Goal: Task Accomplishment & Management: Use online tool/utility

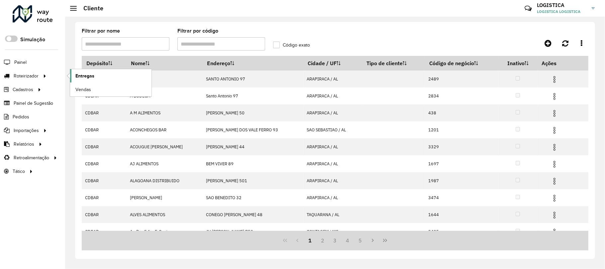
click at [81, 76] on span "Entregas" at bounding box center [84, 75] width 19 height 7
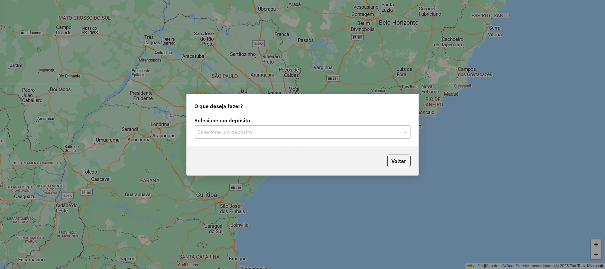
click at [258, 131] on input "text" at bounding box center [296, 132] width 196 height 8
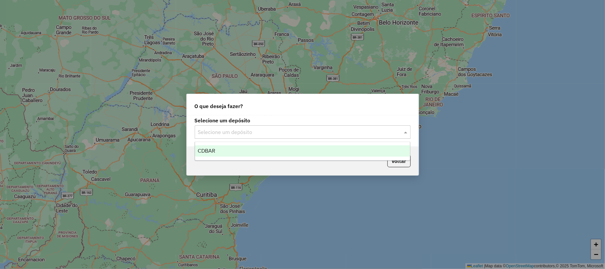
click at [213, 148] on span "CDBAR" at bounding box center [207, 151] width 18 height 6
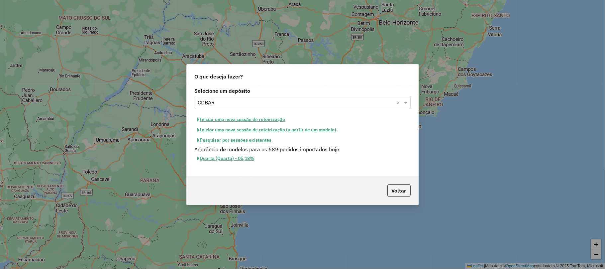
click at [263, 118] on button "Iniciar uma nova sessão de roteirização" at bounding box center [242, 119] width 94 height 10
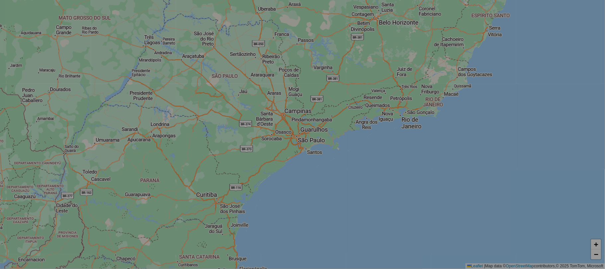
select select "*"
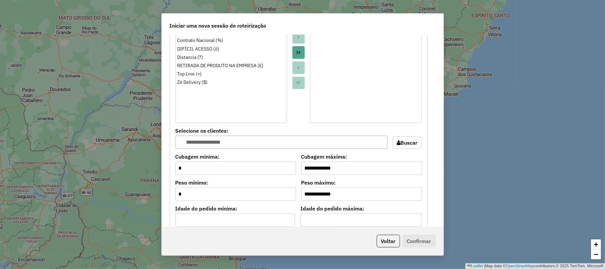
scroll to position [620, 0]
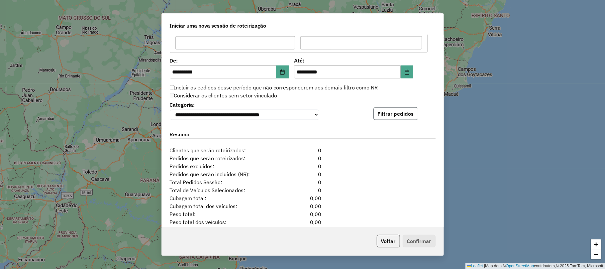
click at [397, 114] on button "Filtrar pedidos" at bounding box center [395, 113] width 45 height 13
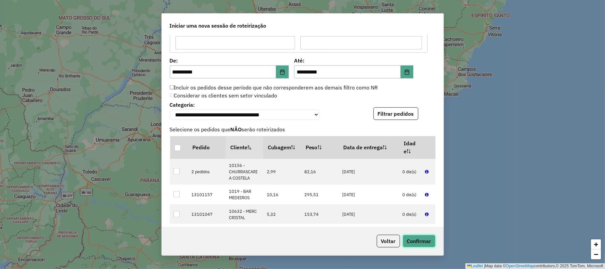
click at [415, 244] on button "Confirmar" at bounding box center [419, 241] width 33 height 13
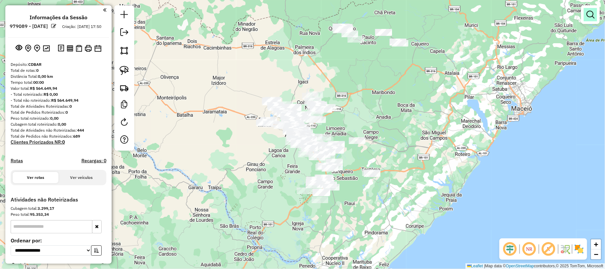
click at [589, 15] on em at bounding box center [590, 15] width 8 height 8
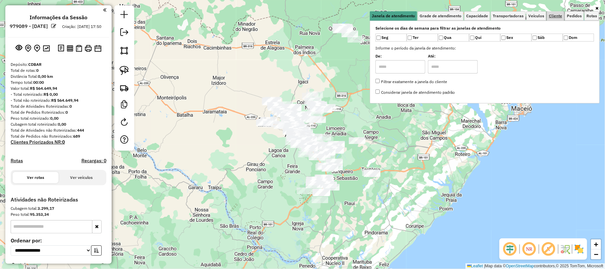
click at [556, 17] on span "Cliente" at bounding box center [555, 16] width 13 height 4
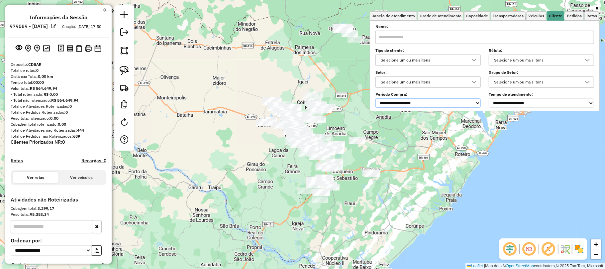
click at [399, 102] on select "**********" at bounding box center [427, 102] width 105 height 9
select select "*****"
click at [376, 98] on select "**********" at bounding box center [427, 102] width 105 height 9
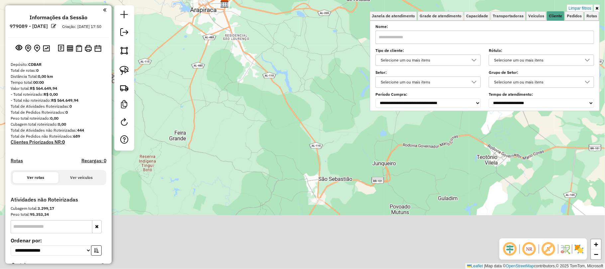
drag, startPoint x: 359, startPoint y: 227, endPoint x: 306, endPoint y: 142, distance: 99.7
click at [304, 141] on div "Limpar filtros Janela de atendimento Grade de atendimento Capacidade Transporta…" at bounding box center [302, 134] width 605 height 269
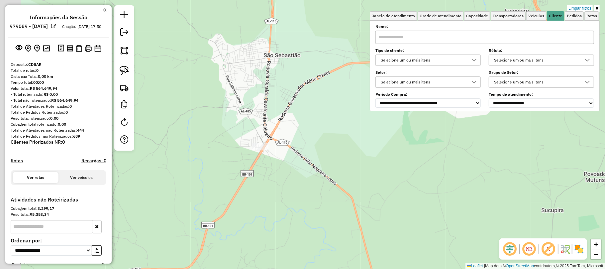
drag, startPoint x: 235, startPoint y: 169, endPoint x: 315, endPoint y: 165, distance: 80.5
click at [315, 165] on div "Limpar filtros Janela de atendimento Grade de atendimento Capacidade Transporta…" at bounding box center [302, 134] width 605 height 269
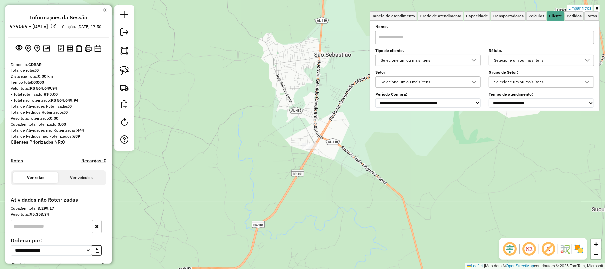
click at [448, 138] on div "Limpar filtros Janela de atendimento Grade de atendimento Capacidade Transporta…" at bounding box center [302, 134] width 605 height 269
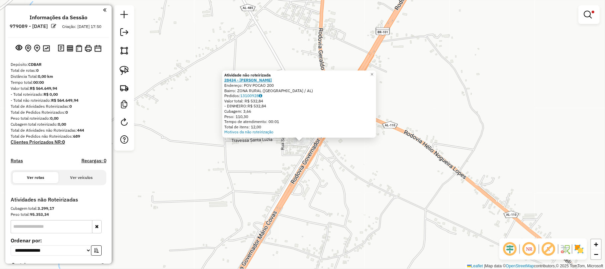
click at [270, 80] on strong "28434 - [PERSON_NAME]" at bounding box center [248, 79] width 48 height 5
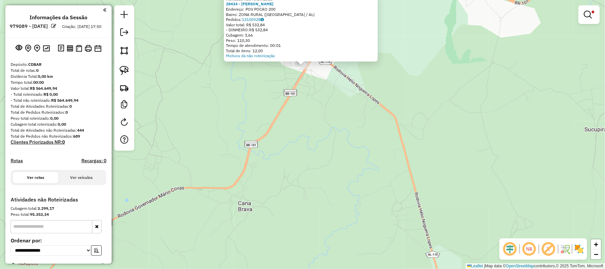
click at [334, 104] on div "Atividade não roteirizada 28434 - MERCADINHO LUIZ Endereço: POV POCAO 200 Bairr…" at bounding box center [302, 134] width 605 height 269
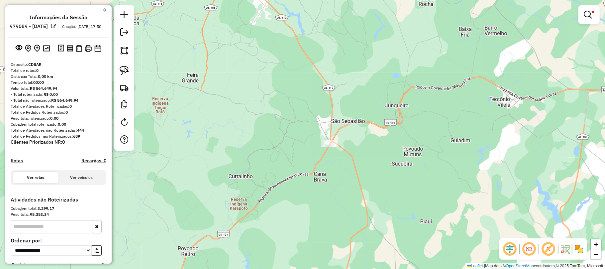
drag, startPoint x: 335, startPoint y: 56, endPoint x: 307, endPoint y: 203, distance: 149.1
click at [309, 203] on div "Limpar filtros Janela de atendimento Grade de atendimento Capacidade Transporta…" at bounding box center [302, 134] width 605 height 269
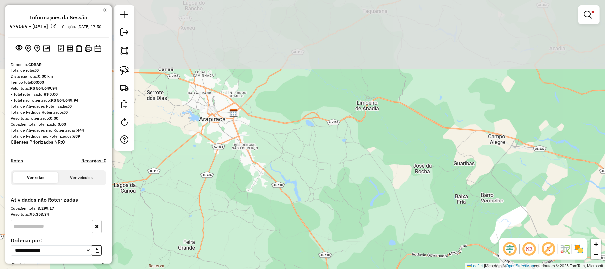
drag, startPoint x: 312, startPoint y: 182, endPoint x: 317, endPoint y: 199, distance: 18.0
click at [317, 199] on div "Limpar filtros Janela de atendimento Grade de atendimento Capacidade Transporta…" at bounding box center [302, 134] width 605 height 269
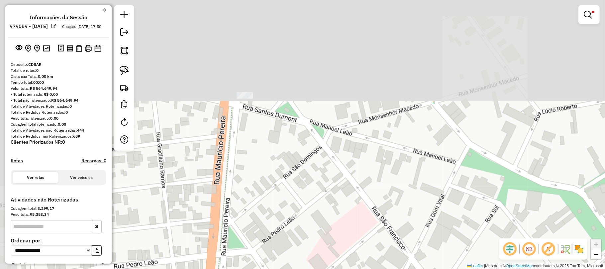
drag, startPoint x: 226, startPoint y: 80, endPoint x: 262, endPoint y: 218, distance: 142.4
click at [262, 218] on div "Limpar filtros Janela de atendimento Grade de atendimento Capacidade Transporta…" at bounding box center [302, 134] width 605 height 269
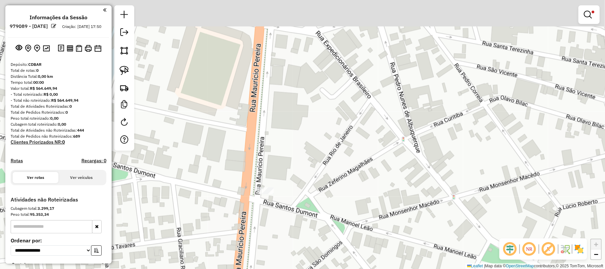
drag, startPoint x: 279, startPoint y: 238, endPoint x: 275, endPoint y: 211, distance: 27.9
click at [277, 235] on div "Limpar filtros Janela de atendimento Grade de atendimento Capacidade Transporta…" at bounding box center [302, 134] width 605 height 269
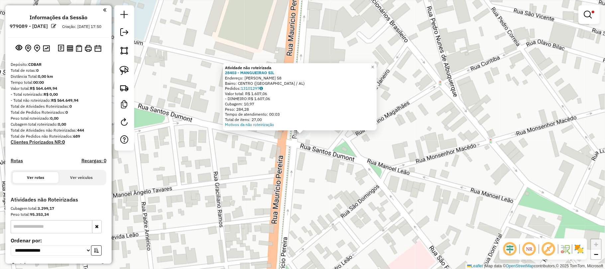
click at [310, 151] on div "Atividade não roteirizada 28403 - MANGUEIRAO SIL Endereço: SANTOS DUMONT 58 Bai…" at bounding box center [302, 134] width 605 height 269
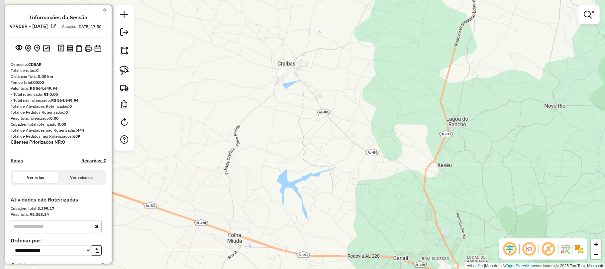
drag, startPoint x: 268, startPoint y: 82, endPoint x: 283, endPoint y: 147, distance: 66.3
click at [283, 147] on div "Limpar filtros Janela de atendimento Grade de atendimento Capacidade Transporta…" at bounding box center [302, 134] width 605 height 269
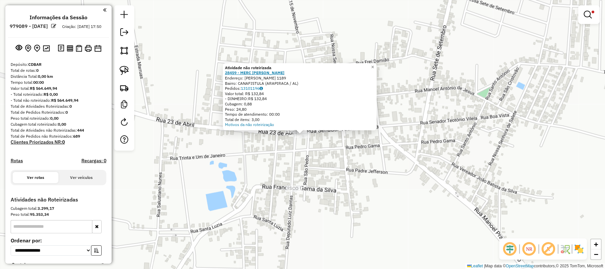
click at [257, 73] on strong "28459 - MERC [PERSON_NAME]" at bounding box center [254, 72] width 59 height 5
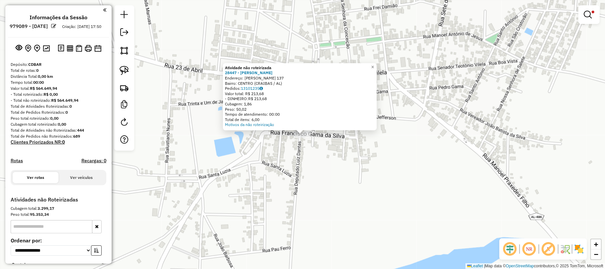
click at [317, 157] on div "Atividade não roteirizada 28447 - MERCADINHO RENASCER Endereço: PAU FERRO 137 B…" at bounding box center [302, 134] width 605 height 269
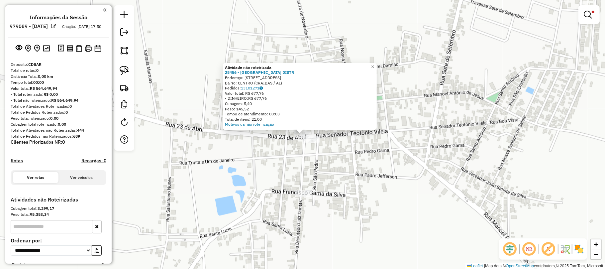
click at [348, 169] on div "Atividade não roteirizada 28456 - NOVO HORIZONTE DISTR Endereço: Rua Sao Pedro …" at bounding box center [302, 134] width 605 height 269
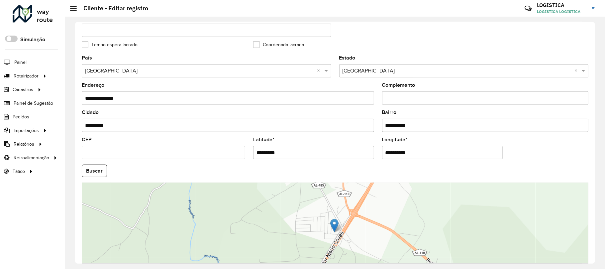
scroll to position [194, 0]
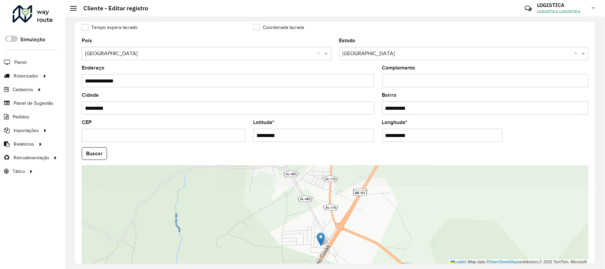
drag, startPoint x: 395, startPoint y: 200, endPoint x: 364, endPoint y: 253, distance: 61.8
click at [367, 253] on div "Leaflet | Map data © OpenStreetMap contributors,© 2025 TomTom, Microsoft" at bounding box center [335, 215] width 507 height 100
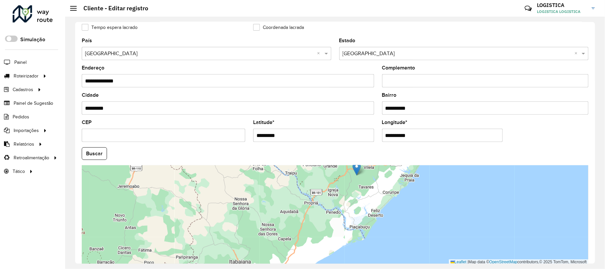
drag, startPoint x: 307, startPoint y: 256, endPoint x: 357, endPoint y: 166, distance: 102.3
click at [357, 166] on img at bounding box center [356, 169] width 8 height 14
type input "**********"
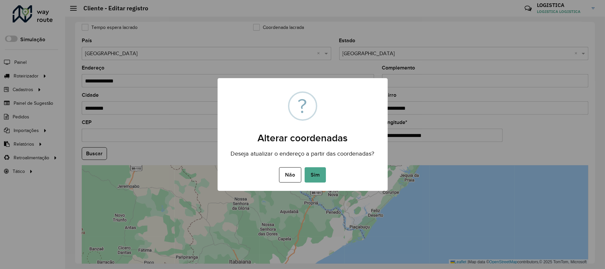
click at [310, 168] on button "Sim" at bounding box center [315, 174] width 21 height 15
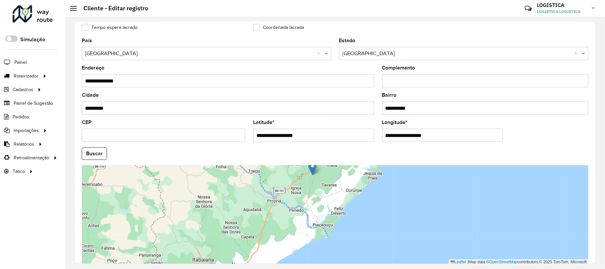
drag, startPoint x: 334, startPoint y: 205, endPoint x: 312, endPoint y: 165, distance: 45.5
click at [312, 165] on img at bounding box center [312, 168] width 8 height 14
type input "**********"
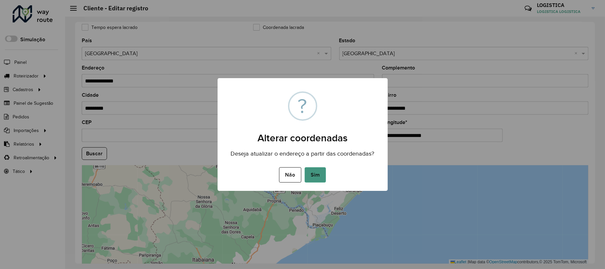
click at [321, 173] on button "Sim" at bounding box center [315, 174] width 21 height 15
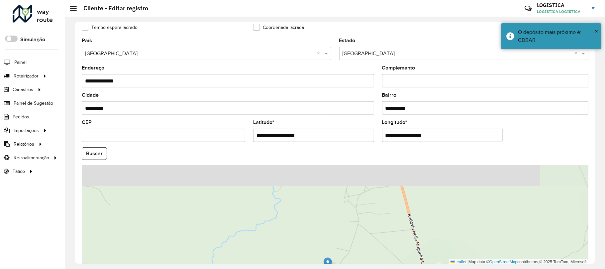
drag, startPoint x: 377, startPoint y: 189, endPoint x: 370, endPoint y: 249, distance: 59.5
click at [370, 249] on div "Leaflet | Map data © OpenStreetMap contributors,© 2025 TomTom, Microsoft" at bounding box center [335, 215] width 507 height 100
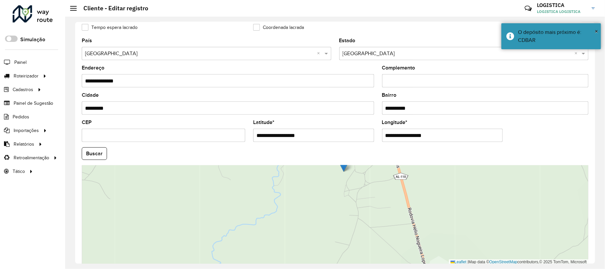
drag, startPoint x: 327, startPoint y: 261, endPoint x: 343, endPoint y: 168, distance: 94.4
click at [343, 168] on img at bounding box center [344, 165] width 8 height 14
type input "**********"
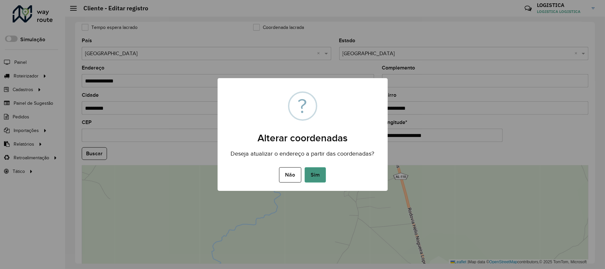
click at [314, 175] on button "Sim" at bounding box center [315, 174] width 21 height 15
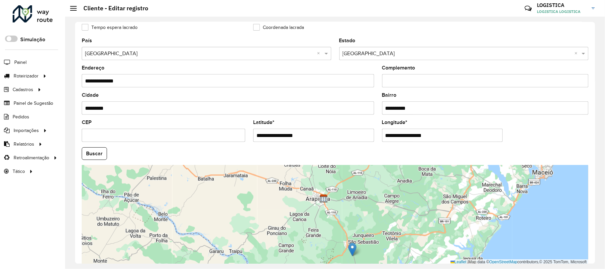
drag, startPoint x: 376, startPoint y: 181, endPoint x: 378, endPoint y: 241, distance: 59.8
click at [378, 241] on div "Leaflet | Map data © OpenStreetMap contributors,© 2025 TomTom, Microsoft" at bounding box center [335, 215] width 507 height 100
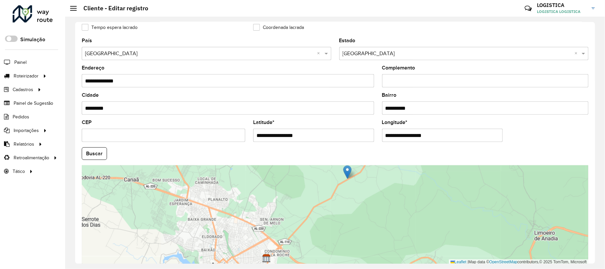
drag, startPoint x: 351, startPoint y: 246, endPoint x: 346, endPoint y: 169, distance: 77.6
click at [346, 169] on img at bounding box center [347, 172] width 8 height 14
type input "**********"
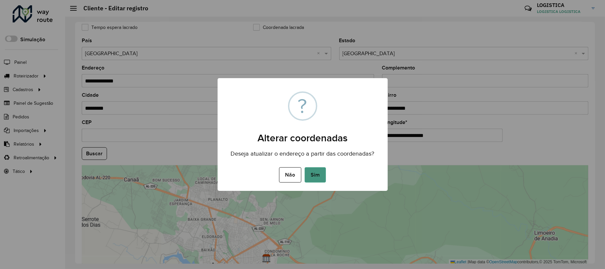
click at [312, 174] on button "Sim" at bounding box center [315, 174] width 21 height 15
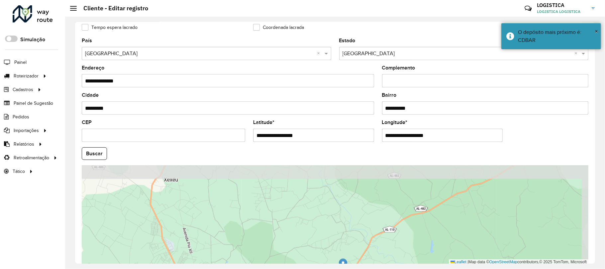
drag, startPoint x: 406, startPoint y: 186, endPoint x: 375, endPoint y: 243, distance: 64.1
click at [375, 243] on div "Leaflet | Map data © OpenStreetMap contributors,© 2025 TomTom, Microsoft" at bounding box center [335, 215] width 507 height 100
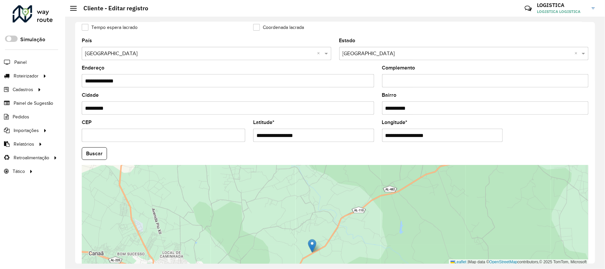
drag, startPoint x: 403, startPoint y: 208, endPoint x: 376, endPoint y: 186, distance: 35.0
click at [376, 186] on div "Leaflet | Map data © OpenStreetMap contributors,© 2025 TomTom, Microsoft" at bounding box center [335, 215] width 507 height 100
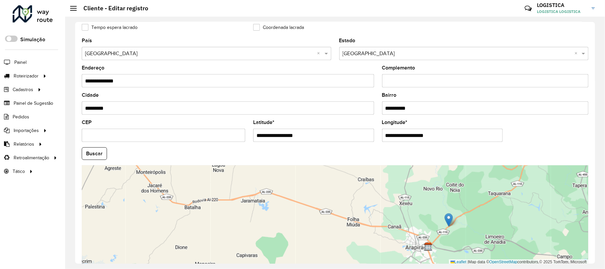
click at [484, 211] on div "Leaflet | Map data © OpenStreetMap contributors,© 2025 TomTom, Microsoft" at bounding box center [335, 215] width 507 height 100
drag, startPoint x: 448, startPoint y: 217, endPoint x: 439, endPoint y: 214, distance: 9.6
click at [439, 214] on img at bounding box center [442, 218] width 8 height 14
type input "**********"
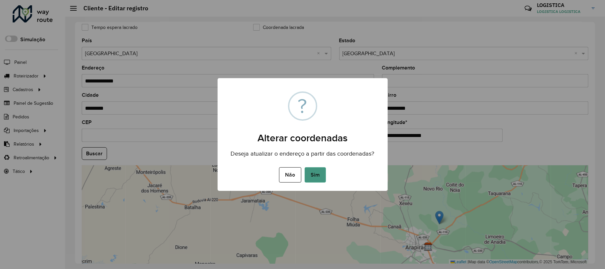
click at [314, 173] on button "Sim" at bounding box center [315, 174] width 21 height 15
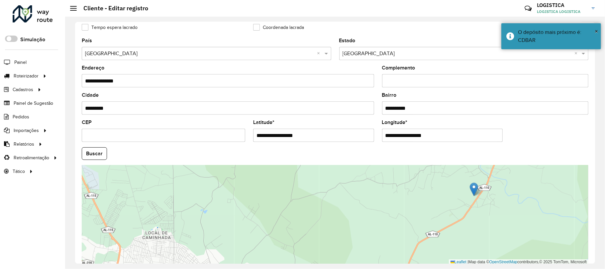
drag, startPoint x: 363, startPoint y: 204, endPoint x: 475, endPoint y: 187, distance: 113.2
click at [475, 187] on img at bounding box center [474, 189] width 8 height 14
type input "**********"
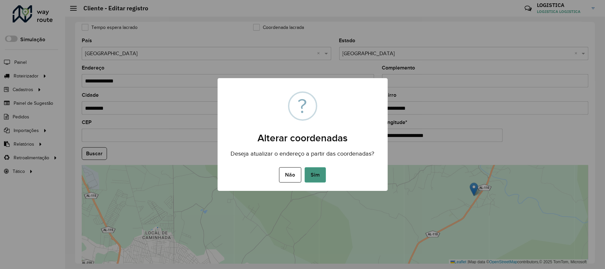
click at [322, 173] on button "Sim" at bounding box center [315, 174] width 21 height 15
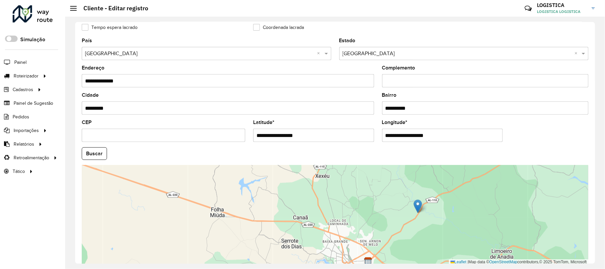
click at [518, 233] on div "Leaflet | Map data © OpenStreetMap contributors,© 2025 TomTom, Microsoft" at bounding box center [335, 215] width 507 height 100
click at [418, 207] on img at bounding box center [418, 206] width 8 height 14
click at [418, 210] on img at bounding box center [418, 206] width 8 height 14
click at [418, 206] on img at bounding box center [418, 206] width 8 height 14
click at [418, 204] on img at bounding box center [418, 205] width 8 height 14
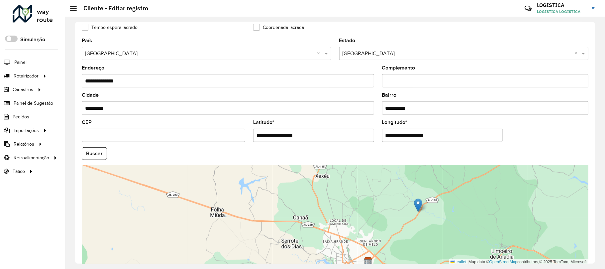
type input "**********"
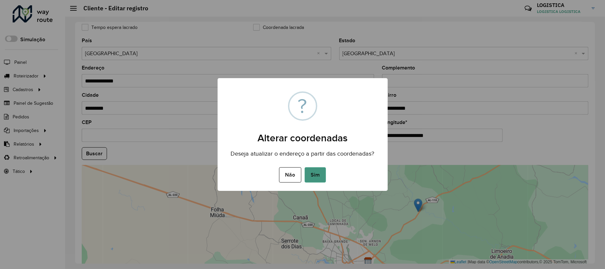
click at [325, 172] on button "Sim" at bounding box center [315, 174] width 21 height 15
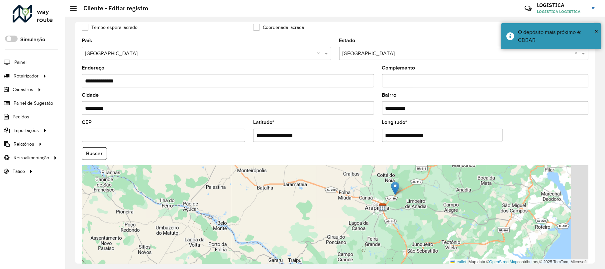
drag, startPoint x: 276, startPoint y: 203, endPoint x: 177, endPoint y: 167, distance: 105.3
click at [174, 167] on div "Leaflet | Map data © OpenStreetMap contributors,© 2025 TomTom, Microsoft" at bounding box center [335, 215] width 507 height 100
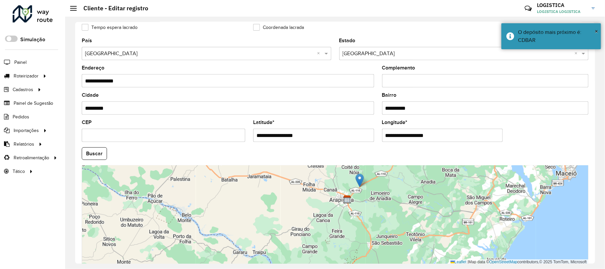
drag, startPoint x: 254, startPoint y: 179, endPoint x: 229, endPoint y: 179, distance: 25.2
click at [227, 177] on div "Leaflet | Map data © OpenStreetMap contributors,© 2025 TomTom, Microsoft" at bounding box center [335, 215] width 507 height 100
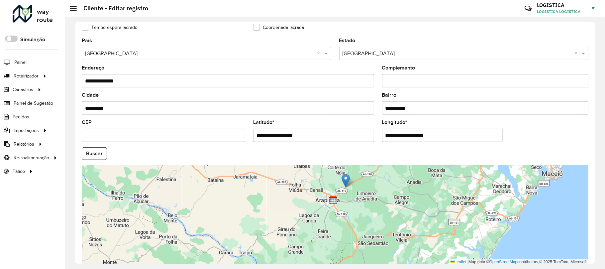
drag, startPoint x: 338, startPoint y: 199, endPoint x: 294, endPoint y: 196, distance: 44.3
click at [294, 196] on div "Leaflet | Map data © OpenStreetMap contributors,© 2025 TomTom, Microsoft" at bounding box center [335, 215] width 507 height 100
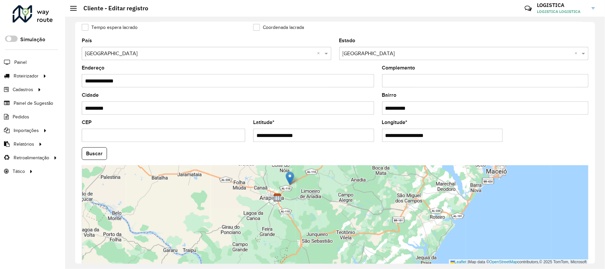
click at [277, 199] on img at bounding box center [277, 197] width 9 height 9
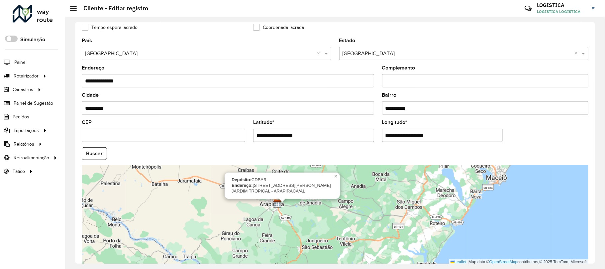
click at [284, 207] on div "Depósito: CDBAR Endereço: RUA GOVERNADOR SILVESTRE PERICLES, 1058 JARDIM TROPIC…" at bounding box center [335, 215] width 507 height 100
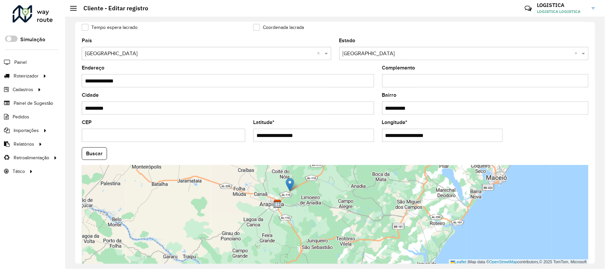
click at [340, 193] on div "Leaflet | Map data © OpenStreetMap contributors,© 2025 TomTom, Microsoft" at bounding box center [335, 215] width 507 height 100
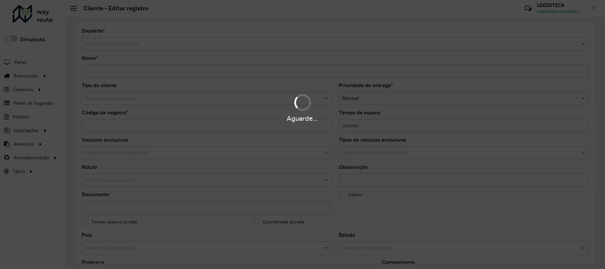
type input "**********"
type input "*****"
type input "********"
type input "**********"
type input "*********"
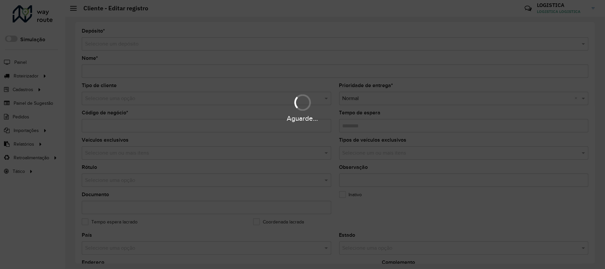
type input "**********"
type input "*********"
type input "**********"
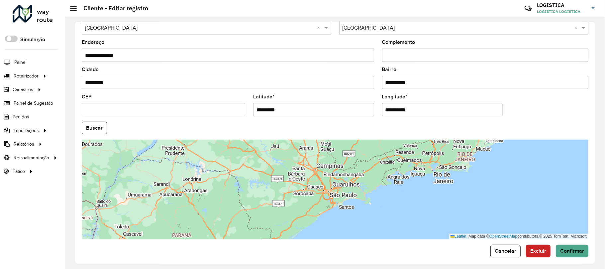
scroll to position [225, 0]
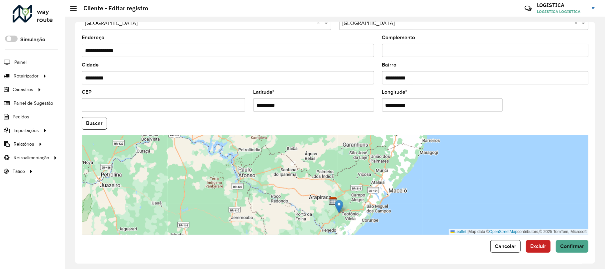
drag, startPoint x: 377, startPoint y: 172, endPoint x: 352, endPoint y: 209, distance: 44.1
click at [353, 207] on div "Leaflet | Map data © OpenStreetMap contributors,© 2025 TomTom, Microsoft" at bounding box center [335, 185] width 507 height 100
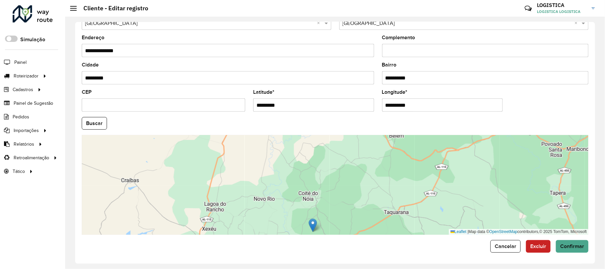
drag, startPoint x: 335, startPoint y: 207, endPoint x: 314, endPoint y: 224, distance: 27.4
click at [314, 224] on img at bounding box center [313, 225] width 8 height 14
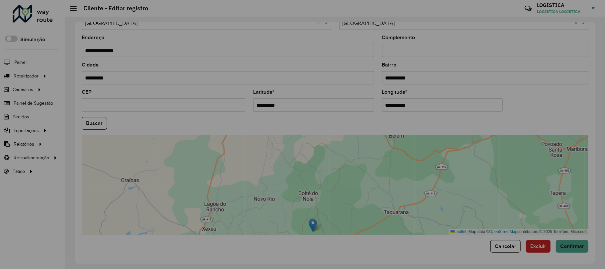
type input "**********"
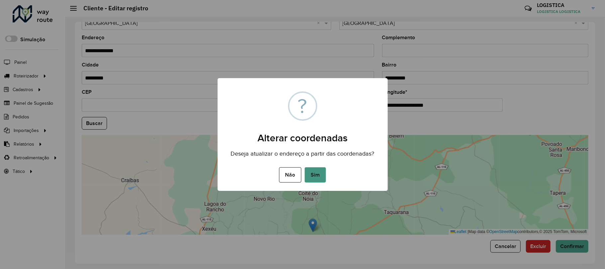
click at [313, 178] on button "Sim" at bounding box center [315, 174] width 21 height 15
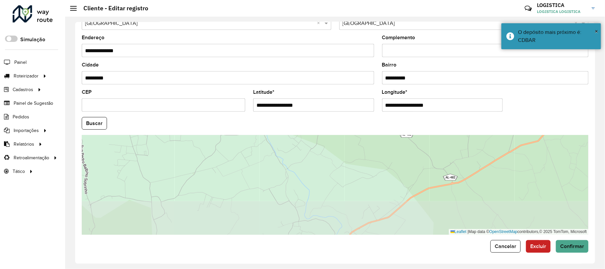
drag, startPoint x: 407, startPoint y: 184, endPoint x: 407, endPoint y: 144, distance: 40.2
click at [407, 144] on div "Leaflet | Map data © OpenStreetMap contributors,© 2025 TomTom, Microsoft" at bounding box center [335, 185] width 507 height 100
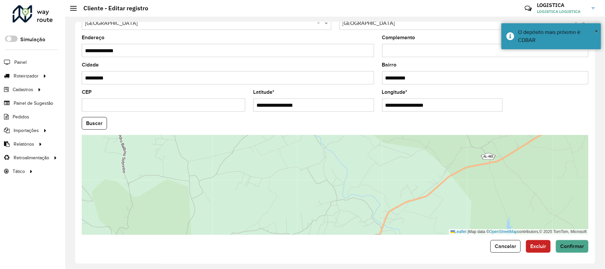
drag, startPoint x: 414, startPoint y: 173, endPoint x: 436, endPoint y: 162, distance: 24.7
click at [436, 162] on div "Leaflet | Map data © OpenStreetMap contributors,© 2025 TomTom, Microsoft" at bounding box center [335, 185] width 507 height 100
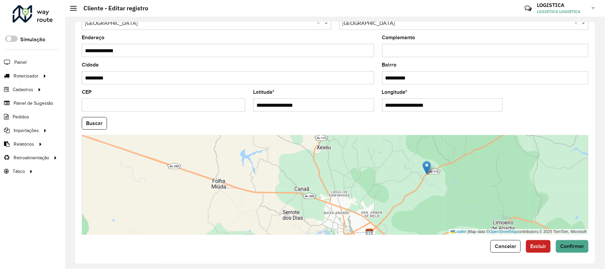
drag, startPoint x: 427, startPoint y: 141, endPoint x: 428, endPoint y: 165, distance: 23.6
click at [428, 165] on img at bounding box center [427, 168] width 8 height 14
type input "**********"
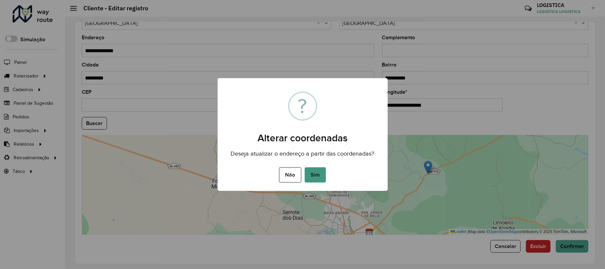
click at [318, 175] on button "Sim" at bounding box center [315, 174] width 21 height 15
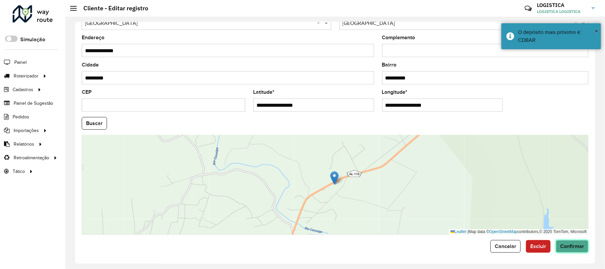
click at [569, 245] on span "Confirmar" at bounding box center [572, 246] width 24 height 6
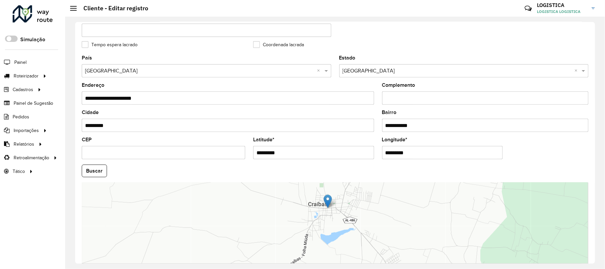
scroll to position [194, 0]
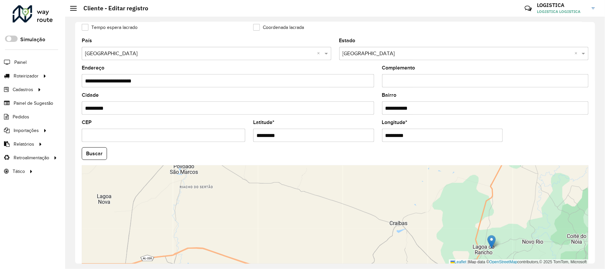
drag, startPoint x: 329, startPoint y: 199, endPoint x: 495, endPoint y: 256, distance: 176.2
click at [495, 256] on div "Leaflet | Map data © OpenStreetMap contributors,© 2025 TomTom, Microsoft" at bounding box center [335, 215] width 507 height 100
type input "**********"
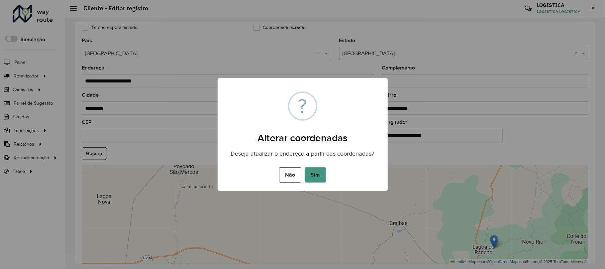
click at [314, 177] on button "Sim" at bounding box center [315, 174] width 21 height 15
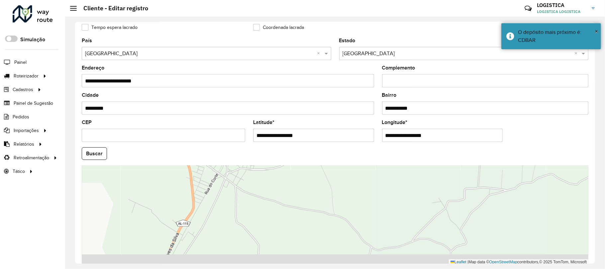
drag, startPoint x: 408, startPoint y: 225, endPoint x: 375, endPoint y: 154, distance: 77.6
click at [375, 154] on formly-group "**********" at bounding box center [335, 151] width 515 height 227
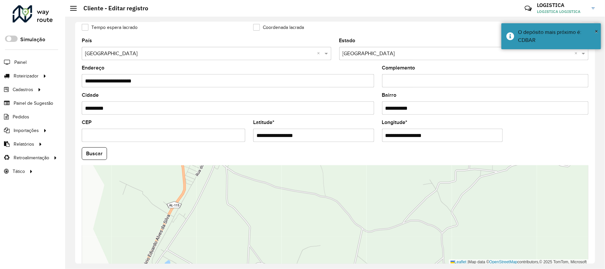
drag, startPoint x: 396, startPoint y: 196, endPoint x: 379, endPoint y: 188, distance: 19.0
click at [380, 188] on div "Leaflet | Map data © OpenStreetMap contributors,© 2025 TomTom, Microsoft" at bounding box center [335, 215] width 507 height 100
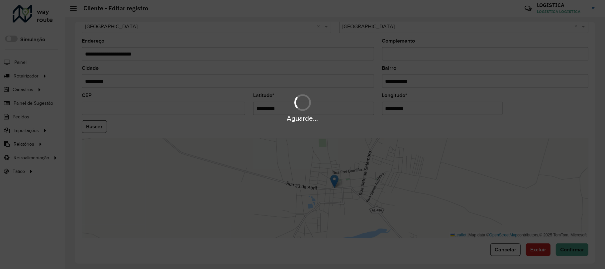
scroll to position [225, 0]
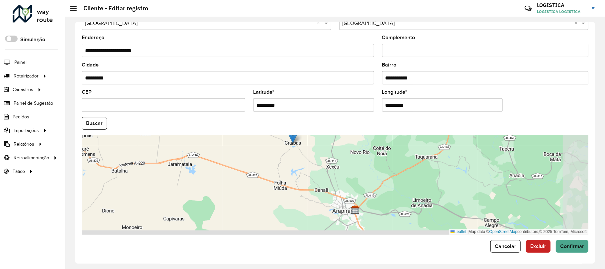
drag, startPoint x: 401, startPoint y: 207, endPoint x: 330, endPoint y: 159, distance: 85.6
click at [360, 171] on div "Leaflet | Map data © OpenStreetMap contributors,© 2025 TomTom, Microsoft" at bounding box center [335, 185] width 507 height 100
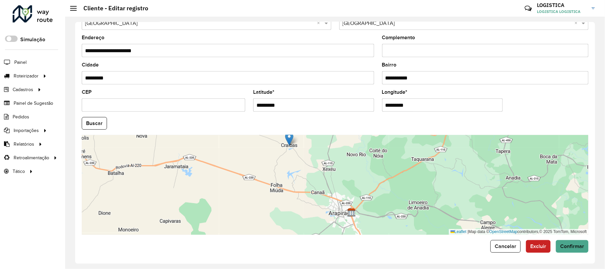
drag, startPoint x: 331, startPoint y: 156, endPoint x: 337, endPoint y: 167, distance: 12.0
click at [337, 167] on div "Leaflet | Map data © OpenStreetMap contributors,© 2025 TomTom, Microsoft" at bounding box center [335, 185] width 507 height 100
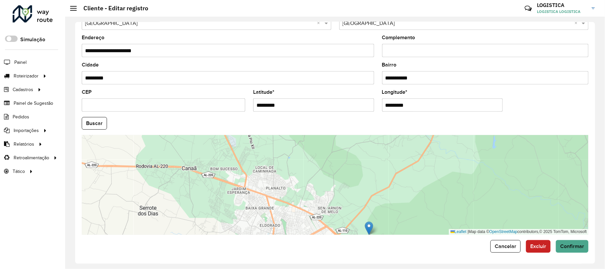
drag, startPoint x: 289, startPoint y: 140, endPoint x: 367, endPoint y: 227, distance: 116.9
click at [367, 227] on img at bounding box center [369, 228] width 8 height 14
type input "**********"
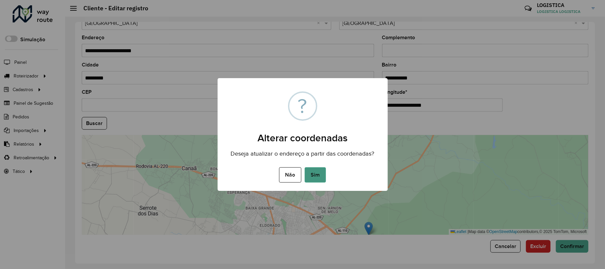
click at [317, 175] on button "Sim" at bounding box center [315, 174] width 21 height 15
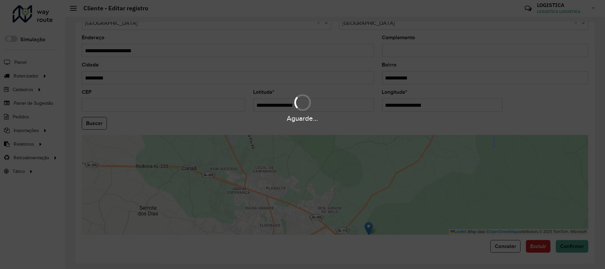
scroll to position [0, 0]
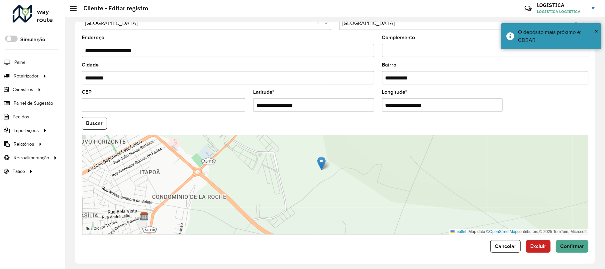
drag, startPoint x: 296, startPoint y: 215, endPoint x: 270, endPoint y: 184, distance: 40.8
click at [270, 184] on div "Leaflet | Map data © OpenStreetMap contributors,© 2025 TomTom, Microsoft" at bounding box center [335, 185] width 507 height 100
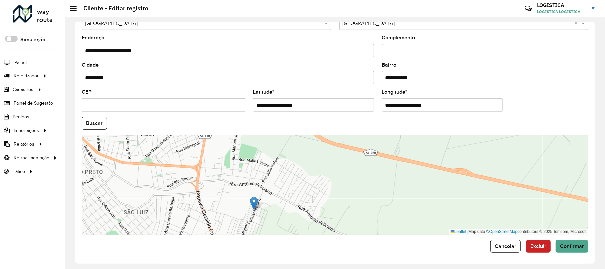
drag, startPoint x: 280, startPoint y: 170, endPoint x: 254, endPoint y: 204, distance: 42.1
click at [254, 204] on img at bounding box center [254, 203] width 8 height 14
type input "**********"
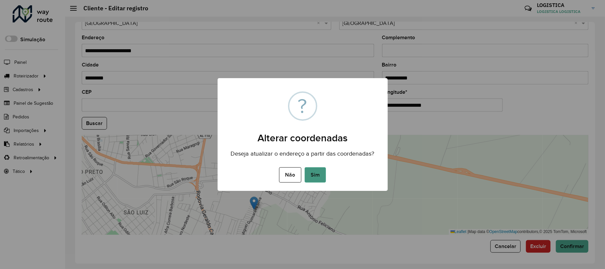
click at [313, 173] on button "Sim" at bounding box center [315, 174] width 21 height 15
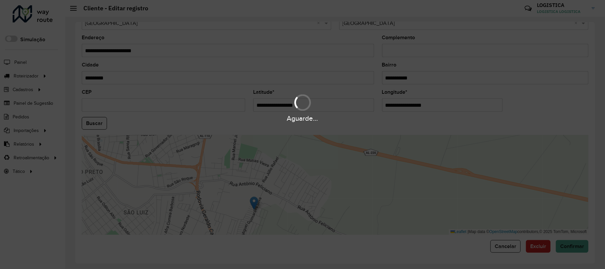
type input "**********"
type input "*********"
type input "**********"
type input "*********"
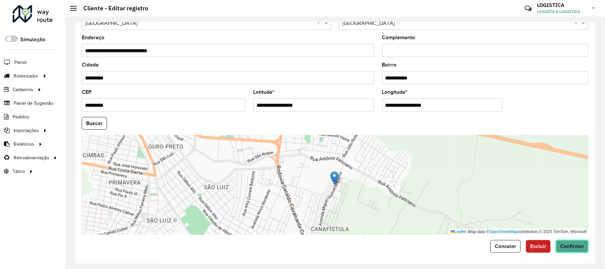
click at [577, 247] on span "Confirmar" at bounding box center [572, 246] width 24 height 6
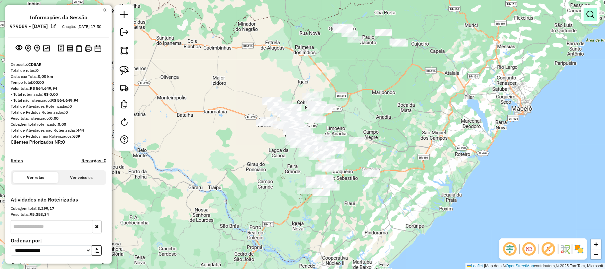
click at [591, 14] on em at bounding box center [590, 15] width 8 height 8
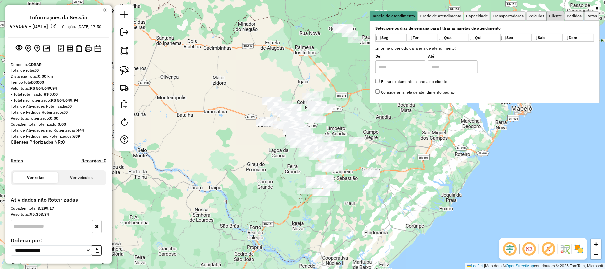
click at [555, 14] on span "Cliente" at bounding box center [555, 16] width 13 height 4
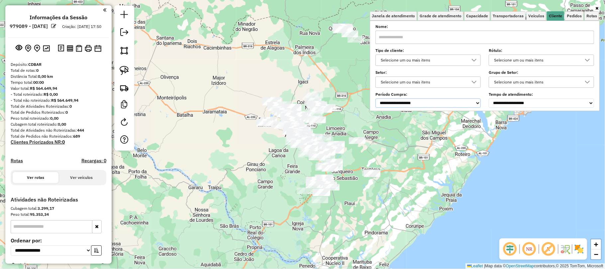
click at [415, 104] on select "**********" at bounding box center [427, 102] width 105 height 9
select select "*****"
click at [376, 98] on select "**********" at bounding box center [427, 102] width 105 height 9
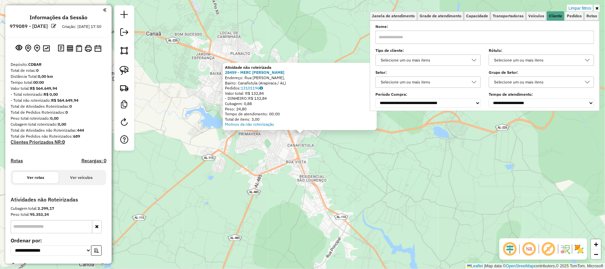
click at [318, 142] on div "Atividade não roteirizada 28459 - MERC LIU PAES Endereço: Rua Joana Amália de M…" at bounding box center [302, 134] width 605 height 269
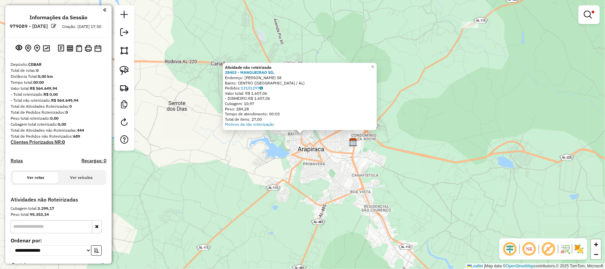
click at [245, 153] on div "Atividade não roteirizada 28403 - MANGUEIRAO SIL Endereço: SANTOS DUMONT 58 Bai…" at bounding box center [302, 134] width 605 height 269
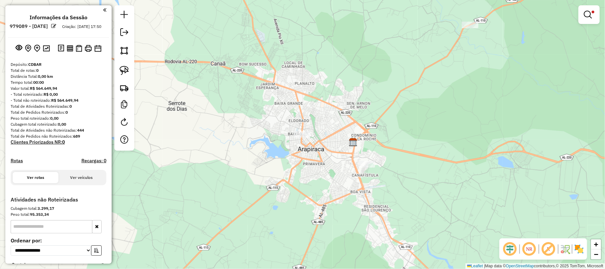
click at [302, 130] on div "Limpar filtros Janela de atendimento Grade de atendimento Capacidade Transporta…" at bounding box center [302, 134] width 605 height 269
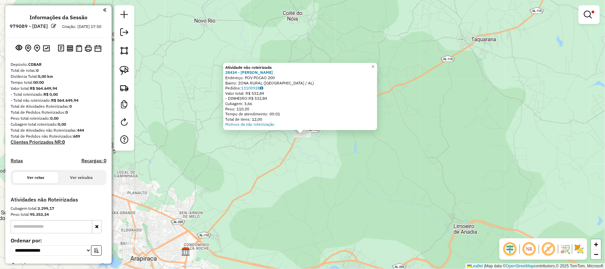
click at [369, 152] on div "Atividade não roteirizada 28434 - MERCADINHO LUIZ Endereço: POV POCAO 200 Bairr…" at bounding box center [302, 134] width 605 height 269
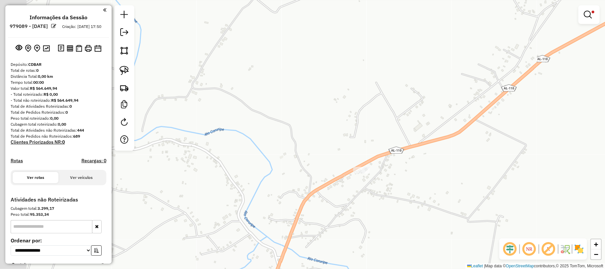
drag, startPoint x: 261, startPoint y: 107, endPoint x: 316, endPoint y: 166, distance: 81.1
click at [315, 170] on div "Limpar filtros Janela de atendimento Grade de atendimento Capacidade Transporta…" at bounding box center [302, 134] width 605 height 269
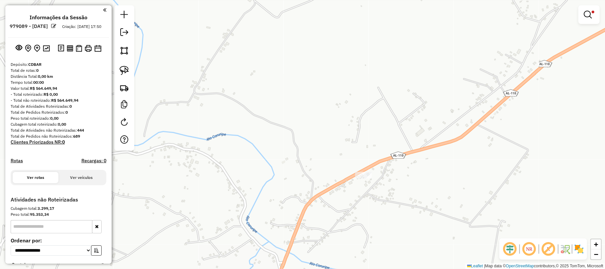
drag, startPoint x: 319, startPoint y: 181, endPoint x: 323, endPoint y: 176, distance: 6.3
click at [321, 181] on div "Limpar filtros Janela de atendimento Grade de atendimento Capacidade Transporta…" at bounding box center [302, 134] width 605 height 269
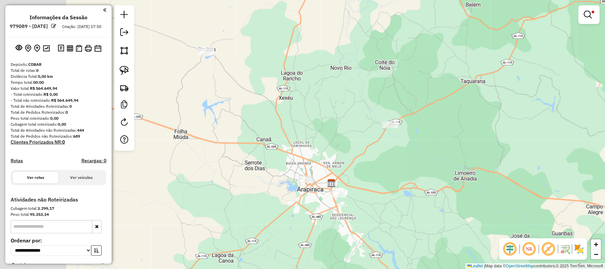
drag, startPoint x: 206, startPoint y: 129, endPoint x: 318, endPoint y: 102, distance: 115.6
click at [318, 102] on div "Limpar filtros Janela de atendimento Grade de atendimento Capacidade Transporta…" at bounding box center [302, 134] width 605 height 269
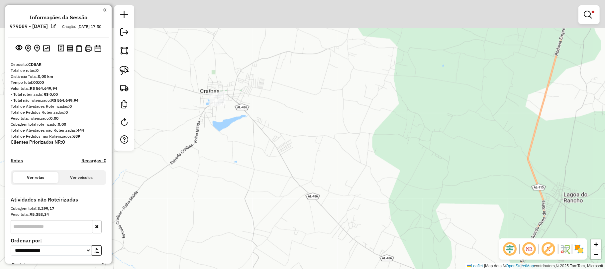
drag, startPoint x: 223, startPoint y: 58, endPoint x: 245, endPoint y: 189, distance: 132.3
click at [249, 201] on div "Limpar filtros Janela de atendimento Grade de atendimento Capacidade Transporta…" at bounding box center [302, 134] width 605 height 269
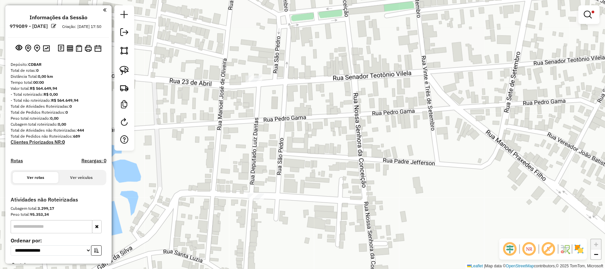
drag, startPoint x: 237, startPoint y: 199, endPoint x: 269, endPoint y: 145, distance: 63.5
click at [269, 146] on div "Limpar filtros Janela de atendimento Grade de atendimento Capacidade Transporta…" at bounding box center [302, 134] width 605 height 269
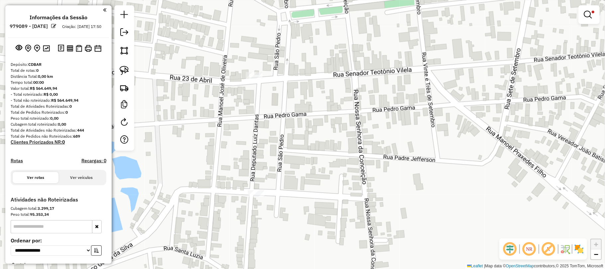
click at [255, 71] on div "Limpar filtros Janela de atendimento Grade de atendimento Capacidade Transporta…" at bounding box center [302, 134] width 605 height 269
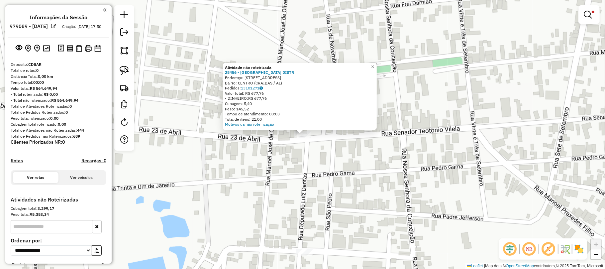
click at [257, 164] on div "Atividade não roteirizada 28456 - NOVO HORIZONTE DISTR Endereço: Rua Sao Pedro …" at bounding box center [302, 134] width 605 height 269
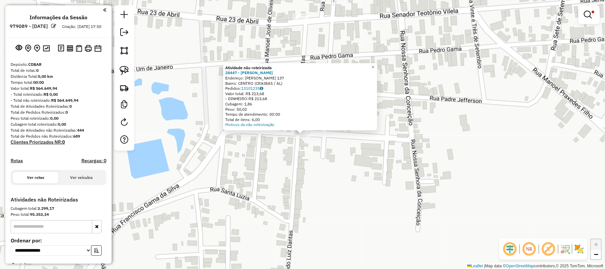
click at [307, 197] on div "Atividade não roteirizada 28447 - MERCADINHO RENASCER Endereço: PAU FERRO 137 B…" at bounding box center [302, 134] width 605 height 269
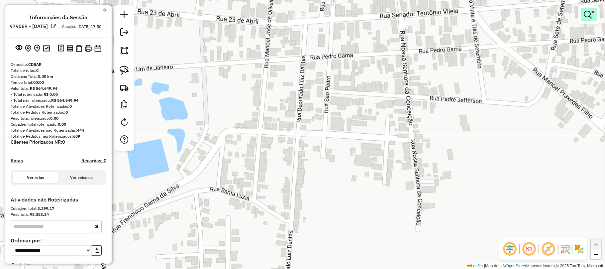
click at [588, 15] on em at bounding box center [588, 15] width 8 height 8
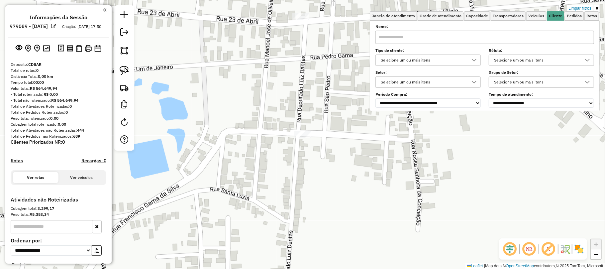
click at [575, 7] on link "Limpar filtros" at bounding box center [580, 8] width 26 height 7
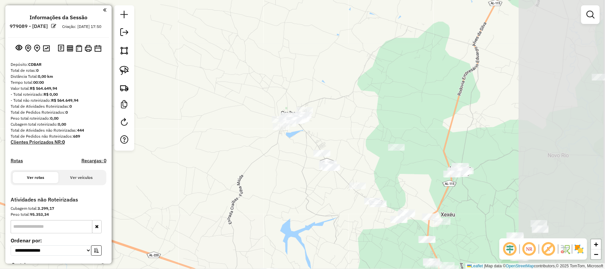
drag, startPoint x: 398, startPoint y: 165, endPoint x: 304, endPoint y: 144, distance: 96.4
click at [304, 144] on div "Janela de atendimento Grade de atendimento Capacidade Transportadoras Veículos …" at bounding box center [302, 134] width 605 height 269
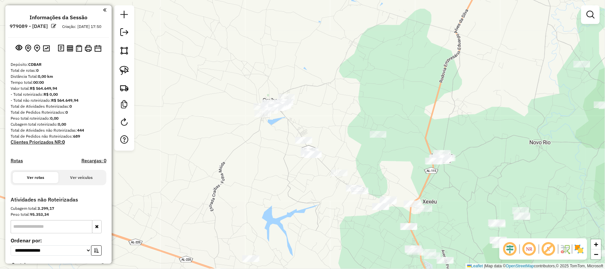
drag, startPoint x: 361, startPoint y: 136, endPoint x: 316, endPoint y: 99, distance: 57.8
click at [316, 99] on div "Janela de atendimento Grade de atendimento Capacidade Transportadoras Veículos …" at bounding box center [302, 134] width 605 height 269
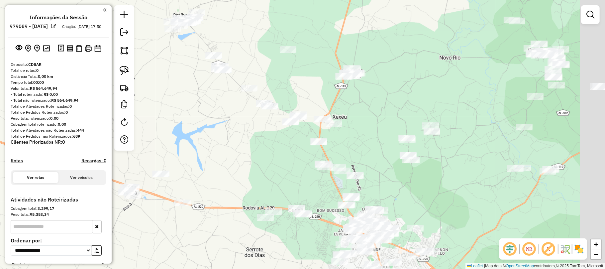
drag, startPoint x: 340, startPoint y: 119, endPoint x: 308, endPoint y: 91, distance: 42.2
click at [308, 91] on div "Janela de atendimento Grade de atendimento Capacidade Transportadoras Veículos …" at bounding box center [302, 134] width 605 height 269
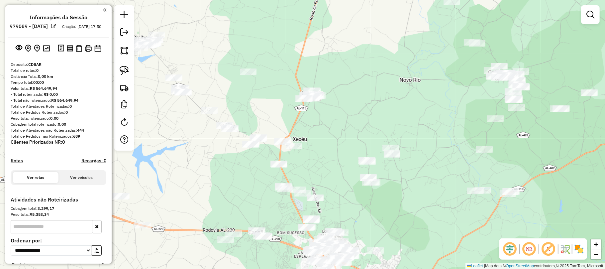
drag, startPoint x: 429, startPoint y: 67, endPoint x: 315, endPoint y: 202, distance: 176.4
click at [315, 202] on div "Janela de atendimento Grade de atendimento Capacidade Transportadoras Veículos …" at bounding box center [302, 134] width 605 height 269
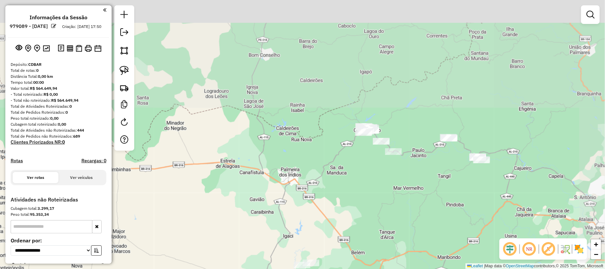
drag, startPoint x: 482, startPoint y: 76, endPoint x: 400, endPoint y: 220, distance: 165.9
click at [401, 220] on div "Janela de atendimento Grade de atendimento Capacidade Transportadoras Veículos …" at bounding box center [302, 134] width 605 height 269
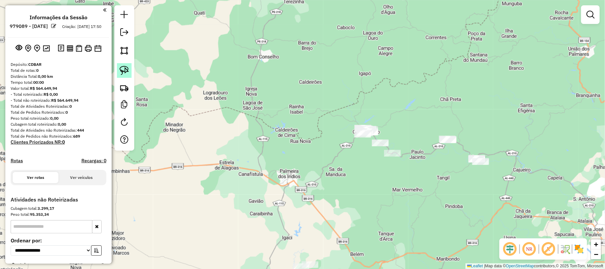
click at [124, 68] on img at bounding box center [124, 70] width 9 height 9
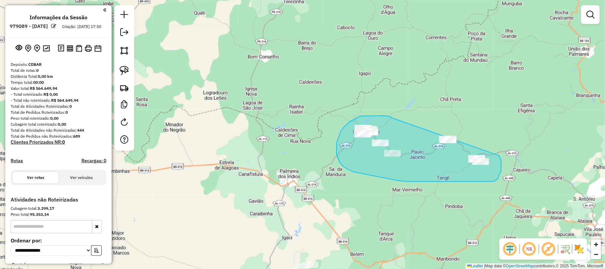
drag, startPoint x: 391, startPoint y: 118, endPoint x: 478, endPoint y: 131, distance: 88.0
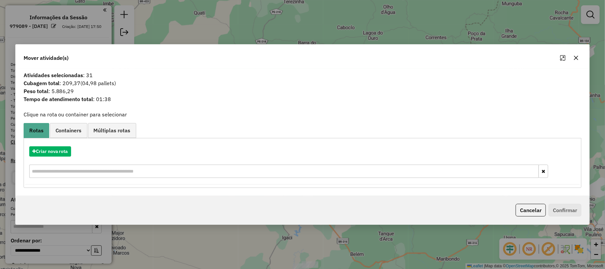
click at [576, 55] on icon "button" at bounding box center [575, 57] width 5 height 5
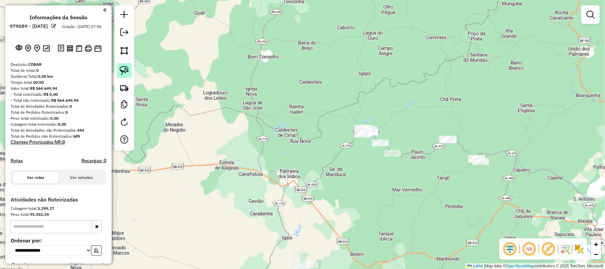
click at [124, 72] on img at bounding box center [124, 70] width 9 height 9
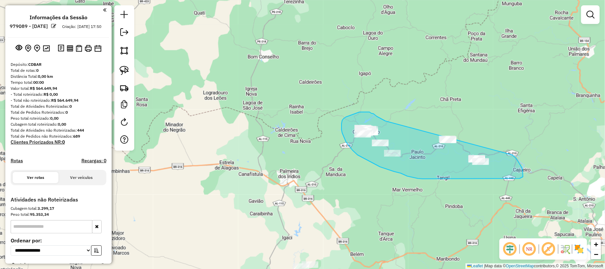
drag, startPoint x: 370, startPoint y: 112, endPoint x: 453, endPoint y: 128, distance: 84.5
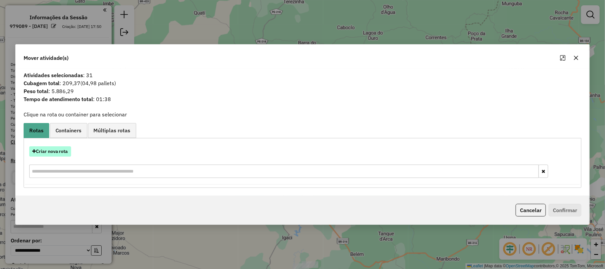
click at [51, 152] on button "Criar nova rota" at bounding box center [50, 151] width 42 height 10
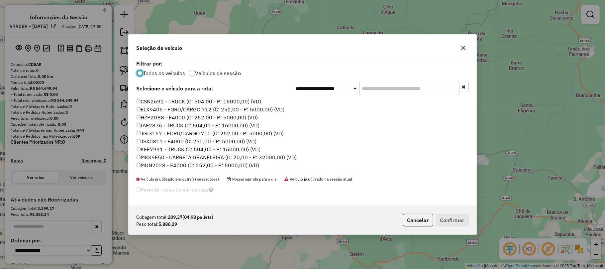
scroll to position [3, 2]
click at [383, 86] on input "text" at bounding box center [409, 88] width 100 height 13
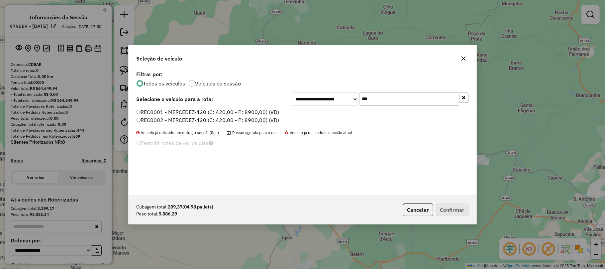
type input "***"
click at [149, 112] on label "REC0001 - MERCEDEZ-420 (C: 420,00 - P: 8900,00) (VD)" at bounding box center [208, 112] width 143 height 8
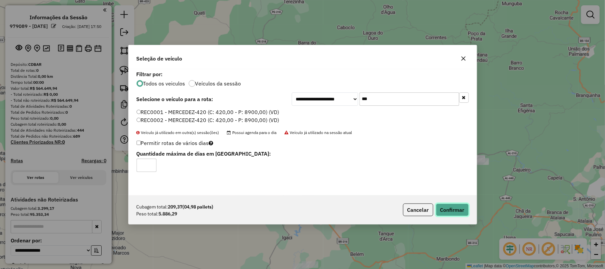
drag, startPoint x: 460, startPoint y: 212, endPoint x: 455, endPoint y: 212, distance: 5.0
click at [457, 213] on button "Confirmar" at bounding box center [452, 209] width 33 height 13
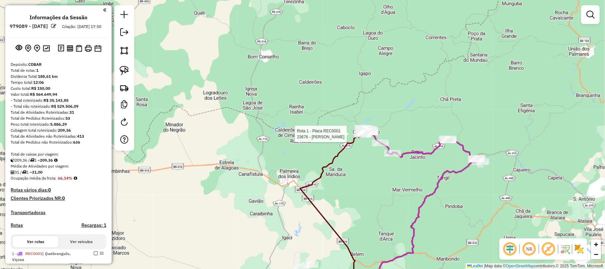
select select "**********"
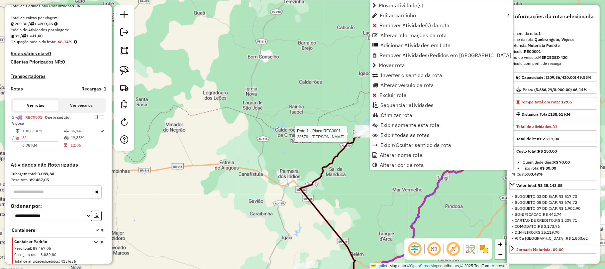
scroll to position [160, 0]
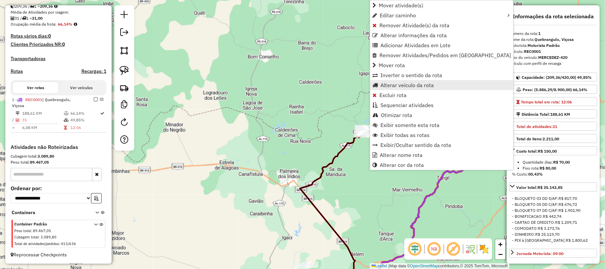
click at [396, 83] on span "Alterar veículo da rota" at bounding box center [406, 84] width 53 height 5
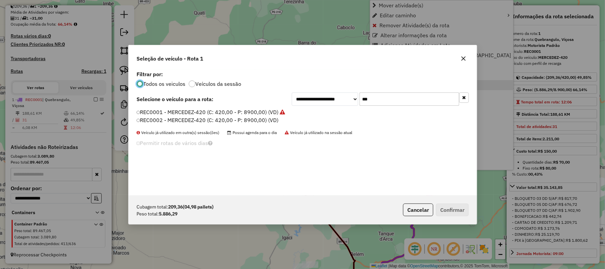
scroll to position [3, 2]
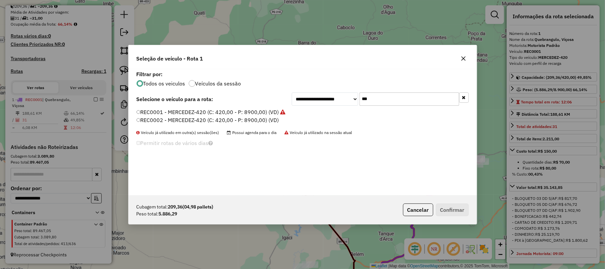
drag, startPoint x: 378, startPoint y: 100, endPoint x: 359, endPoint y: 100, distance: 18.6
click at [359, 100] on input "***" at bounding box center [409, 98] width 100 height 13
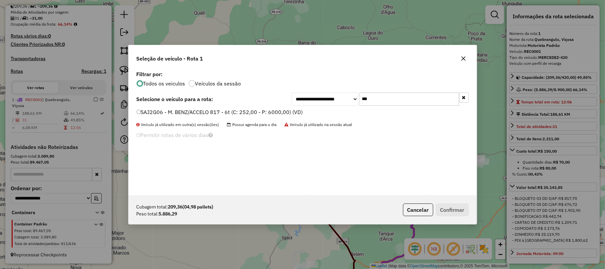
type input "***"
click at [200, 111] on label "SAJ2G06 - M. BENZ/ACCELO 817 - 6t (C: 252,00 - P: 6000,00) (VD)" at bounding box center [220, 112] width 166 height 8
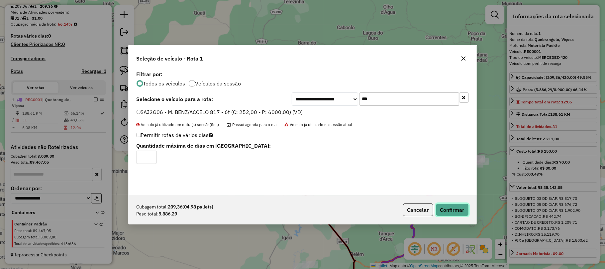
click at [452, 209] on button "Confirmar" at bounding box center [452, 209] width 33 height 13
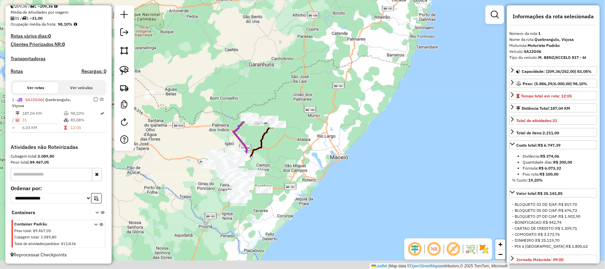
drag, startPoint x: 236, startPoint y: 171, endPoint x: 235, endPoint y: 106, distance: 65.1
click at [235, 107] on div "Janela de atendimento Grade de atendimento Capacidade Transportadoras Veículos …" at bounding box center [302, 134] width 605 height 269
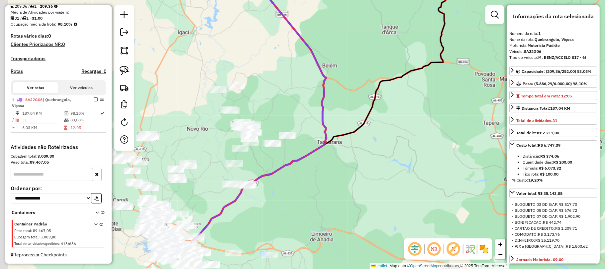
drag, startPoint x: 236, startPoint y: 163, endPoint x: 274, endPoint y: 157, distance: 39.1
click at [274, 157] on div "Janela de atendimento Grade de atendimento Capacidade Transportadoras Veículos …" at bounding box center [302, 134] width 605 height 269
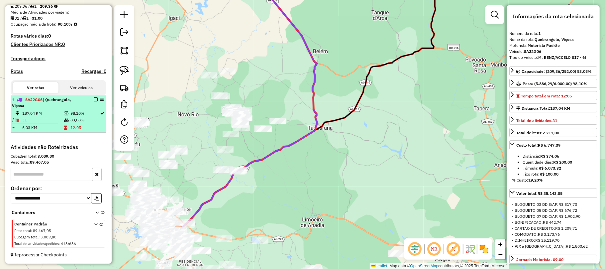
click at [94, 97] on em at bounding box center [96, 99] width 4 height 4
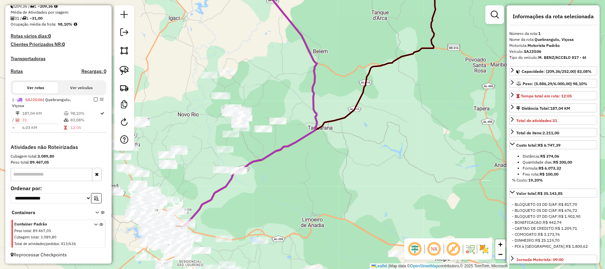
scroll to position [132, 0]
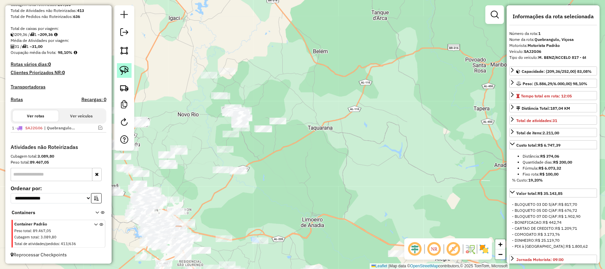
click at [123, 70] on img at bounding box center [124, 70] width 9 height 9
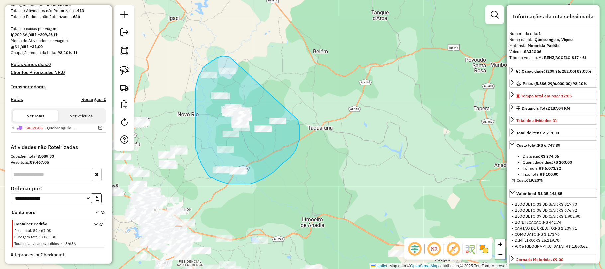
drag, startPoint x: 230, startPoint y: 57, endPoint x: 292, endPoint y: 103, distance: 77.3
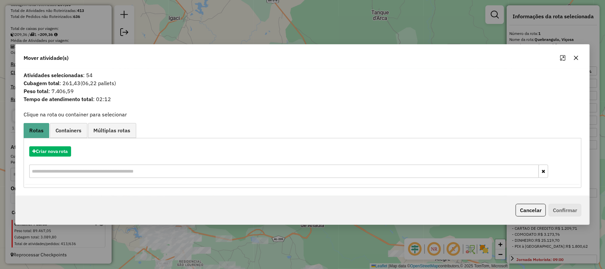
click at [576, 55] on icon "button" at bounding box center [575, 57] width 5 height 5
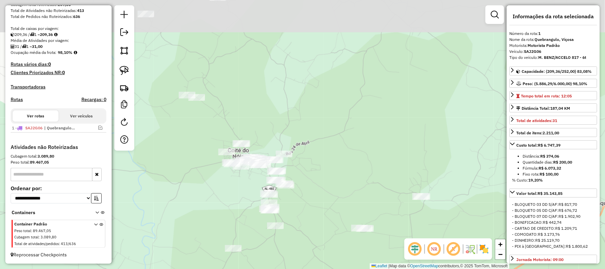
drag, startPoint x: 204, startPoint y: 118, endPoint x: 250, endPoint y: 189, distance: 84.3
click at [249, 186] on div "Janela de atendimento Grade de atendimento Capacidade Transportadoras Veículos …" at bounding box center [302, 134] width 605 height 269
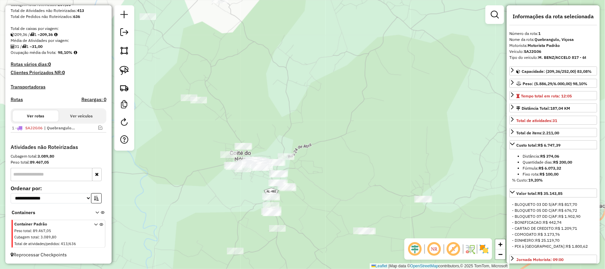
drag, startPoint x: 262, startPoint y: 180, endPoint x: 269, endPoint y: 197, distance: 18.0
click at [269, 197] on div "Janela de atendimento Grade de atendimento Capacidade Transportadoras Veículos …" at bounding box center [302, 134] width 605 height 269
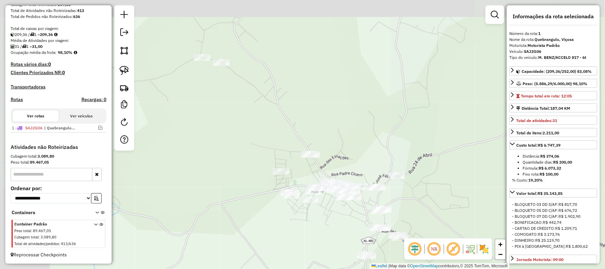
drag, startPoint x: 183, startPoint y: 192, endPoint x: 270, endPoint y: 221, distance: 92.1
click at [270, 221] on div "Janela de atendimento Grade de atendimento Capacidade Transportadoras Veículos …" at bounding box center [302, 134] width 605 height 269
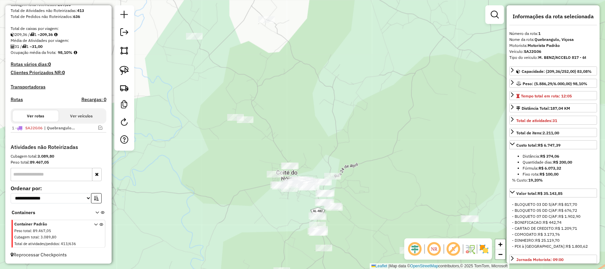
drag, startPoint x: 264, startPoint y: 230, endPoint x: 248, endPoint y: 219, distance: 20.1
click at [248, 219] on div "Janela de atendimento Grade de atendimento Capacidade Transportadoras Veículos …" at bounding box center [302, 134] width 605 height 269
click at [124, 64] on link at bounding box center [124, 70] width 15 height 15
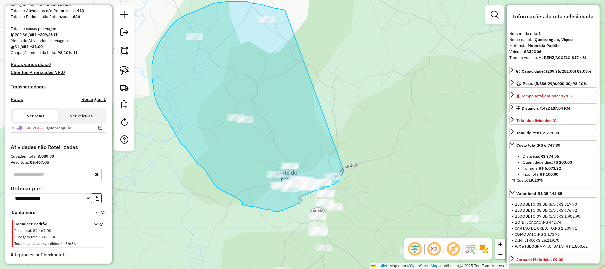
drag, startPoint x: 277, startPoint y: 9, endPoint x: 344, endPoint y: 170, distance: 174.6
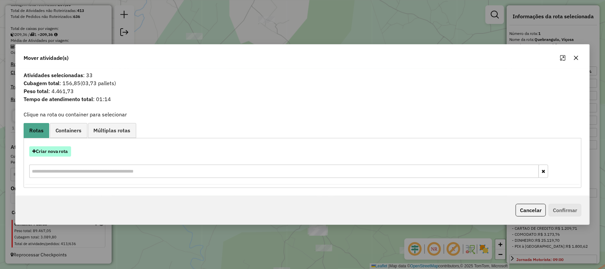
click at [41, 151] on button "Criar nova rota" at bounding box center [50, 151] width 42 height 10
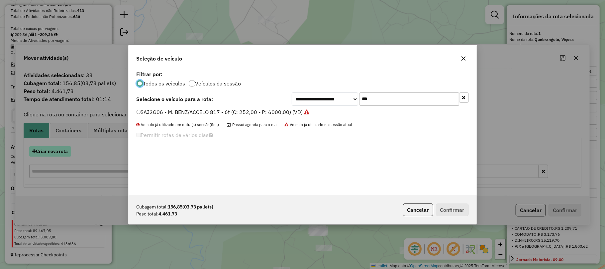
scroll to position [3, 2]
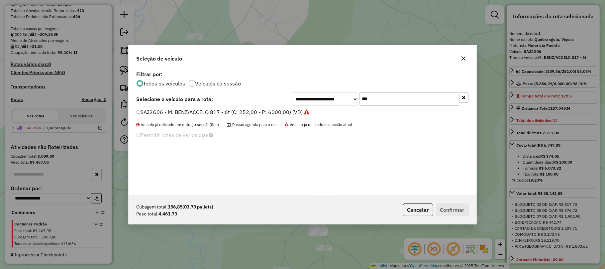
drag, startPoint x: 383, startPoint y: 98, endPoint x: 350, endPoint y: 98, distance: 33.2
click at [350, 98] on div "**********" at bounding box center [380, 98] width 177 height 13
type input "****"
click at [213, 109] on label "SAI9E46 - M. BENZ/ACCELO 817 - 6t (C: 252,00 - P: 6000,00) (VD)" at bounding box center [219, 112] width 165 height 8
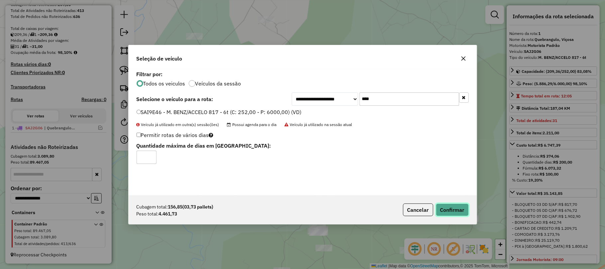
click at [457, 213] on button "Confirmar" at bounding box center [452, 209] width 33 height 13
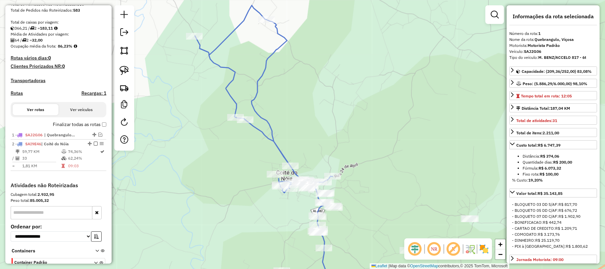
scroll to position [176, 0]
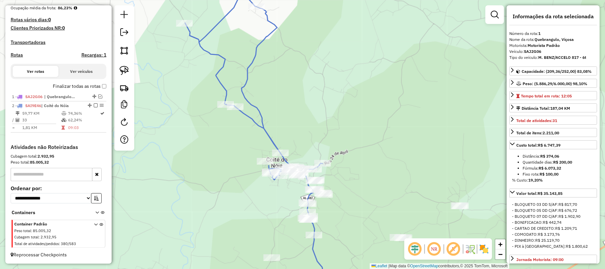
drag, startPoint x: 190, startPoint y: 160, endPoint x: 163, endPoint y: 131, distance: 39.5
click at [163, 131] on div "Janela de atendimento Grade de atendimento Capacidade Transportadoras Veículos …" at bounding box center [302, 134] width 605 height 269
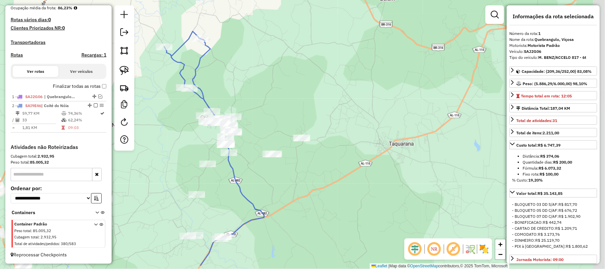
drag, startPoint x: 220, startPoint y: 160, endPoint x: 197, endPoint y: 141, distance: 29.5
click at [197, 141] on div "Janela de atendimento Grade de atendimento Capacidade Transportadoras Veículos …" at bounding box center [302, 134] width 605 height 269
click at [279, 119] on div "Janela de atendimento Grade de atendimento Capacidade Transportadoras Veículos …" at bounding box center [302, 134] width 605 height 269
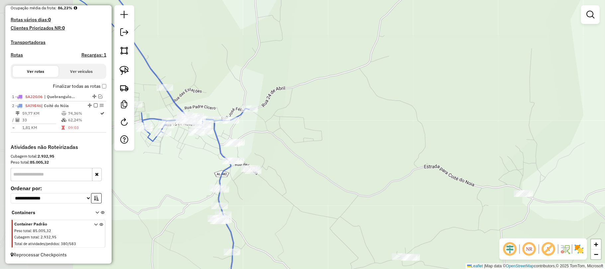
drag, startPoint x: 176, startPoint y: 160, endPoint x: 266, endPoint y: 140, distance: 92.9
click at [266, 140] on div "Janela de atendimento Grade de atendimento Capacidade Transportadoras Veículos …" at bounding box center [302, 134] width 605 height 269
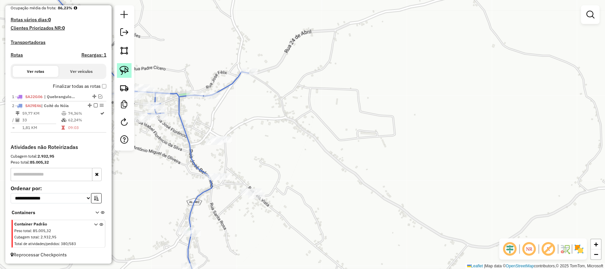
click at [122, 70] on img at bounding box center [124, 70] width 9 height 9
drag, startPoint x: 217, startPoint y: 121, endPoint x: 241, endPoint y: 135, distance: 28.1
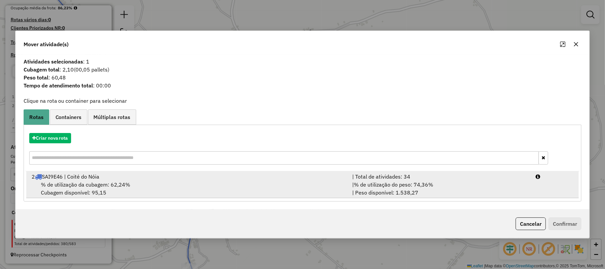
click at [89, 180] on div "2 SAI9E46 | Coité do Nóia" at bounding box center [188, 176] width 321 height 8
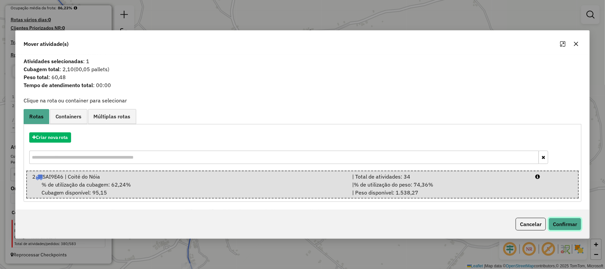
click at [569, 222] on button "Confirmar" at bounding box center [565, 224] width 33 height 13
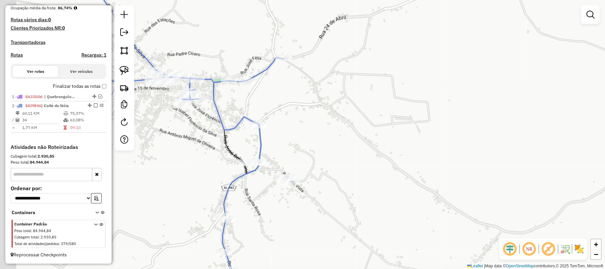
drag, startPoint x: 215, startPoint y: 159, endPoint x: 254, endPoint y: 142, distance: 42.8
click at [254, 142] on div "Janela de atendimento Grade de atendimento Capacidade Transportadoras Veículos …" at bounding box center [302, 134] width 605 height 269
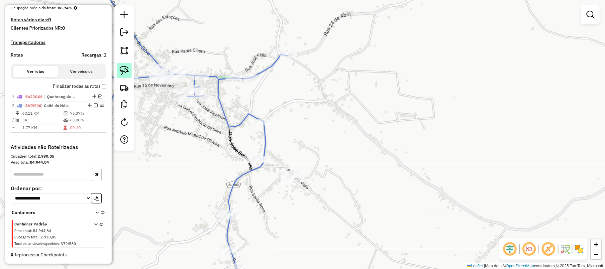
click at [122, 68] on img at bounding box center [124, 70] width 9 height 9
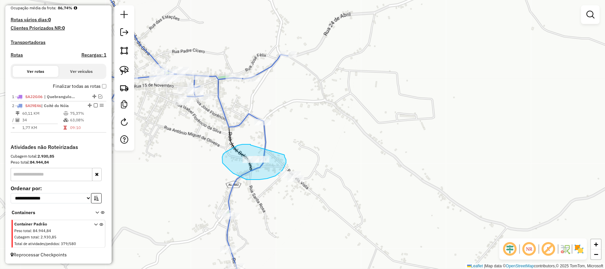
drag, startPoint x: 251, startPoint y: 145, endPoint x: 284, endPoint y: 154, distance: 34.6
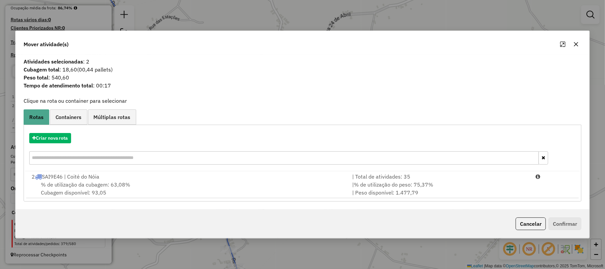
click at [576, 43] on icon "button" at bounding box center [576, 44] width 4 height 4
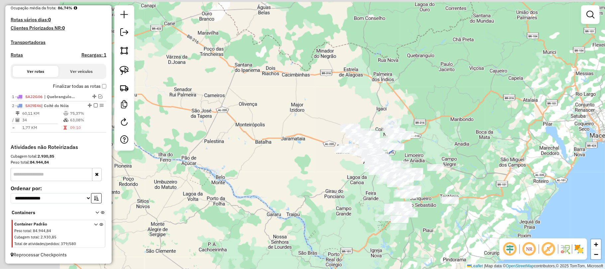
drag, startPoint x: 277, startPoint y: 120, endPoint x: 352, endPoint y: 163, distance: 86.7
click at [348, 158] on div "Janela de atendimento Grade de atendimento Capacidade Transportadoras Veículos …" at bounding box center [302, 134] width 605 height 269
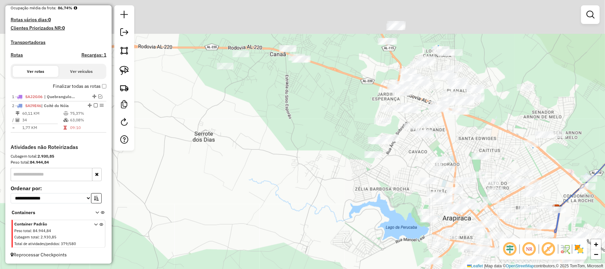
drag, startPoint x: 465, startPoint y: 81, endPoint x: 469, endPoint y: 138, distance: 57.3
click at [469, 138] on div "Janela de atendimento Grade de atendimento Capacidade Transportadoras Veículos …" at bounding box center [302, 134] width 605 height 269
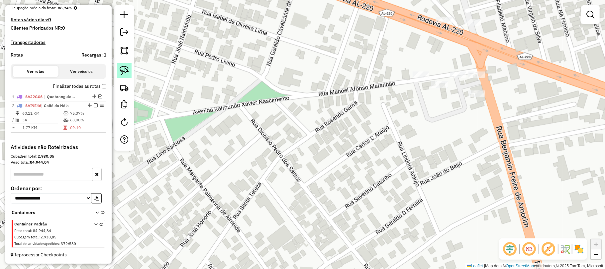
click at [124, 73] on img at bounding box center [124, 70] width 9 height 9
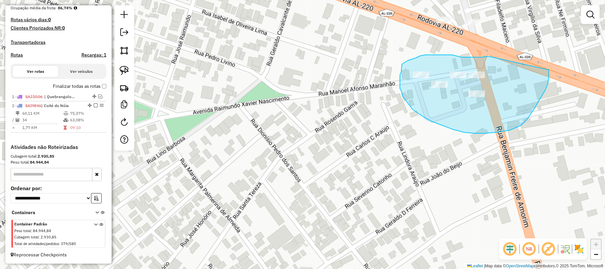
drag, startPoint x: 489, startPoint y: 56, endPoint x: 548, endPoint y: 70, distance: 60.3
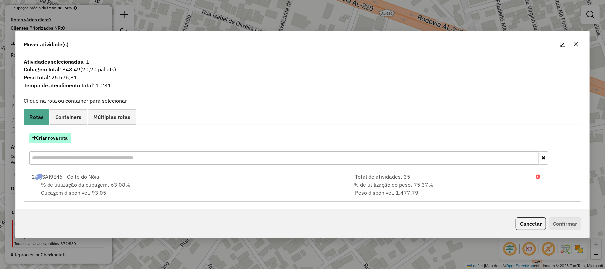
click at [62, 137] on button "Criar nova rota" at bounding box center [50, 138] width 42 height 10
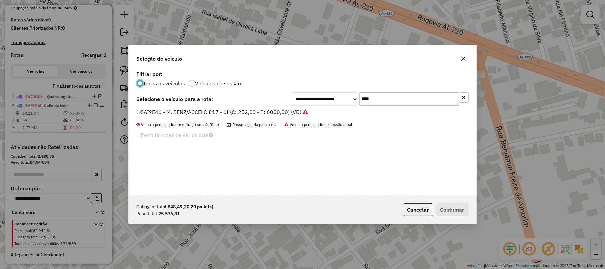
scroll to position [3, 2]
drag, startPoint x: 399, startPoint y: 97, endPoint x: 270, endPoint y: 96, distance: 129.6
click at [270, 96] on div "**********" at bounding box center [303, 98] width 332 height 13
type input "****"
click at [185, 115] on label "TRUK0K00 - - TRUCK (C: 504,00 - P: 16000,00) (VD)" at bounding box center [203, 112] width 132 height 8
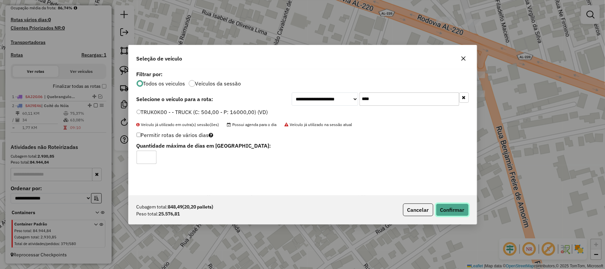
click at [449, 205] on button "Confirmar" at bounding box center [452, 209] width 33 height 13
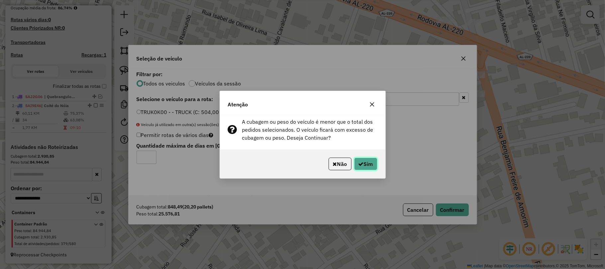
click at [369, 161] on button "Sim" at bounding box center [365, 163] width 23 height 13
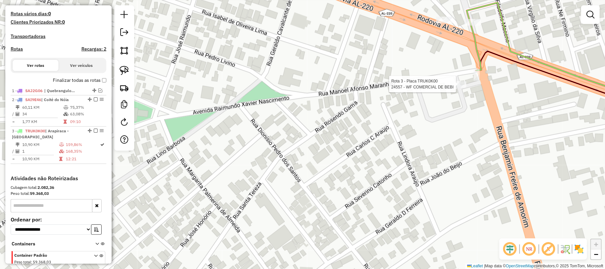
select select "**********"
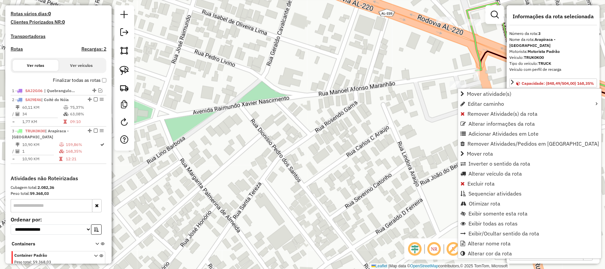
scroll to position [214, 0]
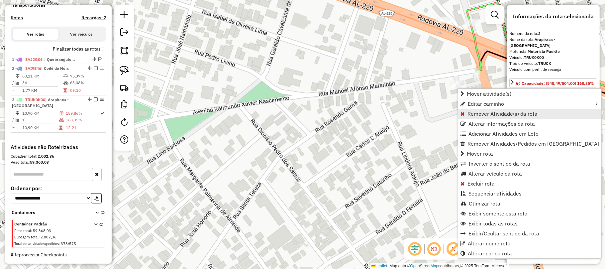
click at [465, 118] on link "Remover Atividade(s) da rota" at bounding box center [529, 114] width 143 height 10
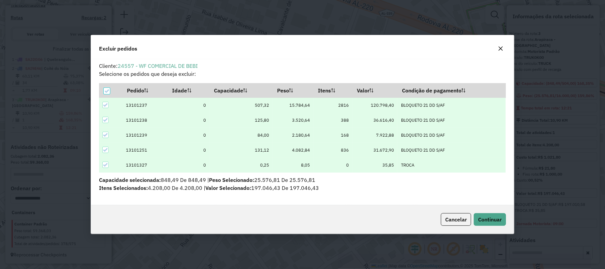
scroll to position [0, 0]
click at [102, 96] on th at bounding box center [111, 90] width 24 height 14
click at [104, 93] on icon at bounding box center [106, 91] width 5 height 5
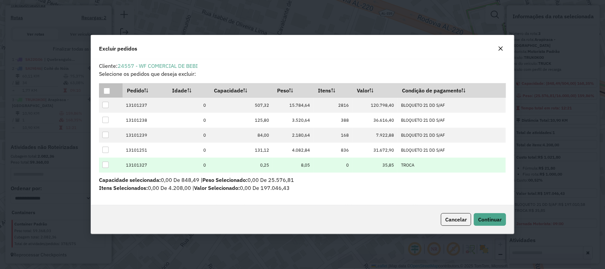
click at [107, 165] on div at bounding box center [105, 164] width 6 height 6
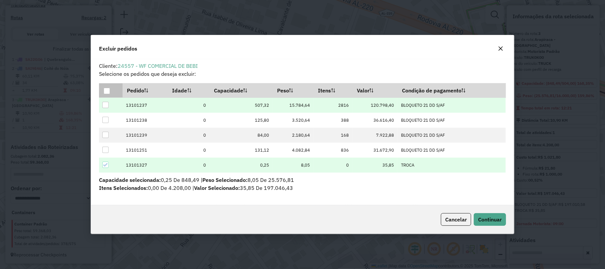
click at [102, 105] on td at bounding box center [111, 105] width 24 height 15
click at [105, 105] on div at bounding box center [105, 105] width 6 height 6
click at [487, 218] on span "Continuar" at bounding box center [490, 219] width 24 height 7
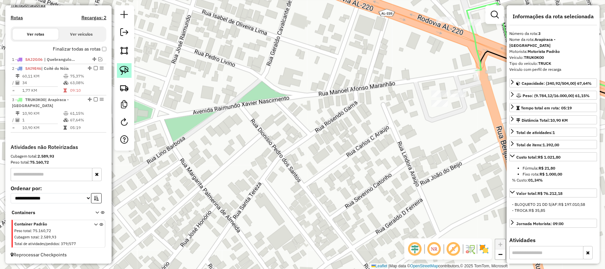
click at [128, 76] on link at bounding box center [124, 70] width 15 height 15
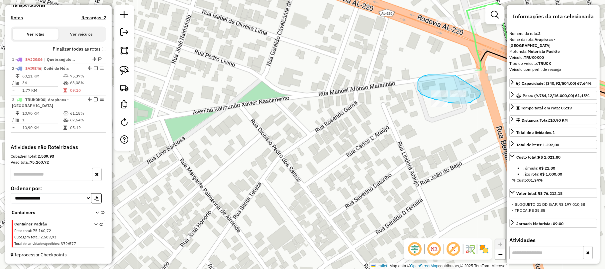
drag, startPoint x: 455, startPoint y: 75, endPoint x: 479, endPoint y: 88, distance: 27.5
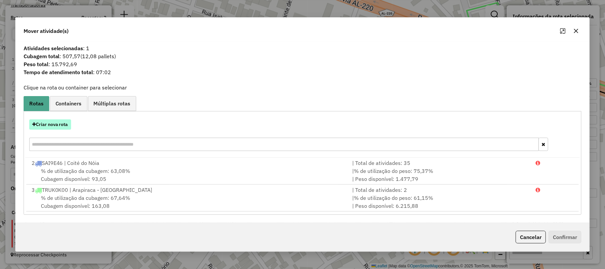
click at [55, 122] on button "Criar nova rota" at bounding box center [50, 124] width 42 height 10
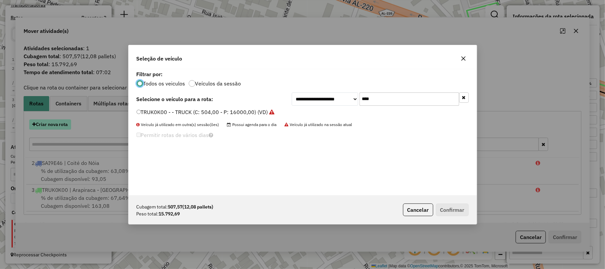
scroll to position [3, 2]
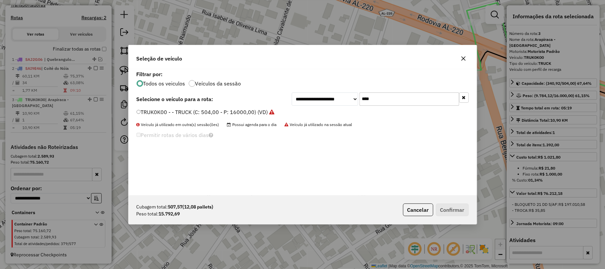
drag, startPoint x: 373, startPoint y: 96, endPoint x: 344, endPoint y: 96, distance: 29.2
click at [344, 96] on div "**********" at bounding box center [380, 98] width 177 height 13
type input "***"
click at [181, 111] on label "KEF7931 - TRUCK (C: 504,00 - P: 16000,00) (VD)" at bounding box center [199, 112] width 124 height 8
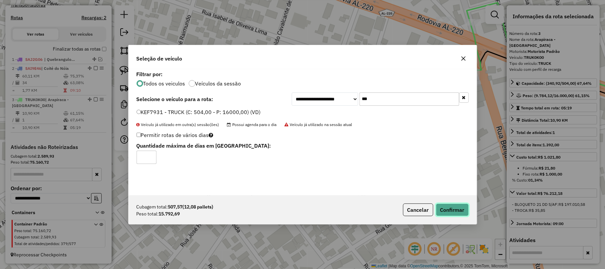
click at [447, 211] on button "Confirmar" at bounding box center [452, 209] width 33 height 13
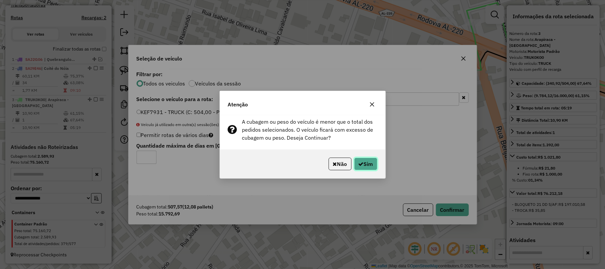
click at [365, 162] on button "Sim" at bounding box center [365, 163] width 23 height 13
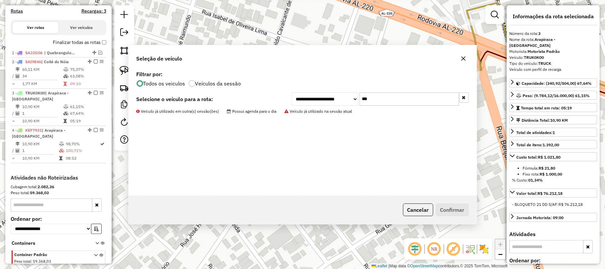
scroll to position [251, 0]
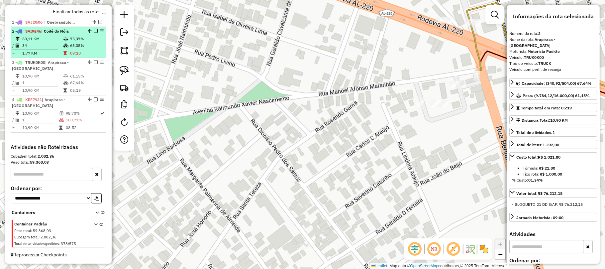
click at [75, 39] on td "75,37%" at bounding box center [87, 39] width 34 height 7
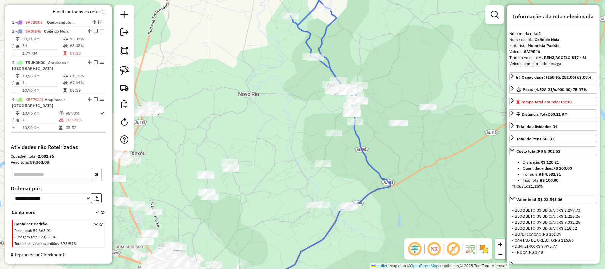
drag, startPoint x: 354, startPoint y: 112, endPoint x: 385, endPoint y: 94, distance: 35.1
click at [385, 94] on div "Janela de atendimento Grade de atendimento Capacidade Transportadoras Veículos …" at bounding box center [302, 134] width 605 height 269
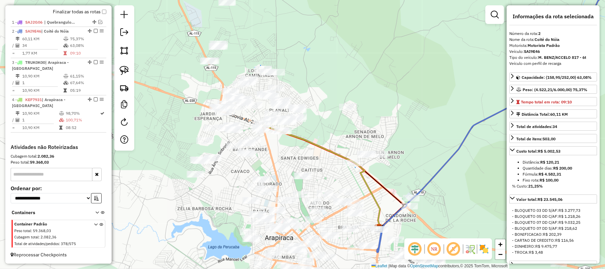
drag, startPoint x: 306, startPoint y: 139, endPoint x: 346, endPoint y: 116, distance: 45.1
click at [346, 116] on div "Janela de atendimento Grade de atendimento Capacidade Transportadoras Veículos …" at bounding box center [302, 134] width 605 height 269
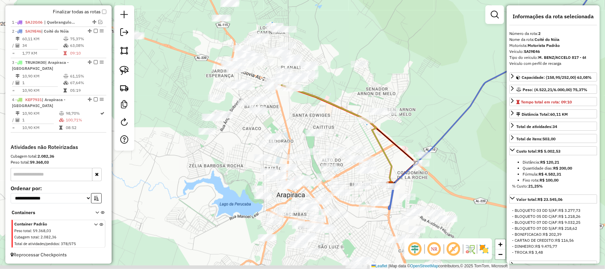
drag, startPoint x: 334, startPoint y: 154, endPoint x: 330, endPoint y: 122, distance: 32.8
click at [330, 122] on div "Janela de atendimento Grade de atendimento Capacidade Transportadoras Veículos …" at bounding box center [302, 134] width 605 height 269
drag, startPoint x: 336, startPoint y: 126, endPoint x: 329, endPoint y: 113, distance: 14.0
click at [329, 114] on div "Janela de atendimento Grade de atendimento Capacidade Transportadoras Veículos …" at bounding box center [302, 134] width 605 height 269
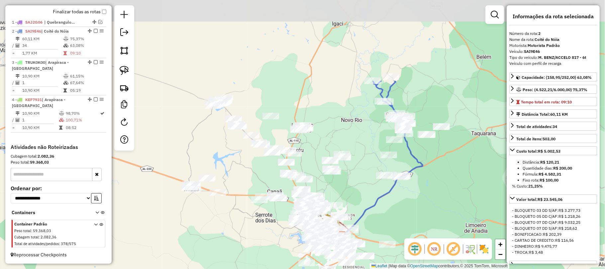
drag, startPoint x: 369, startPoint y: 41, endPoint x: 369, endPoint y: 162, distance: 120.9
click at [369, 162] on div "Janela de atendimento Grade de atendimento Capacidade Transportadoras Veículos …" at bounding box center [302, 134] width 605 height 269
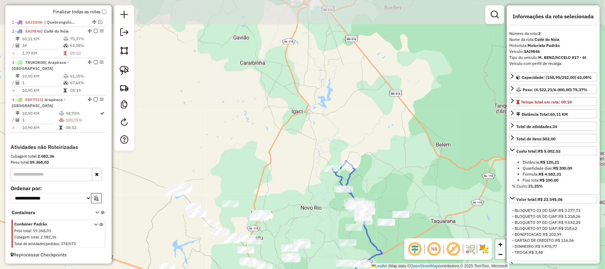
drag, startPoint x: 429, startPoint y: 76, endPoint x: 403, endPoint y: 150, distance: 78.2
click at [403, 150] on div "Janela de atendimento Grade de atendimento Capacidade Transportadoras Veículos …" at bounding box center [302, 134] width 605 height 269
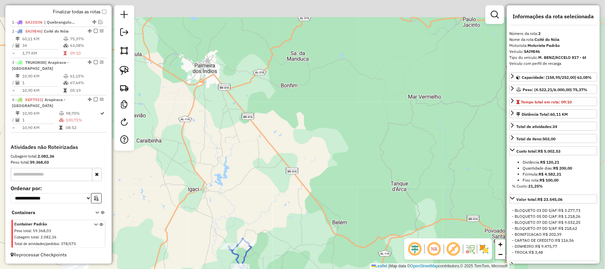
drag, startPoint x: 419, startPoint y: 112, endPoint x: 327, endPoint y: 168, distance: 107.2
click at [327, 168] on div "Janela de atendimento Grade de atendimento Capacidade Transportadoras Veículos …" at bounding box center [302, 134] width 605 height 269
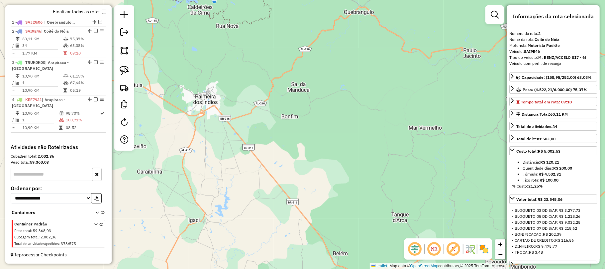
drag, startPoint x: 307, startPoint y: 141, endPoint x: 301, endPoint y: 159, distance: 19.3
click at [307, 159] on div "Janela de atendimento Grade de atendimento Capacidade Transportadoras Veículos …" at bounding box center [302, 134] width 605 height 269
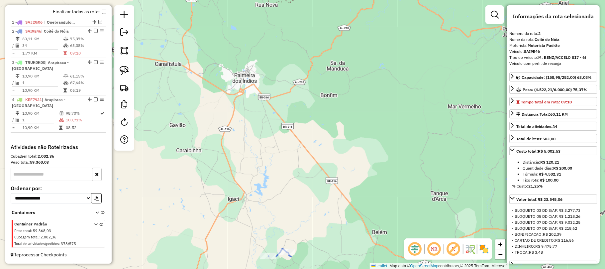
drag, startPoint x: 249, startPoint y: 159, endPoint x: 285, endPoint y: 116, distance: 56.9
click at [286, 110] on div "Janela de atendimento Grade de atendimento Capacidade Transportadoras Veículos …" at bounding box center [302, 134] width 605 height 269
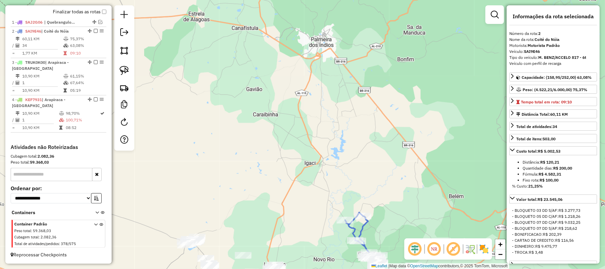
drag, startPoint x: 295, startPoint y: 165, endPoint x: 360, endPoint y: 147, distance: 67.6
click at [358, 149] on div "Janela de atendimento Grade de atendimento Capacidade Transportadoras Veículos …" at bounding box center [302, 134] width 605 height 269
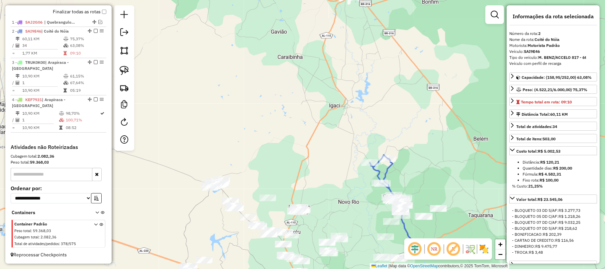
drag, startPoint x: 244, startPoint y: 150, endPoint x: 260, endPoint y: 105, distance: 47.4
click at [260, 105] on div "Janela de atendimento Grade de atendimento Capacidade Transportadoras Veículos …" at bounding box center [302, 134] width 605 height 269
click at [99, 19] on div "1 - SAJ2G06 | Quebrangulo, Viçosa" at bounding box center [58, 22] width 93 height 6
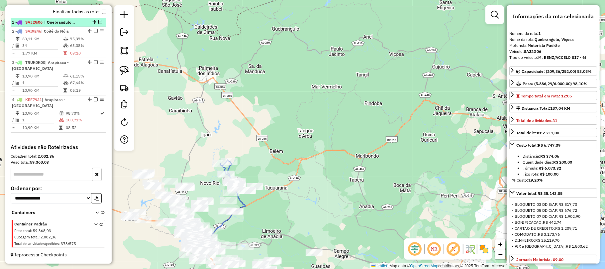
click at [98, 21] on em at bounding box center [100, 22] width 4 height 4
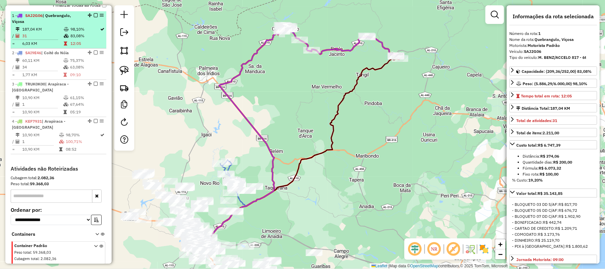
click at [94, 17] on em at bounding box center [96, 15] width 4 height 4
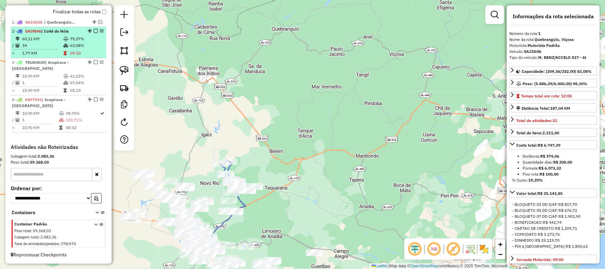
click at [94, 29] on em at bounding box center [96, 31] width 4 height 4
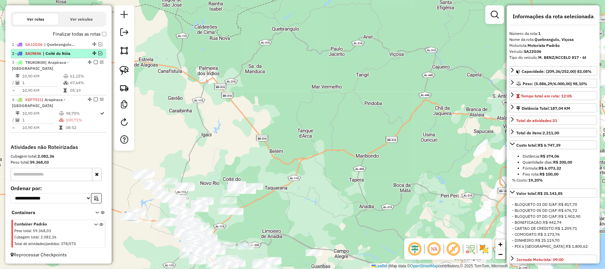
scroll to position [229, 0]
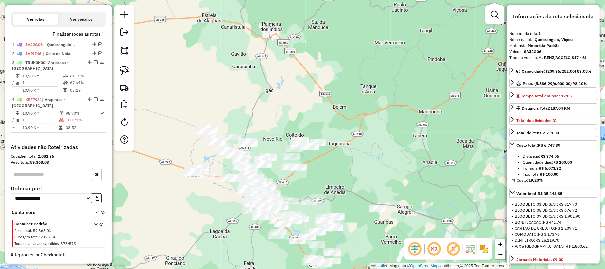
drag, startPoint x: 240, startPoint y: 151, endPoint x: 303, endPoint y: 106, distance: 77.1
click at [303, 106] on div "Janela de atendimento Grade de atendimento Capacidade Transportadoras Veículos …" at bounding box center [302, 134] width 605 height 269
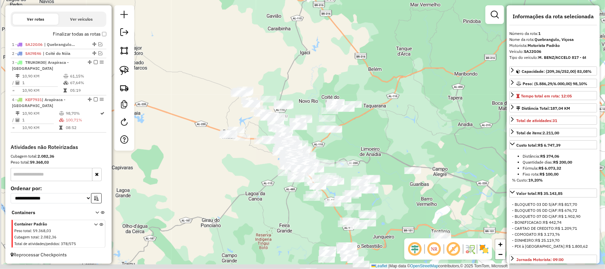
drag, startPoint x: 313, startPoint y: 84, endPoint x: 325, endPoint y: 67, distance: 20.7
click at [325, 67] on div "Janela de atendimento Grade de atendimento Capacidade Transportadoras Veículos …" at bounding box center [302, 134] width 605 height 269
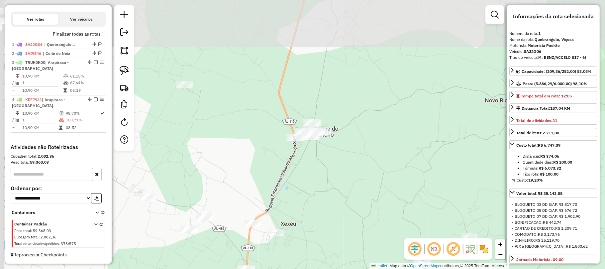
drag, startPoint x: 266, startPoint y: 46, endPoint x: 315, endPoint y: 160, distance: 124.5
click at [316, 160] on div "Janela de atendimento Grade de atendimento Capacidade Transportadoras Veículos …" at bounding box center [302, 134] width 605 height 269
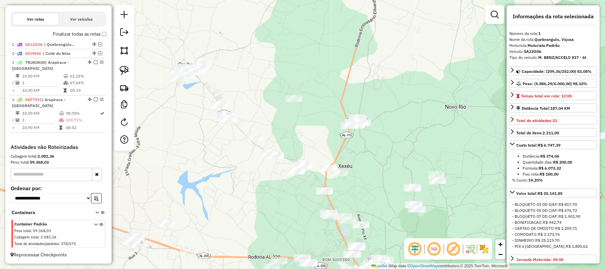
drag, startPoint x: 254, startPoint y: 141, endPoint x: 301, endPoint y: 130, distance: 48.0
click at [301, 130] on div "Janela de atendimento Grade de atendimento Capacidade Transportadoras Veículos …" at bounding box center [302, 134] width 605 height 269
click at [125, 71] on img at bounding box center [124, 70] width 9 height 9
drag, startPoint x: 359, startPoint y: 108, endPoint x: 384, endPoint y: 116, distance: 26.3
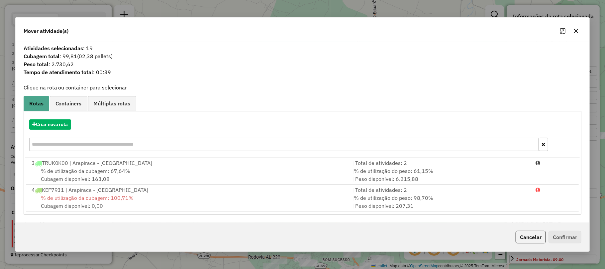
click at [577, 30] on icon "button" at bounding box center [576, 31] width 4 height 4
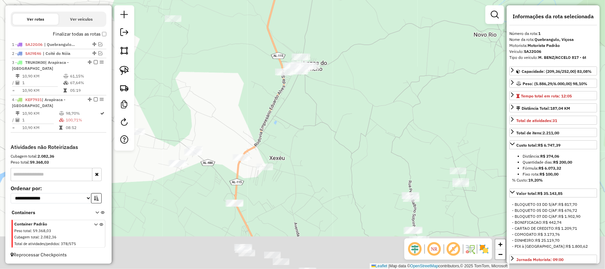
drag, startPoint x: 286, startPoint y: 148, endPoint x: 309, endPoint y: 116, distance: 39.4
click at [309, 116] on div "Janela de atendimento Grade de atendimento Capacidade Transportadoras Veículos …" at bounding box center [302, 134] width 605 height 269
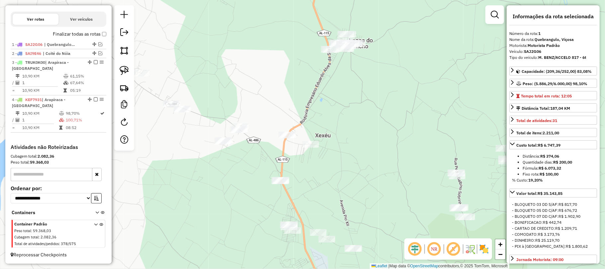
drag, startPoint x: 245, startPoint y: 172, endPoint x: 278, endPoint y: 191, distance: 37.7
click at [275, 191] on div "Janela de atendimento Grade de atendimento Capacidade Transportadoras Veículos …" at bounding box center [302, 134] width 605 height 269
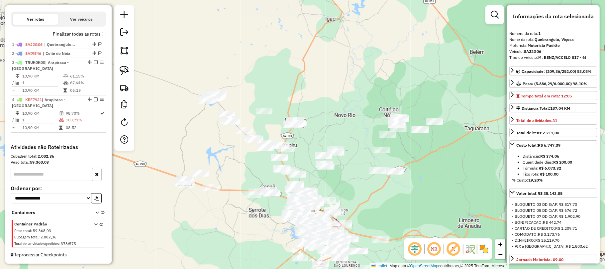
drag, startPoint x: 339, startPoint y: 189, endPoint x: 347, endPoint y: 142, distance: 47.8
click at [347, 142] on div "Janela de atendimento Grade de atendimento Capacidade Transportadoras Veículos …" at bounding box center [302, 134] width 605 height 269
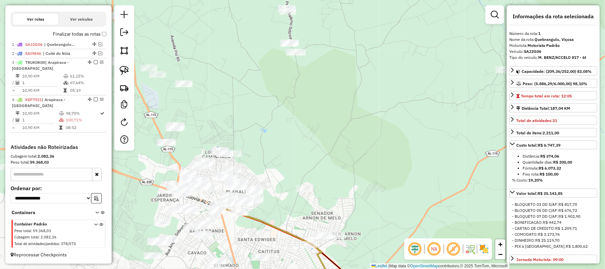
drag, startPoint x: 290, startPoint y: 149, endPoint x: 322, endPoint y: 75, distance: 80.7
click at [322, 76] on div "Janela de atendimento Grade de atendimento Capacidade Transportadoras Veículos …" at bounding box center [302, 134] width 605 height 269
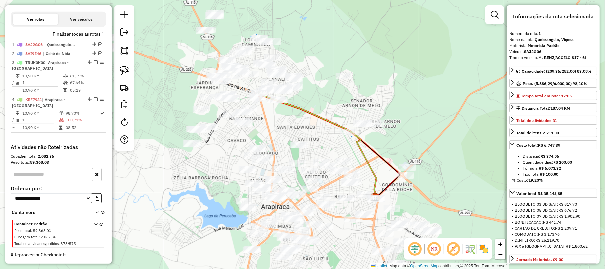
drag, startPoint x: 305, startPoint y: 120, endPoint x: 312, endPoint y: 88, distance: 32.6
click at [312, 88] on div "Janela de atendimento Grade de atendimento Capacidade Transportadoras Veículos …" at bounding box center [302, 134] width 605 height 269
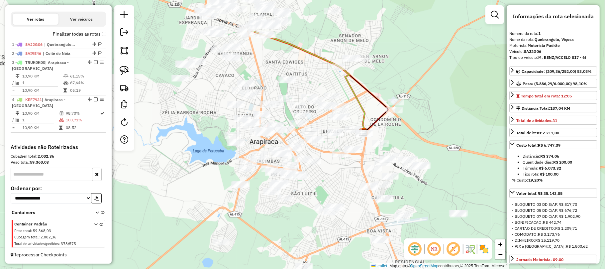
drag, startPoint x: 381, startPoint y: 159, endPoint x: 359, endPoint y: 106, distance: 57.0
click at [359, 106] on icon at bounding box center [306, 79] width 118 height 105
click at [123, 69] on img at bounding box center [124, 70] width 9 height 9
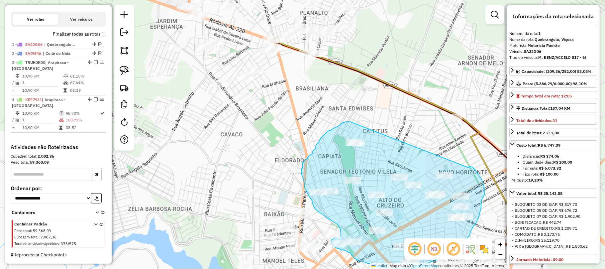
drag, startPoint x: 286, startPoint y: 69, endPoint x: 468, endPoint y: 167, distance: 207.4
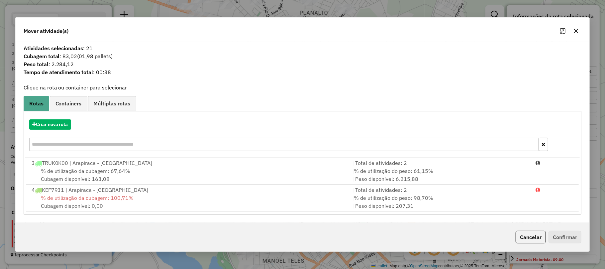
click at [577, 30] on icon "button" at bounding box center [576, 31] width 4 height 4
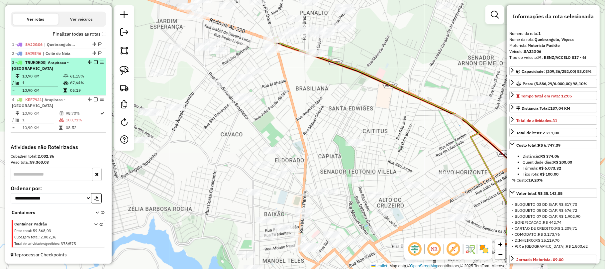
click at [94, 62] on em at bounding box center [96, 62] width 4 height 4
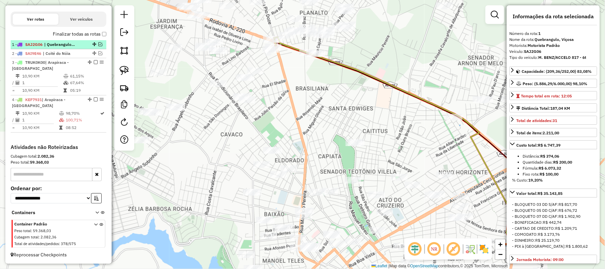
scroll to position [201, 0]
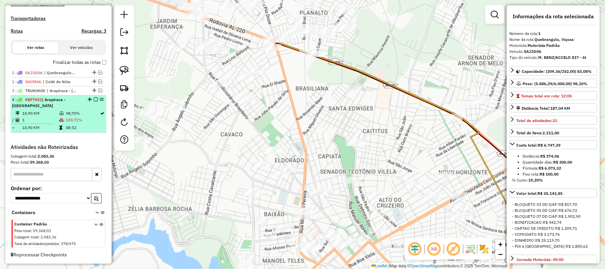
click at [94, 100] on em at bounding box center [96, 99] width 4 height 4
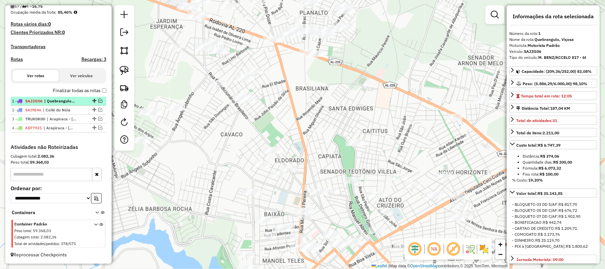
scroll to position [172, 0]
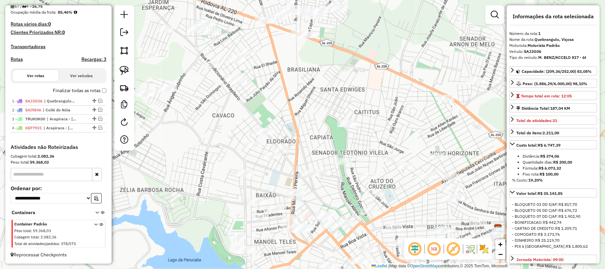
drag, startPoint x: 385, startPoint y: 150, endPoint x: 366, endPoint y: 106, distance: 47.6
click at [366, 106] on div "Janela de atendimento Grade de atendimento Capacidade Transportadoras Veículos …" at bounding box center [302, 134] width 605 height 269
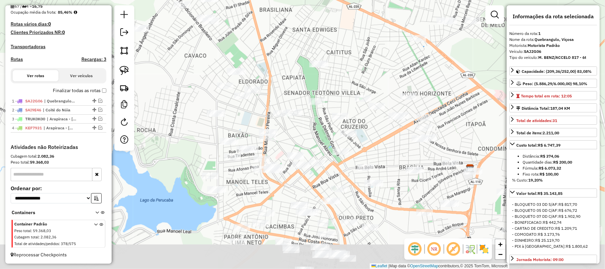
drag, startPoint x: 389, startPoint y: 177, endPoint x: 371, endPoint y: 143, distance: 38.2
click at [371, 143] on div "Janela de atendimento Grade de atendimento Capacidade Transportadoras Veículos …" at bounding box center [302, 134] width 605 height 269
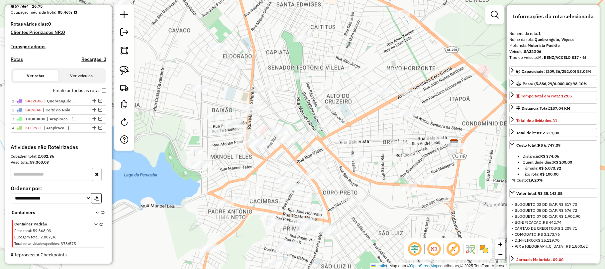
click at [375, 126] on div "Janela de atendimento Grade de atendimento Capacidade Transportadoras Veículos …" at bounding box center [302, 134] width 605 height 269
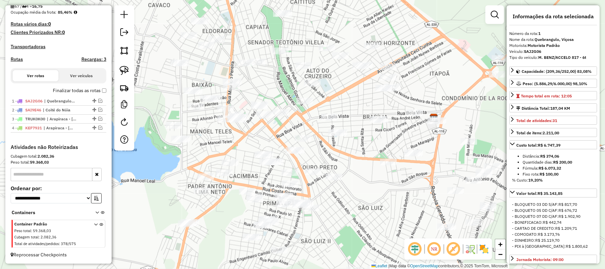
drag, startPoint x: 418, startPoint y: 151, endPoint x: 399, endPoint y: 127, distance: 31.0
click at [399, 127] on div "Janela de atendimento Grade de atendimento Capacidade Transportadoras Veículos …" at bounding box center [302, 134] width 605 height 269
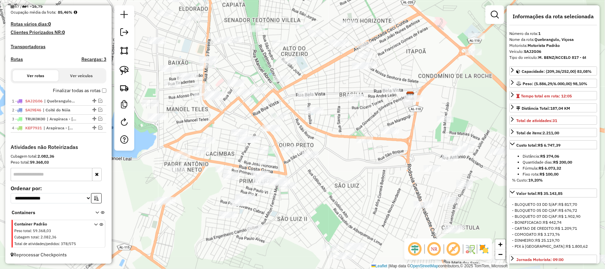
drag, startPoint x: 355, startPoint y: 101, endPoint x: 332, endPoint y: 81, distance: 30.7
click at [332, 81] on div "Janela de atendimento Grade de atendimento Capacidade Transportadoras Veículos …" at bounding box center [302, 134] width 605 height 269
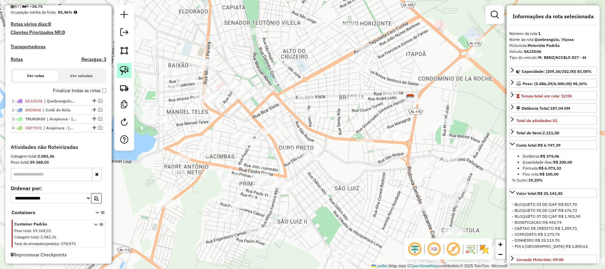
drag, startPoint x: 124, startPoint y: 69, endPoint x: 130, endPoint y: 68, distance: 5.5
click at [126, 69] on img at bounding box center [124, 70] width 9 height 9
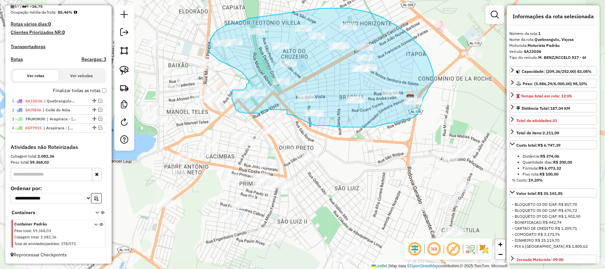
drag, startPoint x: 251, startPoint y: 18, endPoint x: 321, endPoint y: 8, distance: 70.1
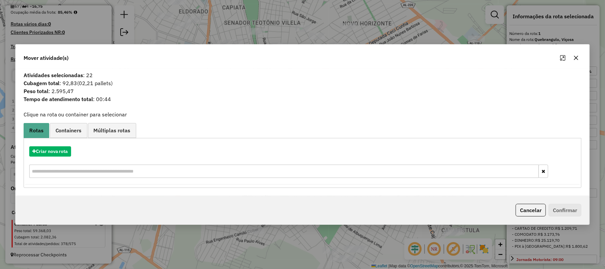
click at [575, 55] on icon "button" at bounding box center [575, 57] width 5 height 5
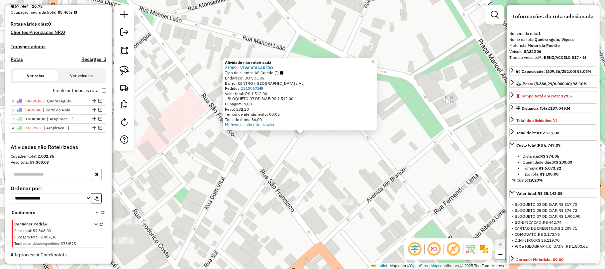
click at [301, 155] on div "Atividade não roteirizada 21969 - VIVA ATACAREJO Tipo de cliente: AS Grande (*)…" at bounding box center [302, 134] width 605 height 269
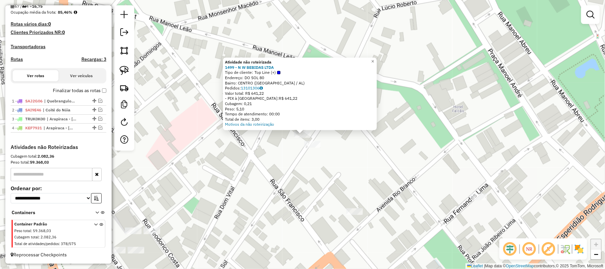
click at [352, 157] on div "Atividade não roteirizada 1499 - N W BEBIDAS LTDA Tipo de cliente: Top Line (+)…" at bounding box center [302, 134] width 605 height 269
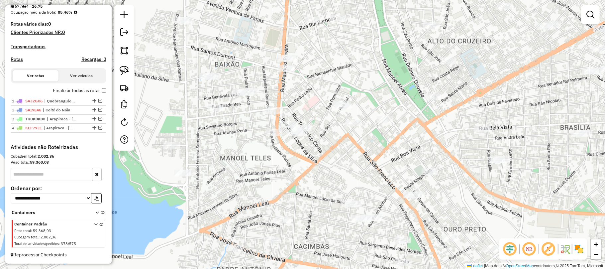
drag, startPoint x: 274, startPoint y: 127, endPoint x: 305, endPoint y: 109, distance: 35.6
click at [305, 109] on div "Janela de atendimento Grade de atendimento Capacidade Transportadoras Veículos …" at bounding box center [302, 134] width 605 height 269
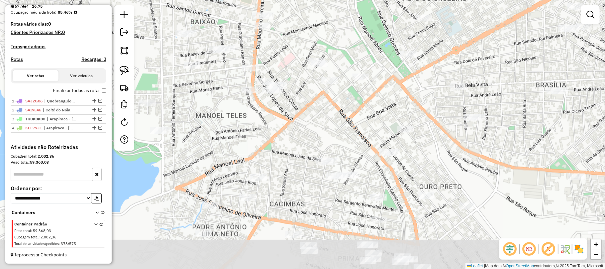
drag, startPoint x: 259, startPoint y: 182, endPoint x: 235, endPoint y: 140, distance: 49.0
click at [235, 140] on div "Janela de atendimento Grade de atendimento Capacidade Transportadoras Veículos …" at bounding box center [302, 134] width 605 height 269
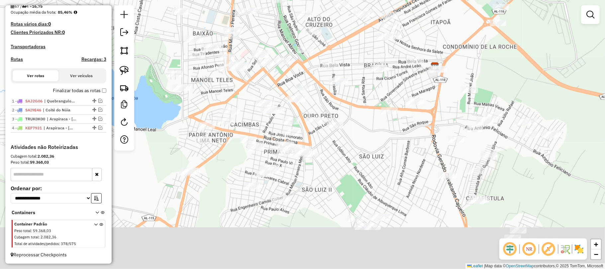
drag, startPoint x: 283, startPoint y: 178, endPoint x: 260, endPoint y: 123, distance: 60.6
click at [260, 123] on div "Janela de atendimento Grade de atendimento Capacidade Transportadoras Veículos …" at bounding box center [302, 134] width 605 height 269
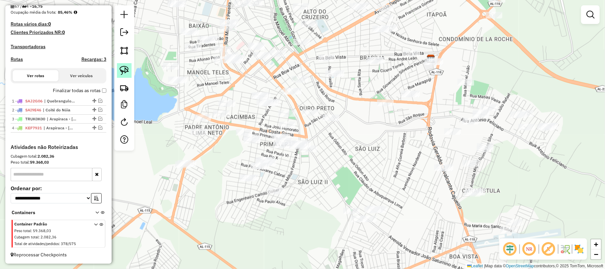
click at [127, 66] on img at bounding box center [124, 70] width 9 height 9
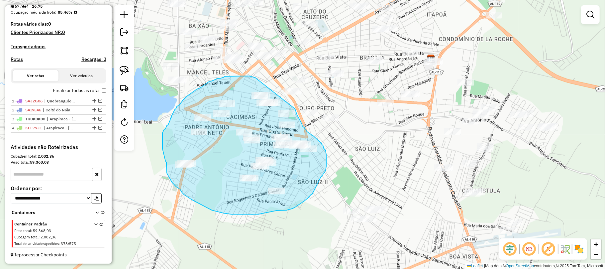
drag, startPoint x: 253, startPoint y: 77, endPoint x: 294, endPoint y: 107, distance: 50.2
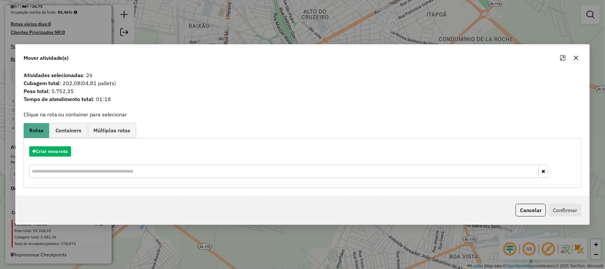
click at [576, 56] on icon "button" at bounding box center [575, 57] width 5 height 5
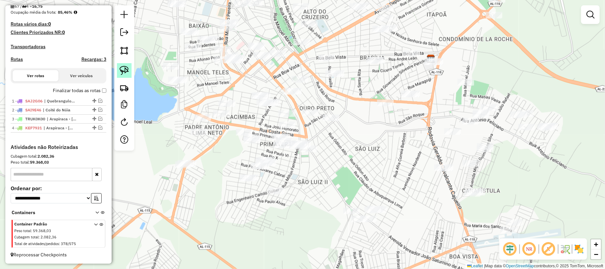
click at [121, 68] on img at bounding box center [124, 70] width 9 height 9
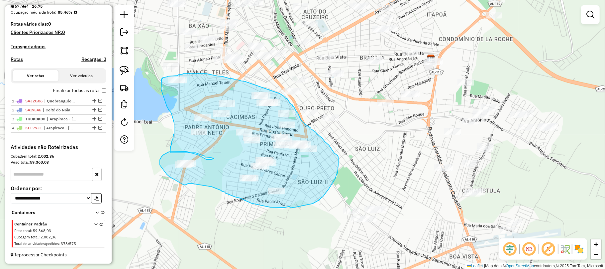
drag, startPoint x: 231, startPoint y: 79, endPoint x: 280, endPoint y: 94, distance: 50.8
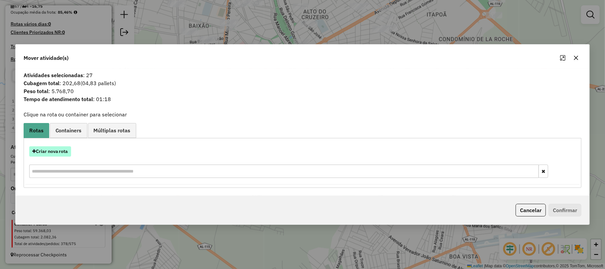
click at [51, 152] on button "Criar nova rota" at bounding box center [50, 151] width 42 height 10
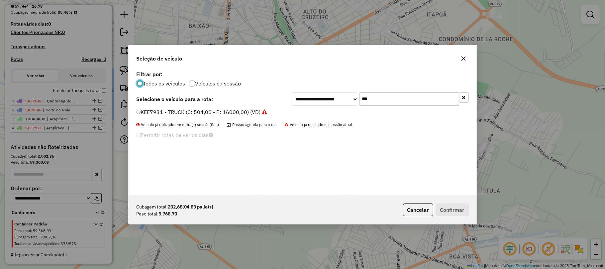
scroll to position [3, 2]
drag, startPoint x: 366, startPoint y: 100, endPoint x: 358, endPoint y: 100, distance: 8.0
click at [358, 100] on div "**********" at bounding box center [380, 98] width 177 height 13
type input "*"
type input "****"
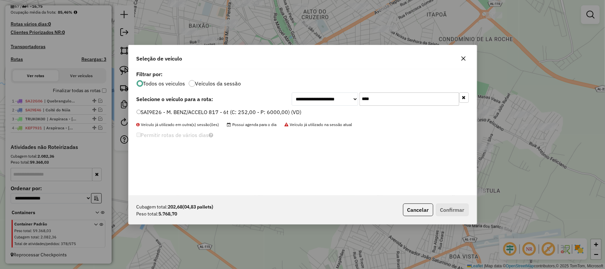
click at [172, 111] on label "SAI9E26 - M. BENZ/ACCELO 817 - 6t (C: 252,00 - P: 6000,00) (VD)" at bounding box center [219, 112] width 165 height 8
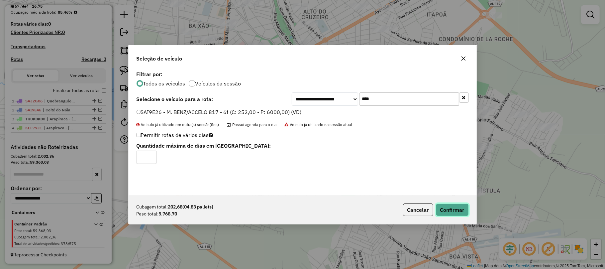
click at [456, 209] on button "Confirmar" at bounding box center [452, 209] width 33 height 13
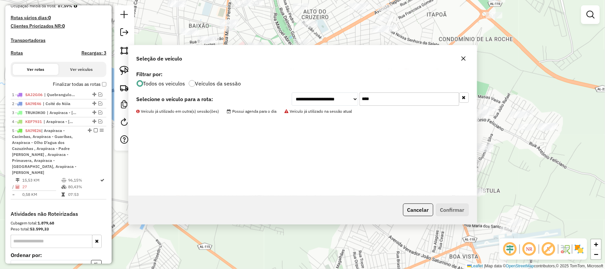
scroll to position [240, 0]
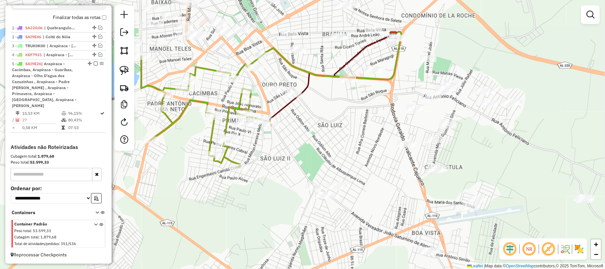
drag, startPoint x: 343, startPoint y: 157, endPoint x: 328, endPoint y: 147, distance: 18.3
click at [328, 147] on div "Janela de atendimento Grade de atendimento Capacidade Transportadoras Veículos …" at bounding box center [302, 134] width 605 height 269
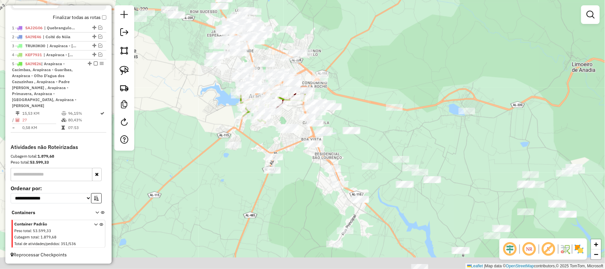
drag, startPoint x: 413, startPoint y: 146, endPoint x: 384, endPoint y: 123, distance: 36.2
click at [384, 123] on div "Janela de atendimento Grade de atendimento Capacidade Transportadoras Veículos …" at bounding box center [302, 134] width 605 height 269
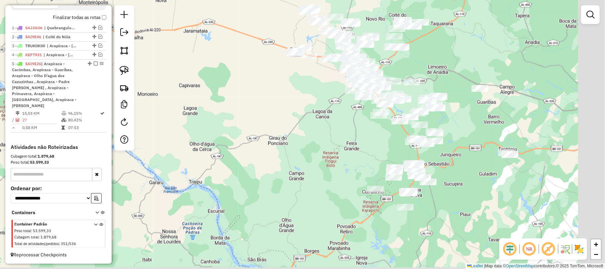
drag, startPoint x: 512, startPoint y: 173, endPoint x: 468, endPoint y: 120, distance: 69.2
click at [468, 120] on div "Janela de atendimento Grade de atendimento Capacidade Transportadoras Veículos …" at bounding box center [302, 134] width 605 height 269
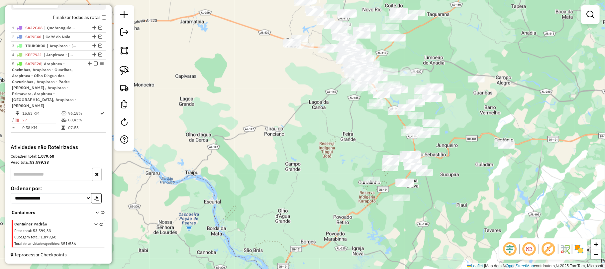
drag, startPoint x: 120, startPoint y: 64, endPoint x: 185, endPoint y: 88, distance: 69.3
click at [120, 64] on link at bounding box center [124, 70] width 15 height 15
drag, startPoint x: 485, startPoint y: 124, endPoint x: 523, endPoint y: 139, distance: 40.4
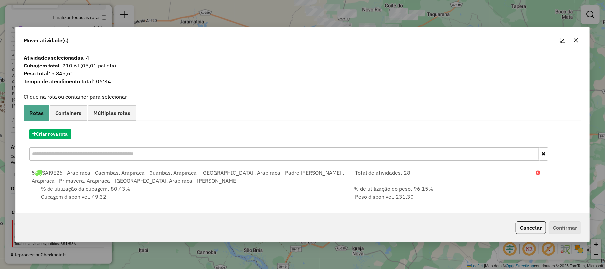
click at [579, 39] on button "button" at bounding box center [576, 40] width 11 height 11
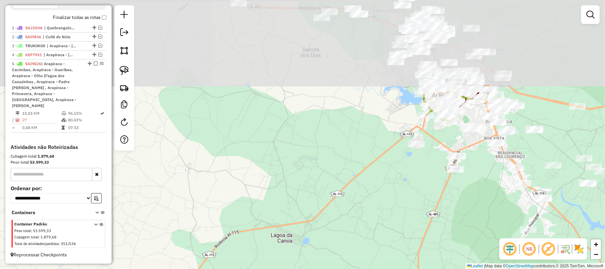
drag, startPoint x: 416, startPoint y: 88, endPoint x: 413, endPoint y: 181, distance: 93.1
click at [361, 217] on div "Janela de atendimento Grade de atendimento Capacidade Transportadoras Veículos …" at bounding box center [302, 134] width 605 height 269
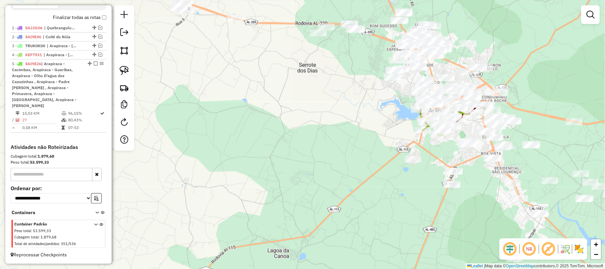
drag, startPoint x: 443, startPoint y: 145, endPoint x: 424, endPoint y: 187, distance: 45.8
click at [424, 187] on div "Janela de atendimento Grade de atendimento Capacidade Transportadoras Veículos …" at bounding box center [302, 134] width 605 height 269
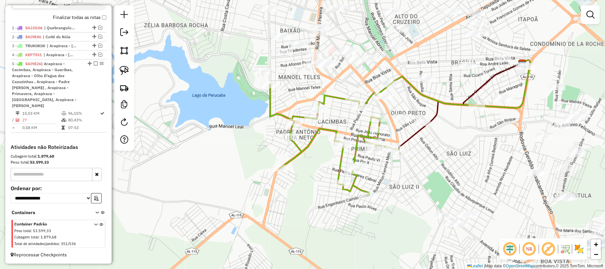
drag, startPoint x: 398, startPoint y: 144, endPoint x: 351, endPoint y: 128, distance: 49.0
click at [351, 128] on div "Janela de atendimento Grade de atendimento Capacidade Transportadoras Veículos …" at bounding box center [302, 134] width 605 height 269
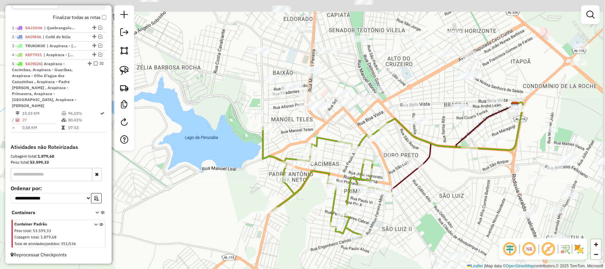
drag, startPoint x: 407, startPoint y: 93, endPoint x: 388, endPoint y: 161, distance: 70.7
click at [388, 161] on div "Janela de atendimento Grade de atendimento Capacidade Transportadoras Veículos …" at bounding box center [302, 134] width 605 height 269
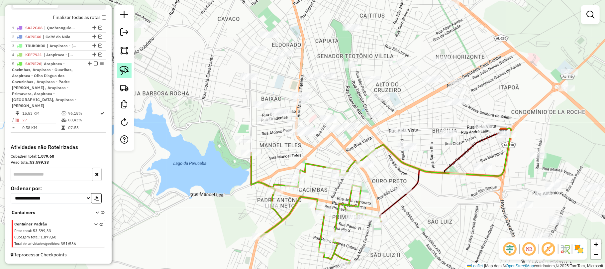
click at [125, 69] on img at bounding box center [124, 70] width 9 height 9
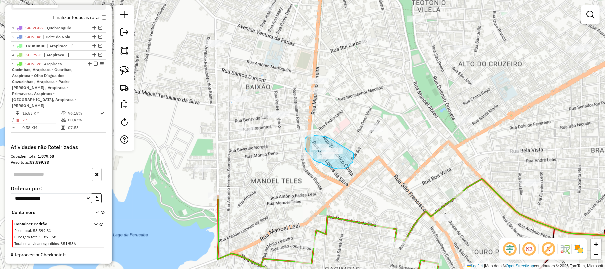
drag, startPoint x: 330, startPoint y: 139, endPoint x: 354, endPoint y: 152, distance: 27.5
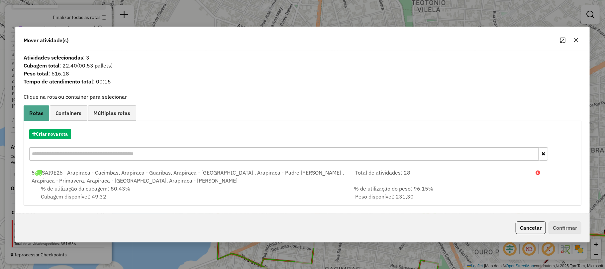
click at [574, 39] on icon "button" at bounding box center [575, 40] width 5 height 5
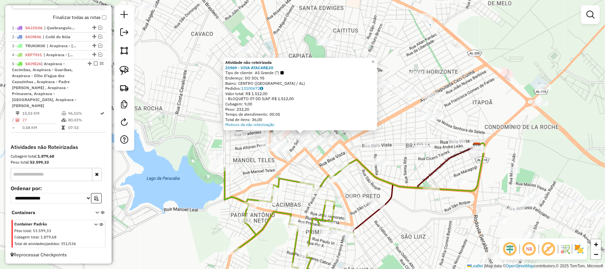
click at [305, 166] on div "Atividade não roteirizada 21969 - VIVA ATACAREJO Tipo de cliente: AS Grande (*)…" at bounding box center [302, 134] width 605 height 269
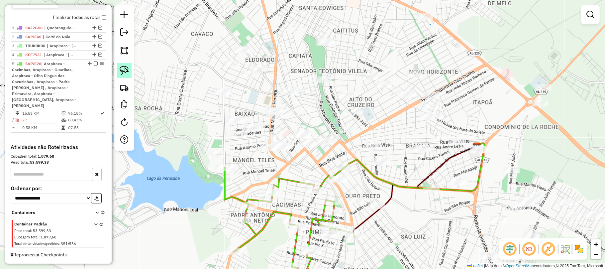
click at [121, 66] on img at bounding box center [124, 70] width 9 height 9
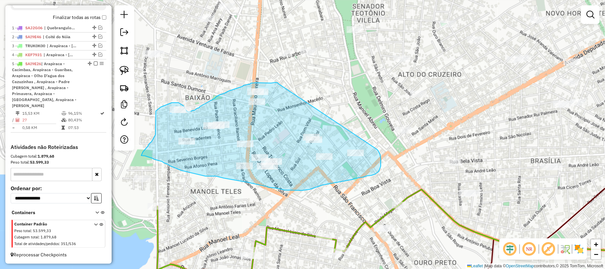
drag, startPoint x: 278, startPoint y: 84, endPoint x: 376, endPoint y: 149, distance: 117.7
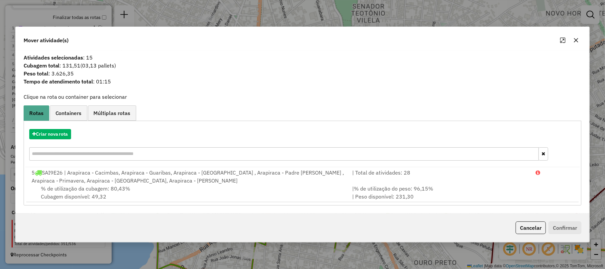
click at [576, 40] on icon "button" at bounding box center [576, 40] width 4 height 4
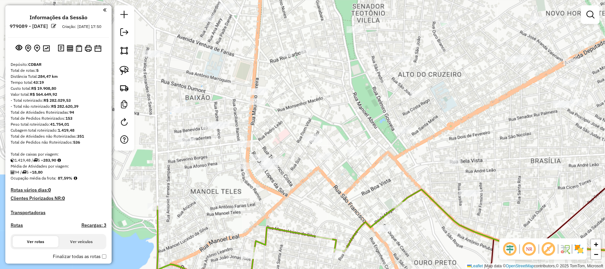
scroll to position [240, 0]
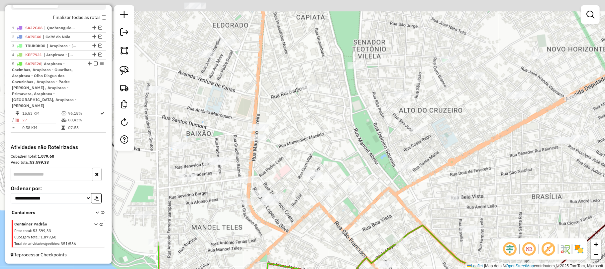
drag, startPoint x: 208, startPoint y: 71, endPoint x: 209, endPoint y: 134, distance: 62.8
click at [208, 134] on div "Janela de atendimento Grade de atendimento Capacidade Transportadoras Veículos …" at bounding box center [302, 134] width 605 height 269
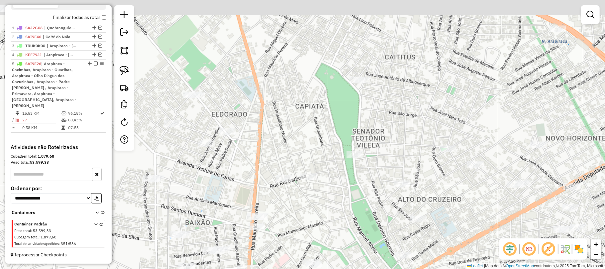
drag, startPoint x: 219, startPoint y: 115, endPoint x: 219, endPoint y: 180, distance: 65.1
click at [219, 180] on div "Janela de atendimento Grade de atendimento Capacidade Transportadoras Veículos …" at bounding box center [302, 134] width 605 height 269
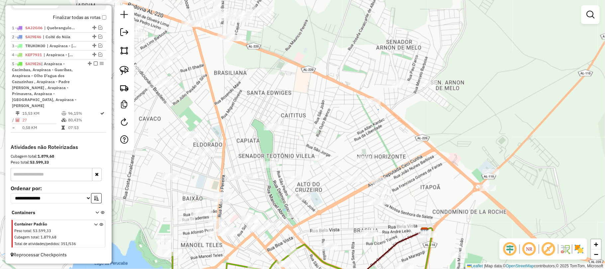
drag, startPoint x: 247, startPoint y: 156, endPoint x: 244, endPoint y: 118, distance: 38.4
click at [244, 118] on div "Janela de atendimento Grade de atendimento Capacidade Transportadoras Veículos …" at bounding box center [302, 134] width 605 height 269
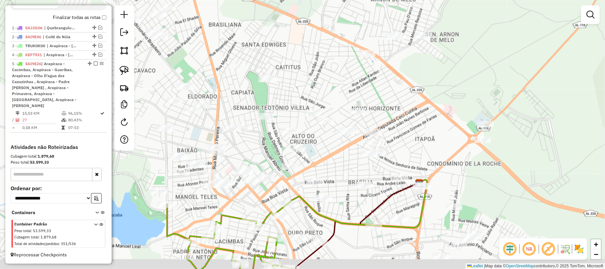
drag, startPoint x: 271, startPoint y: 148, endPoint x: 268, endPoint y: 132, distance: 16.7
click at [268, 132] on div "Janela de atendimento Grade de atendimento Capacidade Transportadoras Veículos …" at bounding box center [302, 134] width 605 height 269
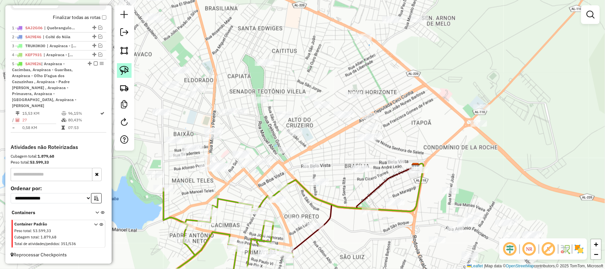
click at [119, 64] on link at bounding box center [124, 70] width 15 height 15
click at [218, 164] on div "Janela de atendimento Grade de atendimento Capacidade Transportadoras Veículos …" at bounding box center [302, 134] width 605 height 269
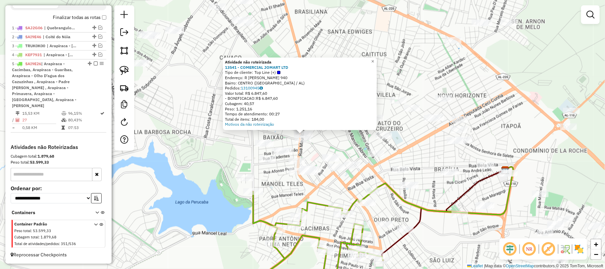
click at [313, 152] on div "Atividade não roteirizada 13541 - COMERCIAL JOMART LTD Tipo de cliente: Top Lin…" at bounding box center [302, 134] width 605 height 269
click at [128, 70] on img at bounding box center [124, 70] width 9 height 9
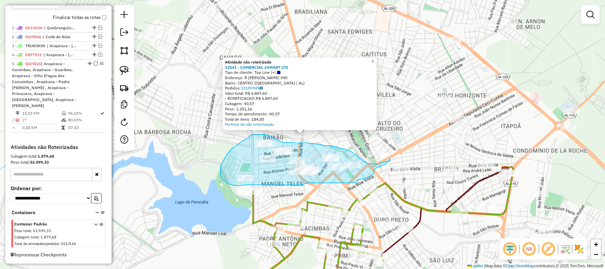
drag, startPoint x: 270, startPoint y: 136, endPoint x: 281, endPoint y: 142, distance: 11.7
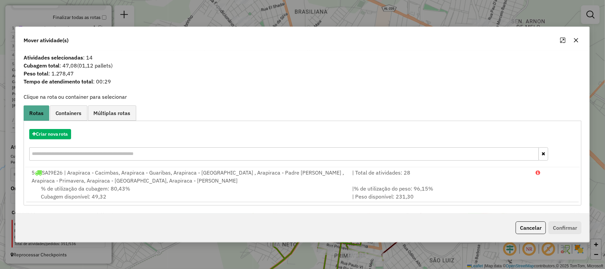
click at [575, 39] on icon "button" at bounding box center [575, 40] width 5 height 5
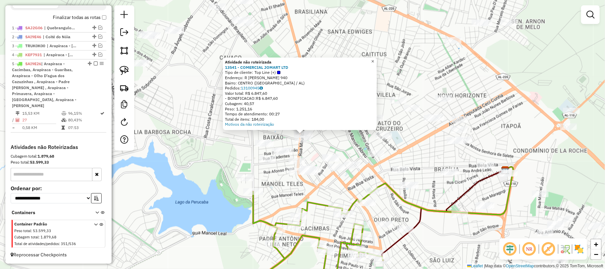
click at [374, 58] on span "×" at bounding box center [372, 61] width 3 height 6
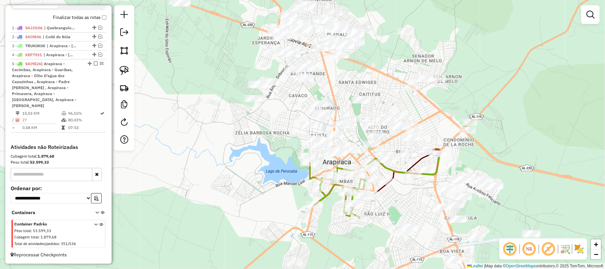
drag, startPoint x: 454, startPoint y: 218, endPoint x: 415, endPoint y: 197, distance: 44.2
click at [415, 197] on div "Janela de atendimento Grade de atendimento Capacidade Transportadoras Veículos …" at bounding box center [302, 134] width 605 height 269
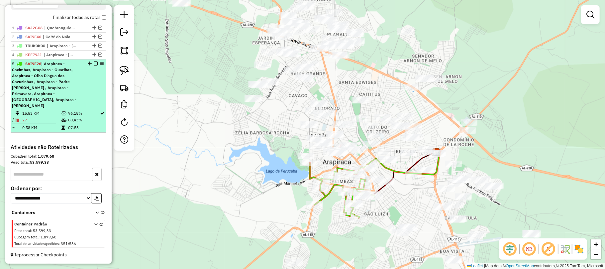
click at [94, 66] on div "5 - SAI9E26 | Arapiraca - [GEOGRAPHIC_DATA], Arapiraca - [GEOGRAPHIC_DATA], Ara…" at bounding box center [58, 85] width 93 height 48
select select "**********"
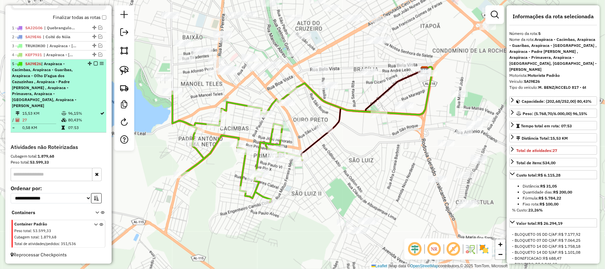
click at [94, 65] on em at bounding box center [96, 63] width 4 height 4
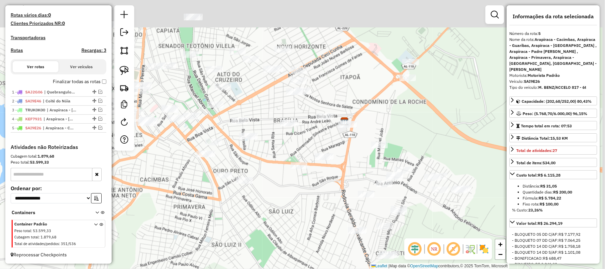
drag, startPoint x: 375, startPoint y: 144, endPoint x: 288, endPoint y: 201, distance: 104.0
click at [288, 201] on div "Janela de atendimento Grade de atendimento Capacidade Transportadoras Veículos …" at bounding box center [302, 134] width 605 height 269
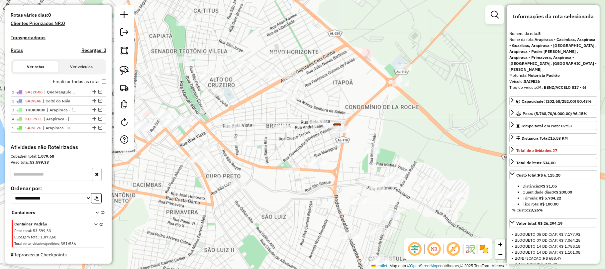
click at [321, 167] on div "Janela de atendimento Grade de atendimento Capacidade Transportadoras Veículos …" at bounding box center [302, 134] width 605 height 269
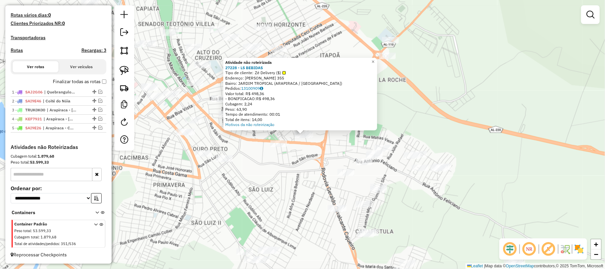
click at [335, 147] on div "Atividade não roteirizada 27228 - LS BEBIDAS Tipo de cliente: Zé Delivery ($) E…" at bounding box center [302, 134] width 605 height 269
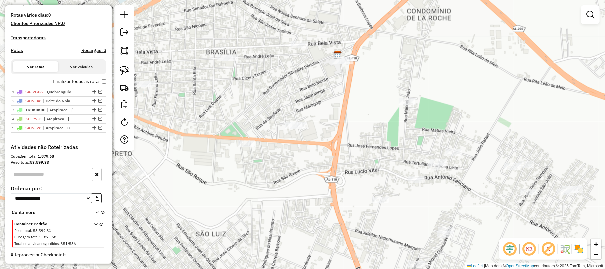
drag, startPoint x: 122, startPoint y: 68, endPoint x: 226, endPoint y: 87, distance: 106.1
click at [123, 68] on img at bounding box center [124, 70] width 9 height 9
drag, startPoint x: 306, startPoint y: 112, endPoint x: 323, endPoint y: 128, distance: 23.3
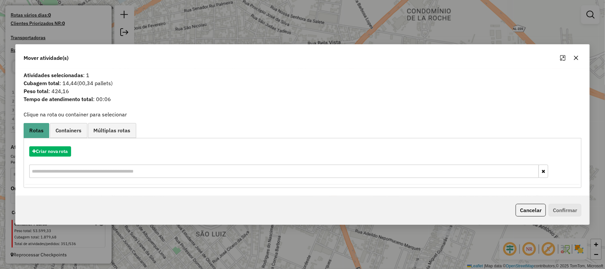
click at [458, 22] on div "Mover atividade(s) Atividades selecionadas : 1 Cubagem total : 14,44 (00,34 pal…" at bounding box center [302, 134] width 605 height 269
drag, startPoint x: 579, startPoint y: 60, endPoint x: 571, endPoint y: 55, distance: 9.2
click at [577, 60] on button "button" at bounding box center [576, 57] width 11 height 11
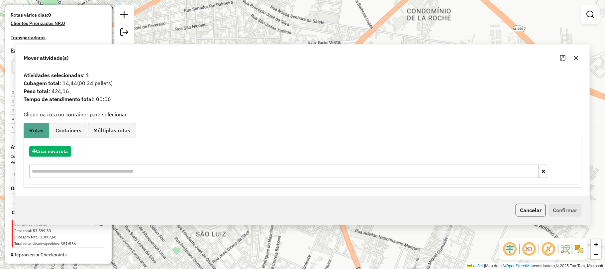
click at [571, 55] on div "Janela de atendimento Grade de atendimento Capacidade Transportadoras Veículos …" at bounding box center [302, 134] width 605 height 269
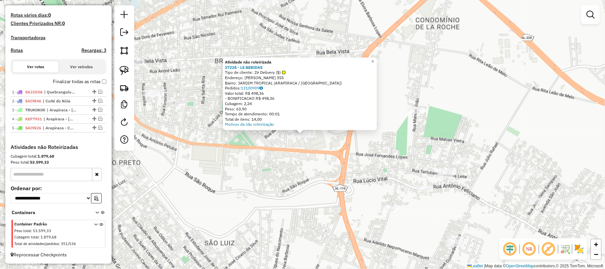
click at [304, 151] on div "Atividade não roteirizada 27228 - LS BEBIDAS Tipo de cliente: Zé Delivery ($) E…" at bounding box center [302, 134] width 605 height 269
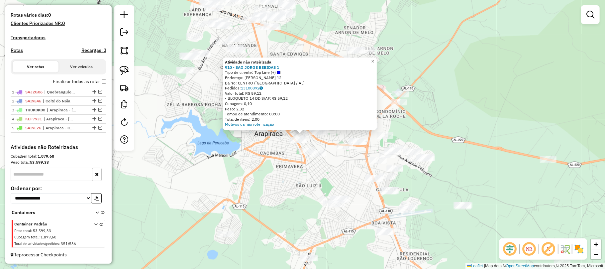
click at [245, 168] on div "Atividade não roteirizada 910 - SAO JORGE BEBIDAS 1 Tipo de cliente: Top Line (…" at bounding box center [302, 134] width 605 height 269
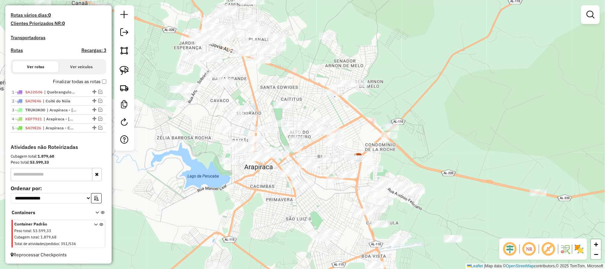
drag, startPoint x: 251, startPoint y: 88, endPoint x: 266, endPoint y: 120, distance: 35.6
click at [266, 120] on div "Janela de atendimento Grade de atendimento Capacidade Transportadoras Veículos …" at bounding box center [302, 134] width 605 height 269
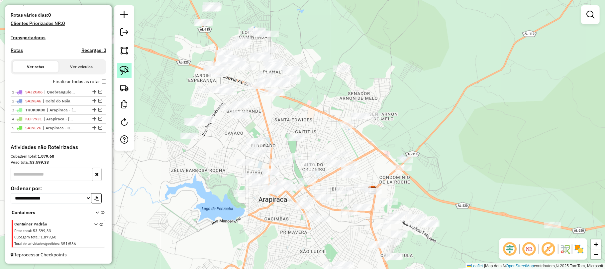
click at [120, 70] on img at bounding box center [124, 70] width 9 height 9
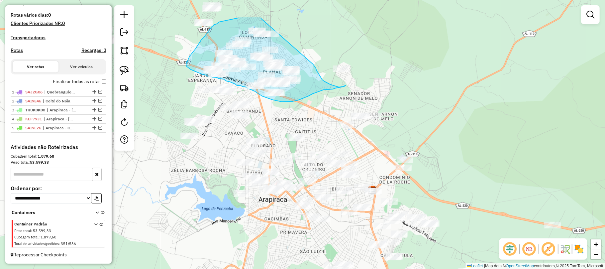
drag, startPoint x: 261, startPoint y: 19, endPoint x: 311, endPoint y: 59, distance: 64.3
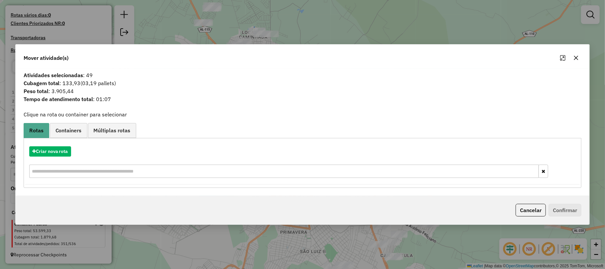
click at [577, 56] on icon "button" at bounding box center [575, 57] width 5 height 5
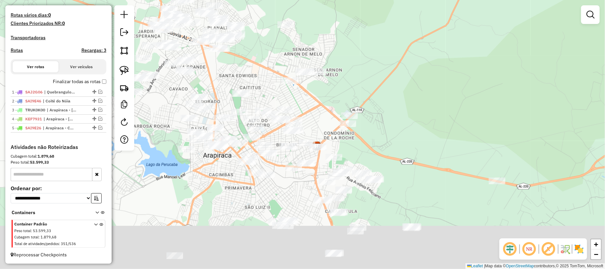
drag, startPoint x: 352, startPoint y: 182, endPoint x: 329, endPoint y: 130, distance: 57.4
click at [329, 132] on div "Janela de atendimento Grade de atendimento Capacidade Transportadoras Veículos …" at bounding box center [302, 134] width 605 height 269
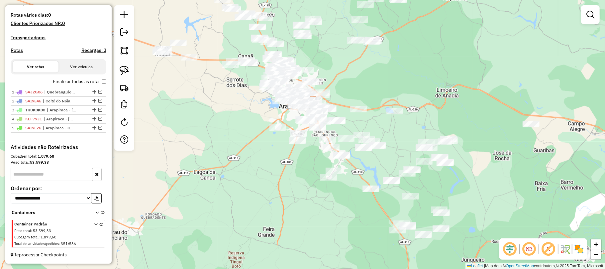
drag, startPoint x: 399, startPoint y: 157, endPoint x: 393, endPoint y: 141, distance: 17.0
click at [393, 141] on div "Janela de atendimento Grade de atendimento Capacidade Transportadoras Veículos …" at bounding box center [302, 134] width 605 height 269
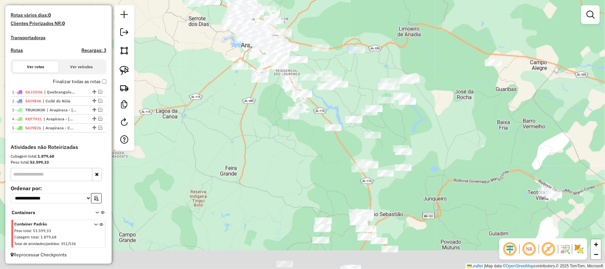
drag, startPoint x: 422, startPoint y: 144, endPoint x: 413, endPoint y: 132, distance: 14.8
click at [413, 132] on div "Janela de atendimento Grade de atendimento Capacidade Transportadoras Veículos …" at bounding box center [302, 134] width 605 height 269
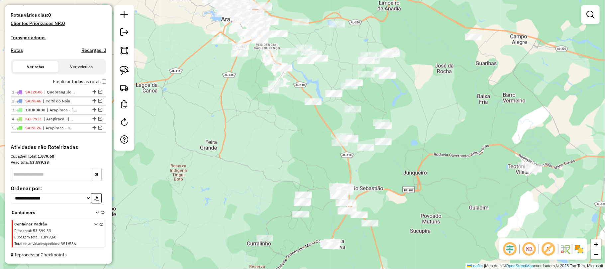
drag, startPoint x: 453, startPoint y: 151, endPoint x: 410, endPoint y: 96, distance: 70.5
click at [410, 96] on div "Janela de atendimento Grade de atendimento Capacidade Transportadoras Veículos …" at bounding box center [302, 134] width 605 height 269
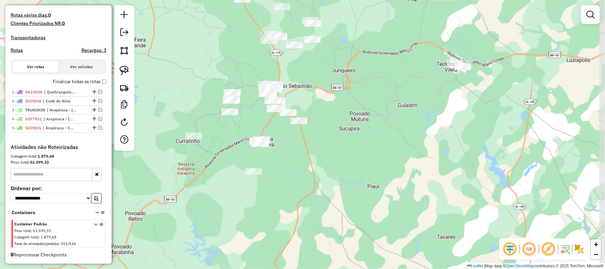
drag, startPoint x: 304, startPoint y: 114, endPoint x: 280, endPoint y: 72, distance: 48.2
click at [280, 72] on div "Janela de atendimento Grade de atendimento Capacidade Transportadoras Veículos …" at bounding box center [302, 134] width 605 height 269
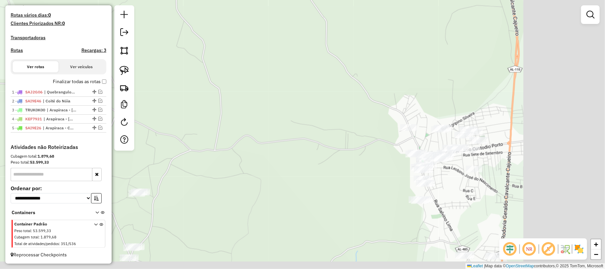
drag, startPoint x: 429, startPoint y: 149, endPoint x: 322, endPoint y: 125, distance: 109.6
click at [322, 125] on div "Janela de atendimento Grade de atendimento Capacidade Transportadoras Veículos …" at bounding box center [302, 134] width 605 height 269
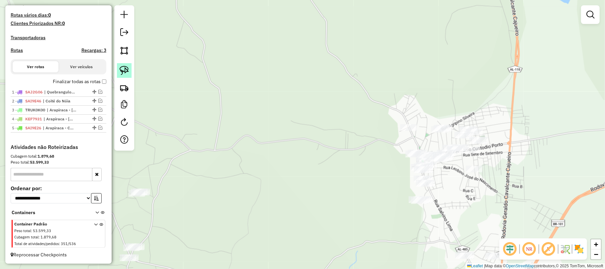
click at [123, 70] on img at bounding box center [124, 70] width 9 height 9
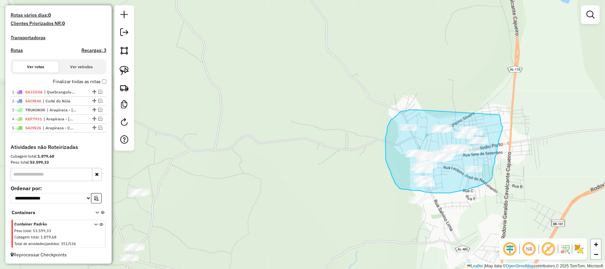
drag, startPoint x: 402, startPoint y: 111, endPoint x: 500, endPoint y: 115, distance: 97.7
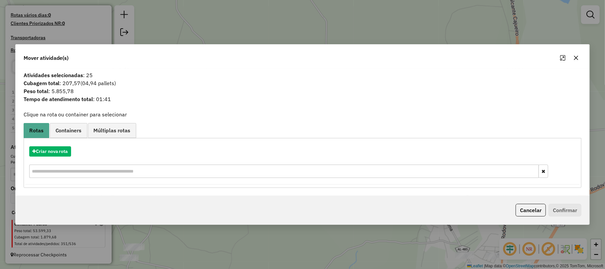
click at [574, 56] on icon "button" at bounding box center [576, 57] width 4 height 4
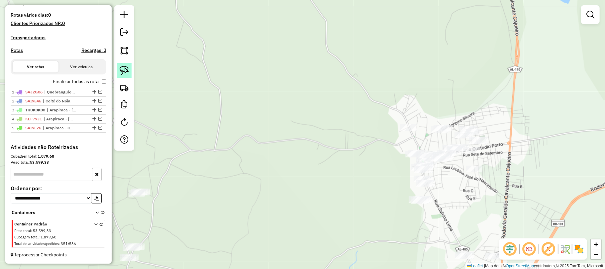
click at [124, 71] on img at bounding box center [124, 70] width 9 height 9
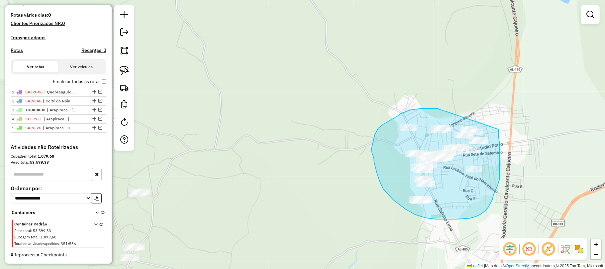
drag, startPoint x: 445, startPoint y: 111, endPoint x: 497, endPoint y: 123, distance: 53.2
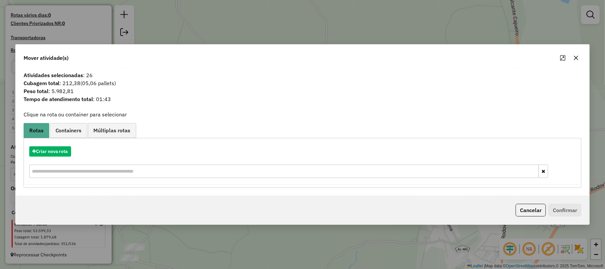
click at [576, 57] on icon "button" at bounding box center [576, 57] width 4 height 4
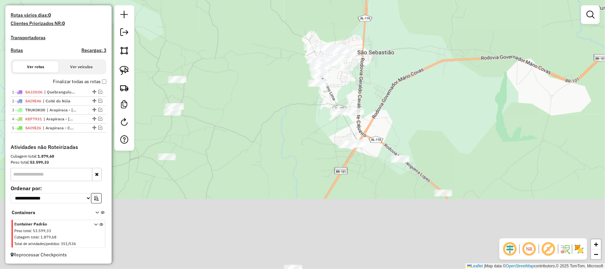
drag, startPoint x: 320, startPoint y: 183, endPoint x: 265, endPoint y: 83, distance: 113.6
click at [265, 83] on div "Janela de atendimento Grade de atendimento Capacidade Transportadoras Veículos …" at bounding box center [302, 134] width 605 height 269
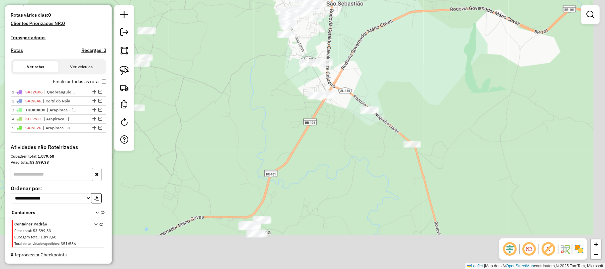
drag, startPoint x: 296, startPoint y: 148, endPoint x: 244, endPoint y: 71, distance: 92.7
click at [244, 71] on div "Janela de atendimento Grade de atendimento Capacidade Transportadoras Veículos …" at bounding box center [302, 134] width 605 height 269
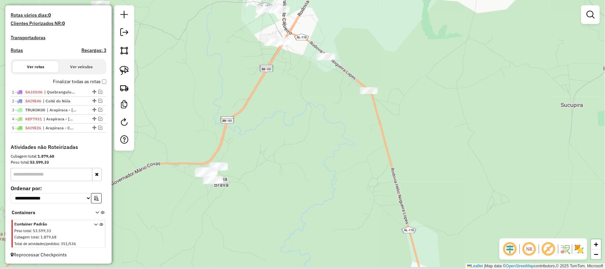
drag, startPoint x: 304, startPoint y: 124, endPoint x: 237, endPoint y: 60, distance: 92.8
click at [237, 60] on div "Janela de atendimento Grade de atendimento Capacidade Transportadoras Veículos …" at bounding box center [302, 134] width 605 height 269
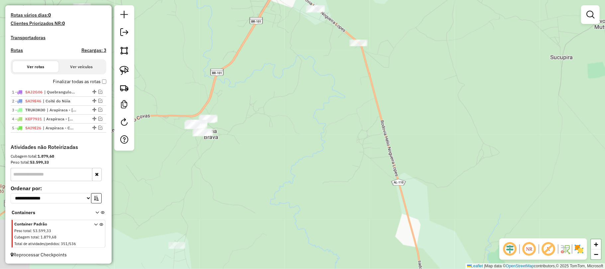
drag, startPoint x: 275, startPoint y: 104, endPoint x: 346, endPoint y: 88, distance: 72.3
click at [340, 88] on div "Janela de atendimento Grade de atendimento Capacidade Transportadoras Veículos …" at bounding box center [302, 134] width 605 height 269
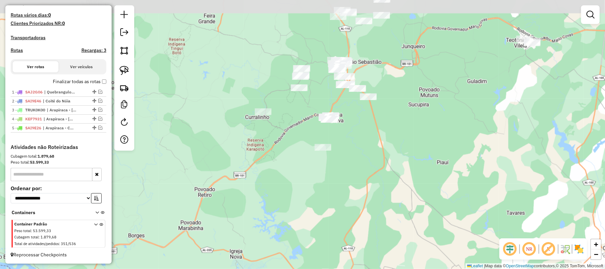
drag, startPoint x: 345, startPoint y: 82, endPoint x: 348, endPoint y: 107, distance: 24.8
click at [348, 107] on div "Janela de atendimento Grade de atendimento Capacidade Transportadoras Veículos …" at bounding box center [302, 134] width 605 height 269
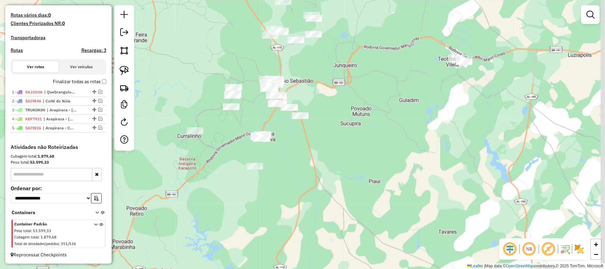
drag, startPoint x: 313, startPoint y: 63, endPoint x: 244, endPoint y: 80, distance: 70.8
click at [244, 80] on div "Janela de atendimento Grade de atendimento Capacidade Transportadoras Veículos …" at bounding box center [302, 134] width 605 height 269
click at [125, 73] on img at bounding box center [124, 70] width 9 height 9
click at [124, 68] on img at bounding box center [124, 70] width 9 height 9
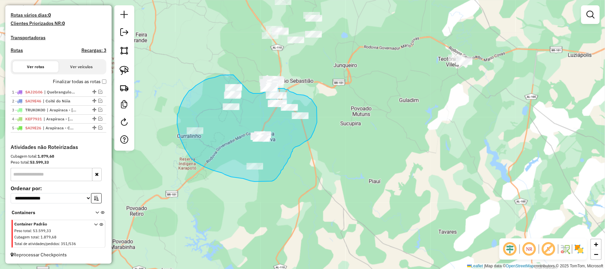
drag, startPoint x: 233, startPoint y: 75, endPoint x: 247, endPoint y: 90, distance: 20.9
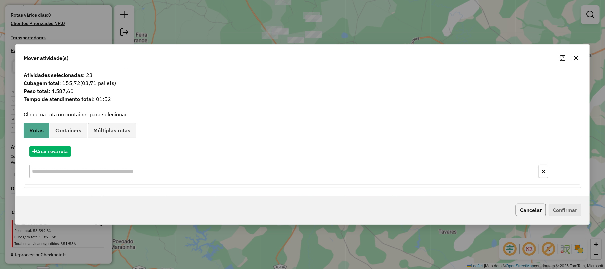
click at [575, 56] on icon "button" at bounding box center [575, 57] width 5 height 5
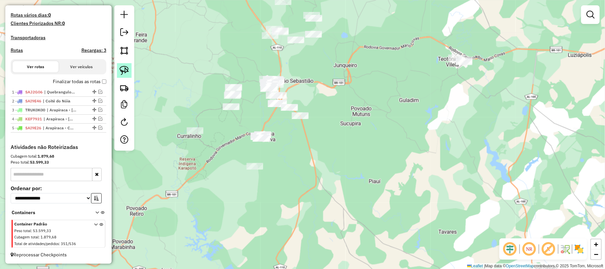
drag, startPoint x: 122, startPoint y: 71, endPoint x: 223, endPoint y: 66, distance: 100.5
click at [122, 71] on img at bounding box center [124, 70] width 9 height 9
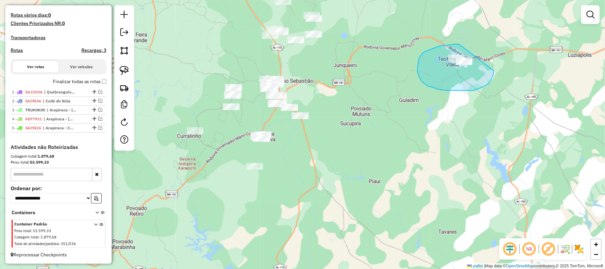
drag, startPoint x: 459, startPoint y: 44, endPoint x: 492, endPoint y: 48, distance: 33.5
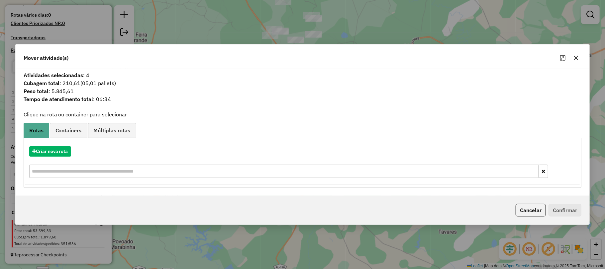
click at [576, 58] on icon "button" at bounding box center [575, 57] width 5 height 5
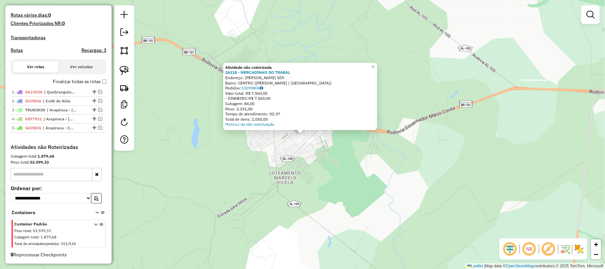
click at [412, 120] on div "Atividade não roteirizada 26318 - MERCADINHO DO TRABAL Endereço: JACINTO GERONI…" at bounding box center [302, 134] width 605 height 269
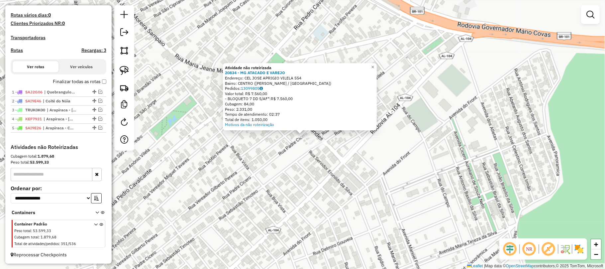
drag, startPoint x: 280, startPoint y: 151, endPoint x: 285, endPoint y: 151, distance: 5.4
click at [283, 151] on div "Atividade não roteirizada 20834 - MG ATACADO E VAREJO Endereço: CEL JOSE APRIGI…" at bounding box center [302, 134] width 605 height 269
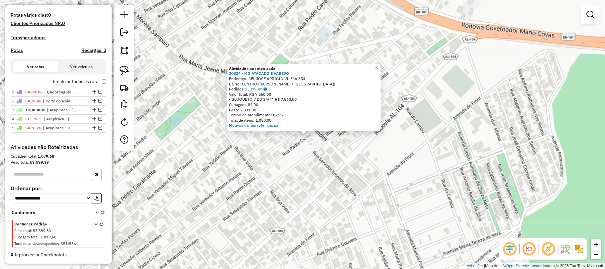
click at [322, 147] on div at bounding box center [321, 144] width 17 height 7
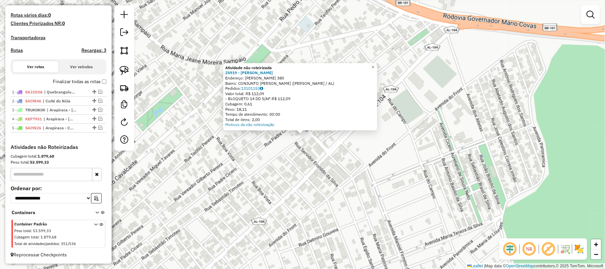
click at [269, 161] on div "Atividade não roteirizada 25919 - GLAUBER PEREIRA Endereço: OSEIAS FERNANDES SI…" at bounding box center [302, 134] width 605 height 269
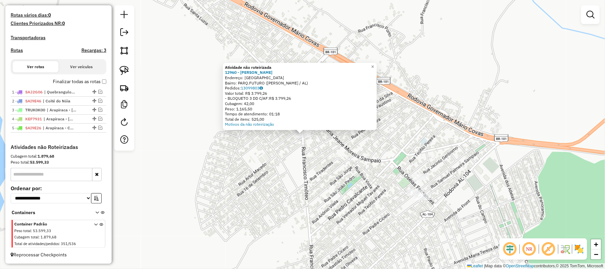
click at [271, 170] on div "Atividade não roteirizada 12960 - MERC SILVA Endereço: PARQUE DO FUTURO 23 Bair…" at bounding box center [302, 134] width 605 height 269
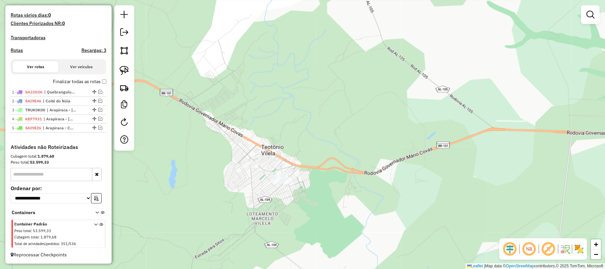
drag, startPoint x: 203, startPoint y: 135, endPoint x: 272, endPoint y: 141, distance: 69.4
click at [264, 158] on div "Janela de atendimento Grade de atendimento Capacidade Transportadoras Veículos …" at bounding box center [302, 134] width 605 height 269
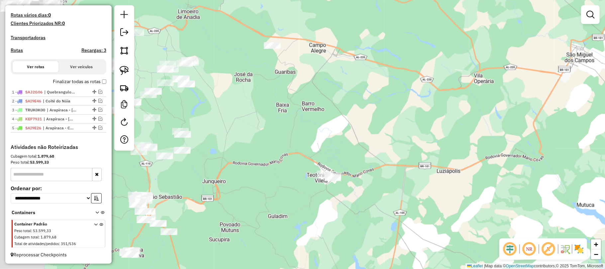
drag, startPoint x: 212, startPoint y: 114, endPoint x: 273, endPoint y: 155, distance: 73.6
click at [272, 155] on div "Janela de atendimento Grade de atendimento Capacidade Transportadoras Veículos …" at bounding box center [302, 134] width 605 height 269
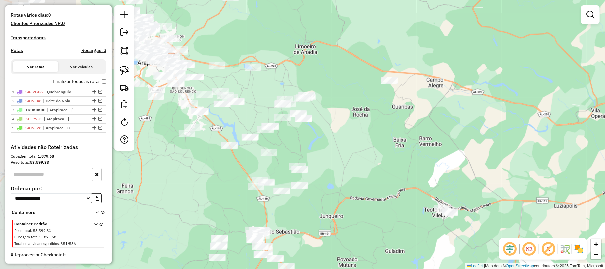
drag, startPoint x: 206, startPoint y: 135, endPoint x: 287, endPoint y: 147, distance: 81.9
click at [287, 147] on div "Janela de atendimento Grade de atendimento Capacidade Transportadoras Veículos …" at bounding box center [302, 134] width 605 height 269
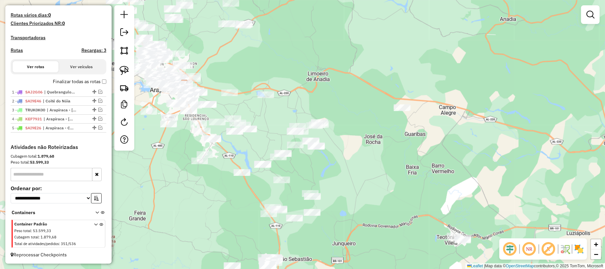
drag, startPoint x: 208, startPoint y: 102, endPoint x: 223, endPoint y: 132, distance: 33.3
click at [223, 132] on div "Janela de atendimento Grade de atendimento Capacidade Transportadoras Veículos …" at bounding box center [302, 134] width 605 height 269
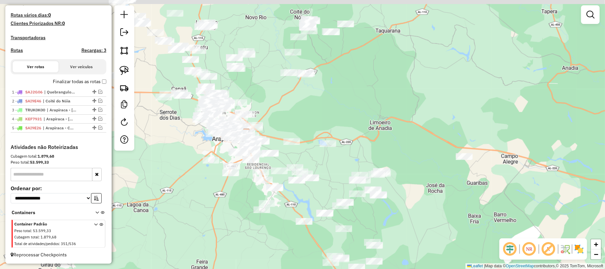
drag, startPoint x: 213, startPoint y: 113, endPoint x: 273, endPoint y: 159, distance: 75.8
click at [273, 159] on div "Janela de atendimento Grade de atendimento Capacidade Transportadoras Veículos …" at bounding box center [302, 134] width 605 height 269
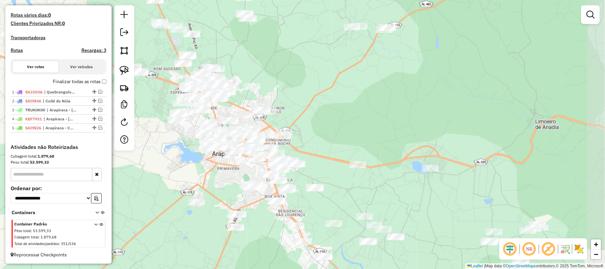
drag, startPoint x: 282, startPoint y: 151, endPoint x: 260, endPoint y: 170, distance: 29.9
click at [260, 169] on div "Janela de atendimento Grade de atendimento Capacidade Transportadoras Veículos …" at bounding box center [302, 134] width 605 height 269
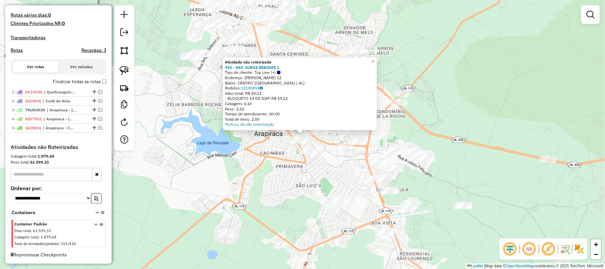
click at [244, 157] on div "Atividade não roteirizada 910 - SAO JORGE BEBIDAS 1 Tipo de cliente: Top Line (…" at bounding box center [302, 134] width 605 height 269
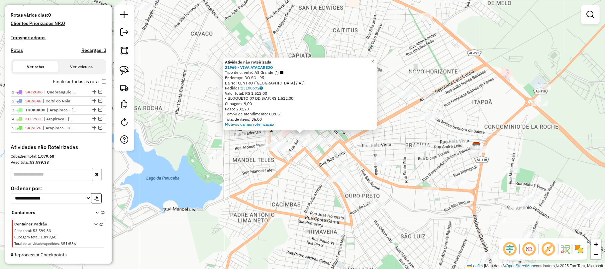
click at [275, 176] on div "Atividade não roteirizada 21969 - VIVA ATACAREJO Tipo de cliente: AS Grande (*)…" at bounding box center [302, 134] width 605 height 269
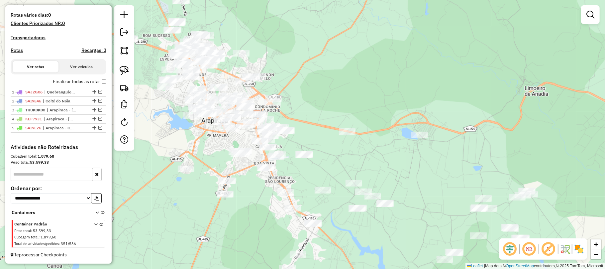
drag, startPoint x: 217, startPoint y: 73, endPoint x: 218, endPoint y: 96, distance: 22.3
click at [218, 96] on div "Janela de atendimento Grade de atendimento Capacidade Transportadoras Veículos …" at bounding box center [302, 134] width 605 height 269
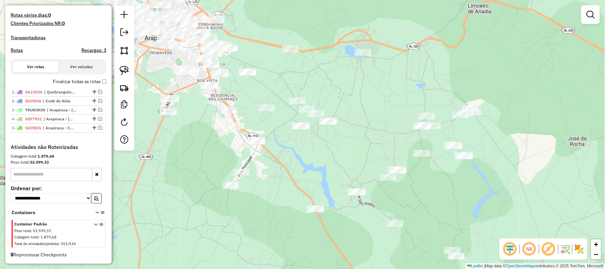
drag, startPoint x: 295, startPoint y: 60, endPoint x: 298, endPoint y: 99, distance: 38.9
click at [298, 99] on div "Janela de atendimento Grade de atendimento Capacidade Transportadoras Veículos …" at bounding box center [302, 134] width 605 height 269
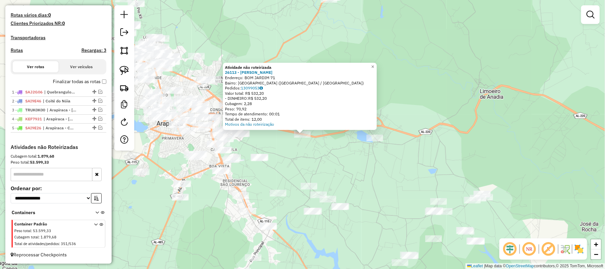
click at [332, 152] on div "Atividade não roteirizada 26113 - ELIJANIA Endereço: BOM JARDIM 71 Bairro: SITI…" at bounding box center [302, 134] width 605 height 269
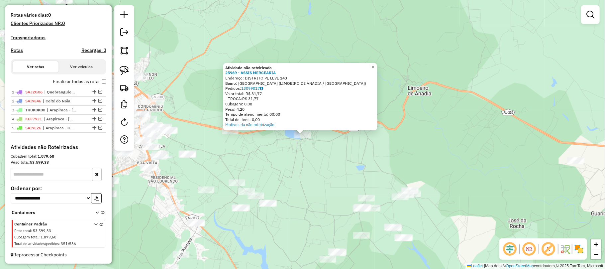
click at [278, 167] on div "Atividade não roteirizada 25969 - ASSIS MERCEARIA Endereço: DISTRITO PE LEVE 14…" at bounding box center [302, 134] width 605 height 269
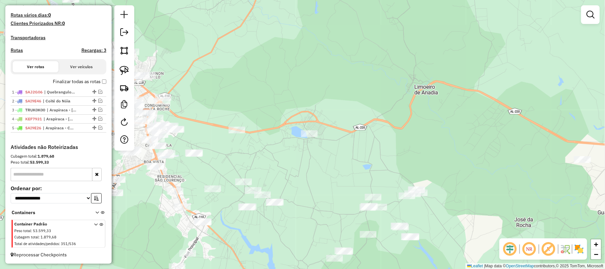
drag, startPoint x: 189, startPoint y: 106, endPoint x: 269, endPoint y: 117, distance: 80.9
click at [269, 117] on div "Janela de atendimento Grade de atendimento Capacidade Transportadoras Veículos …" at bounding box center [302, 134] width 605 height 269
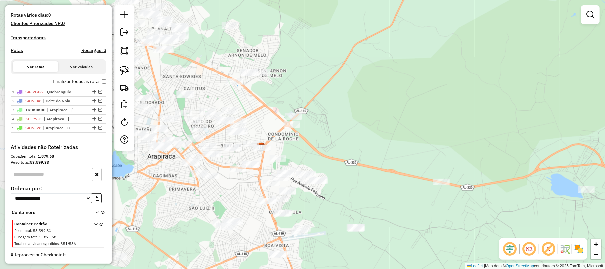
drag, startPoint x: 213, startPoint y: 127, endPoint x: 289, endPoint y: 142, distance: 76.9
click at [289, 142] on div "Janela de atendimento Grade de atendimento Capacidade Transportadoras Veículos …" at bounding box center [302, 134] width 605 height 269
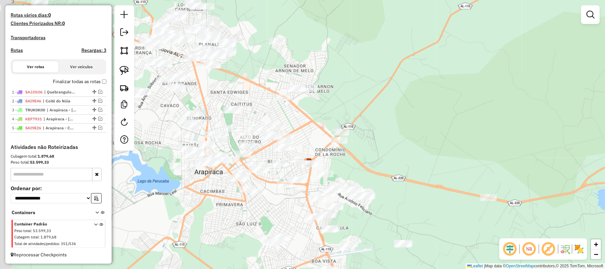
drag, startPoint x: 264, startPoint y: 131, endPoint x: 313, endPoint y: 146, distance: 51.3
click at [314, 146] on div "Janela de atendimento Grade de atendimento Capacidade Transportadoras Veículos …" at bounding box center [302, 134] width 605 height 269
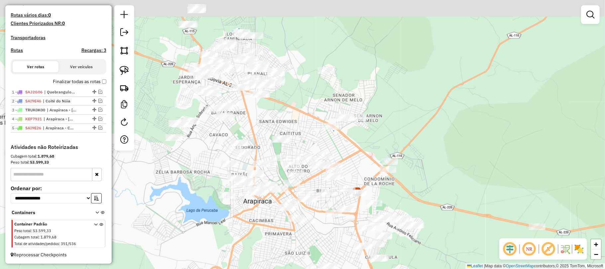
drag, startPoint x: 234, startPoint y: 91, endPoint x: 285, endPoint y: 120, distance: 58.8
click at [285, 120] on div "Janela de atendimento Grade de atendimento Capacidade Transportadoras Veículos …" at bounding box center [302, 134] width 605 height 269
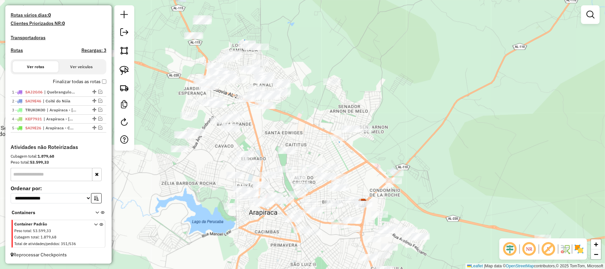
drag, startPoint x: 231, startPoint y: 81, endPoint x: 241, endPoint y: 125, distance: 45.0
click at [241, 125] on div "Janela de atendimento Grade de atendimento Capacidade Transportadoras Veículos …" at bounding box center [302, 134] width 605 height 269
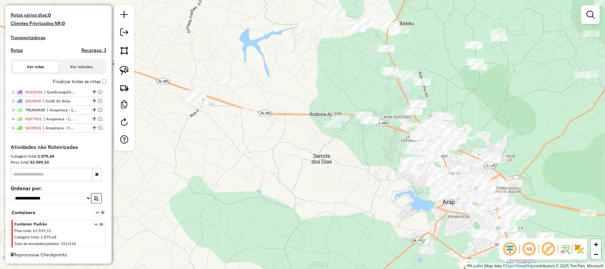
drag, startPoint x: 184, startPoint y: 140, endPoint x: 376, endPoint y: 152, distance: 193.1
click at [376, 152] on div "Janela de atendimento Grade de atendimento Capacidade Transportadoras Veículos …" at bounding box center [302, 134] width 605 height 269
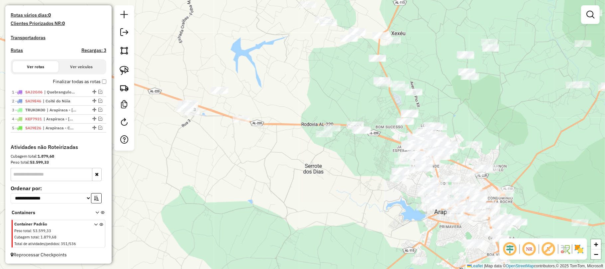
drag, startPoint x: 358, startPoint y: 193, endPoint x: 272, endPoint y: 165, distance: 90.3
click at [272, 165] on div "Janela de atendimento Grade de atendimento Capacidade Transportadoras Veículos …" at bounding box center [302, 134] width 605 height 269
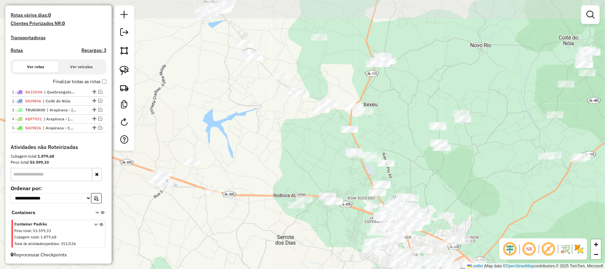
drag, startPoint x: 386, startPoint y: 120, endPoint x: 358, endPoint y: 191, distance: 76.4
click at [358, 191] on div "Janela de atendimento Grade de atendimento Capacidade Transportadoras Veículos …" at bounding box center [302, 134] width 605 height 269
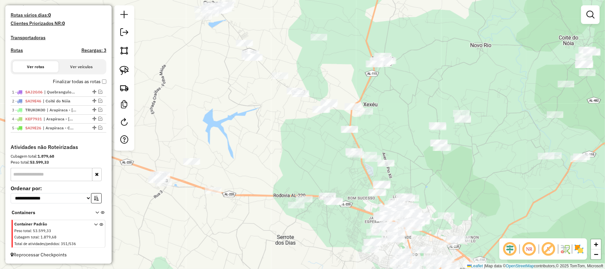
drag, startPoint x: 390, startPoint y: 146, endPoint x: 383, endPoint y: 142, distance: 7.7
click at [383, 142] on div "Janela de atendimento Grade de atendimento Capacidade Transportadoras Veículos …" at bounding box center [302, 134] width 605 height 269
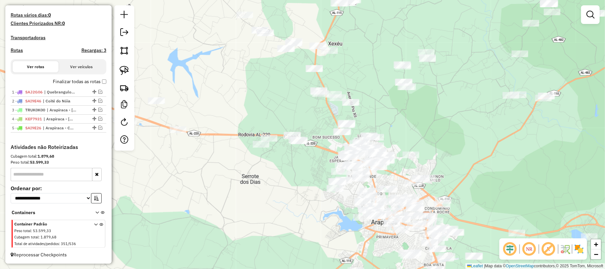
drag, startPoint x: 387, startPoint y: 186, endPoint x: 401, endPoint y: 165, distance: 25.9
click at [401, 165] on div "Janela de atendimento Grade de atendimento Capacidade Transportadoras Veículos …" at bounding box center [302, 134] width 605 height 269
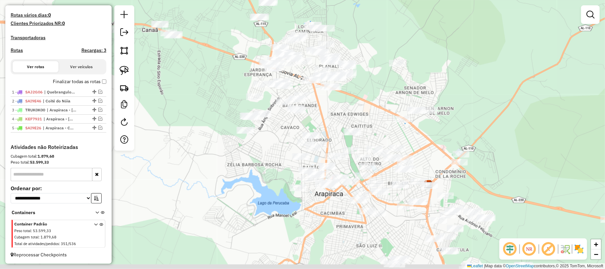
drag, startPoint x: 464, startPoint y: 185, endPoint x: 431, endPoint y: 158, distance: 42.3
click at [431, 158] on div "Janela de atendimento Grade de atendimento Capacidade Transportadoras Veículos …" at bounding box center [302, 134] width 605 height 269
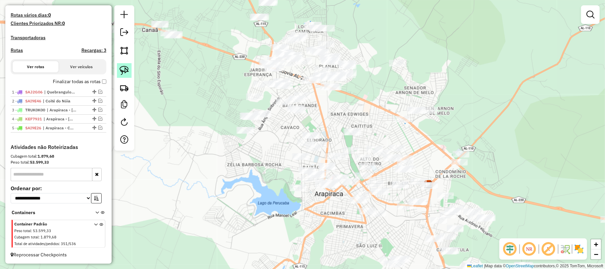
click at [120, 71] on img at bounding box center [124, 70] width 9 height 9
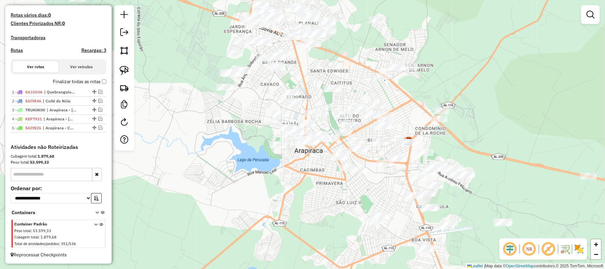
drag, startPoint x: 383, startPoint y: 135, endPoint x: 363, endPoint y: 92, distance: 47.7
click at [363, 92] on div "Janela de atendimento Grade de atendimento Capacidade Transportadoras Veículos …" at bounding box center [302, 134] width 605 height 269
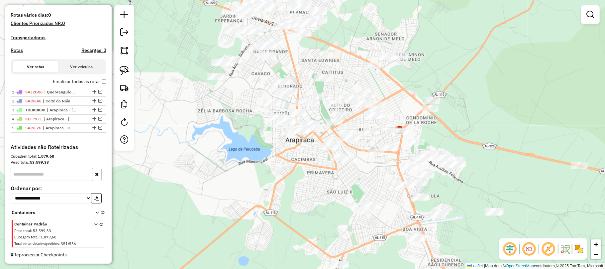
drag, startPoint x: 406, startPoint y: 105, endPoint x: 396, endPoint y: 93, distance: 15.4
click at [396, 93] on div "Janela de atendimento Grade de atendimento Capacidade Transportadoras Veículos …" at bounding box center [302, 134] width 605 height 269
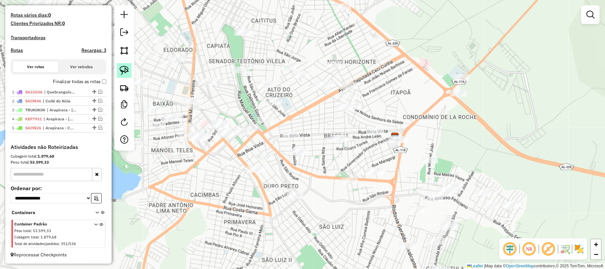
click at [121, 68] on img at bounding box center [124, 70] width 9 height 9
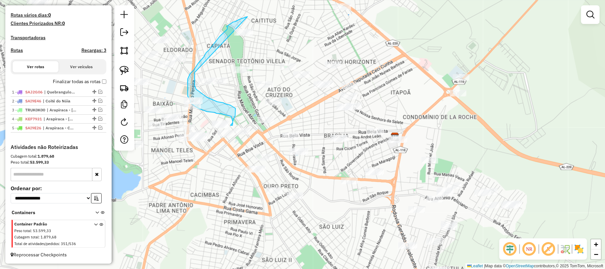
drag, startPoint x: 248, startPoint y: 17, endPoint x: 195, endPoint y: 72, distance: 76.8
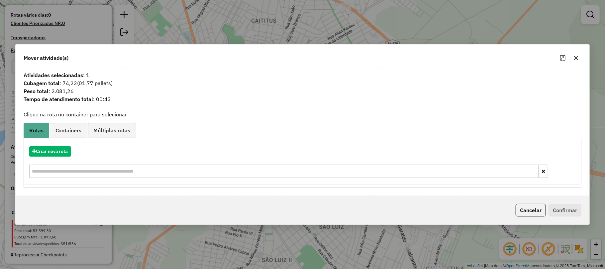
click at [576, 56] on icon "button" at bounding box center [575, 57] width 5 height 5
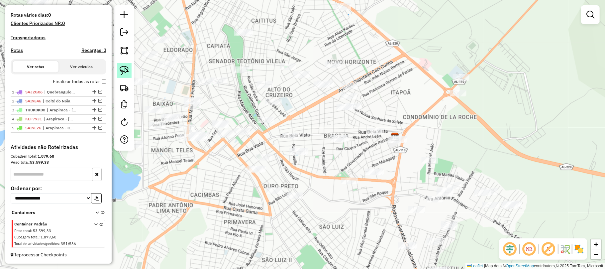
click at [122, 67] on img at bounding box center [124, 70] width 9 height 9
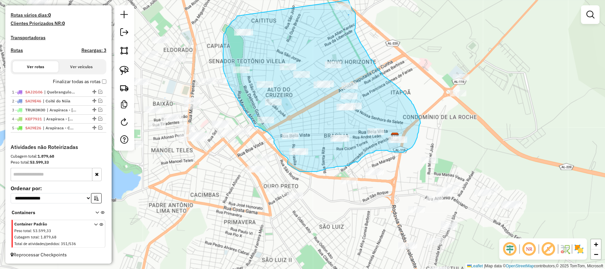
drag, startPoint x: 237, startPoint y: 16, endPoint x: 348, endPoint y: -1, distance: 112.3
click at [348, 0] on html "Aguarde... Pop-up bloqueado! Seu navegador bloqueou automáticamente a abertura …" at bounding box center [302, 134] width 605 height 269
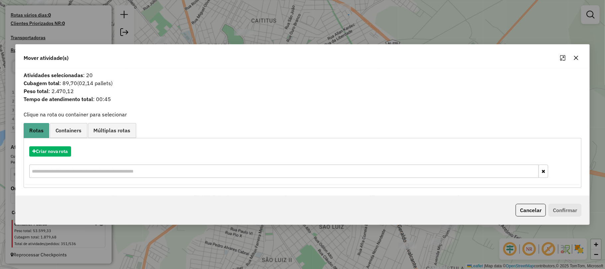
click at [577, 55] on icon "button" at bounding box center [575, 57] width 5 height 5
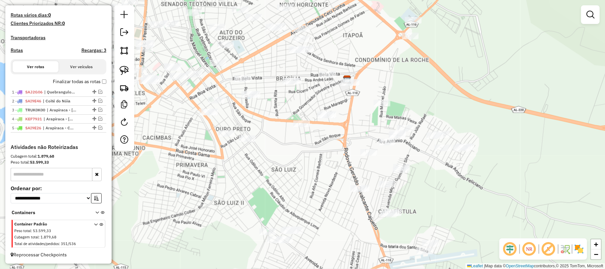
drag, startPoint x: 415, startPoint y: 179, endPoint x: 367, endPoint y: 122, distance: 74.5
click at [367, 122] on div "Janela de atendimento Grade de atendimento Capacidade Transportadoras Veículos …" at bounding box center [302, 134] width 605 height 269
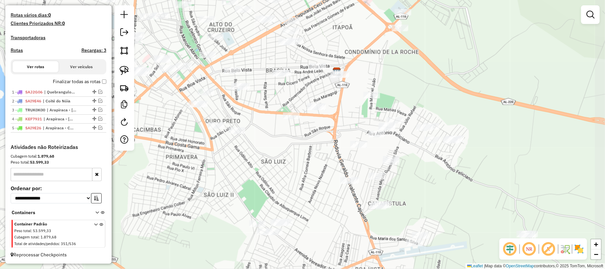
drag, startPoint x: 406, startPoint y: 201, endPoint x: 395, endPoint y: 193, distance: 13.0
click at [395, 193] on div "Janela de atendimento Grade de atendimento Capacidade Transportadoras Veículos …" at bounding box center [302, 134] width 605 height 269
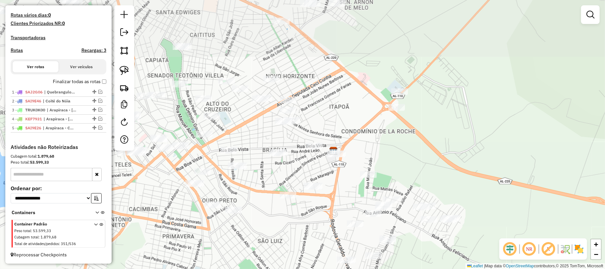
drag, startPoint x: 306, startPoint y: 66, endPoint x: 331, endPoint y: 190, distance: 126.3
click at [331, 194] on div "Janela de atendimento Grade de atendimento Capacidade Transportadoras Veículos …" at bounding box center [302, 134] width 605 height 269
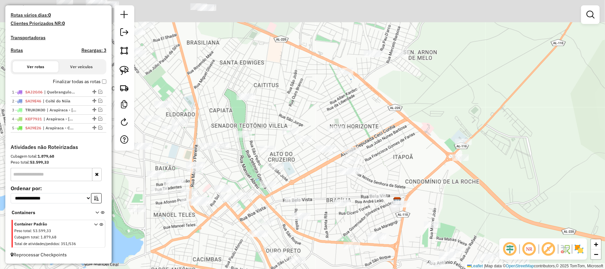
drag, startPoint x: 250, startPoint y: 141, endPoint x: 335, endPoint y: 193, distance: 100.1
click at [335, 193] on div "Janela de atendimento Grade de atendimento Capacidade Transportadoras Veículos …" at bounding box center [302, 134] width 605 height 269
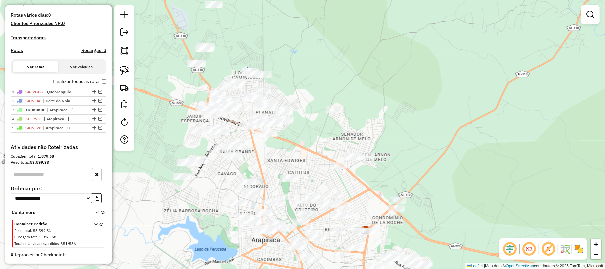
drag, startPoint x: 313, startPoint y: 166, endPoint x: 290, endPoint y: 140, distance: 35.1
click at [290, 140] on div "Janela de atendimento Grade de atendimento Capacidade Transportadoras Veículos …" at bounding box center [302, 134] width 605 height 269
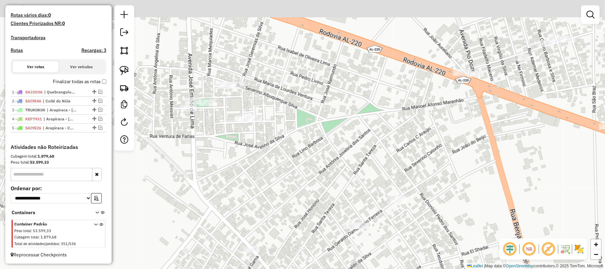
drag, startPoint x: 187, startPoint y: 100, endPoint x: 207, endPoint y: 139, distance: 44.0
click at [207, 139] on div "Janela de atendimento Grade de atendimento Capacidade Transportadoras Veículos …" at bounding box center [302, 134] width 605 height 269
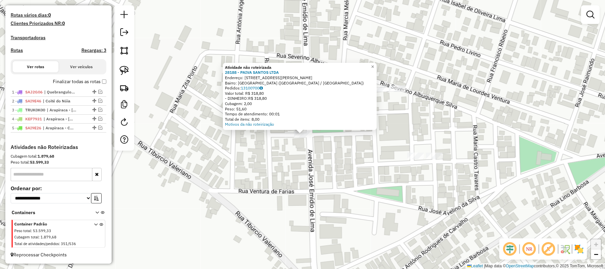
click at [267, 177] on div "Atividade não roteirizada 28188 - PAIVA SANTOS LTDA Endereço: Rua Raimundo dos …" at bounding box center [302, 134] width 605 height 269
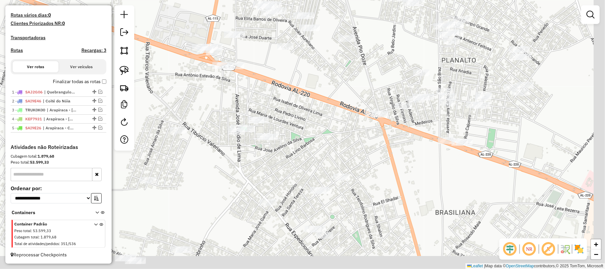
drag, startPoint x: 472, startPoint y: 181, endPoint x: 314, endPoint y: 131, distance: 165.8
click at [314, 131] on div "Janela de atendimento Grade de atendimento Capacidade Transportadoras Veículos …" at bounding box center [302, 134] width 605 height 269
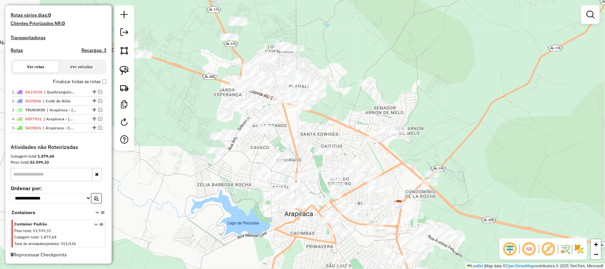
drag, startPoint x: 309, startPoint y: 131, endPoint x: 296, endPoint y: 125, distance: 13.8
click at [296, 125] on div "Janela de atendimento Grade de atendimento Capacidade Transportadoras Veículos …" at bounding box center [302, 134] width 605 height 269
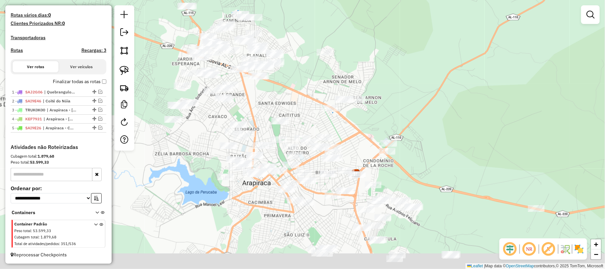
drag, startPoint x: 334, startPoint y: 151, endPoint x: 302, endPoint y: 122, distance: 42.8
click at [302, 122] on div "Janela de atendimento Grade de atendimento Capacidade Transportadoras Veículos …" at bounding box center [302, 134] width 605 height 269
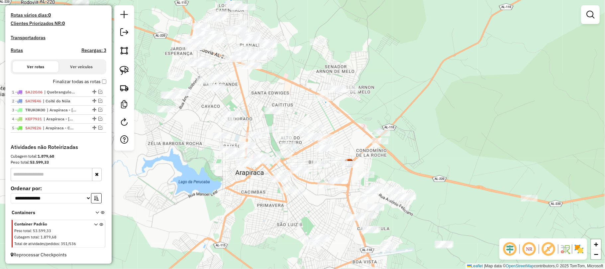
drag, startPoint x: 356, startPoint y: 159, endPoint x: 339, endPoint y: 133, distance: 31.1
click at [339, 133] on div "Janela de atendimento Grade de atendimento Capacidade Transportadoras Veículos …" at bounding box center [302, 134] width 605 height 269
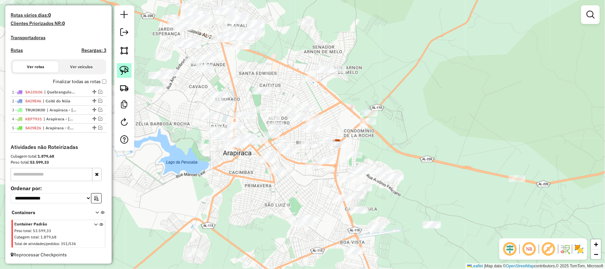
click at [122, 70] on img at bounding box center [124, 70] width 9 height 9
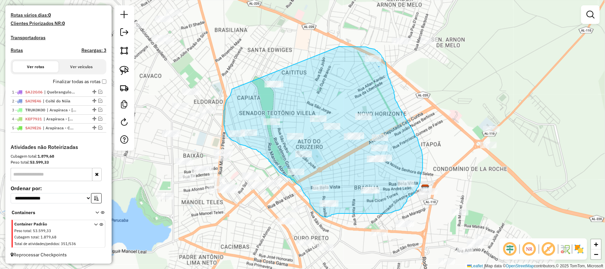
drag, startPoint x: 232, startPoint y: 89, endPoint x: 339, endPoint y: 47, distance: 115.4
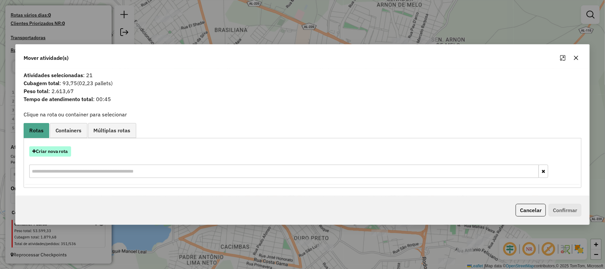
click at [50, 151] on button "Criar nova rota" at bounding box center [50, 151] width 42 height 10
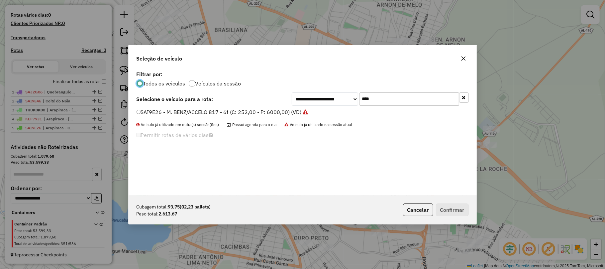
scroll to position [3, 2]
drag, startPoint x: 377, startPoint y: 99, endPoint x: 352, endPoint y: 99, distance: 25.9
click at [352, 99] on div "**********" at bounding box center [380, 98] width 177 height 13
type input "****"
click at [237, 110] on label "SAI9F26 - M. BENZ/ACCELO 817 - 6t (C: 252,00 - P: 6000,00) (VD)" at bounding box center [219, 112] width 165 height 8
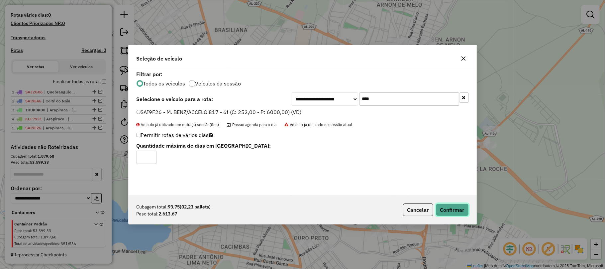
click at [450, 209] on button "Confirmar" at bounding box center [452, 209] width 33 height 13
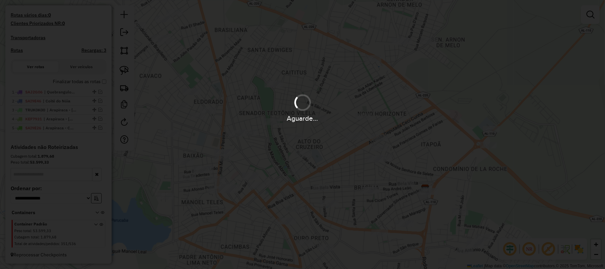
scroll to position [249, 0]
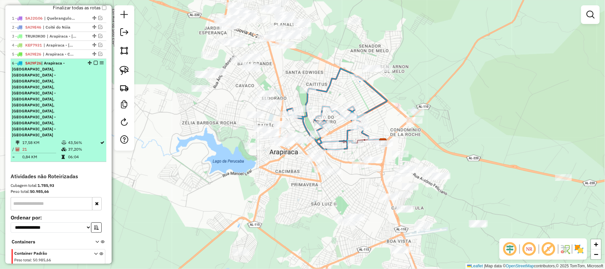
click at [94, 65] on em at bounding box center [96, 63] width 4 height 4
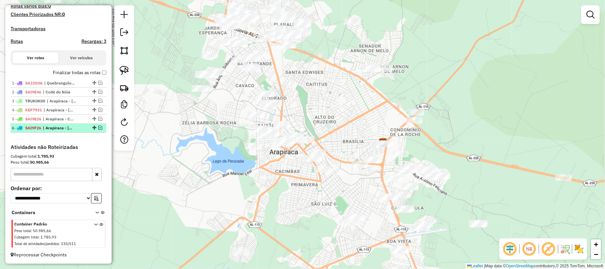
scroll to position [190, 0]
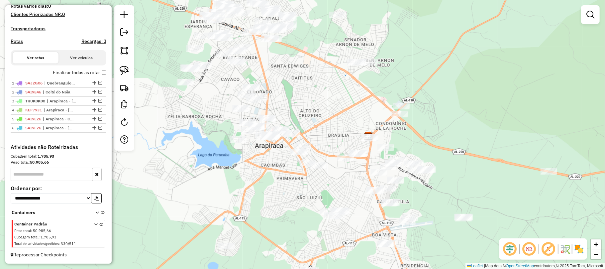
drag, startPoint x: 407, startPoint y: 140, endPoint x: 380, endPoint y: 125, distance: 30.3
click at [380, 125] on div "Janela de atendimento Grade de atendimento Capacidade Transportadoras Veículos …" at bounding box center [302, 134] width 605 height 269
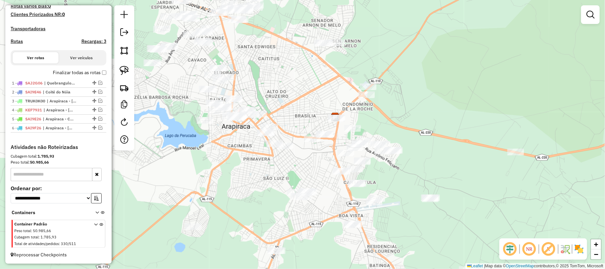
drag, startPoint x: 396, startPoint y: 133, endPoint x: 377, endPoint y: 124, distance: 21.0
click at [377, 124] on div "Janela de atendimento Grade de atendimento Capacidade Transportadoras Veículos …" at bounding box center [302, 134] width 605 height 269
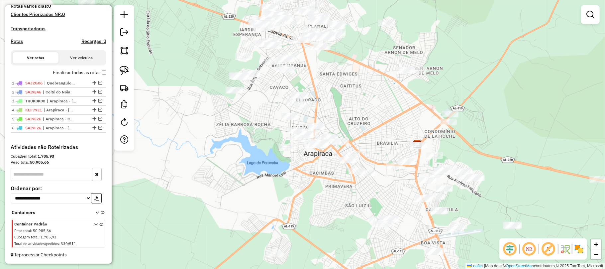
drag, startPoint x: 294, startPoint y: 89, endPoint x: 369, endPoint y: 115, distance: 80.0
click at [369, 115] on div "Janela de atendimento Grade de atendimento Capacidade Transportadoras Veículos …" at bounding box center [302, 134] width 605 height 269
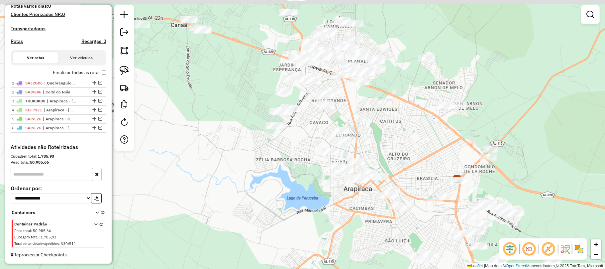
drag, startPoint x: 359, startPoint y: 107, endPoint x: 370, endPoint y: 123, distance: 18.9
click at [370, 123] on div "Janela de atendimento Grade de atendimento Capacidade Transportadoras Veículos …" at bounding box center [302, 134] width 605 height 269
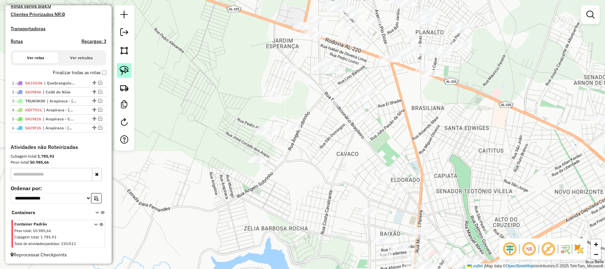
click at [121, 69] on img at bounding box center [124, 70] width 9 height 9
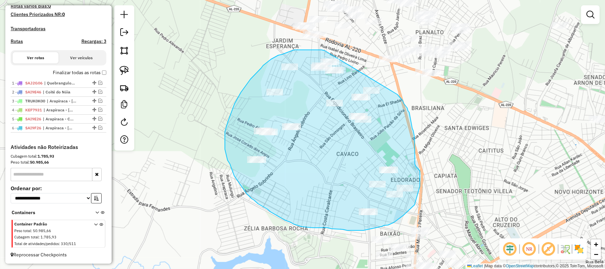
drag, startPoint x: 325, startPoint y: 50, endPoint x: 388, endPoint y: 85, distance: 72.5
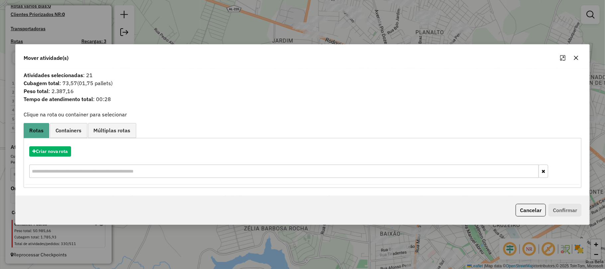
click at [576, 55] on icon "button" at bounding box center [575, 57] width 5 height 5
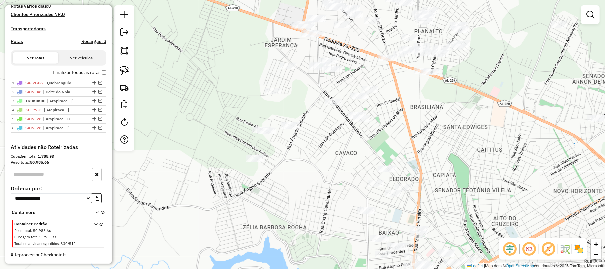
drag, startPoint x: 487, startPoint y: 180, endPoint x: 360, endPoint y: 118, distance: 141.2
click at [360, 118] on div "Janela de atendimento Grade de atendimento Capacidade Transportadoras Veículos …" at bounding box center [302, 134] width 605 height 269
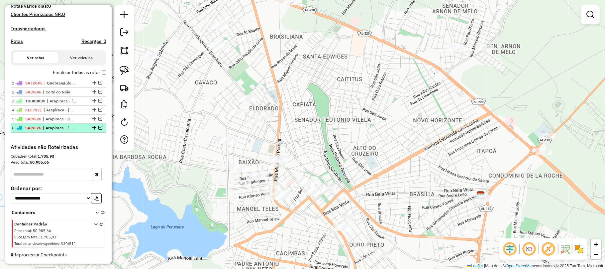
click at [98, 127] on em at bounding box center [100, 128] width 4 height 4
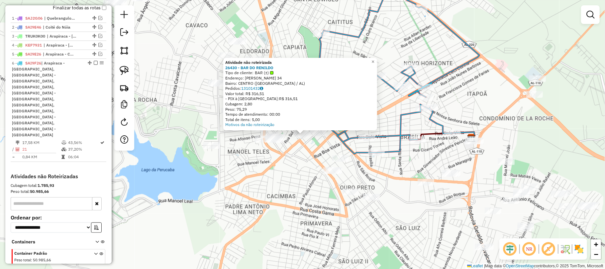
click at [321, 200] on div "Atividade não roteirizada 26430 - BAR DO RENILDO Tipo de cliente: BAR (±) Ender…" at bounding box center [302, 134] width 605 height 269
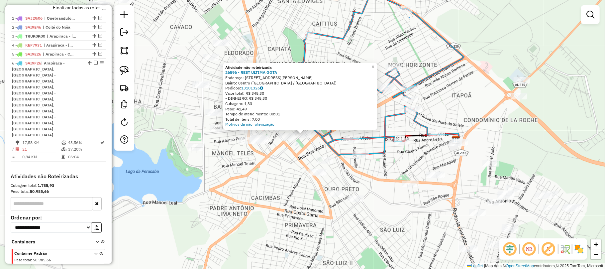
click at [288, 156] on div "Atividade não roteirizada 26596 - REST ULTIMA GOTA Endereço: Rua Doutor Fernand…" at bounding box center [302, 134] width 605 height 269
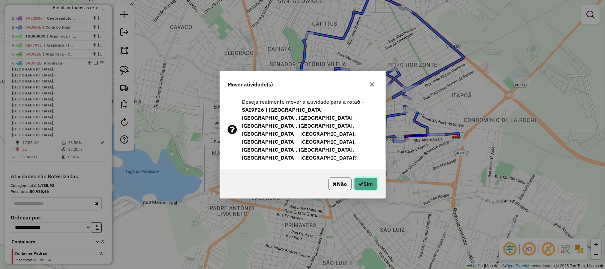
click at [365, 177] on button "Sim" at bounding box center [365, 183] width 23 height 13
click at [366, 177] on button "Sim" at bounding box center [365, 183] width 23 height 13
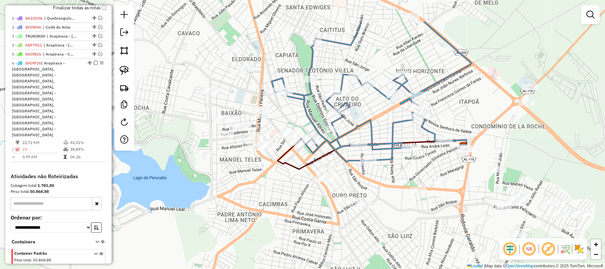
drag, startPoint x: 326, startPoint y: 132, endPoint x: 292, endPoint y: 180, distance: 59.2
click at [292, 180] on div "Janela de atendimento Grade de atendimento Capacidade Transportadoras Veículos …" at bounding box center [302, 134] width 605 height 269
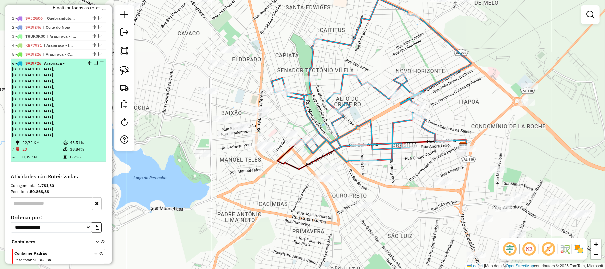
click at [65, 91] on span "| Arapiraca - Alto do Cruzeiro, Arapiraca - Capiatã, Arapiraca - Centro, Arapir…" at bounding box center [38, 98] width 53 height 77
select select "**********"
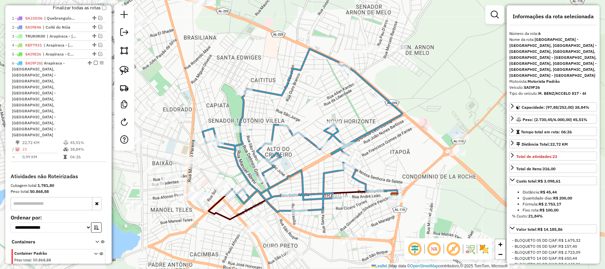
click at [438, 100] on div "Janela de atendimento Grade de atendimento Capacidade Transportadoras Veículos …" at bounding box center [302, 134] width 605 height 269
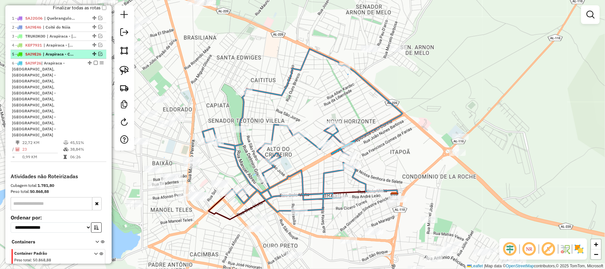
click at [98, 56] on em at bounding box center [100, 54] width 4 height 4
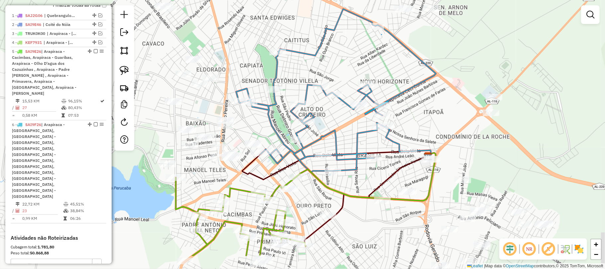
drag, startPoint x: 318, startPoint y: 148, endPoint x: 334, endPoint y: 124, distance: 29.0
click at [334, 125] on icon at bounding box center [336, 90] width 200 height 163
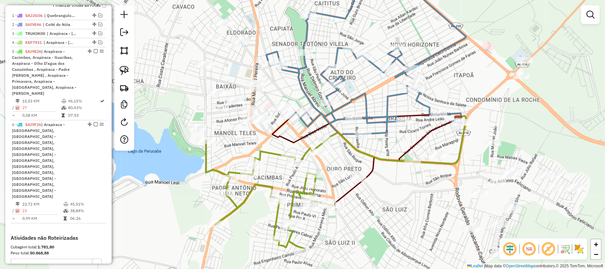
drag, startPoint x: 317, startPoint y: 186, endPoint x: 359, endPoint y: 136, distance: 66.0
click at [359, 136] on div "Janela de atendimento Grade de atendimento Capacidade Transportadoras Veículos …" at bounding box center [302, 134] width 605 height 269
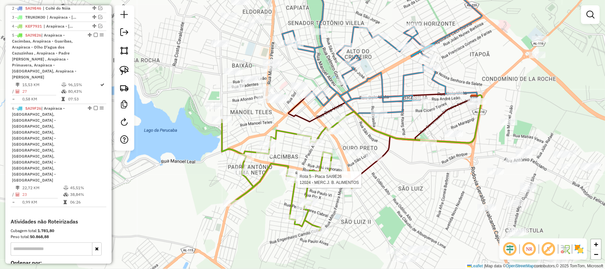
select select "**********"
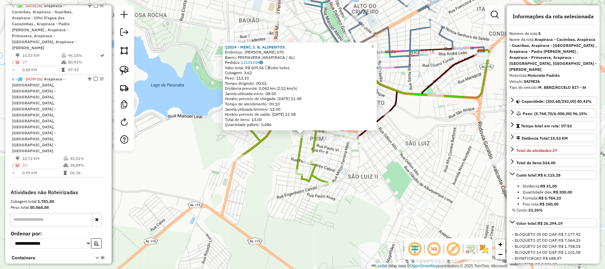
scroll to position [299, 0]
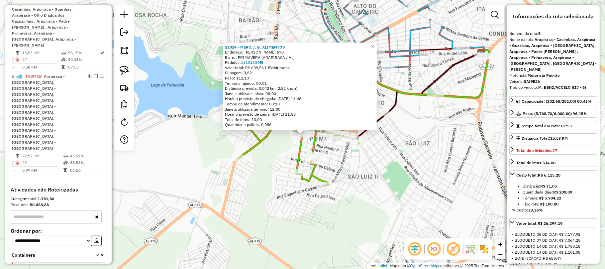
click at [273, 165] on div "12024 - MERC.J. B. ALIMENTOS Endereço: FRANCISCO CAVALCANTE 670 Bairro: PRIMAVE…" at bounding box center [302, 134] width 605 height 269
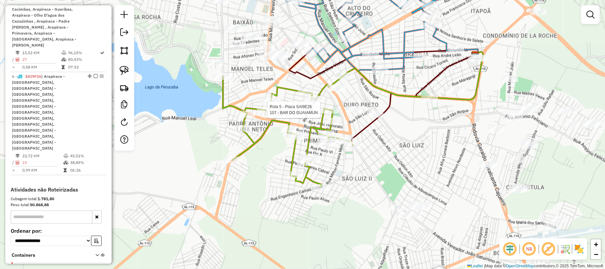
select select "**********"
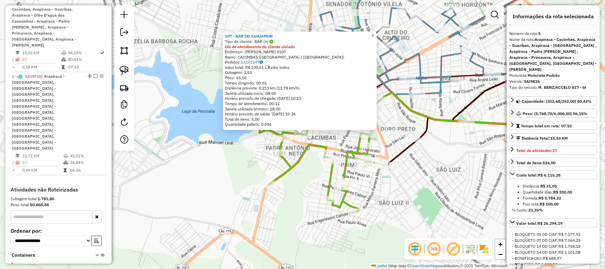
click at [342, 138] on div "107 - BAR DO GUAIAMUN Tipo de cliente: BAR (±) Dia de atendimento do cliente vi…" at bounding box center [302, 134] width 605 height 269
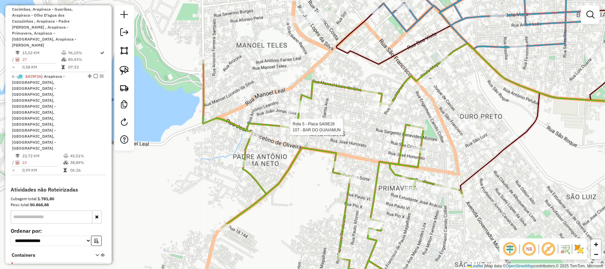
select select "**********"
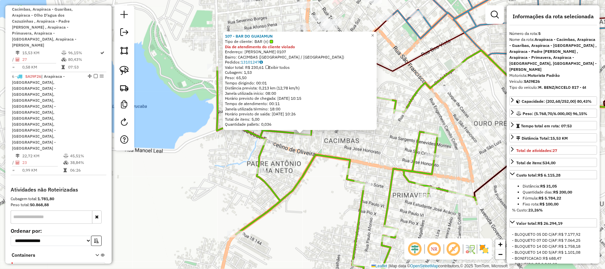
click at [405, 92] on div "107 - BAR DO GUAIAMUN Tipo de cliente: BAR (±) Dia de atendimento do cliente vi…" at bounding box center [302, 134] width 605 height 269
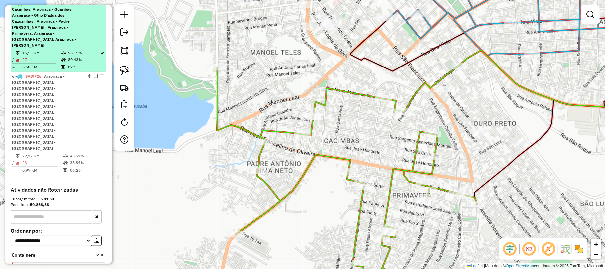
click at [94, 5] on em at bounding box center [96, 3] width 4 height 4
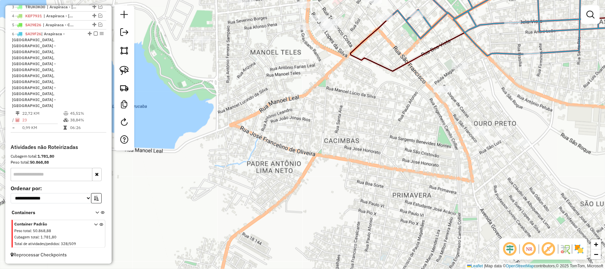
scroll to position [249, 0]
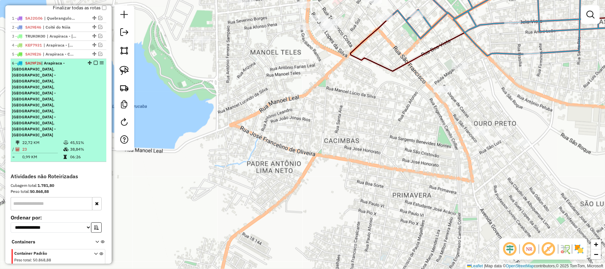
click at [94, 65] on em at bounding box center [96, 63] width 4 height 4
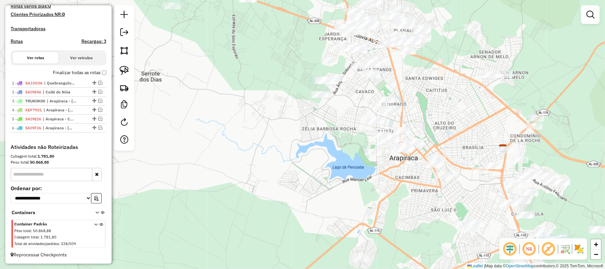
drag, startPoint x: 387, startPoint y: 62, endPoint x: 441, endPoint y: 132, distance: 88.1
click at [441, 132] on div "Janela de atendimento Grade de atendimento Capacidade Transportadoras Veículos …" at bounding box center [302, 134] width 605 height 269
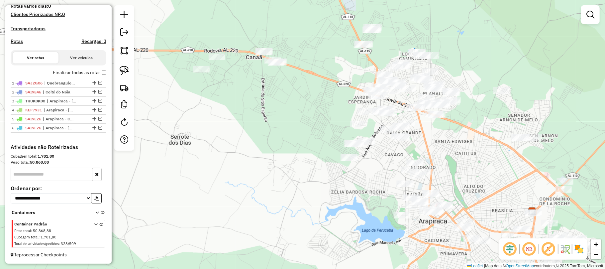
drag, startPoint x: 404, startPoint y: 80, endPoint x: 430, endPoint y: 133, distance: 58.4
click at [430, 133] on div "Janela de atendimento Grade de atendimento Capacidade Transportadoras Veículos …" at bounding box center [302, 134] width 605 height 269
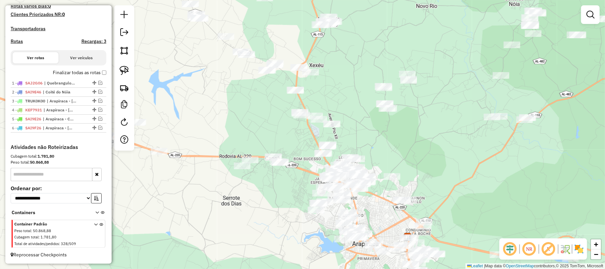
drag, startPoint x: 320, startPoint y: 74, endPoint x: 308, endPoint y: 154, distance: 81.5
click at [308, 154] on div "Janela de atendimento Grade de atendimento Capacidade Transportadoras Veículos …" at bounding box center [302, 134] width 605 height 269
click at [121, 68] on img at bounding box center [124, 70] width 9 height 9
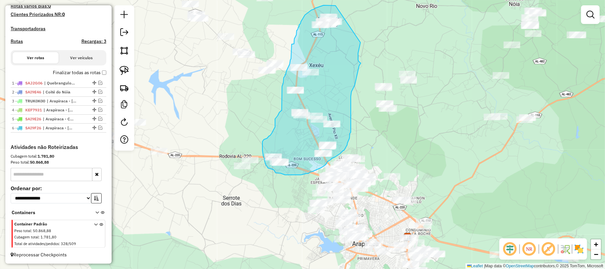
drag, startPoint x: 336, startPoint y: 6, endPoint x: 360, endPoint y: 43, distance: 44.5
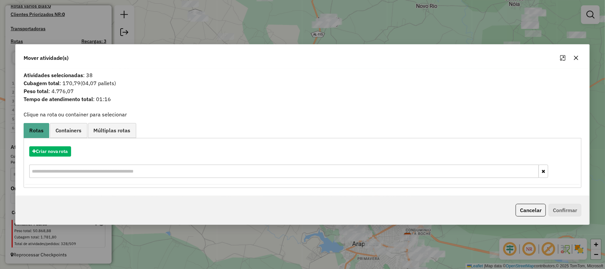
click at [576, 56] on icon "button" at bounding box center [575, 57] width 5 height 5
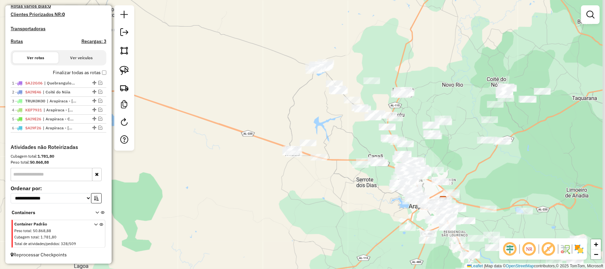
drag, startPoint x: 493, startPoint y: 90, endPoint x: 464, endPoint y: 134, distance: 51.8
click at [464, 134] on div "Janela de atendimento Grade de atendimento Capacidade Transportadoras Veículos …" at bounding box center [302, 134] width 605 height 269
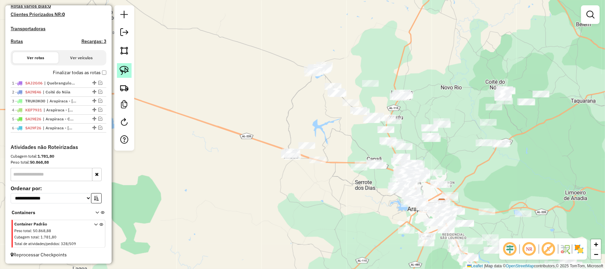
click at [123, 68] on img at bounding box center [124, 70] width 9 height 9
click at [266, 102] on div "Janela de atendimento Grade de atendimento Capacidade Transportadoras Veículos …" at bounding box center [302, 134] width 605 height 269
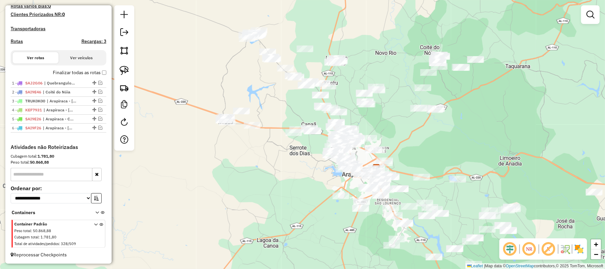
drag, startPoint x: 313, startPoint y: 118, endPoint x: 240, endPoint y: 80, distance: 82.6
click at [240, 80] on div "Janela de atendimento Grade de atendimento Capacidade Transportadoras Veículos …" at bounding box center [302, 134] width 605 height 269
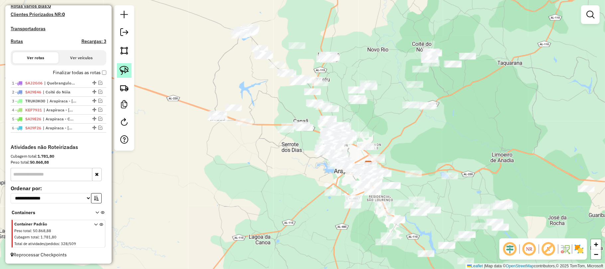
click at [126, 73] on img at bounding box center [124, 70] width 9 height 9
click at [125, 71] on img at bounding box center [124, 70] width 9 height 9
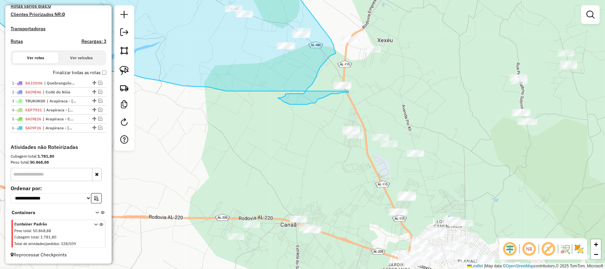
drag, startPoint x: 260, startPoint y: 15, endPoint x: 331, endPoint y: 40, distance: 75.7
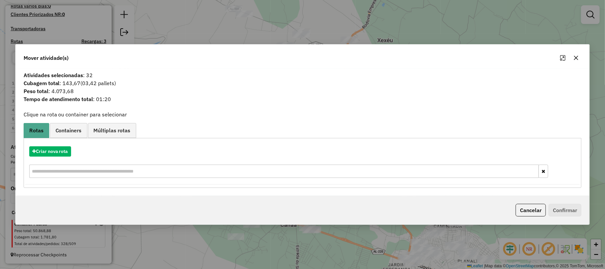
click at [575, 56] on icon "button" at bounding box center [576, 57] width 4 height 4
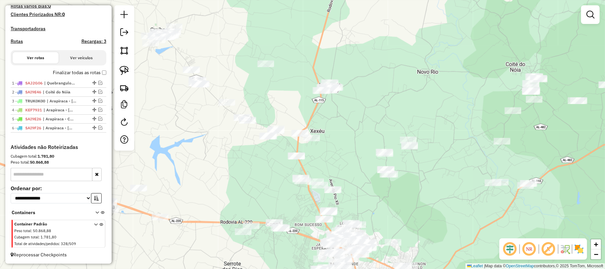
drag, startPoint x: 295, startPoint y: 103, endPoint x: 273, endPoint y: 163, distance: 64.4
click at [273, 163] on div "Janela de atendimento Grade de atendimento Capacidade Transportadoras Veículos …" at bounding box center [302, 134] width 605 height 269
click at [123, 66] on img at bounding box center [124, 70] width 9 height 9
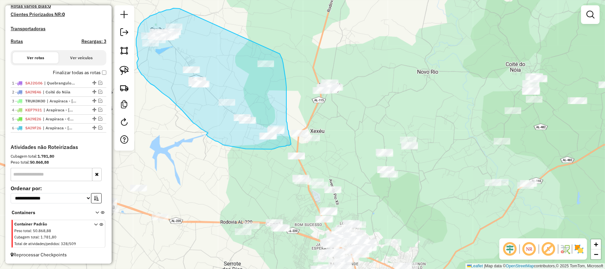
drag, startPoint x: 179, startPoint y: 9, endPoint x: 279, endPoint y: 53, distance: 109.5
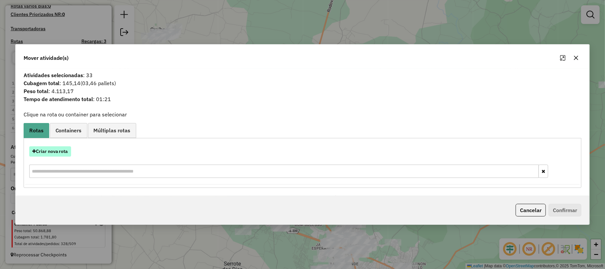
click at [57, 150] on button "Criar nova rota" at bounding box center [50, 151] width 42 height 10
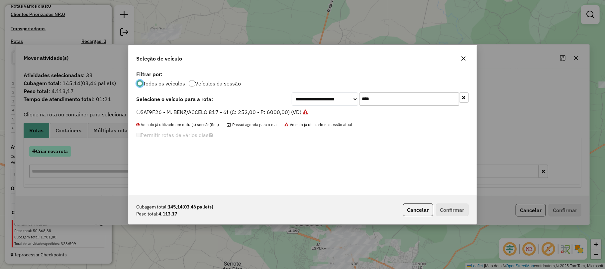
scroll to position [3, 2]
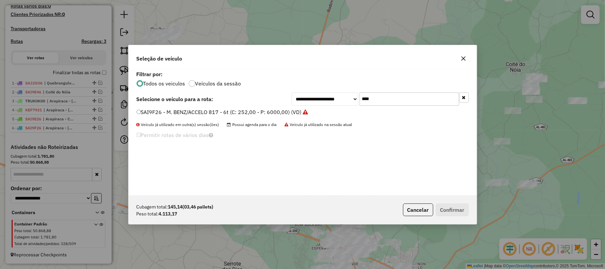
drag, startPoint x: 375, startPoint y: 101, endPoint x: 357, endPoint y: 101, distance: 17.3
click at [357, 101] on div "**********" at bounding box center [380, 98] width 177 height 13
type input "****"
click at [172, 111] on label "SAI9E96 - M. BENZ/ACCELO 817 - 6t (C: 252,00 - P: 6000,00) (VD)" at bounding box center [219, 112] width 165 height 8
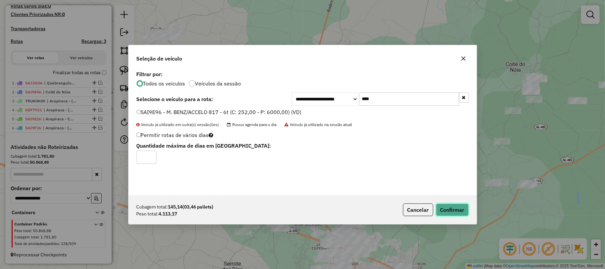
click at [457, 209] on button "Confirmar" at bounding box center [452, 209] width 33 height 13
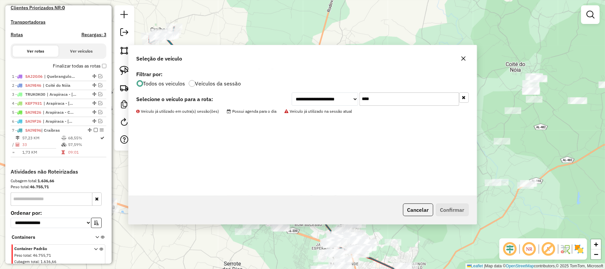
scroll to position [222, 0]
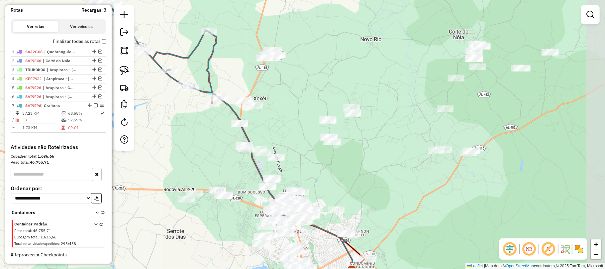
drag, startPoint x: 241, startPoint y: 187, endPoint x: 184, endPoint y: 154, distance: 65.5
click at [184, 154] on div "Janela de atendimento Grade de atendimento Capacidade Transportadoras Veículos …" at bounding box center [302, 134] width 605 height 269
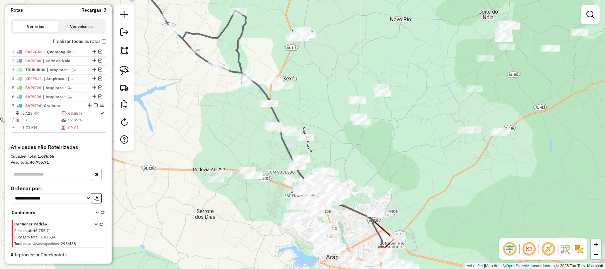
drag, startPoint x: 220, startPoint y: 165, endPoint x: 209, endPoint y: 146, distance: 22.0
click at [209, 146] on div "Janela de atendimento Grade de atendimento Capacidade Transportadoras Veículos …" at bounding box center [302, 134] width 605 height 269
click at [123, 68] on img at bounding box center [124, 70] width 9 height 9
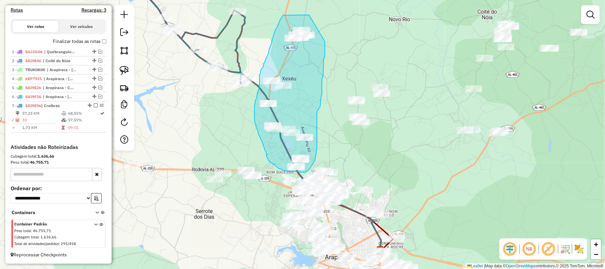
drag, startPoint x: 309, startPoint y: 15, endPoint x: 325, endPoint y: 42, distance: 31.0
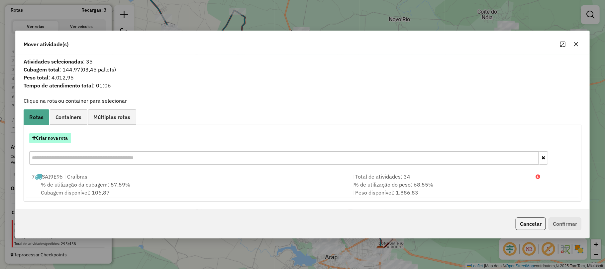
click at [60, 137] on button "Criar nova rota" at bounding box center [50, 138] width 42 height 10
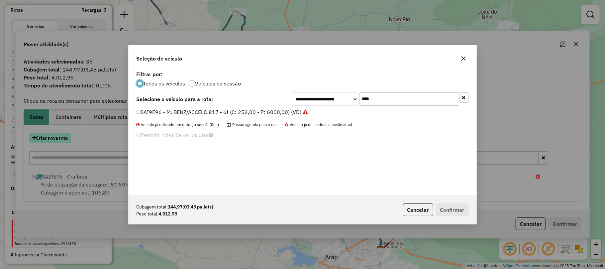
scroll to position [3, 2]
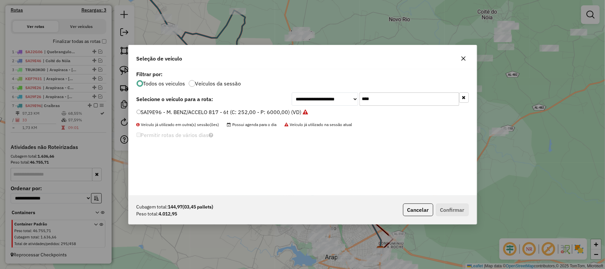
drag, startPoint x: 376, startPoint y: 97, endPoint x: 351, endPoint y: 101, distance: 25.6
click at [351, 101] on div "**********" at bounding box center [380, 98] width 177 height 13
type input "****"
click at [233, 107] on div "**********" at bounding box center [303, 132] width 348 height 126
click at [237, 109] on label "OHH2A46 - FORD/CARGO 712 (C: 252,00 - P: 5000,00) (VD)" at bounding box center [212, 112] width 150 height 8
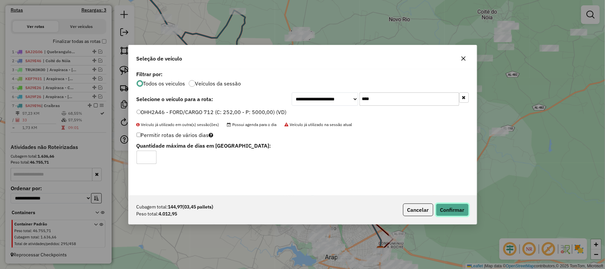
click at [451, 208] on button "Confirmar" at bounding box center [452, 209] width 33 height 13
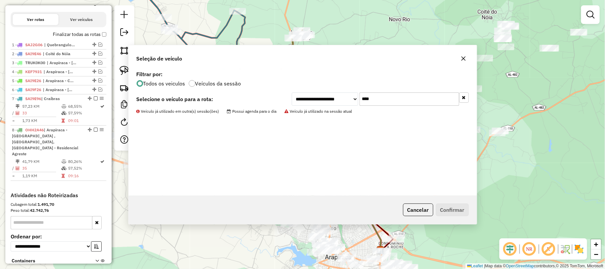
scroll to position [271, 0]
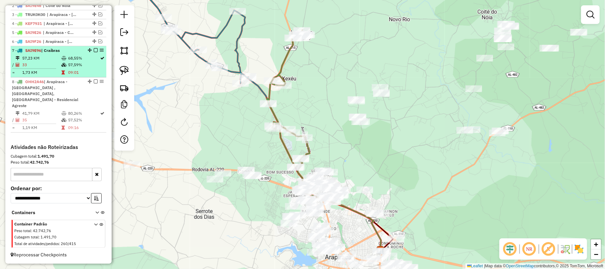
click at [94, 52] on em at bounding box center [96, 50] width 4 height 4
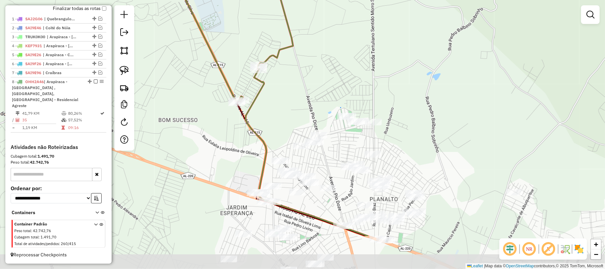
drag, startPoint x: 277, startPoint y: 177, endPoint x: 285, endPoint y: 120, distance: 58.1
click at [285, 120] on div "Janela de atendimento Grade de atendimento Capacidade Transportadoras Veículos …" at bounding box center [302, 134] width 605 height 269
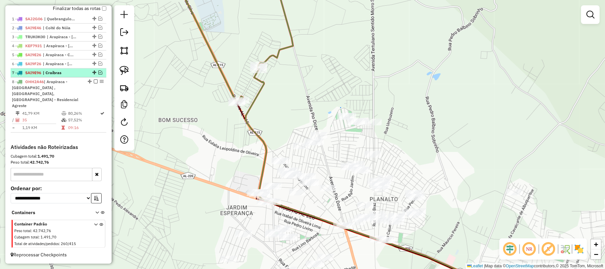
click at [98, 74] on em at bounding box center [100, 72] width 4 height 4
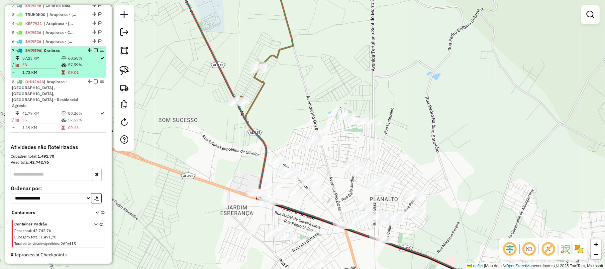
click at [84, 61] on td "68,55%" at bounding box center [84, 58] width 32 height 7
select select "**********"
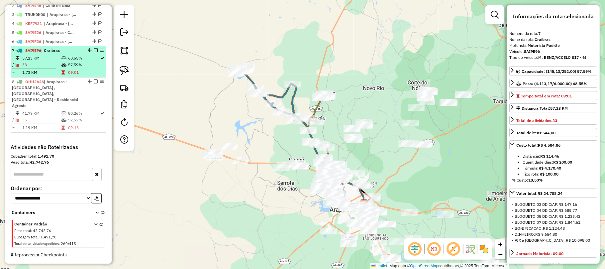
click at [84, 61] on td "68,55%" at bounding box center [84, 58] width 32 height 7
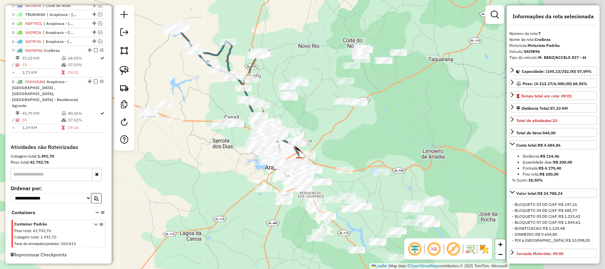
drag, startPoint x: 210, startPoint y: 96, endPoint x: 217, endPoint y: 97, distance: 6.7
click at [206, 94] on div "Janela de atendimento Grade de atendimento Capacidade Transportadoras Veículos …" at bounding box center [302, 134] width 605 height 269
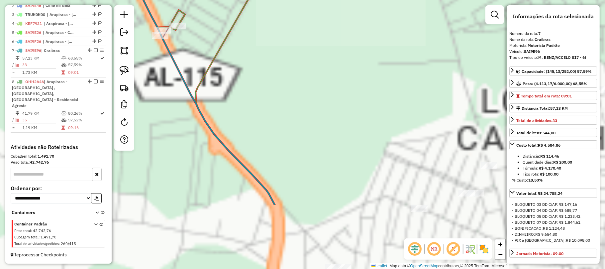
drag, startPoint x: 299, startPoint y: 117, endPoint x: 347, endPoint y: 92, distance: 54.2
click at [360, 64] on div "Janela de atendimento Grade de atendimento Capacidade Transportadoras Veículos …" at bounding box center [302, 134] width 605 height 269
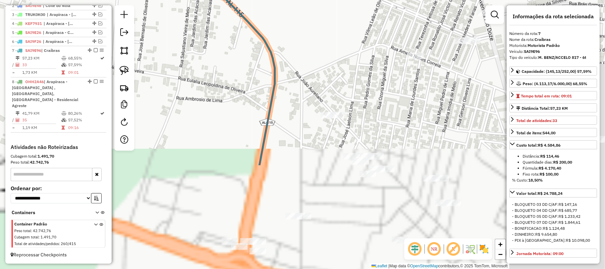
drag, startPoint x: 289, startPoint y: -16, endPoint x: 287, endPoint y: -20, distance: 4.6
click at [287, 0] on html "Aguarde... Pop-up bloqueado! Seu navegador bloqueou automáticamente a abertura …" at bounding box center [302, 134] width 605 height 269
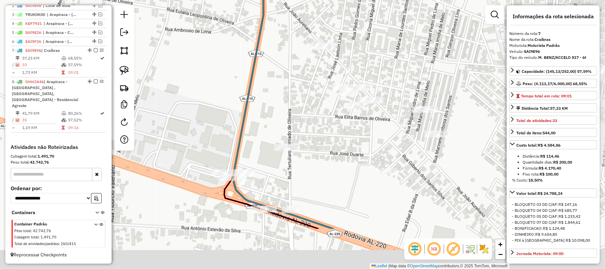
drag, startPoint x: 303, startPoint y: 116, endPoint x: 294, endPoint y: 48, distance: 69.1
click at [294, 48] on div "Janela de atendimento Grade de atendimento Capacidade Transportadoras Veículos …" at bounding box center [302, 134] width 605 height 269
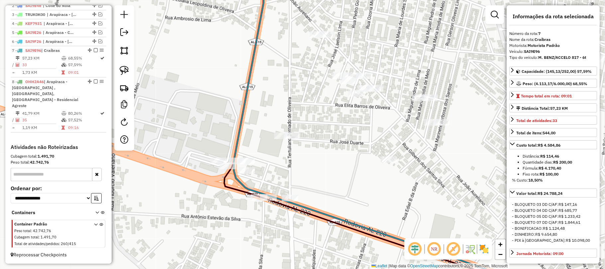
drag, startPoint x: 121, startPoint y: 69, endPoint x: 138, endPoint y: 102, distance: 36.4
click at [123, 71] on img at bounding box center [124, 70] width 9 height 9
drag, startPoint x: 209, startPoint y: 148, endPoint x: 252, endPoint y: 147, distance: 43.2
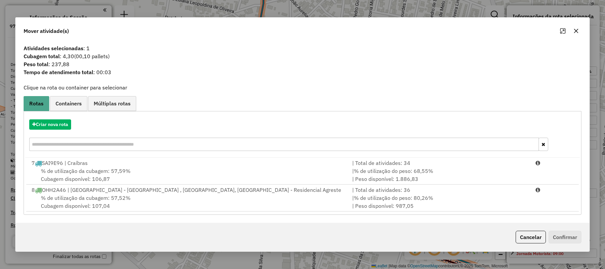
select select "**********"
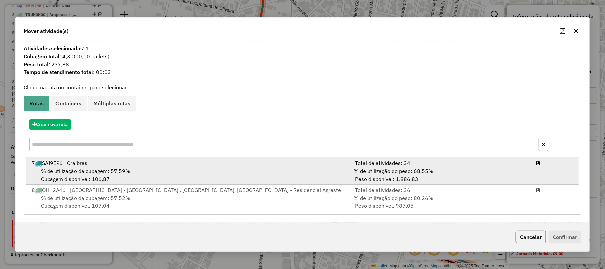
click at [150, 169] on div "% de utilização da cubagem: 57,59% Cubagem disponível: 106,87" at bounding box center [188, 175] width 321 height 16
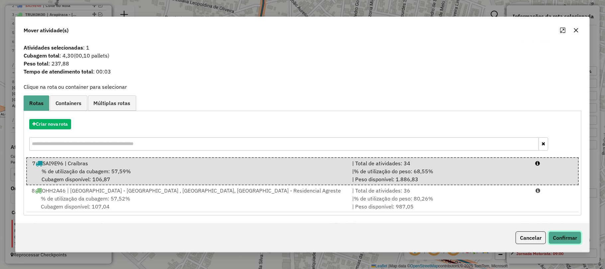
click at [566, 238] on button "Confirmar" at bounding box center [565, 237] width 33 height 13
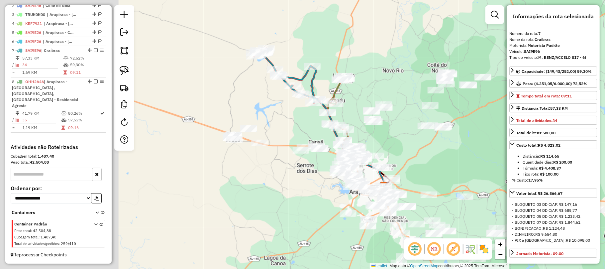
drag, startPoint x: 241, startPoint y: 92, endPoint x: 419, endPoint y: 144, distance: 185.6
click at [419, 144] on div "Janela de atendimento Grade de atendimento Capacidade Transportadoras Veículos …" at bounding box center [302, 134] width 605 height 269
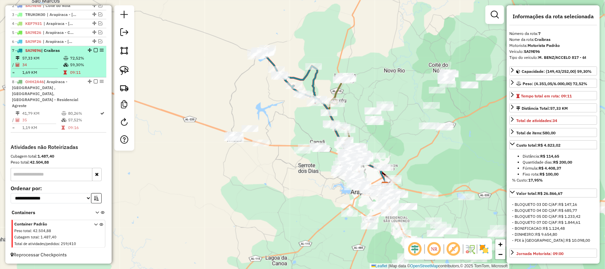
click at [94, 52] on em at bounding box center [96, 50] width 4 height 4
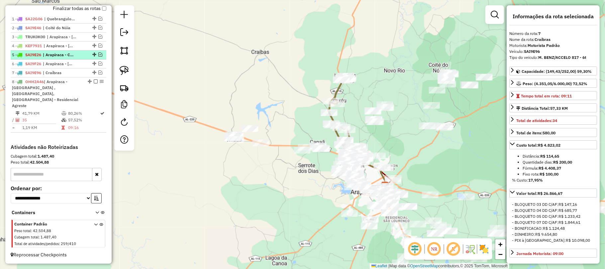
scroll to position [249, 0]
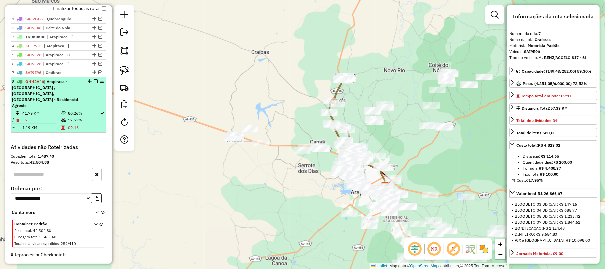
click at [94, 83] on em at bounding box center [96, 81] width 4 height 4
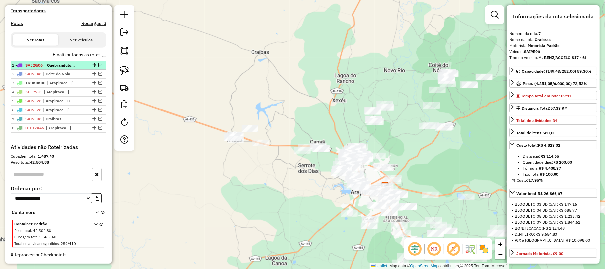
scroll to position [209, 0]
click at [98, 63] on em at bounding box center [100, 65] width 4 height 4
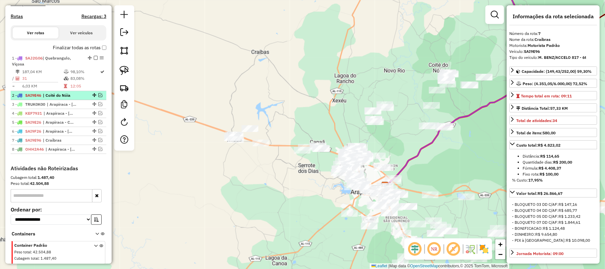
scroll to position [237, 0]
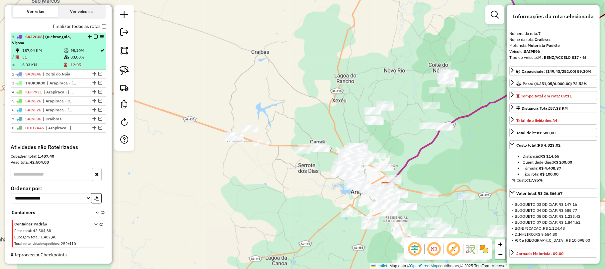
click at [72, 54] on td "83,08%" at bounding box center [85, 57] width 30 height 7
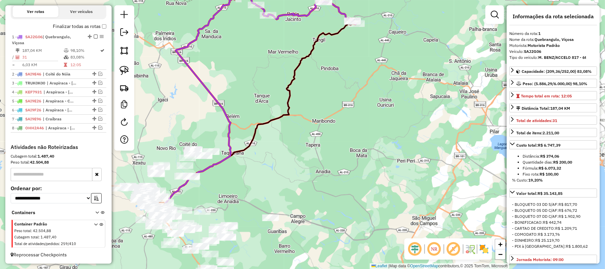
drag, startPoint x: 411, startPoint y: 188, endPoint x: 367, endPoint y: 153, distance: 56.0
click at [367, 153] on div "Janela de atendimento Grade de atendimento Capacidade Transportadoras Veículos …" at bounding box center [302, 134] width 605 height 269
click at [279, 115] on icon at bounding box center [258, 115] width 195 height 182
click at [226, 113] on icon at bounding box center [199, 102] width 77 height 213
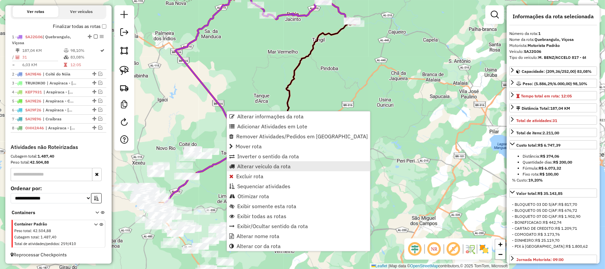
click at [255, 162] on link "Alterar veículo da rota" at bounding box center [298, 166] width 143 height 10
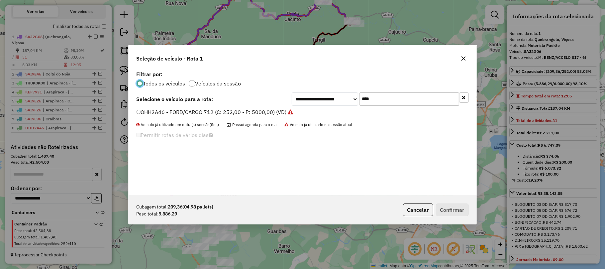
scroll to position [3, 2]
drag, startPoint x: 382, startPoint y: 103, endPoint x: 326, endPoint y: 99, distance: 56.6
click at [327, 102] on div "**********" at bounding box center [380, 98] width 177 height 13
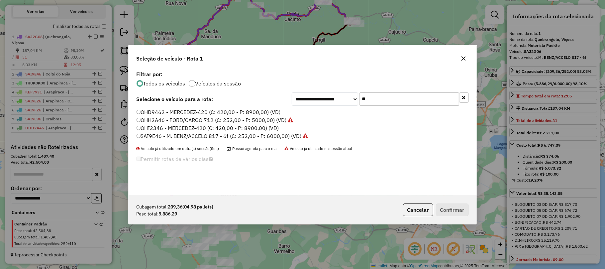
type input "**"
click at [165, 133] on label "SAI9E46 - M. BENZ/ACCELO 817 - 6t (C: 252,00 - P: 6000,00) (VD)" at bounding box center [223, 136] width 172 height 8
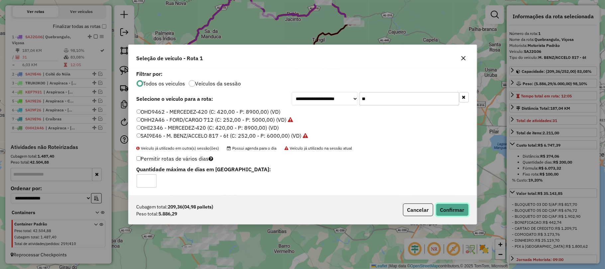
click at [462, 206] on button "Confirmar" at bounding box center [452, 209] width 33 height 13
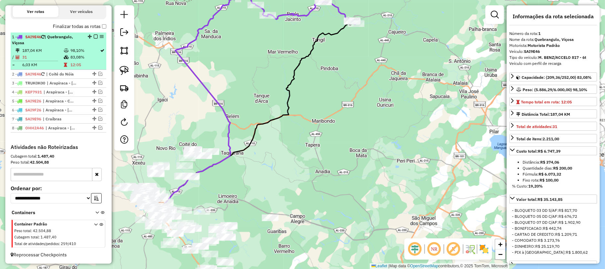
click at [94, 35] on em at bounding box center [96, 37] width 4 height 4
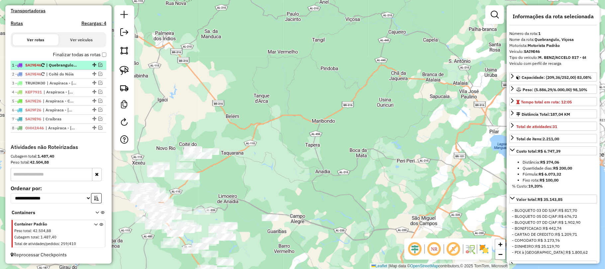
scroll to position [209, 0]
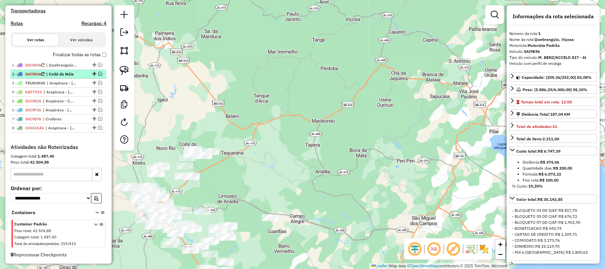
click at [98, 72] on em at bounding box center [100, 74] width 4 height 4
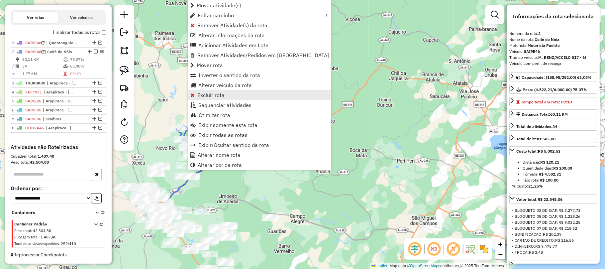
click at [206, 96] on span "Excluir rota" at bounding box center [210, 94] width 27 height 5
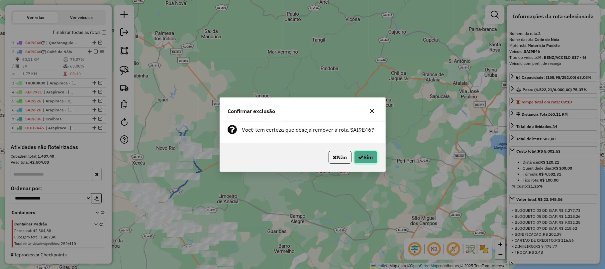
click at [360, 156] on icon "button" at bounding box center [360, 156] width 5 height 5
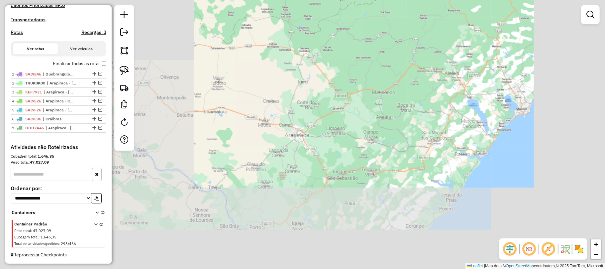
scroll to position [200, 0]
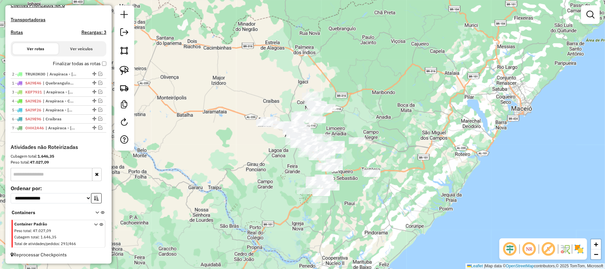
drag, startPoint x: 92, startPoint y: 83, endPoint x: 88, endPoint y: 64, distance: 19.4
drag, startPoint x: 93, startPoint y: 92, endPoint x: 89, endPoint y: 81, distance: 11.4
click at [98, 99] on em at bounding box center [100, 101] width 4 height 4
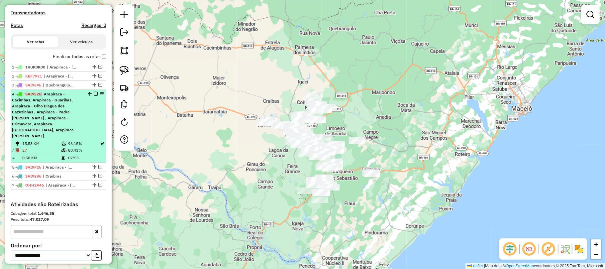
click at [64, 120] on span "| Arapiraca - Cacimbas, Arapiraca - Guaribas, Arapiraca - Olho D'agua dos Cazuz…" at bounding box center [44, 114] width 64 height 47
select select "**********"
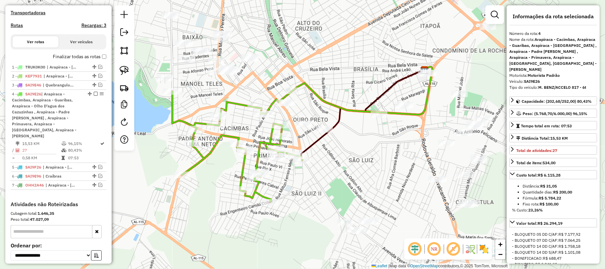
click at [317, 144] on icon at bounding box center [363, 114] width 124 height 91
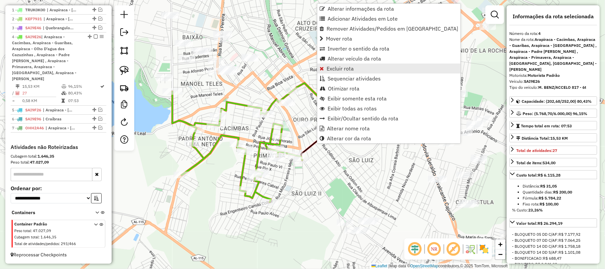
click at [338, 64] on link "Excluir rota" at bounding box center [388, 68] width 143 height 10
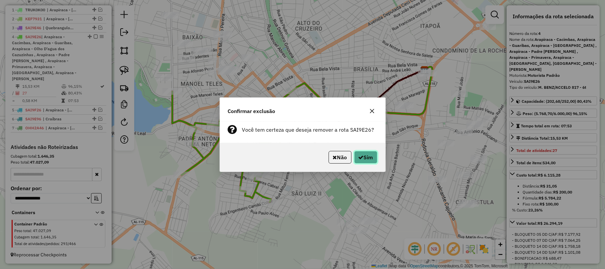
click at [373, 155] on button "Sim" at bounding box center [365, 157] width 23 height 13
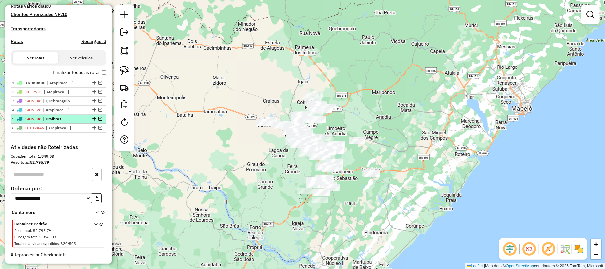
scroll to position [190, 0]
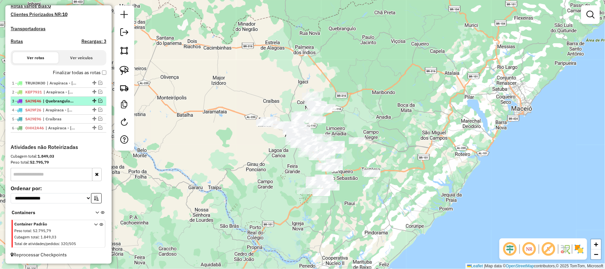
click at [69, 101] on span "| Quebrangulo, Viçosa" at bounding box center [58, 101] width 31 height 6
select select "**********"
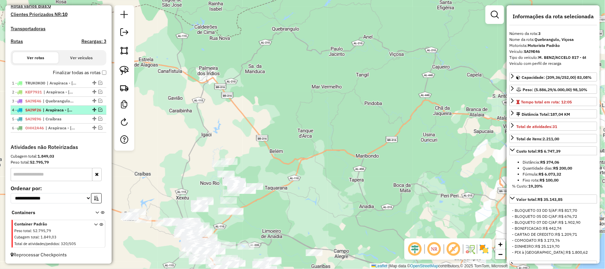
click at [77, 108] on div "4 - SAI9F26 | Arapiraca - Alto do Cruzeiro, Arapiraca - Capiatã, Arapiraca - Ce…" at bounding box center [47, 110] width 70 height 6
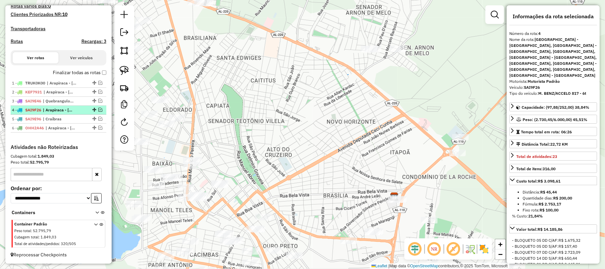
click at [99, 109] on em at bounding box center [100, 110] width 4 height 4
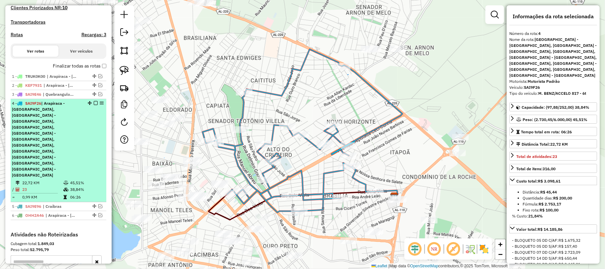
click at [82, 112] on div "4 - SAI9F26 | Arapiraca - Alto do Cruzeiro, Arapiraca - Capiatã, Arapiraca - Ce…" at bounding box center [58, 139] width 93 height 78
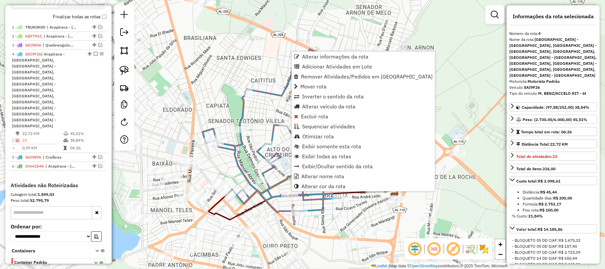
scroll to position [249, 0]
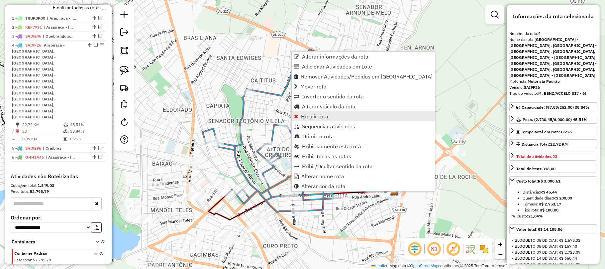
click at [313, 117] on span "Excluir rota" at bounding box center [314, 116] width 27 height 5
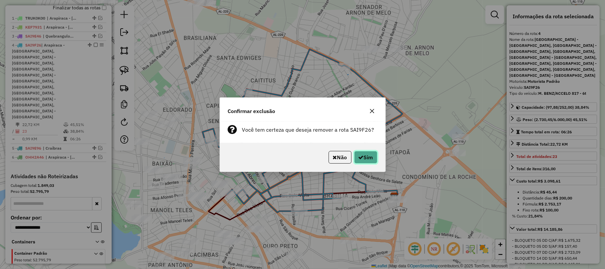
click at [370, 161] on button "Sim" at bounding box center [365, 157] width 23 height 13
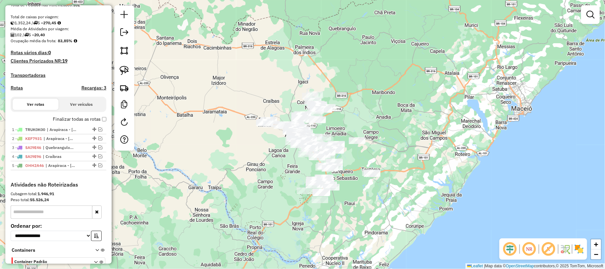
scroll to position [181, 0]
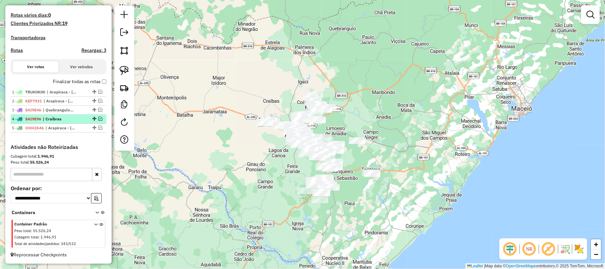
click at [98, 119] on em at bounding box center [100, 119] width 4 height 4
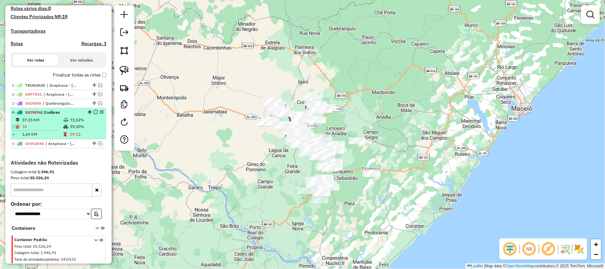
click at [87, 123] on td "72,52%" at bounding box center [87, 120] width 34 height 7
select select "**********"
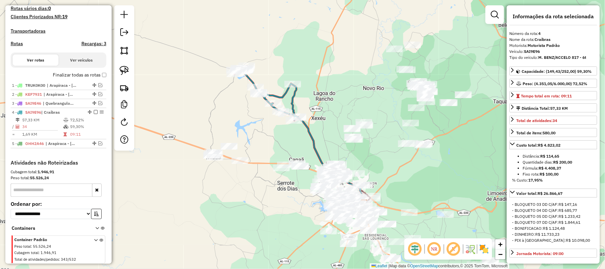
click at [313, 151] on icon at bounding box center [279, 119] width 91 height 107
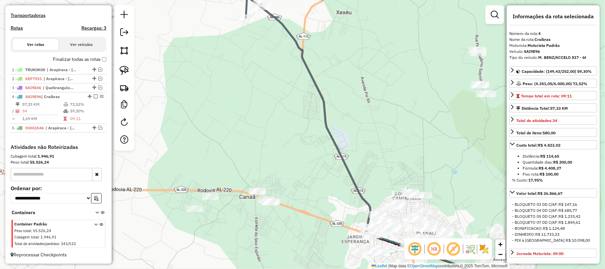
drag, startPoint x: 287, startPoint y: 140, endPoint x: 279, endPoint y: 125, distance: 16.9
click at [279, 127] on div "Janela de atendimento Grade de atendimento Capacidade Transportadoras Veículos …" at bounding box center [302, 134] width 605 height 269
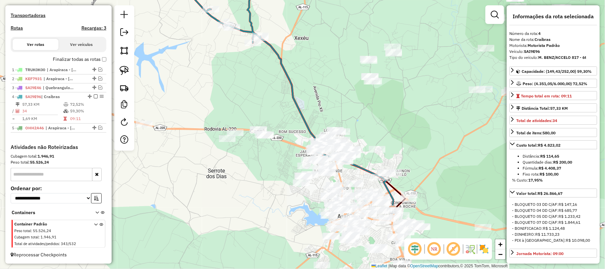
drag, startPoint x: 323, startPoint y: 100, endPoint x: 329, endPoint y: 95, distance: 7.1
click at [329, 97] on div "Janela de atendimento Grade de atendimento Capacidade Transportadoras Veículos …" at bounding box center [302, 134] width 605 height 269
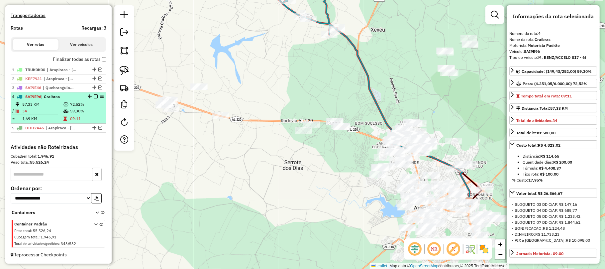
click at [94, 95] on em at bounding box center [96, 96] width 4 height 4
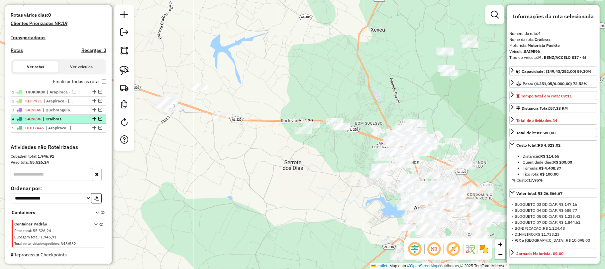
click at [100, 118] on em at bounding box center [100, 119] width 4 height 4
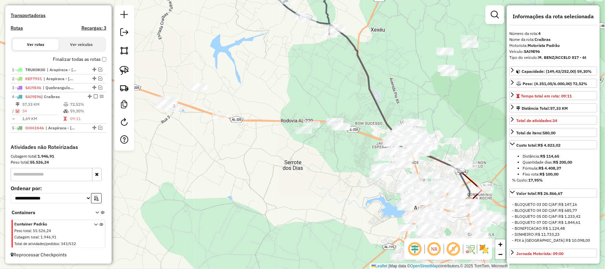
click at [357, 91] on div "Janela de atendimento Grade de atendimento Capacidade Transportadoras Veículos …" at bounding box center [302, 134] width 605 height 269
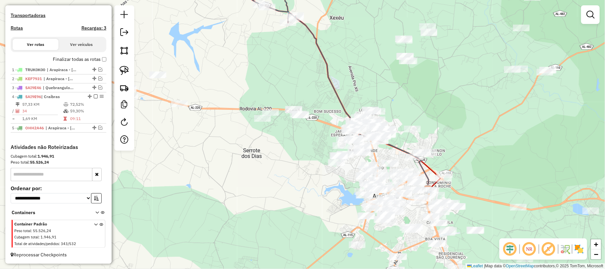
drag, startPoint x: 347, startPoint y: 73, endPoint x: 306, endPoint y: 57, distance: 44.5
click at [303, 56] on div "Janela de atendimento Grade de atendimento Capacidade Transportadoras Veículos …" at bounding box center [302, 134] width 605 height 269
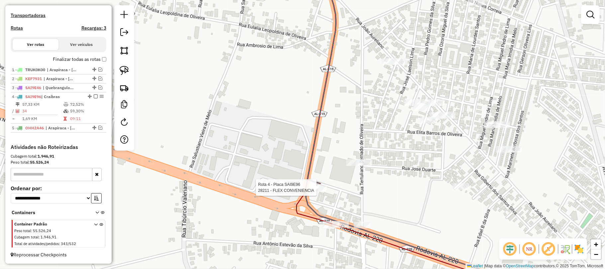
select select "**********"
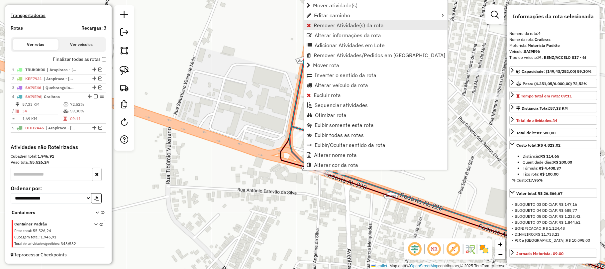
click at [332, 24] on span "Remover Atividade(s) da rota" at bounding box center [349, 25] width 70 height 5
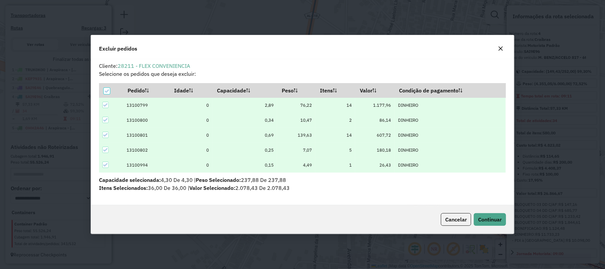
scroll to position [0, 0]
click at [495, 223] on button "Continuar" at bounding box center [490, 219] width 32 height 13
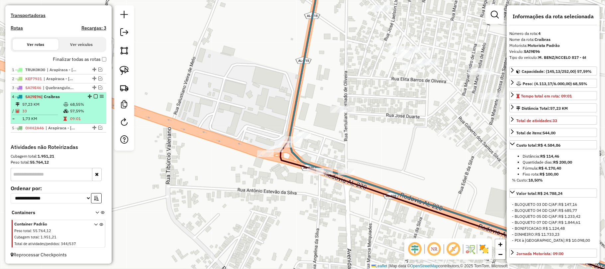
click at [94, 96] on em at bounding box center [96, 96] width 4 height 4
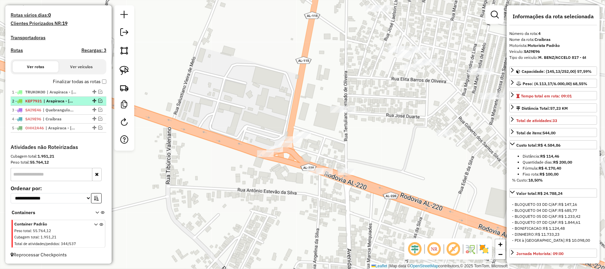
scroll to position [181, 0]
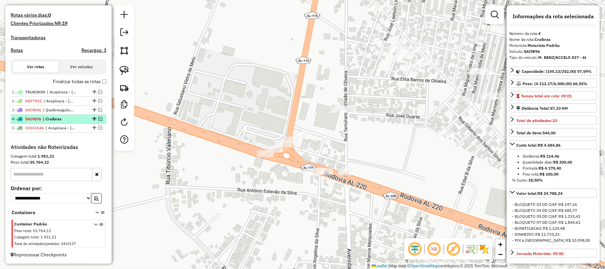
click at [79, 119] on div "4 - SAI9E96 | Craíbras" at bounding box center [47, 119] width 70 height 6
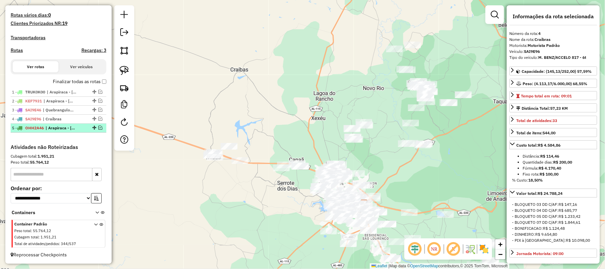
click at [99, 127] on em at bounding box center [100, 128] width 4 height 4
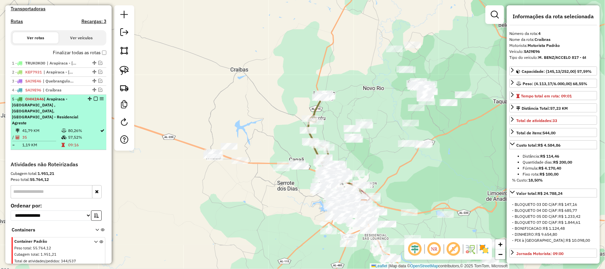
click at [73, 133] on td "80,26%" at bounding box center [84, 130] width 32 height 7
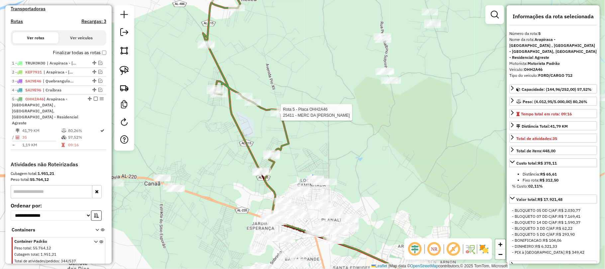
scroll to position [221, 0]
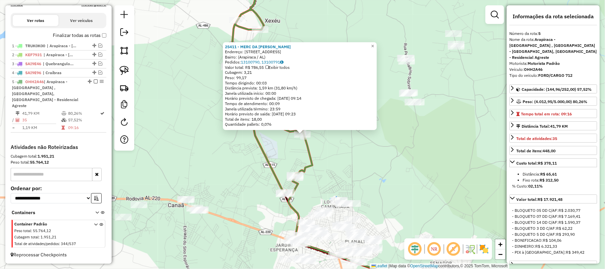
click at [309, 158] on icon at bounding box center [270, 83] width 86 height 220
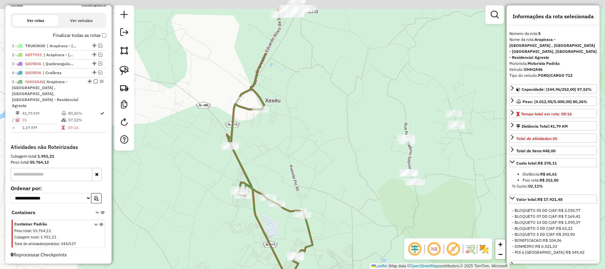
drag, startPoint x: 284, startPoint y: 71, endPoint x: 295, endPoint y: 206, distance: 136.0
click at [294, 206] on div "Janela de atendimento Grade de atendimento Capacidade Transportadoras Veículos …" at bounding box center [302, 134] width 605 height 269
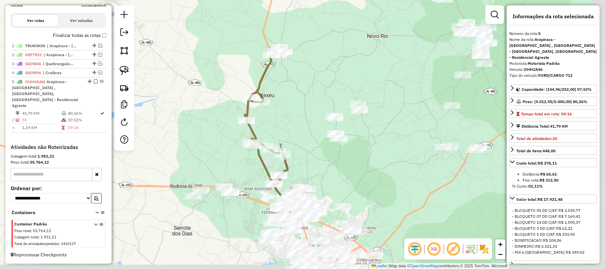
drag, startPoint x: 295, startPoint y: 206, endPoint x: 273, endPoint y: 117, distance: 91.8
click at [273, 119] on div "Janela de atendimento Grade de atendimento Capacidade Transportadoras Veículos …" at bounding box center [302, 134] width 605 height 269
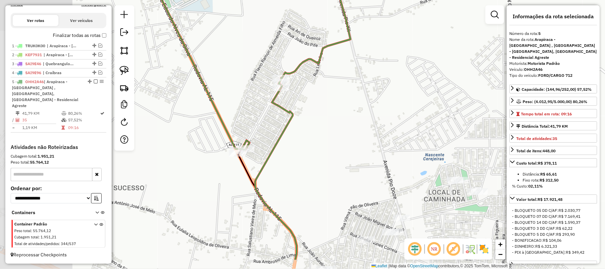
drag, startPoint x: 209, startPoint y: 187, endPoint x: 285, endPoint y: 150, distance: 84.7
click at [286, 151] on div "Janela de atendimento Grade de atendimento Capacidade Transportadoras Veículos …" at bounding box center [302, 134] width 605 height 269
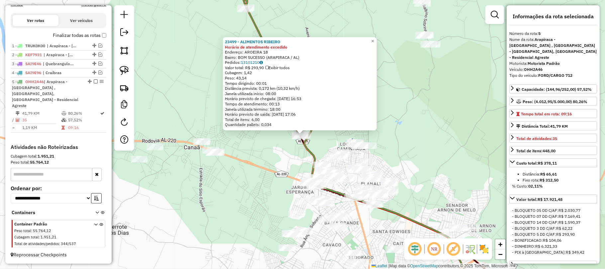
click at [321, 148] on div "23499 - ALIMENTOS RIBEIRO Horário de atendimento excedido Endereço: AROEIRA 18 …" at bounding box center [302, 134] width 605 height 269
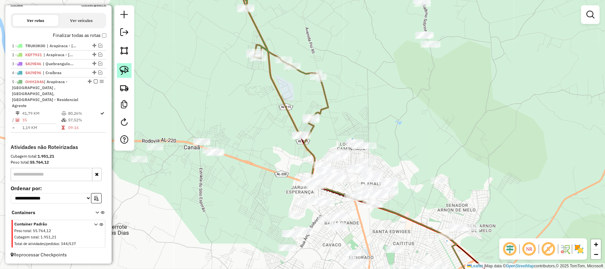
click at [121, 66] on img at bounding box center [124, 70] width 9 height 9
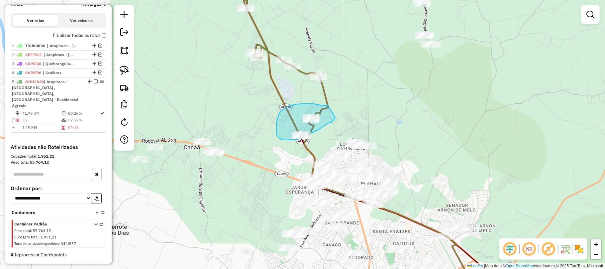
drag, startPoint x: 328, startPoint y: 106, endPoint x: 335, endPoint y: 117, distance: 13.6
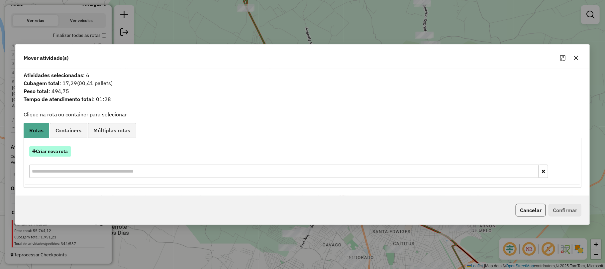
click at [61, 146] on button "Criar nova rota" at bounding box center [50, 151] width 42 height 10
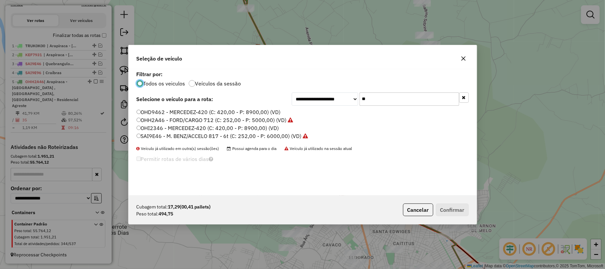
scroll to position [3, 2]
click at [180, 118] on label "OHH2A46 - FORD/CARGO 712 (C: 252,00 - P: 5000,00) (VD)" at bounding box center [215, 120] width 157 height 8
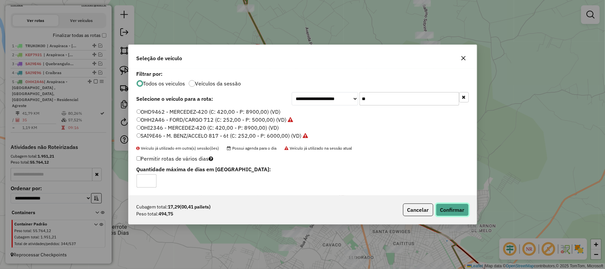
click at [446, 212] on button "Confirmar" at bounding box center [452, 209] width 33 height 13
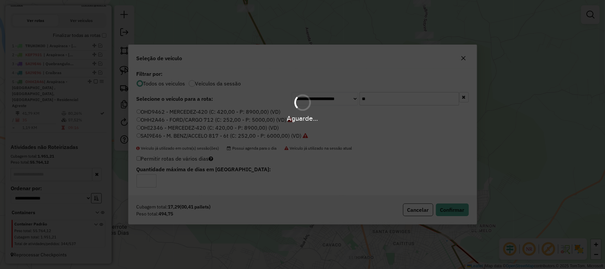
scroll to position [230, 0]
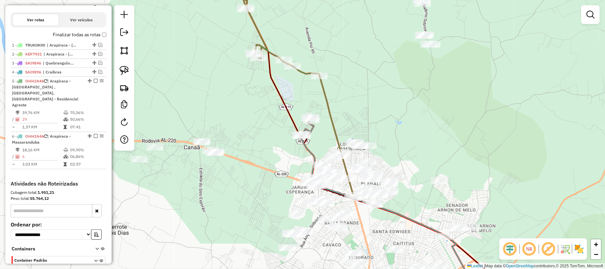
select select "**********"
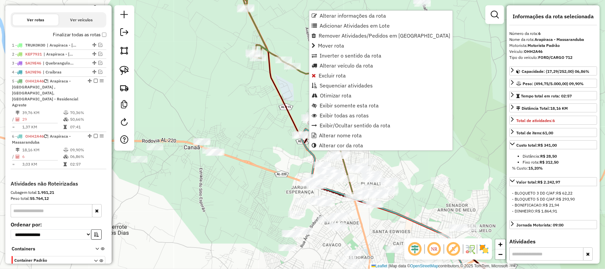
scroll to position [267, 0]
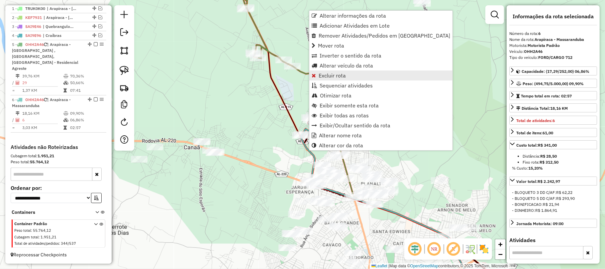
click at [321, 73] on span "Excluir rota" at bounding box center [332, 75] width 27 height 5
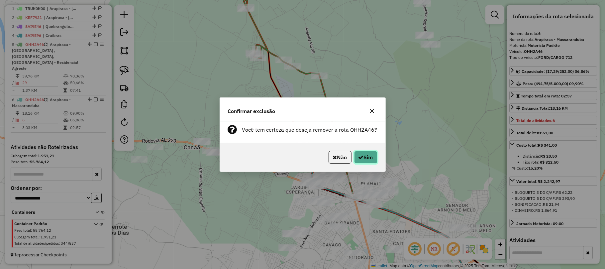
click at [370, 157] on button "Sim" at bounding box center [365, 157] width 23 height 13
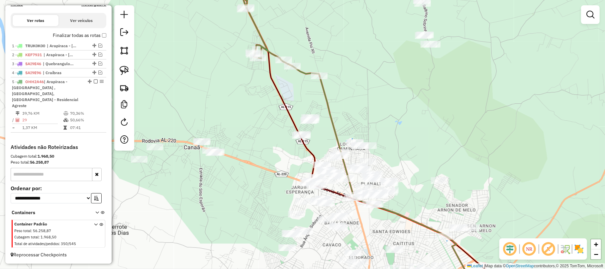
scroll to position [221, 0]
click at [301, 70] on icon at bounding box center [281, 24] width 77 height 103
select select "**********"
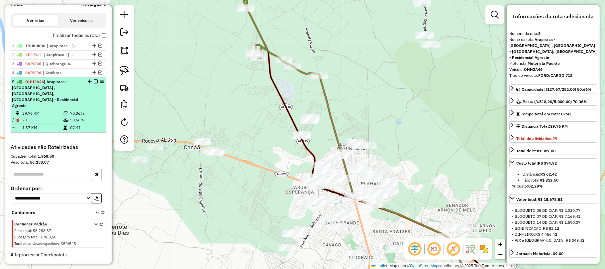
click at [95, 83] on em at bounding box center [96, 81] width 4 height 4
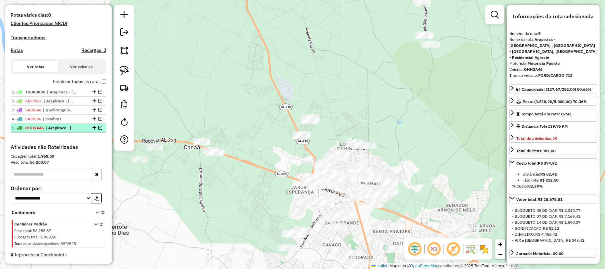
scroll to position [181, 0]
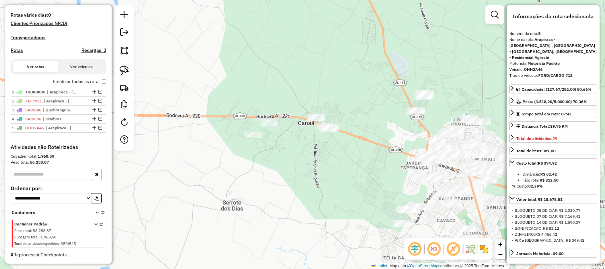
drag, startPoint x: 244, startPoint y: 135, endPoint x: 359, endPoint y: 110, distance: 117.6
click at [359, 111] on div "Janela de atendimento Grade de atendimento Capacidade Transportadoras Veículos …" at bounding box center [302, 134] width 605 height 269
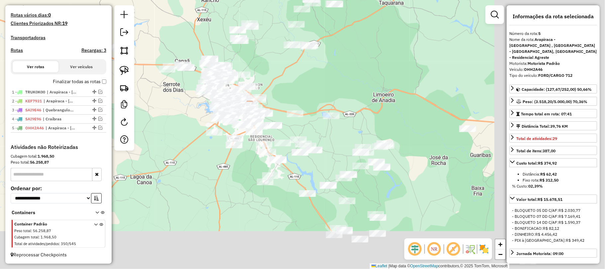
drag, startPoint x: 359, startPoint y: 110, endPoint x: 157, endPoint y: 49, distance: 211.0
click at [157, 49] on div "Janela de atendimento Grade de atendimento Capacidade Transportadoras Veículos …" at bounding box center [302, 134] width 605 height 269
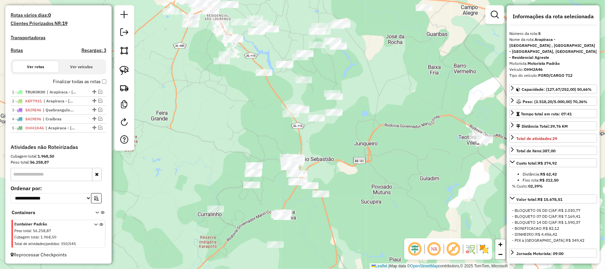
drag, startPoint x: 398, startPoint y: 187, endPoint x: 387, endPoint y: 63, distance: 124.7
click at [387, 63] on div "Janela de atendimento Grade de atendimento Capacidade Transportadoras Veículos …" at bounding box center [302, 134] width 605 height 269
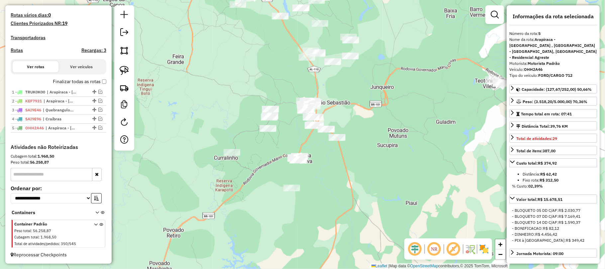
drag, startPoint x: 320, startPoint y: 156, endPoint x: 341, endPoint y: 117, distance: 43.5
click at [341, 117] on div "Janela de atendimento Grade de atendimento Capacidade Transportadoras Veículos …" at bounding box center [302, 134] width 605 height 269
click at [125, 70] on img at bounding box center [124, 70] width 9 height 9
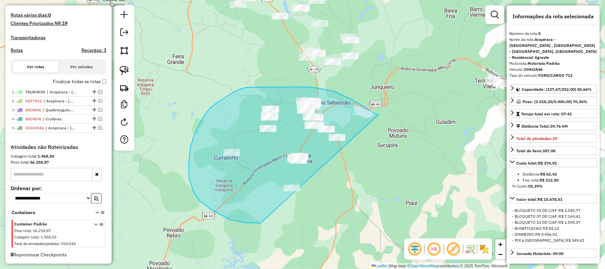
drag, startPoint x: 375, startPoint y: 113, endPoint x: 378, endPoint y: 176, distance: 62.5
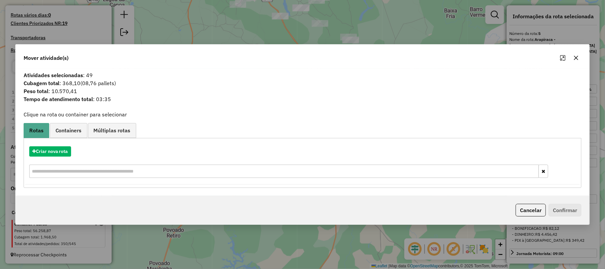
click at [574, 57] on icon "button" at bounding box center [575, 57] width 5 height 5
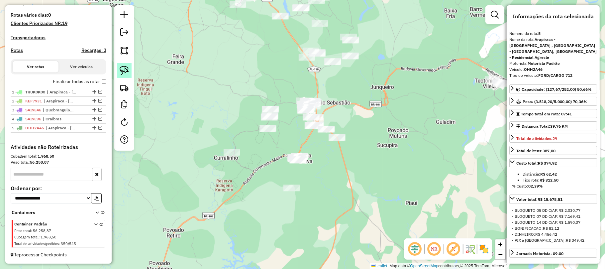
click at [129, 71] on link at bounding box center [124, 70] width 15 height 15
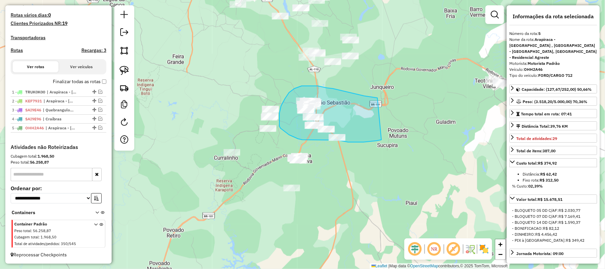
drag, startPoint x: 375, startPoint y: 98, endPoint x: 381, endPoint y: 140, distance: 42.3
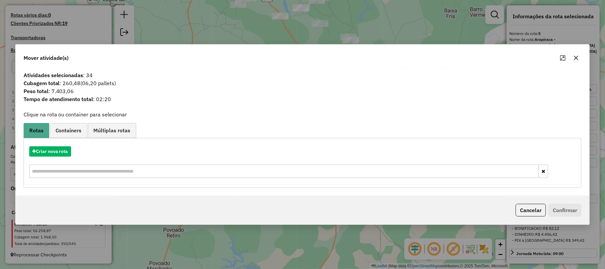
click at [575, 56] on icon "button" at bounding box center [576, 57] width 4 height 4
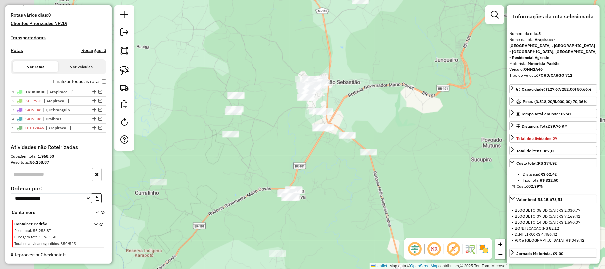
drag, startPoint x: 334, startPoint y: 85, endPoint x: 395, endPoint y: 123, distance: 71.3
click at [393, 123] on div "Janela de atendimento Grade de atendimento Capacidade Transportadoras Veículos …" at bounding box center [302, 134] width 605 height 269
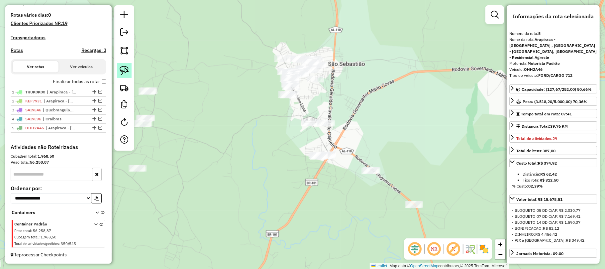
click at [125, 68] on img at bounding box center [124, 70] width 9 height 9
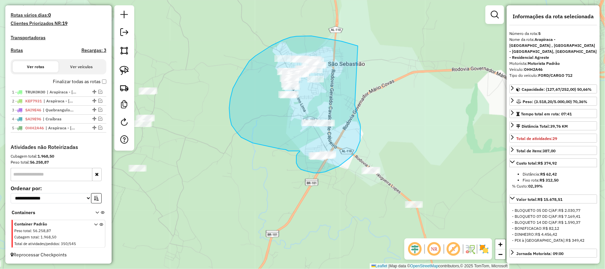
drag, startPoint x: 349, startPoint y: 43, endPoint x: 353, endPoint y: 103, distance: 60.0
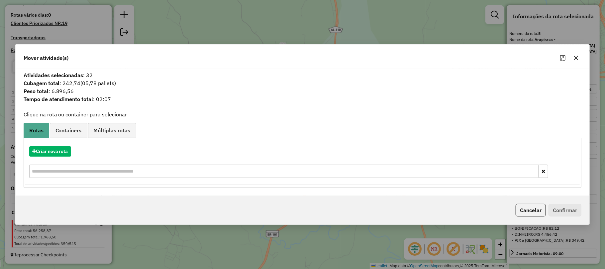
click at [580, 52] on div at bounding box center [569, 57] width 24 height 11
click at [577, 55] on icon "button" at bounding box center [575, 57] width 5 height 5
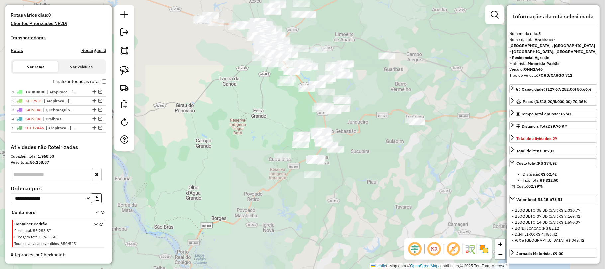
drag, startPoint x: 442, startPoint y: 82, endPoint x: 214, endPoint y: 195, distance: 254.7
click at [215, 197] on div "Janela de atendimento Grade de atendimento Capacidade Transportadoras Veículos …" at bounding box center [302, 134] width 605 height 269
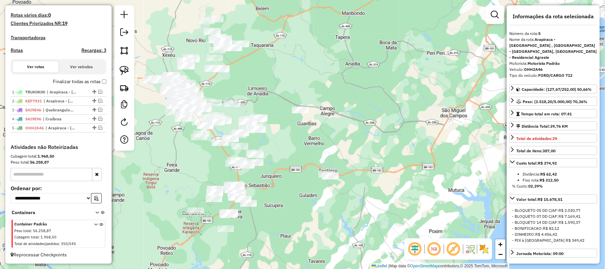
drag, startPoint x: 245, startPoint y: 189, endPoint x: 291, endPoint y: 148, distance: 61.7
click at [310, 155] on div "Janela de atendimento Grade de atendimento Capacidade Transportadoras Veículos …" at bounding box center [302, 134] width 605 height 269
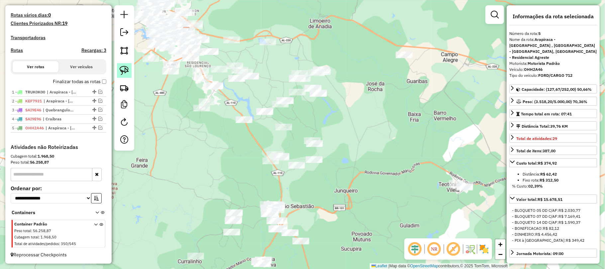
click at [128, 73] on img at bounding box center [124, 70] width 9 height 9
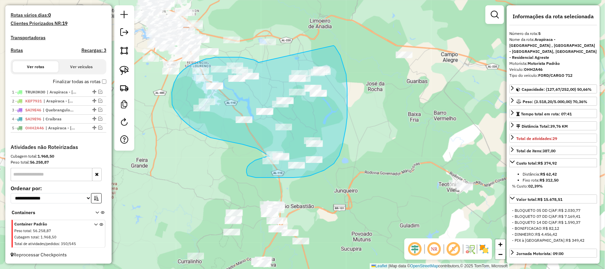
drag, startPoint x: 249, startPoint y: 58, endPoint x: 333, endPoint y: 45, distance: 85.4
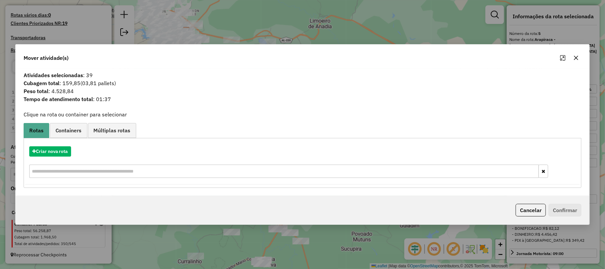
click at [580, 53] on div at bounding box center [569, 57] width 24 height 11
click at [576, 57] on icon "button" at bounding box center [576, 57] width 4 height 4
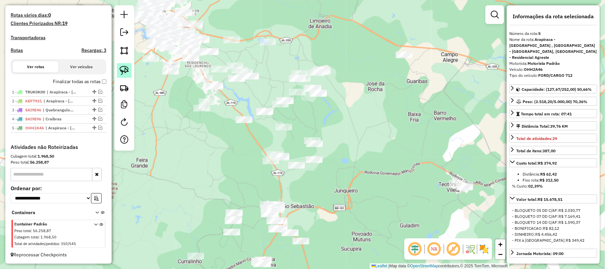
click at [128, 71] on img at bounding box center [124, 70] width 9 height 9
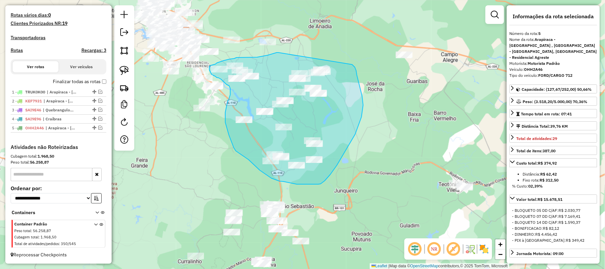
drag, startPoint x: 278, startPoint y: 52, endPoint x: 352, endPoint y: 64, distance: 74.7
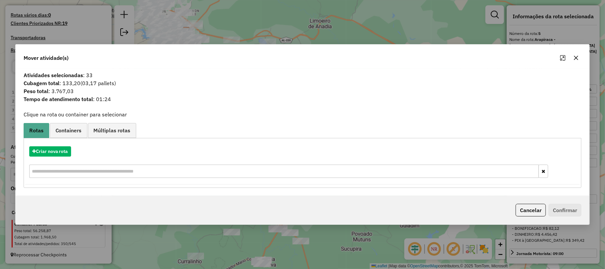
click at [576, 60] on icon "button" at bounding box center [575, 57] width 5 height 5
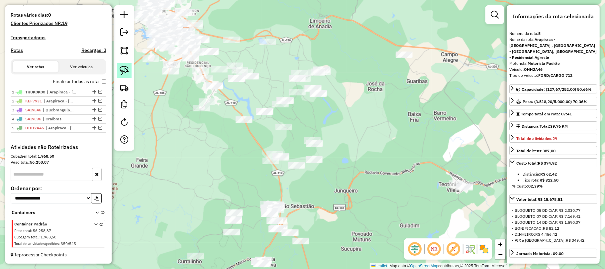
click at [127, 72] on img at bounding box center [124, 70] width 9 height 9
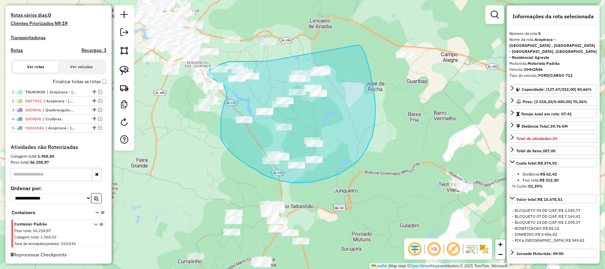
drag, startPoint x: 267, startPoint y: 61, endPoint x: 357, endPoint y: 45, distance: 91.4
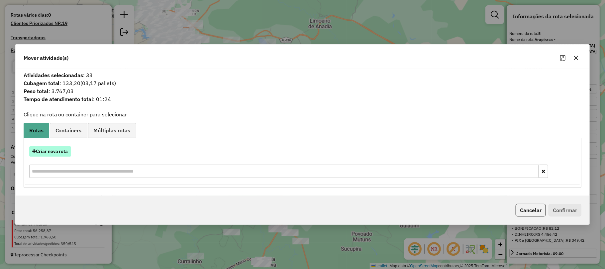
click at [62, 153] on button "Criar nova rota" at bounding box center [50, 151] width 42 height 10
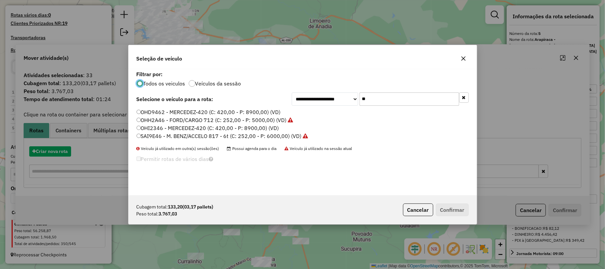
scroll to position [3, 2]
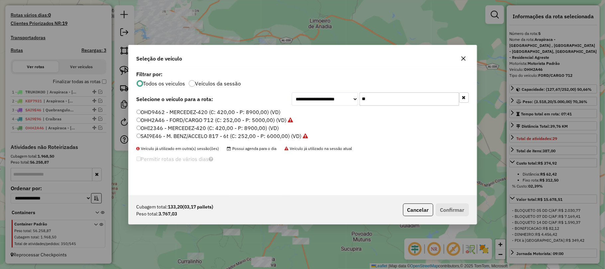
drag, startPoint x: 378, startPoint y: 97, endPoint x: 304, endPoint y: 104, distance: 74.1
click at [304, 104] on div "**********" at bounding box center [380, 98] width 177 height 13
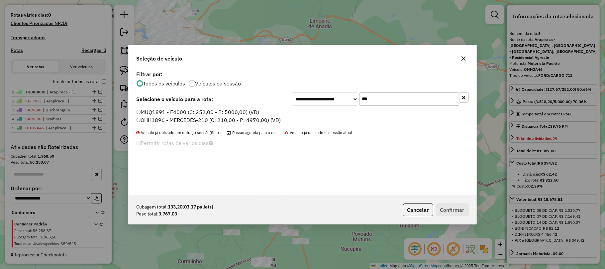
type input "***"
click at [169, 116] on label "OHH1896 - MERCEDES-210 (C: 210,00 - P: 4970,00) (VD)" at bounding box center [209, 120] width 145 height 8
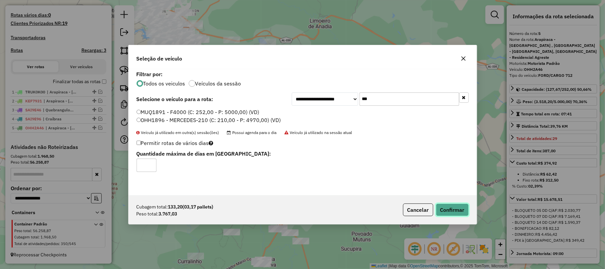
click at [446, 207] on button "Confirmar" at bounding box center [452, 209] width 33 height 13
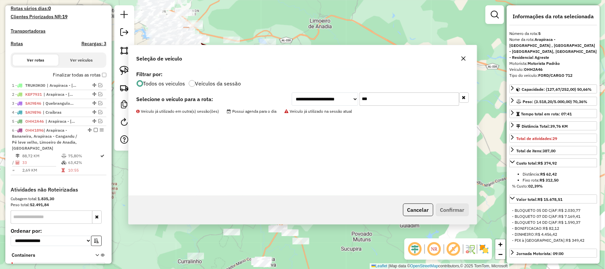
scroll to position [231, 0]
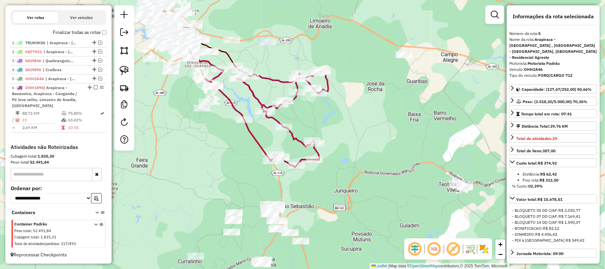
drag, startPoint x: 243, startPoint y: 41, endPoint x: 237, endPoint y: 42, distance: 6.0
click at [239, 42] on div "Janela de atendimento Grade de atendimento Capacidade Transportadoras Veículos …" at bounding box center [302, 134] width 605 height 269
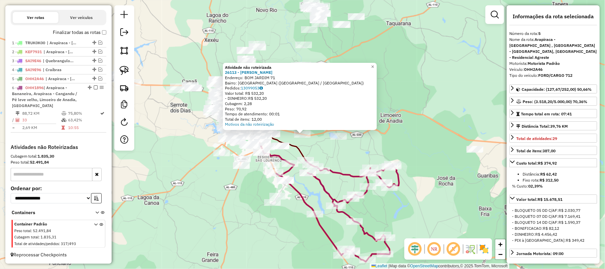
click at [340, 140] on div at bounding box center [338, 136] width 17 height 7
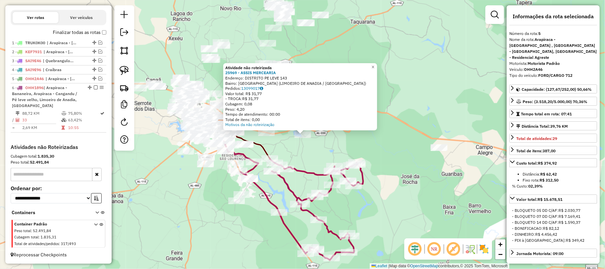
click at [306, 164] on div "Atividade não roteirizada 25969 - ASSIS MERCEARIA Endereço: DISTRITO PE LEVE 14…" at bounding box center [302, 134] width 605 height 269
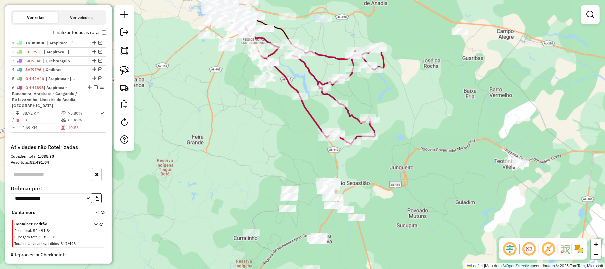
drag, startPoint x: 282, startPoint y: 203, endPoint x: 303, endPoint y: 87, distance: 117.8
click at [303, 87] on div "Janela de atendimento Grade de atendimento Capacidade Transportadoras Veículos …" at bounding box center [302, 134] width 605 height 269
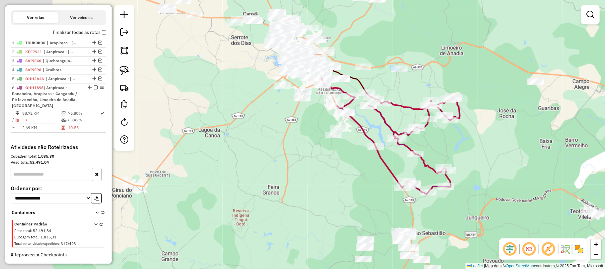
drag, startPoint x: 280, startPoint y: 76, endPoint x: 360, endPoint y: 128, distance: 95.2
click at [359, 127] on icon at bounding box center [398, 143] width 123 height 101
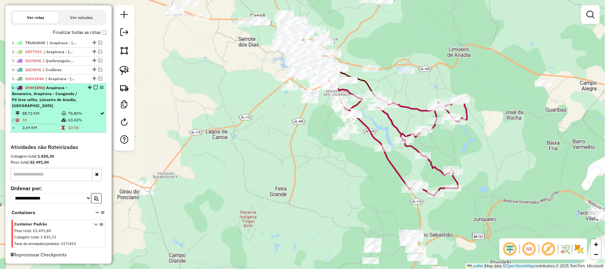
click at [94, 87] on em at bounding box center [96, 87] width 4 height 4
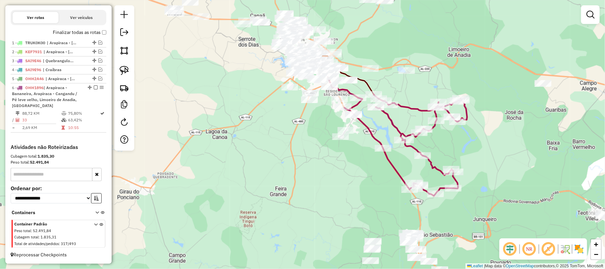
scroll to position [190, 0]
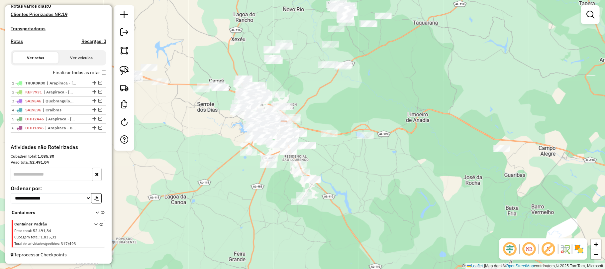
drag, startPoint x: 289, startPoint y: 132, endPoint x: 248, endPoint y: 197, distance: 77.1
click at [248, 197] on div "Janela de atendimento Grade de atendimento Capacidade Transportadoras Veículos …" at bounding box center [302, 134] width 605 height 269
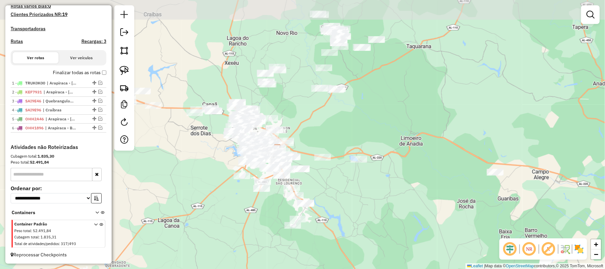
drag, startPoint x: 385, startPoint y: 216, endPoint x: 379, endPoint y: 239, distance: 24.5
click at [379, 239] on div "Janela de atendimento Grade de atendimento Capacidade Transportadoras Veículos …" at bounding box center [302, 134] width 605 height 269
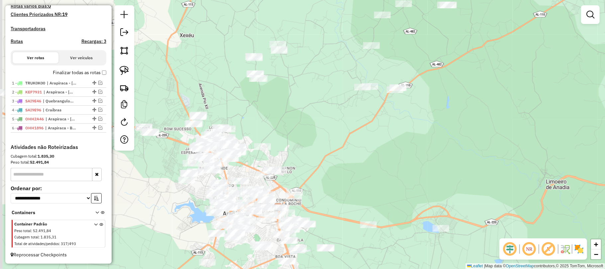
drag, startPoint x: 361, startPoint y: 75, endPoint x: 447, endPoint y: 77, distance: 85.1
click at [447, 77] on div "Janela de atendimento Grade de atendimento Capacidade Transportadoras Veículos …" at bounding box center [302, 134] width 605 height 269
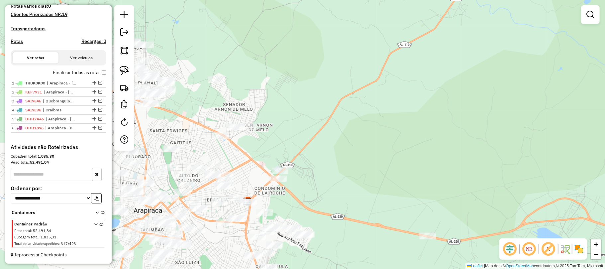
drag, startPoint x: 316, startPoint y: 208, endPoint x: 456, endPoint y: 80, distance: 190.0
click at [456, 80] on div "Janela de atendimento Grade de atendimento Capacidade Transportadoras Veículos …" at bounding box center [302, 134] width 605 height 269
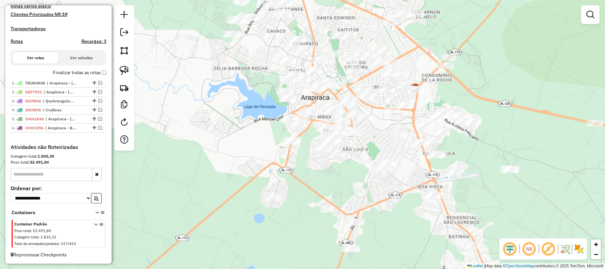
drag, startPoint x: 345, startPoint y: 182, endPoint x: 539, endPoint y: 32, distance: 245.6
click at [518, 58] on div "Janela de atendimento Grade de atendimento Capacidade Transportadoras Veículos …" at bounding box center [302, 134] width 605 height 269
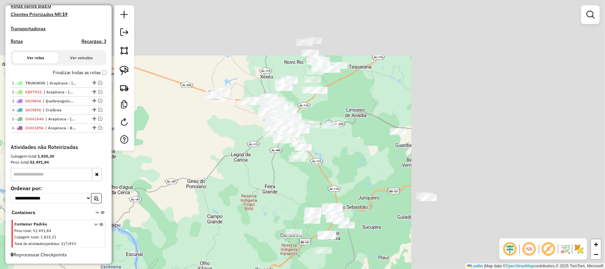
drag, startPoint x: 557, startPoint y: 89, endPoint x: 306, endPoint y: 172, distance: 265.2
click at [306, 172] on div "Janela de atendimento Grade de atendimento Capacidade Transportadoras Veículos …" at bounding box center [302, 134] width 605 height 269
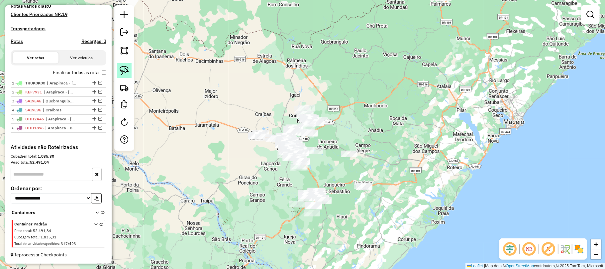
click at [121, 67] on img at bounding box center [124, 70] width 9 height 9
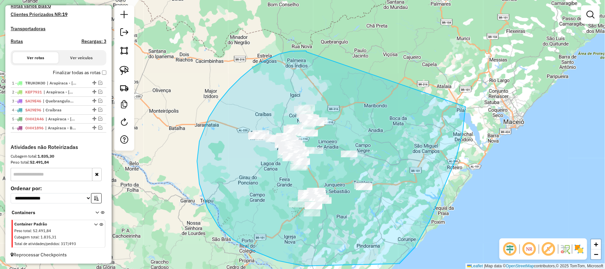
drag, startPoint x: 306, startPoint y: 51, endPoint x: 456, endPoint y: 56, distance: 149.9
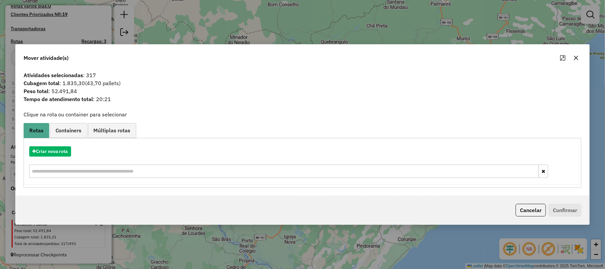
click at [577, 55] on icon "button" at bounding box center [575, 57] width 5 height 5
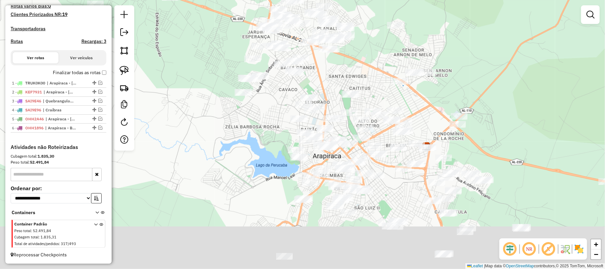
drag, startPoint x: 359, startPoint y: 150, endPoint x: 318, endPoint y: 51, distance: 107.4
click at [318, 52] on div "Janela de atendimento Grade de atendimento Capacidade Transportadoras Veículos …" at bounding box center [302, 134] width 605 height 269
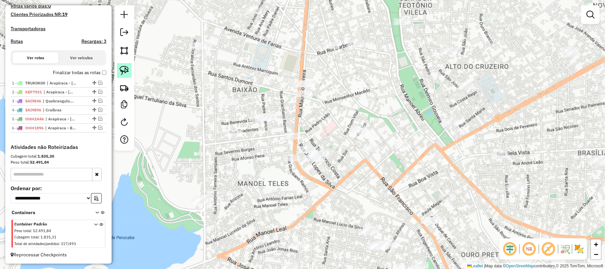
click at [128, 67] on img at bounding box center [124, 70] width 9 height 9
drag, startPoint x: 318, startPoint y: 64, endPoint x: 332, endPoint y: 80, distance: 21.2
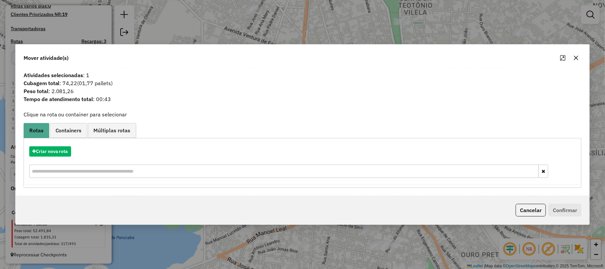
click at [580, 58] on button "button" at bounding box center [576, 57] width 11 height 11
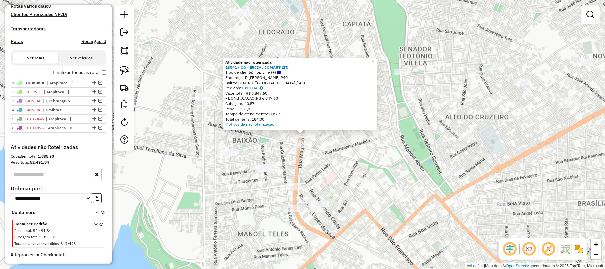
click at [309, 138] on div at bounding box center [302, 134] width 17 height 7
click at [570, 268] on div "Leaflet | Map data © OpenStreetMap contributors,© 2025 TomTom, Microsoft" at bounding box center [535, 266] width 140 height 6
click at [383, 147] on div "Atividade não roteirizada 13541 - COMERCIAL JOMART LTD Tipo de cliente: Top Lin…" at bounding box center [302, 134] width 605 height 269
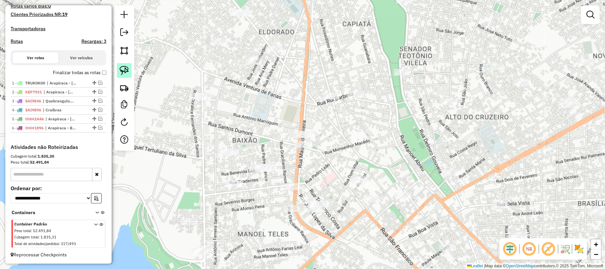
click at [129, 74] on link at bounding box center [124, 70] width 15 height 15
drag, startPoint x: 304, startPoint y: 112, endPoint x: 338, endPoint y: 129, distance: 38.5
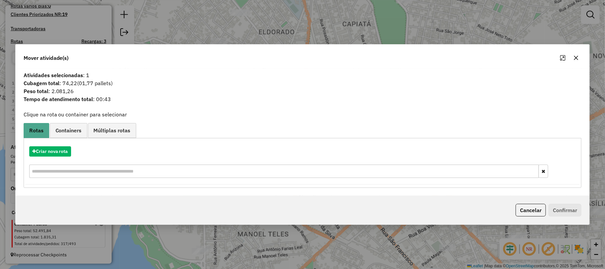
click at [575, 55] on icon "button" at bounding box center [575, 57] width 5 height 5
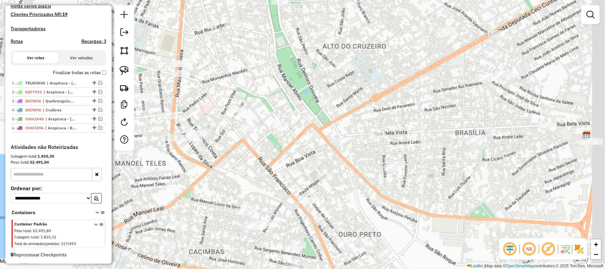
drag, startPoint x: 355, startPoint y: 174, endPoint x: 201, endPoint y: 94, distance: 173.7
click at [229, 104] on div "Janela de atendimento Grade de atendimento Capacidade Transportadoras Veículos …" at bounding box center [302, 134] width 605 height 269
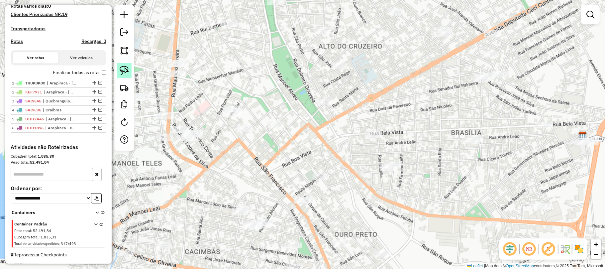
click at [123, 64] on link at bounding box center [124, 70] width 15 height 15
drag, startPoint x: 196, startPoint y: 52, endPoint x: 218, endPoint y: 62, distance: 24.3
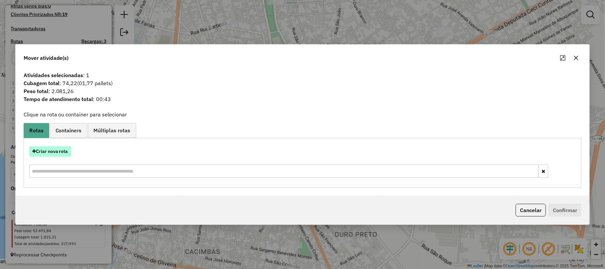
click at [56, 146] on button "Criar nova rota" at bounding box center [50, 151] width 42 height 10
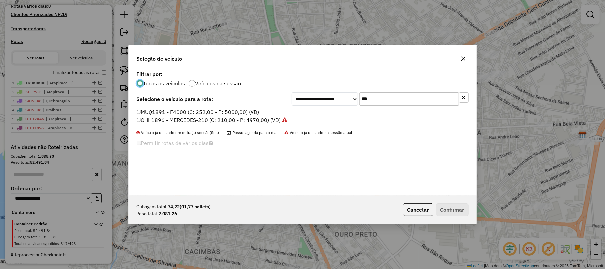
scroll to position [3, 2]
drag, startPoint x: 370, startPoint y: 99, endPoint x: 308, endPoint y: 100, distance: 61.8
click at [308, 100] on div "**********" at bounding box center [380, 98] width 177 height 13
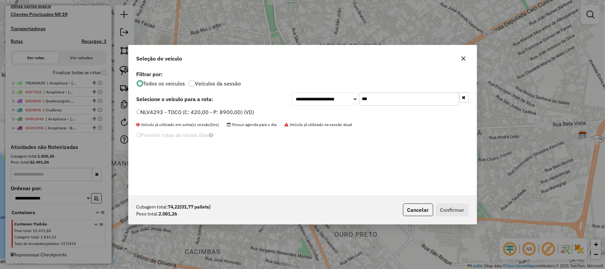
type input "***"
drag, startPoint x: 162, startPoint y: 111, endPoint x: 169, endPoint y: 113, distance: 7.4
click at [162, 111] on label "NLV4293 - TOCO (C: 420,00 - P: 8900,00) (VD)" at bounding box center [196, 112] width 118 height 8
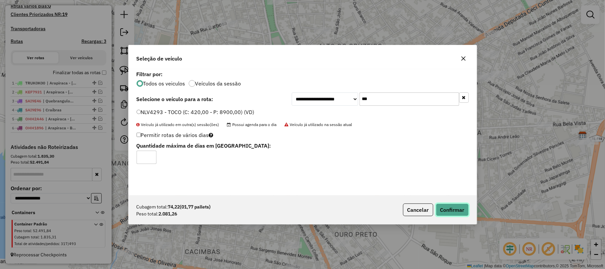
click at [460, 207] on button "Confirmar" at bounding box center [452, 209] width 33 height 13
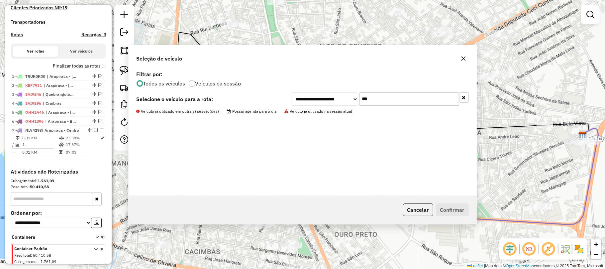
scroll to position [222, 0]
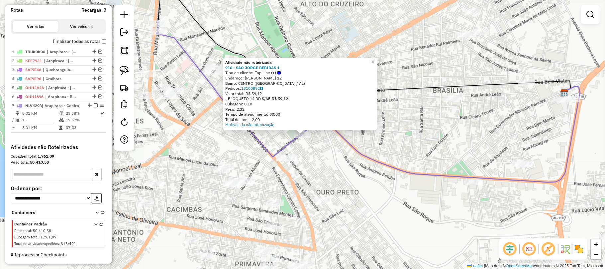
click at [349, 167] on div "Atividade não roteirizada 910 - SAO JORGE BEBIDAS 1 Tipo de cliente: Top Line (…" at bounding box center [302, 134] width 605 height 269
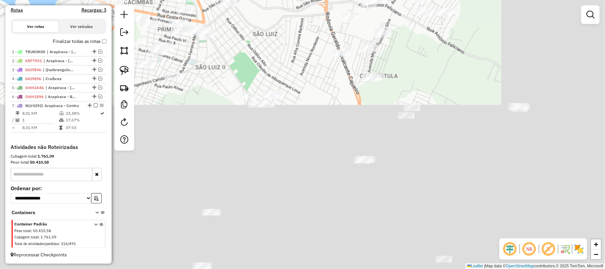
drag, startPoint x: 442, startPoint y: 201, endPoint x: 275, endPoint y: -37, distance: 289.9
click at [275, 0] on html "Aguarde... Pop-up bloqueado! Seu navegador bloqueou automáticamente a abertura …" at bounding box center [302, 134] width 605 height 269
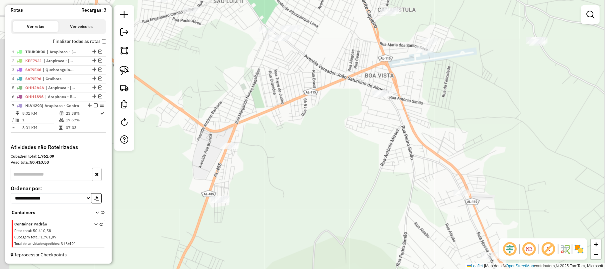
drag, startPoint x: 326, startPoint y: 92, endPoint x: 453, endPoint y: 133, distance: 134.1
click at [451, 132] on div "Janela de atendimento Grade de atendimento Capacidade Transportadoras Veículos …" at bounding box center [302, 134] width 605 height 269
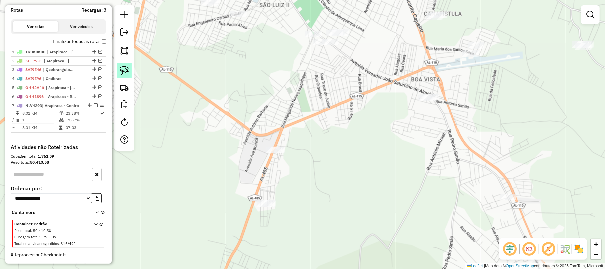
click at [123, 74] on img at bounding box center [124, 70] width 9 height 9
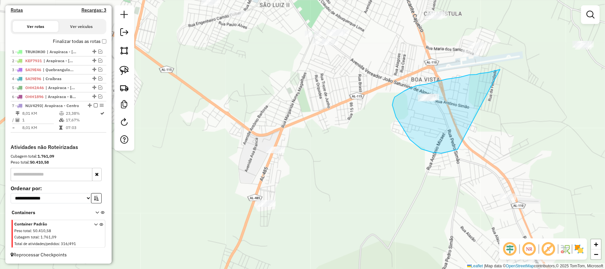
drag, startPoint x: 476, startPoint y: 74, endPoint x: 479, endPoint y: 115, distance: 40.6
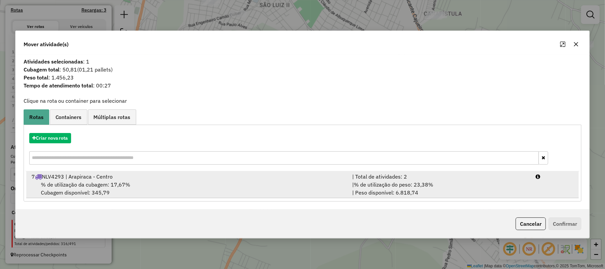
click at [118, 181] on span "% de utilização da cubagem: 17,67%" at bounding box center [86, 184] width 90 height 7
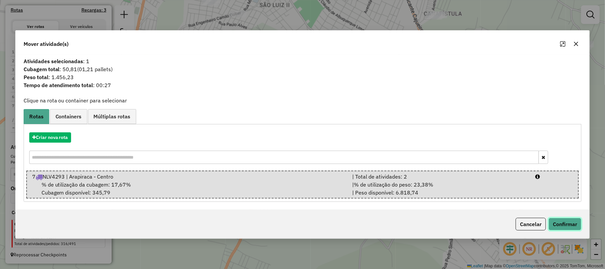
click at [570, 229] on button "Confirmar" at bounding box center [565, 224] width 33 height 13
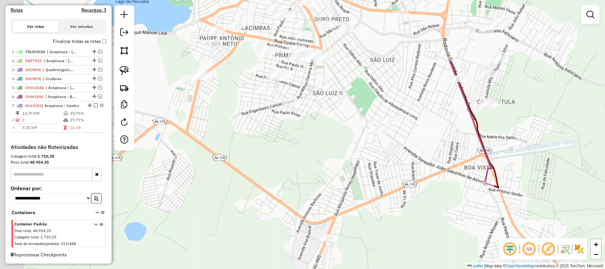
drag, startPoint x: 393, startPoint y: 188, endPoint x: 426, endPoint y: 250, distance: 70.0
click at [426, 250] on div "Janela de atendimento Grade de atendimento Capacidade Transportadoras Veículos …" at bounding box center [302, 134] width 605 height 269
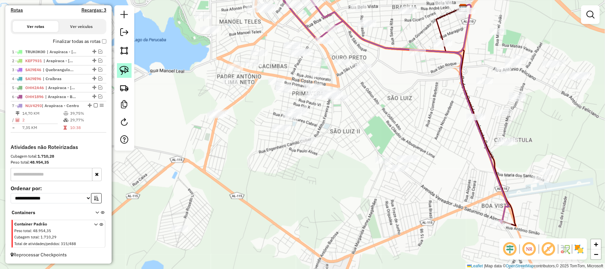
click at [125, 70] on img at bounding box center [124, 70] width 9 height 9
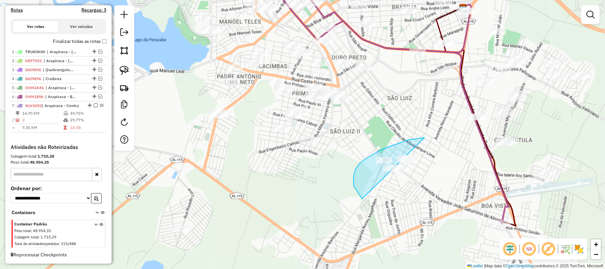
drag, startPoint x: 425, startPoint y: 138, endPoint x: 451, endPoint y: 172, distance: 43.6
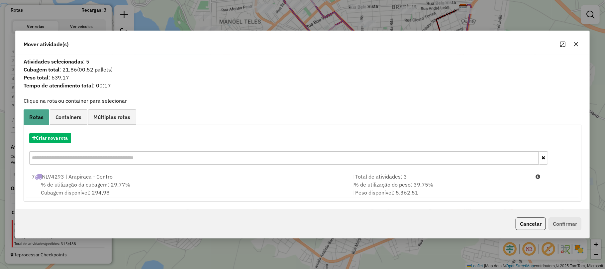
click at [574, 42] on icon "button" at bounding box center [575, 44] width 5 height 5
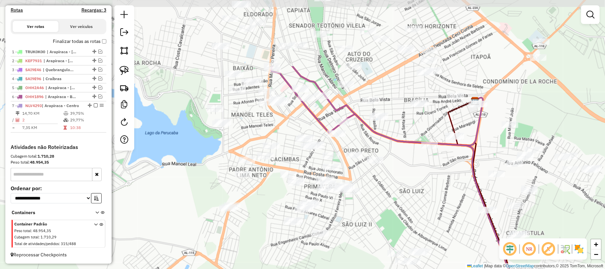
drag, startPoint x: 350, startPoint y: 48, endPoint x: 362, endPoint y: 141, distance: 93.8
click at [362, 141] on div "Janela de atendimento Grade de atendimento Capacidade Transportadoras Veículos …" at bounding box center [302, 134] width 605 height 269
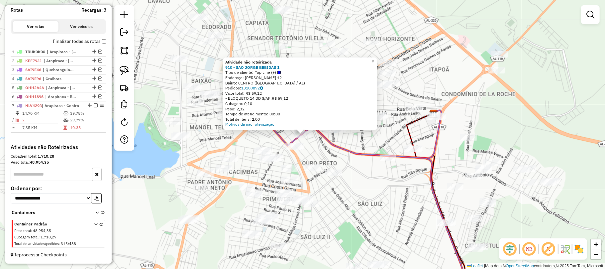
click at [342, 150] on icon at bounding box center [352, 179] width 242 height 234
select select "**********"
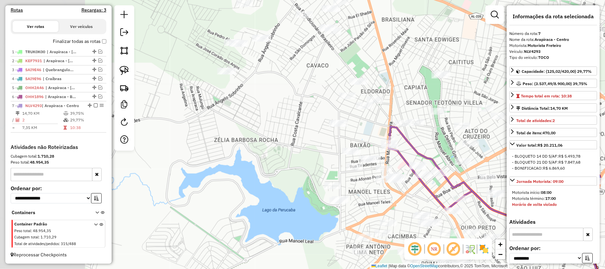
drag, startPoint x: 281, startPoint y: 78, endPoint x: 440, endPoint y: 143, distance: 171.8
click at [440, 143] on div "Janela de atendimento Grade de atendimento Capacidade Transportadoras Veículos …" at bounding box center [302, 134] width 605 height 269
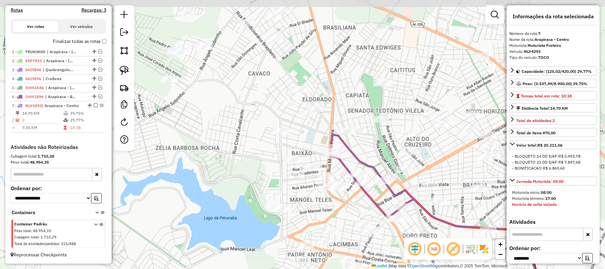
drag, startPoint x: 411, startPoint y: 148, endPoint x: 334, endPoint y: 153, distance: 77.2
click at [339, 153] on icon at bounding box center [440, 219] width 218 height 169
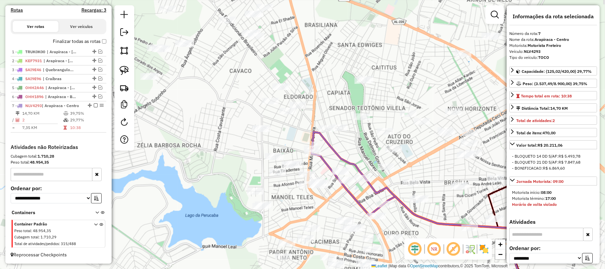
drag, startPoint x: 387, startPoint y: 155, endPoint x: 377, endPoint y: 156, distance: 9.3
click at [378, 156] on div "Janela de atendimento Grade de atendimento Capacidade Transportadoras Veículos …" at bounding box center [302, 134] width 605 height 269
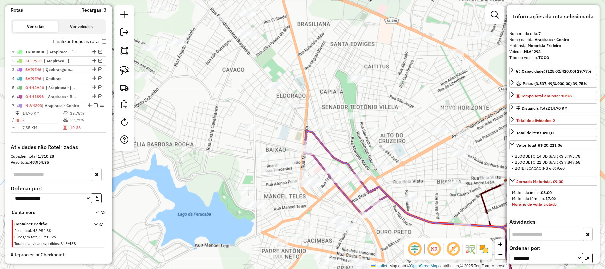
click at [360, 185] on icon at bounding box center [413, 213] width 216 height 165
click at [363, 184] on icon at bounding box center [413, 213] width 216 height 165
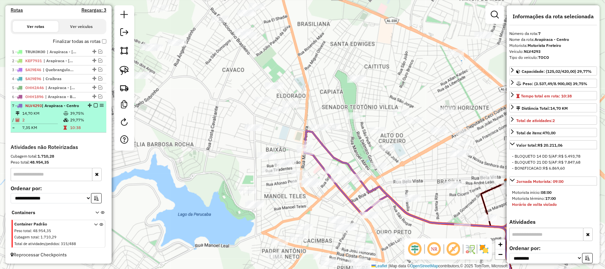
click at [94, 103] on div "7 - NLV4293 | Arapiraca - Centro" at bounding box center [58, 106] width 93 height 6
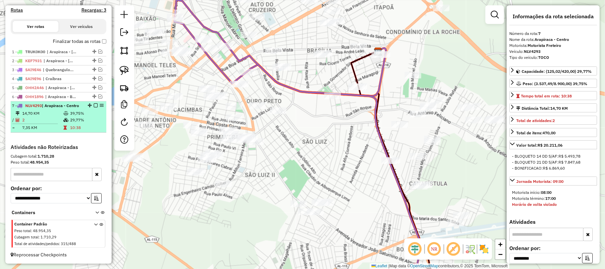
click at [95, 106] on em at bounding box center [96, 105] width 4 height 4
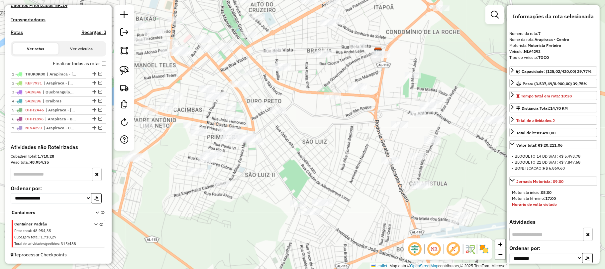
scroll to position [200, 0]
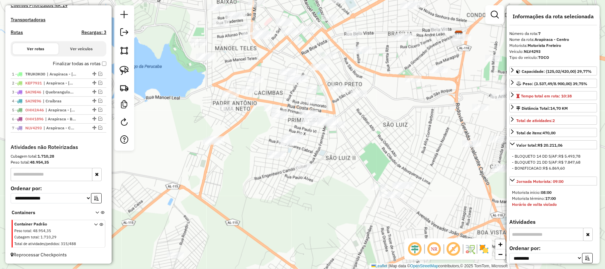
drag, startPoint x: 337, startPoint y: 161, endPoint x: 415, endPoint y: 139, distance: 81.2
click at [416, 142] on div "Janela de atendimento Grade de atendimento Capacidade Transportadoras Veículos …" at bounding box center [302, 134] width 605 height 269
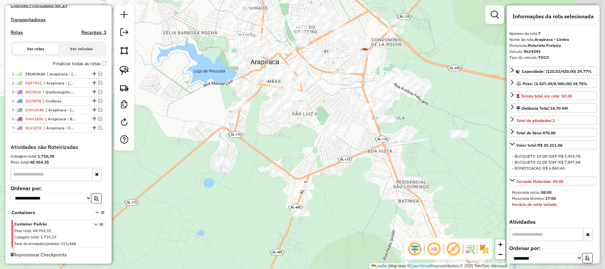
drag, startPoint x: 414, startPoint y: 139, endPoint x: 274, endPoint y: 75, distance: 153.7
click at [282, 77] on div "Janela de atendimento Grade de atendimento Capacidade Transportadoras Veículos …" at bounding box center [302, 134] width 605 height 269
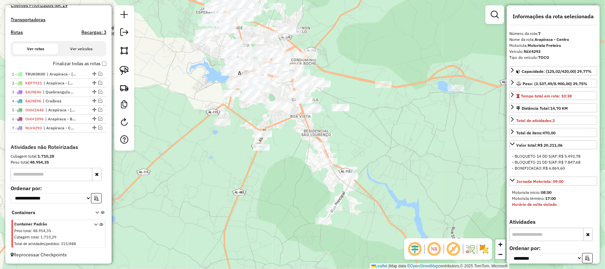
drag, startPoint x: 373, startPoint y: 141, endPoint x: 301, endPoint y: 102, distance: 82.5
click at [306, 112] on div "Janela de atendimento Grade de atendimento Capacidade Transportadoras Veículos …" at bounding box center [302, 134] width 605 height 269
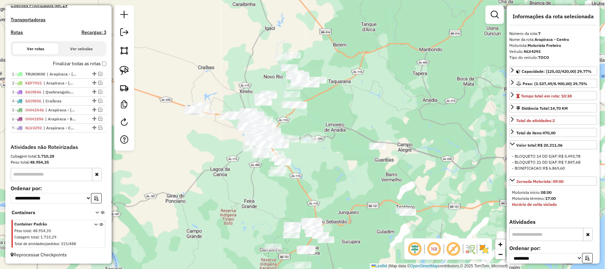
drag, startPoint x: 340, startPoint y: 145, endPoint x: 333, endPoint y: 194, distance: 49.8
click at [333, 194] on div "Janela de atendimento Grade de atendimento Capacidade Transportadoras Veículos …" at bounding box center [302, 134] width 605 height 269
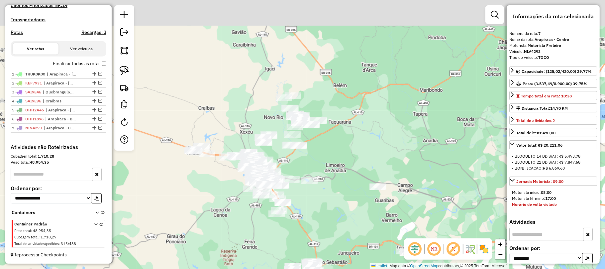
drag, startPoint x: 331, startPoint y: 110, endPoint x: 331, endPoint y: 151, distance: 40.5
click at [331, 151] on div "Janela de atendimento Grade de atendimento Capacidade Transportadoras Veículos …" at bounding box center [302, 134] width 605 height 269
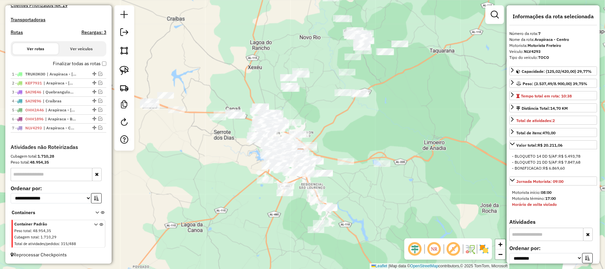
drag, startPoint x: 301, startPoint y: 150, endPoint x: 288, endPoint y: 41, distance: 109.7
click at [289, 43] on div "Janela de atendimento Grade de atendimento Capacidade Transportadoras Veículos …" at bounding box center [302, 134] width 605 height 269
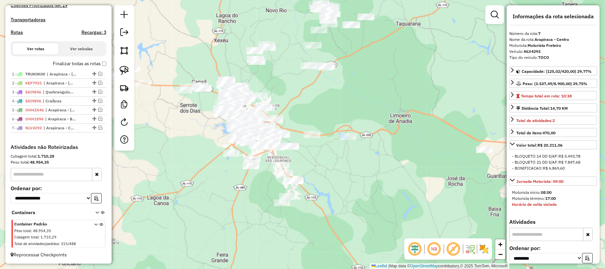
drag, startPoint x: 372, startPoint y: 167, endPoint x: 357, endPoint y: 196, distance: 32.4
click at [357, 223] on div "Janela de atendimento Grade de atendimento Capacidade Transportadoras Veículos …" at bounding box center [302, 134] width 605 height 269
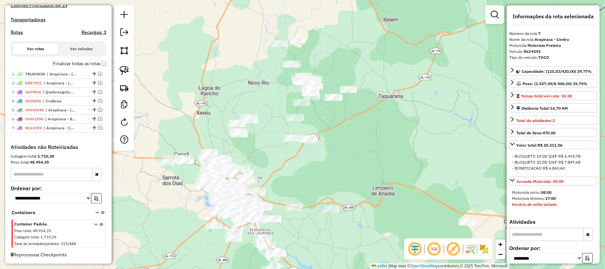
drag, startPoint x: 367, startPoint y: 55, endPoint x: 350, endPoint y: 124, distance: 70.8
click at [350, 124] on div "Janela de atendimento Grade de atendimento Capacidade Transportadoras Veículos …" at bounding box center [302, 134] width 605 height 269
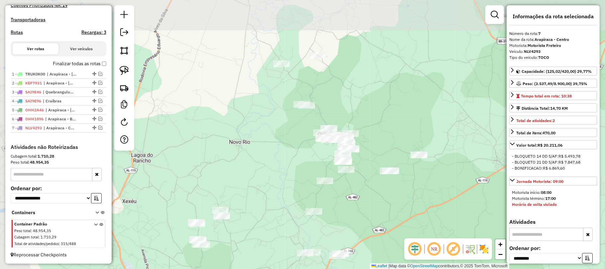
drag, startPoint x: 312, startPoint y: 67, endPoint x: 354, endPoint y: 121, distance: 68.4
click at [354, 121] on div "Janela de atendimento Grade de atendimento Capacidade Transportadoras Veículos …" at bounding box center [302, 134] width 605 height 269
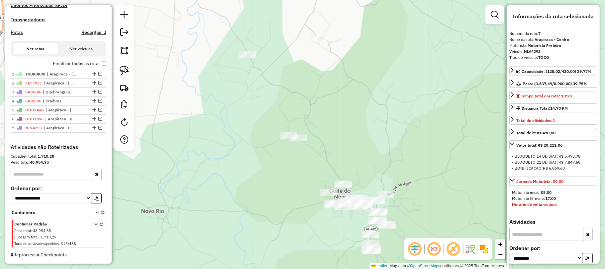
drag, startPoint x: 342, startPoint y: 126, endPoint x: 366, endPoint y: 178, distance: 58.1
click at [366, 178] on div "Janela de atendimento Grade de atendimento Capacidade Transportadoras Veículos …" at bounding box center [302, 134] width 605 height 269
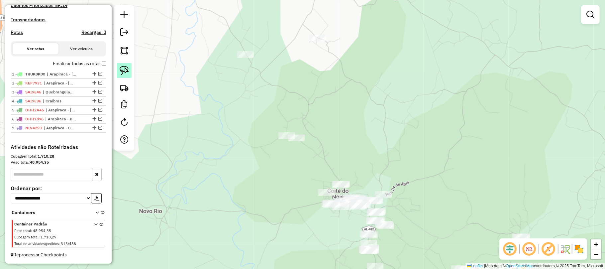
click at [131, 72] on link at bounding box center [124, 70] width 15 height 15
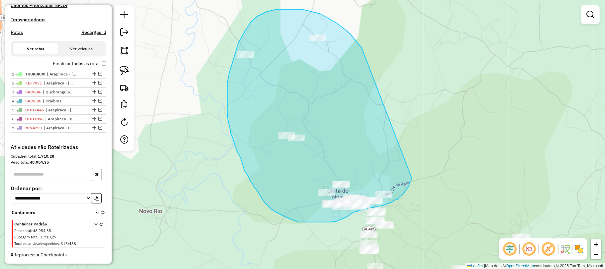
drag, startPoint x: 347, startPoint y: 31, endPoint x: 411, endPoint y: 177, distance: 159.5
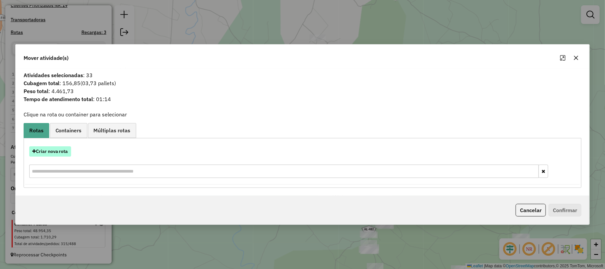
click at [50, 153] on button "Criar nova rota" at bounding box center [50, 151] width 42 height 10
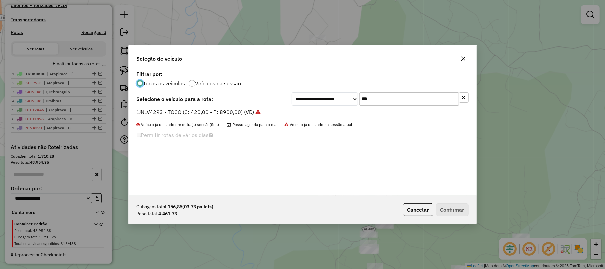
scroll to position [3, 2]
drag, startPoint x: 347, startPoint y: 98, endPoint x: 327, endPoint y: 101, distance: 20.5
click at [327, 101] on div "**********" at bounding box center [380, 98] width 177 height 13
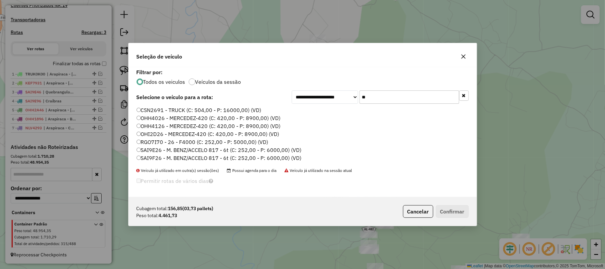
drag, startPoint x: 341, startPoint y: 109, endPoint x: 319, endPoint y: 109, distance: 21.3
click at [319, 109] on div "**********" at bounding box center [303, 132] width 348 height 130
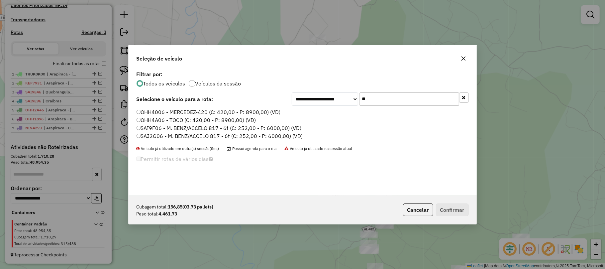
type input "**"
click at [158, 128] on label "SAI9F06 - M. BENZ/ACCELO 817 - 6t (C: 252,00 - P: 6000,00) (VD)" at bounding box center [219, 128] width 165 height 8
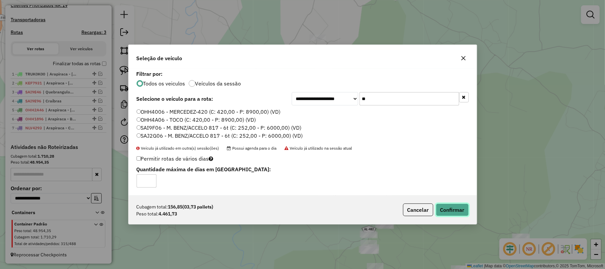
click at [441, 208] on button "Confirmar" at bounding box center [452, 209] width 33 height 13
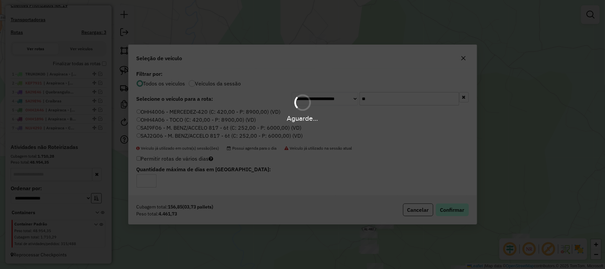
scroll to position [231, 0]
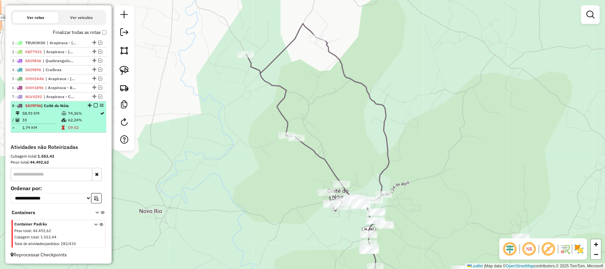
click at [94, 105] on em at bounding box center [96, 105] width 4 height 4
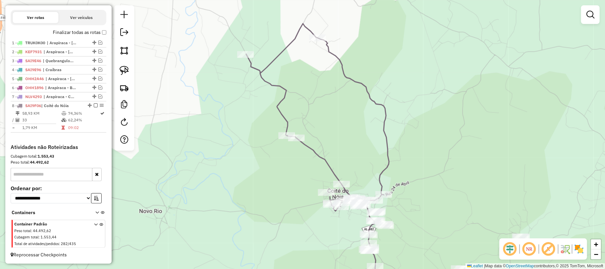
scroll to position [209, 0]
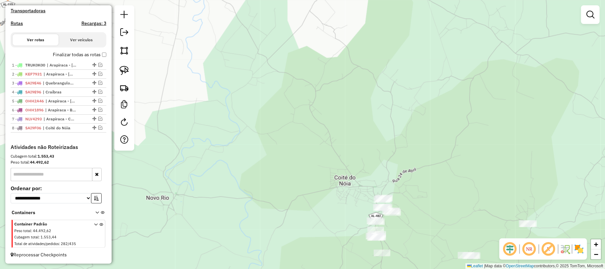
drag, startPoint x: 249, startPoint y: 157, endPoint x: 250, endPoint y: 27, distance: 130.9
click at [250, 28] on div "Janela de atendimento Grade de atendimento Capacidade Transportadoras Veículos …" at bounding box center [302, 134] width 605 height 269
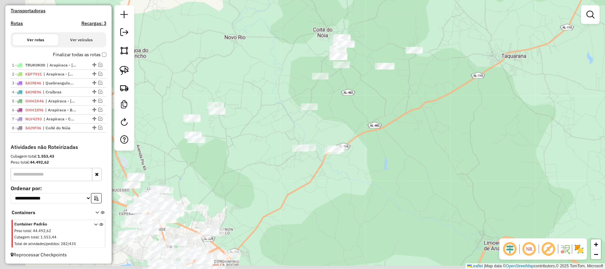
drag, startPoint x: 296, startPoint y: 132, endPoint x: 325, endPoint y: 122, distance: 30.4
click at [325, 122] on div "Janela de atendimento Grade de atendimento Capacidade Transportadoras Veículos …" at bounding box center [302, 134] width 605 height 269
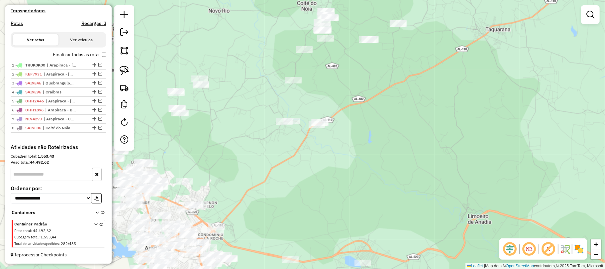
drag, startPoint x: 266, startPoint y: 166, endPoint x: 250, endPoint y: 140, distance: 30.4
click at [250, 140] on div "Janela de atendimento Grade de atendimento Capacidade Transportadoras Veículos …" at bounding box center [302, 134] width 605 height 269
click at [125, 74] on img at bounding box center [124, 70] width 9 height 9
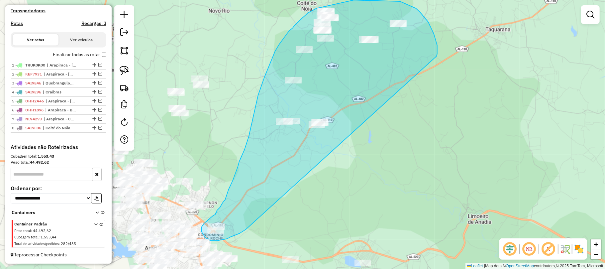
drag, startPoint x: 437, startPoint y: 45, endPoint x: 247, endPoint y: 227, distance: 262.7
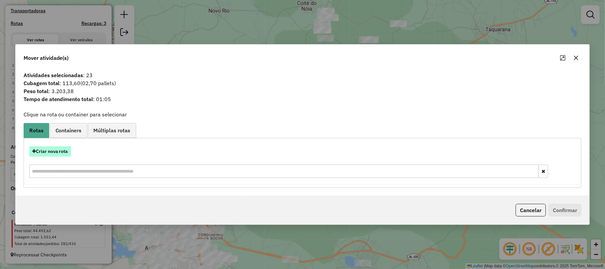
click at [46, 148] on button "Criar nova rota" at bounding box center [50, 151] width 42 height 10
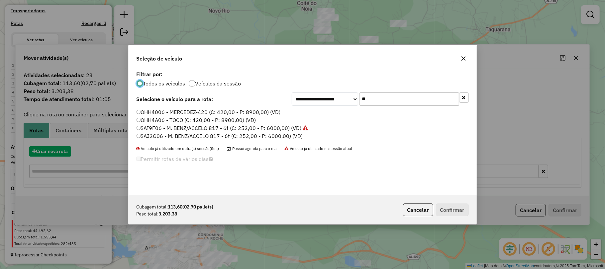
scroll to position [3, 2]
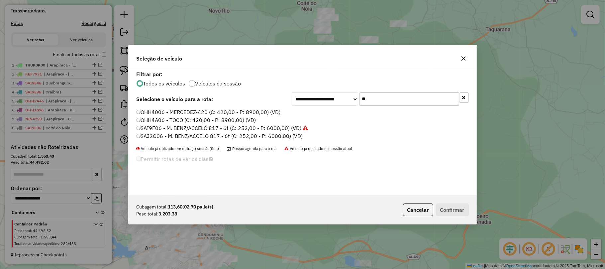
drag, startPoint x: 380, startPoint y: 96, endPoint x: 324, endPoint y: 98, distance: 56.2
click at [324, 98] on div "**********" at bounding box center [380, 98] width 177 height 13
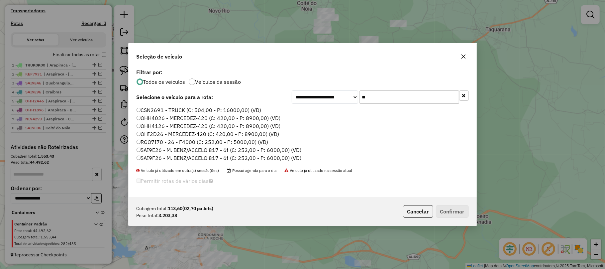
type input "**"
click at [161, 158] on label "SAI9F26 - M. BENZ/ACCELO 817 - 6t (C: 252,00 - P: 6000,00) (VD)" at bounding box center [219, 158] width 165 height 8
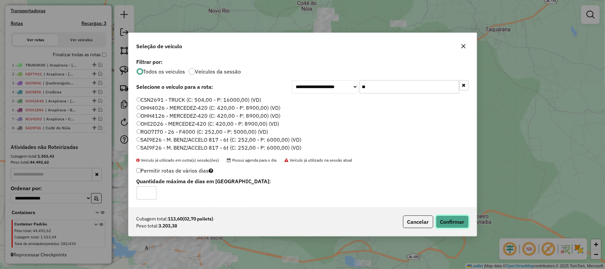
click at [446, 228] on button "Confirmar" at bounding box center [452, 221] width 33 height 13
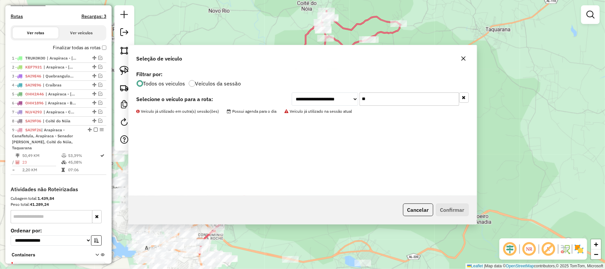
scroll to position [258, 0]
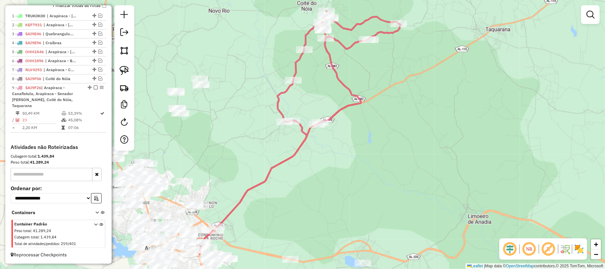
drag, startPoint x: 290, startPoint y: 215, endPoint x: 326, endPoint y: 140, distance: 83.4
click at [326, 141] on div "Janela de atendimento Grade de atendimento Capacidade Transportadoras Veículos …" at bounding box center [302, 134] width 605 height 269
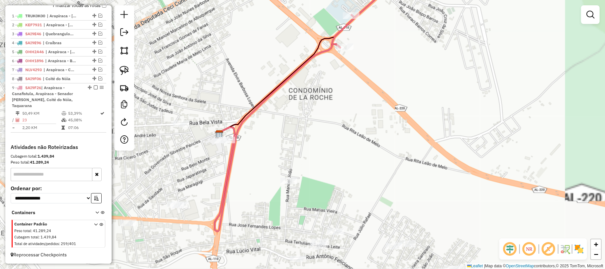
drag, startPoint x: 212, startPoint y: 169, endPoint x: 228, endPoint y: 142, distance: 32.1
click at [228, 144] on div "Janela de atendimento Grade de atendimento Capacidade Transportadoras Veículos …" at bounding box center [302, 134] width 605 height 269
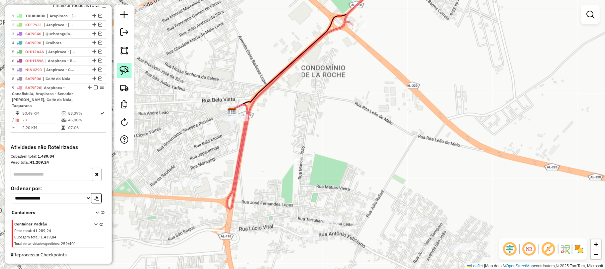
click at [122, 76] on link at bounding box center [124, 70] width 15 height 15
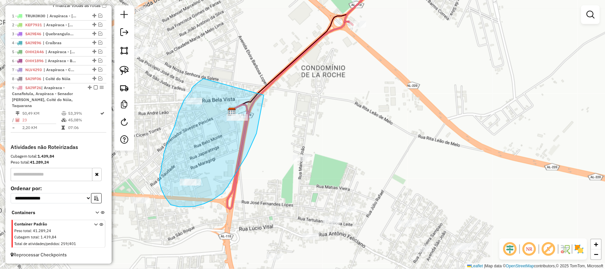
drag, startPoint x: 204, startPoint y: 79, endPoint x: 266, endPoint y: 74, distance: 61.9
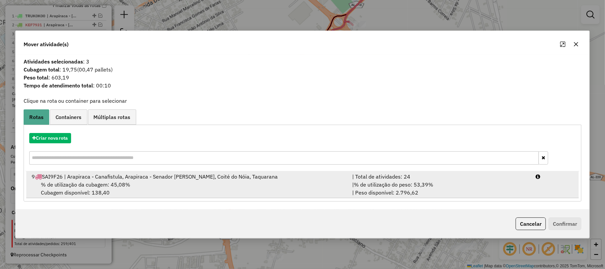
click at [172, 185] on div "% de utilização da cubagem: 45,08% Cubagem disponível: 138,40" at bounding box center [188, 188] width 321 height 16
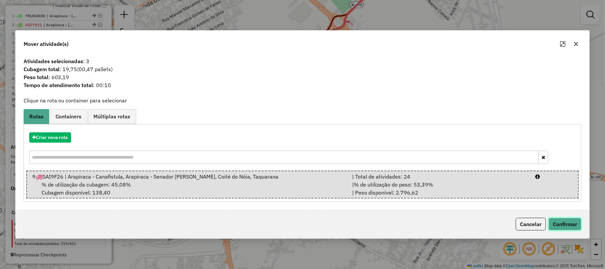
click at [577, 229] on button "Confirmar" at bounding box center [565, 224] width 33 height 13
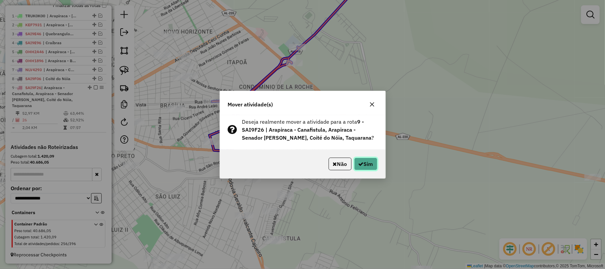
click at [362, 164] on button "Sim" at bounding box center [365, 163] width 23 height 13
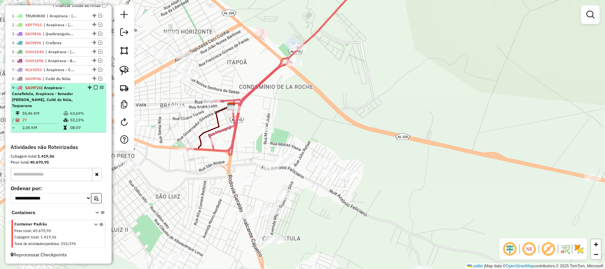
click at [96, 86] on div at bounding box center [94, 87] width 20 height 4
select select "**********"
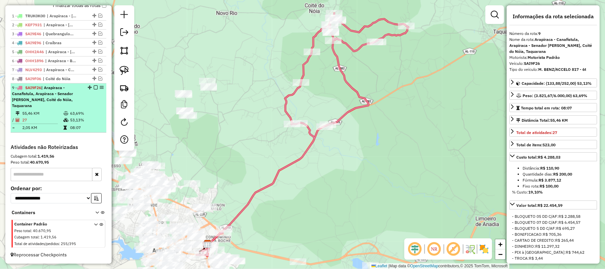
click at [95, 88] on em at bounding box center [96, 87] width 4 height 4
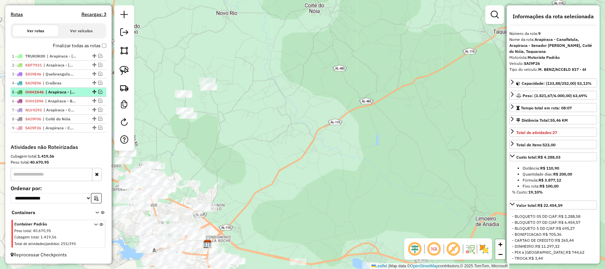
scroll to position [218, 0]
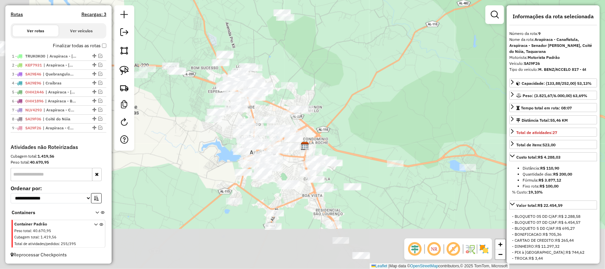
drag, startPoint x: 216, startPoint y: 134, endPoint x: 323, endPoint y: 13, distance: 162.2
click at [323, 13] on div "Janela de atendimento Grade de atendimento Capacidade Transportadoras Veículos …" at bounding box center [302, 134] width 605 height 269
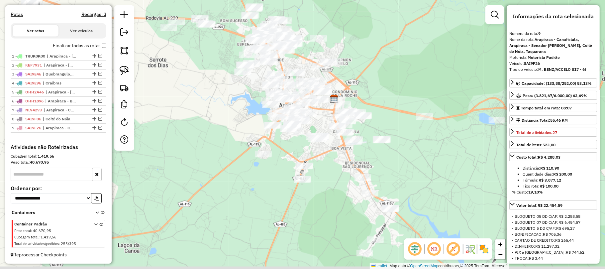
drag, startPoint x: 376, startPoint y: 74, endPoint x: 391, endPoint y: 56, distance: 23.1
click at [391, 58] on div "Janela de atendimento Grade de atendimento Capacidade Transportadoras Veículos …" at bounding box center [302, 134] width 605 height 269
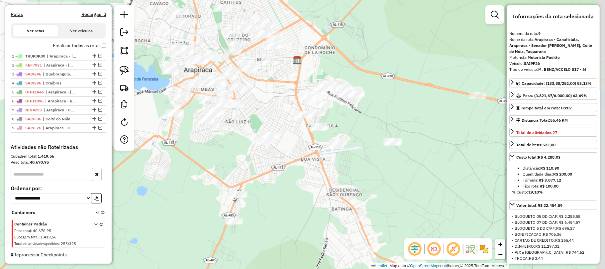
drag, startPoint x: 362, startPoint y: 128, endPoint x: 319, endPoint y: 108, distance: 47.0
click at [326, 110] on div "Janela de atendimento Grade de atendimento Capacidade Transportadoras Veículos …" at bounding box center [302, 134] width 605 height 269
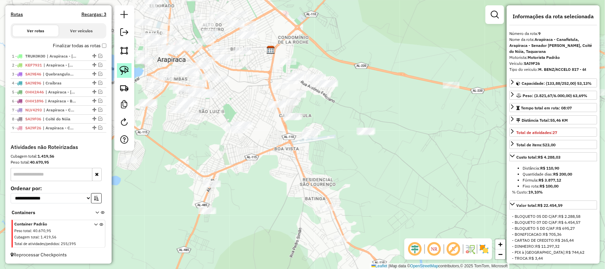
click at [120, 72] on img at bounding box center [124, 70] width 9 height 9
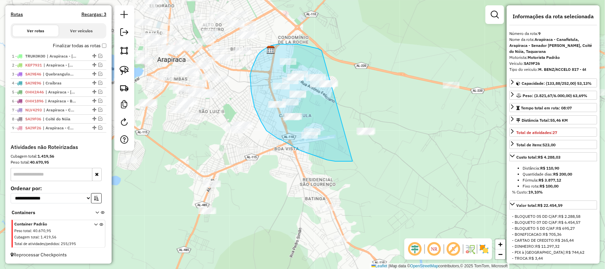
drag, startPoint x: 310, startPoint y: 47, endPoint x: 406, endPoint y: 119, distance: 119.8
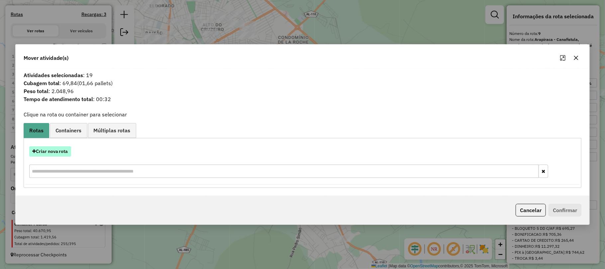
click at [67, 148] on button "Criar nova rota" at bounding box center [50, 151] width 42 height 10
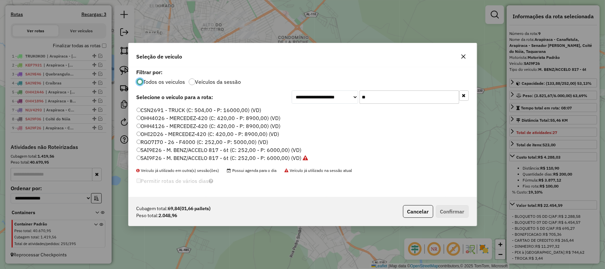
scroll to position [3, 2]
drag, startPoint x: 406, startPoint y: 93, endPoint x: 334, endPoint y: 115, distance: 75.2
click at [334, 115] on div "**********" at bounding box center [303, 132] width 348 height 130
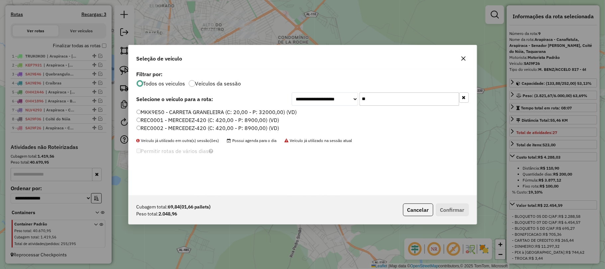
type input "**"
click at [187, 119] on label "REC0001 - MERCEDEZ-420 (C: 420,00 - P: 8900,00) (VD)" at bounding box center [208, 120] width 143 height 8
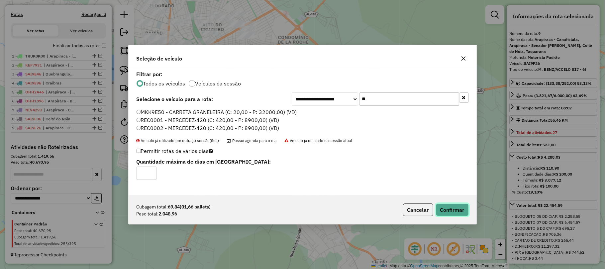
click at [447, 214] on button "Confirmar" at bounding box center [452, 209] width 33 height 13
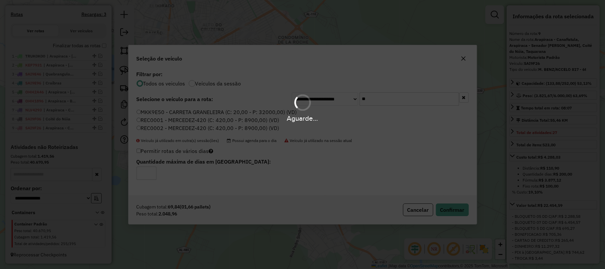
scroll to position [255, 0]
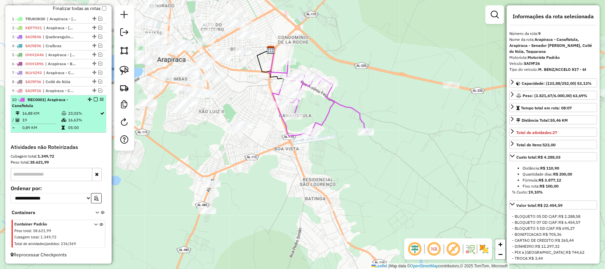
click at [94, 100] on em at bounding box center [96, 99] width 4 height 4
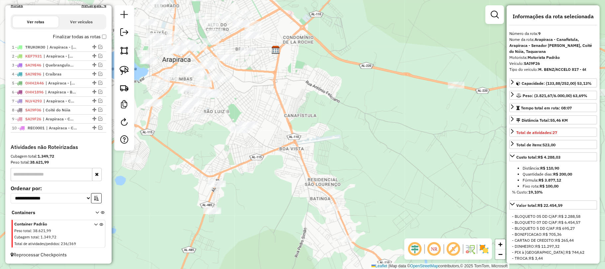
drag, startPoint x: 263, startPoint y: 169, endPoint x: 238, endPoint y: 152, distance: 30.9
click at [290, 163] on div "Janela de atendimento Grade de atendimento Capacidade Transportadoras Veículos …" at bounding box center [302, 134] width 605 height 269
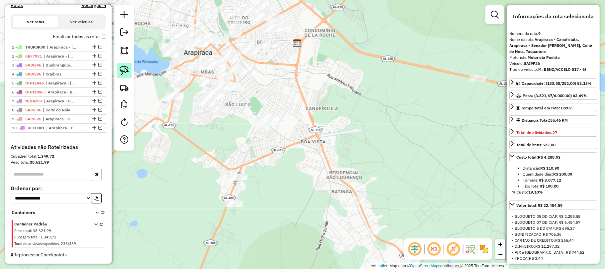
click at [123, 74] on img at bounding box center [124, 70] width 9 height 9
drag, startPoint x: 282, startPoint y: 105, endPoint x: 304, endPoint y: 118, distance: 24.9
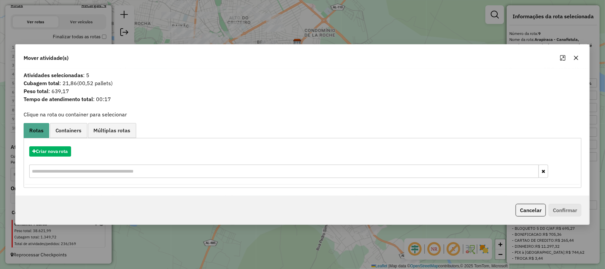
click at [577, 55] on icon "button" at bounding box center [575, 57] width 5 height 5
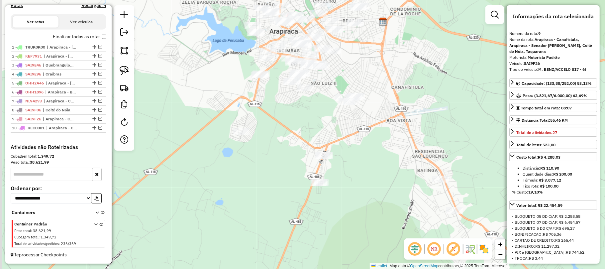
drag, startPoint x: 304, startPoint y: 79, endPoint x: 387, endPoint y: 49, distance: 88.8
click at [387, 50] on div "Janela de atendimento Grade de atendimento Capacidade Transportadoras Veículos …" at bounding box center [302, 134] width 605 height 269
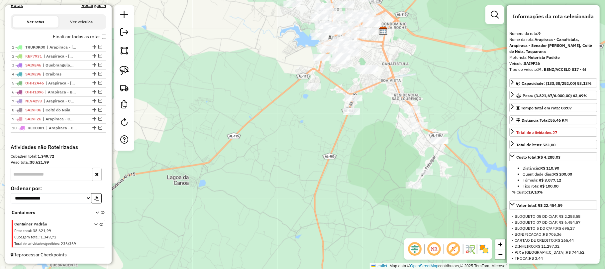
drag, startPoint x: 461, startPoint y: 102, endPoint x: 299, endPoint y: 39, distance: 174.3
click at [304, 40] on div "Janela de atendimento Grade de atendimento Capacidade Transportadoras Veículos …" at bounding box center [302, 134] width 605 height 269
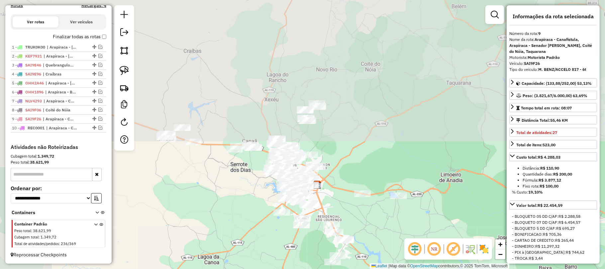
drag, startPoint x: 298, startPoint y: 43, endPoint x: 369, endPoint y: 230, distance: 200.5
click at [369, 230] on div "Janela de atendimento Grade de atendimento Capacidade Transportadoras Veículos …" at bounding box center [302, 134] width 605 height 269
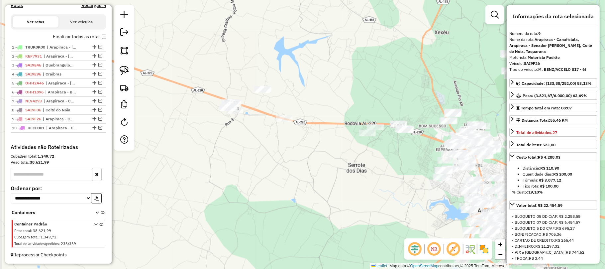
drag, startPoint x: 275, startPoint y: 169, endPoint x: 347, endPoint y: 151, distance: 74.4
click at [397, 151] on div "Janela de atendimento Grade de atendimento Capacidade Transportadoras Veículos …" at bounding box center [302, 134] width 605 height 269
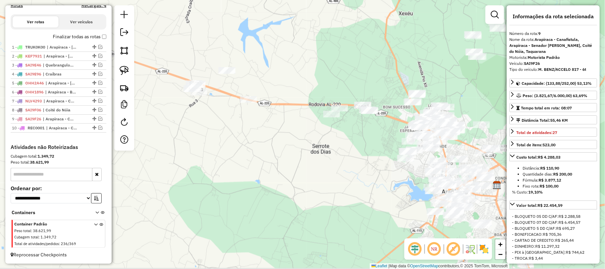
drag, startPoint x: 268, startPoint y: 66, endPoint x: 270, endPoint y: 52, distance: 14.0
click at [270, 52] on div "Janela de atendimento Grade de atendimento Capacidade Transportadoras Veículos …" at bounding box center [302, 134] width 605 height 269
click at [131, 71] on link at bounding box center [124, 70] width 15 height 15
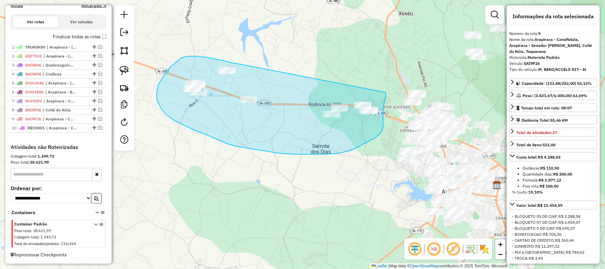
drag, startPoint x: 241, startPoint y: 64, endPoint x: 383, endPoint y: 91, distance: 145.3
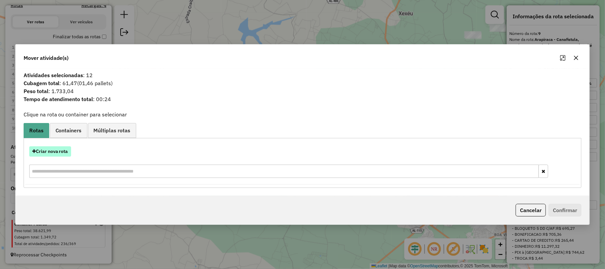
click at [64, 149] on button "Criar nova rota" at bounding box center [50, 151] width 42 height 10
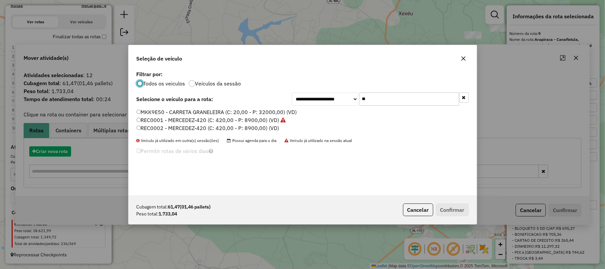
scroll to position [3, 2]
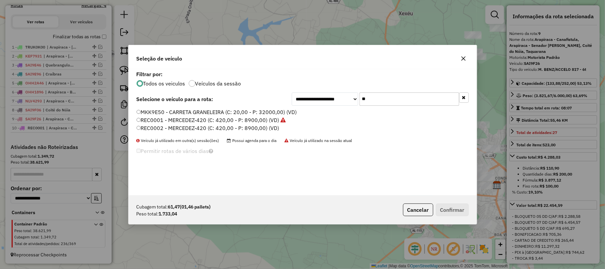
drag, startPoint x: 392, startPoint y: 100, endPoint x: 306, endPoint y: 102, distance: 86.4
click at [309, 110] on div "**********" at bounding box center [303, 132] width 348 height 126
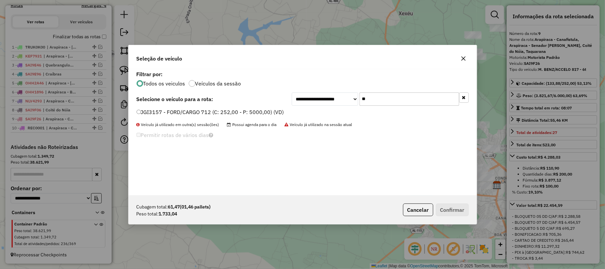
type input "**"
click at [205, 105] on div "**********" at bounding box center [303, 132] width 348 height 126
click at [205, 114] on label "JGI3157 - FORD/CARGO 712 (C: 252,00 - P: 5000,00) (VD)" at bounding box center [211, 112] width 148 height 8
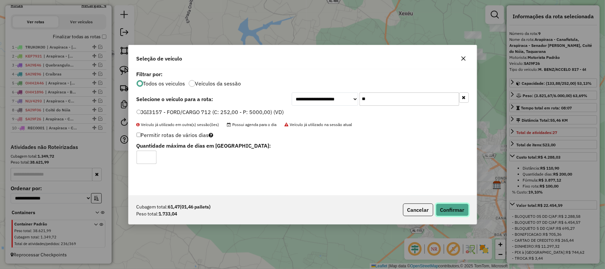
click at [443, 206] on button "Confirmar" at bounding box center [452, 209] width 33 height 13
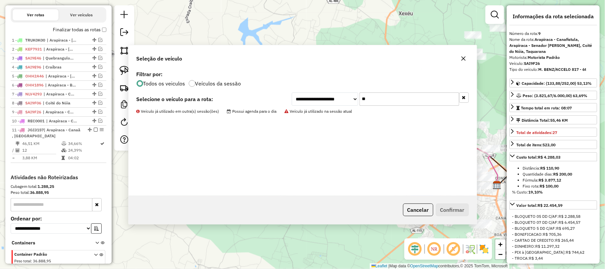
scroll to position [264, 0]
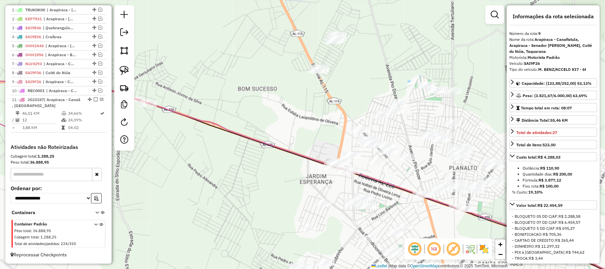
drag, startPoint x: 414, startPoint y: 155, endPoint x: 379, endPoint y: 194, distance: 52.2
click at [383, 193] on div "Janela de atendimento Grade de atendimento Capacidade Transportadoras Veículos …" at bounding box center [302, 134] width 605 height 269
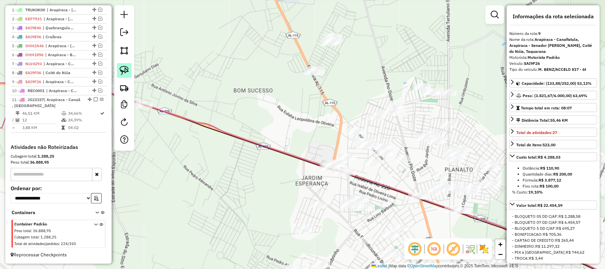
click at [119, 66] on link at bounding box center [124, 70] width 15 height 15
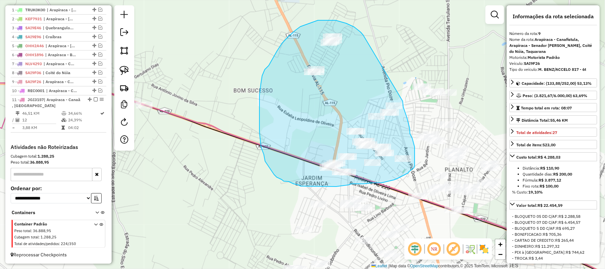
drag, startPoint x: 336, startPoint y: 20, endPoint x: 397, endPoint y: 88, distance: 92.0
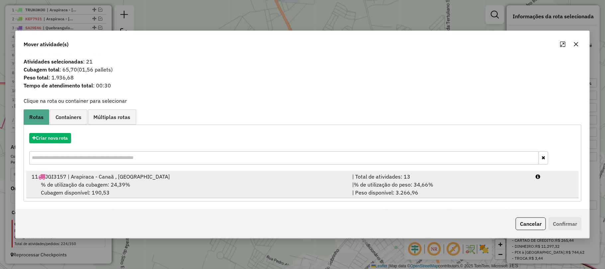
click at [181, 180] on div "% de utilização da cubagem: 24,39% Cubagem disponível: 190,53" at bounding box center [188, 188] width 321 height 16
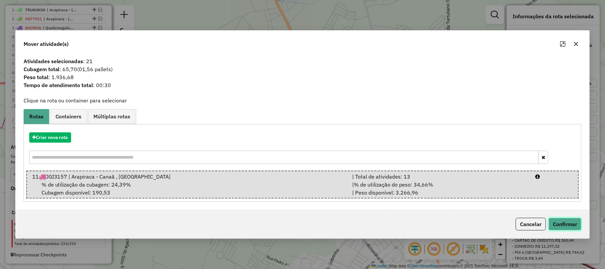
click at [564, 227] on button "Confirmar" at bounding box center [565, 224] width 33 height 13
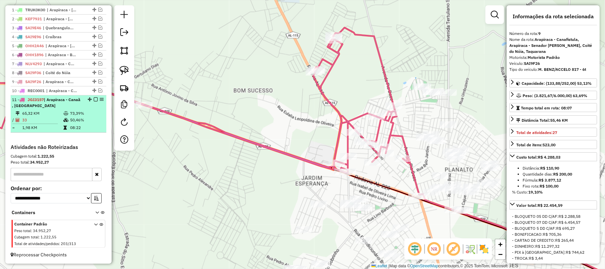
click at [95, 119] on td "50,46%" at bounding box center [87, 120] width 34 height 7
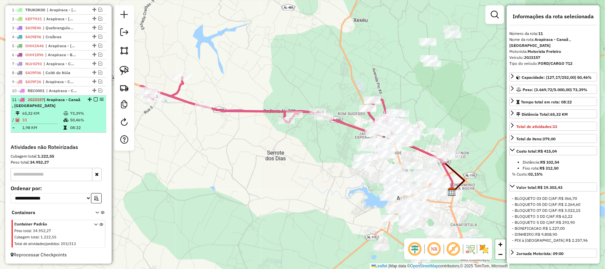
click at [94, 98] on em at bounding box center [96, 99] width 4 height 4
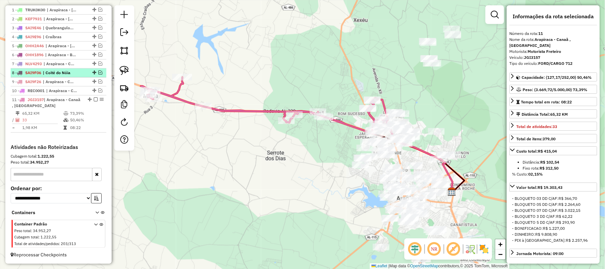
scroll to position [236, 0]
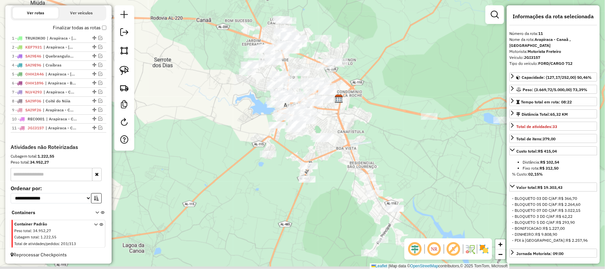
drag, startPoint x: 328, startPoint y: 174, endPoint x: 215, endPoint y: 79, distance: 147.6
click at [215, 80] on div "Janela de atendimento Grade de atendimento Capacidade Transportadoras Veículos …" at bounding box center [302, 134] width 605 height 269
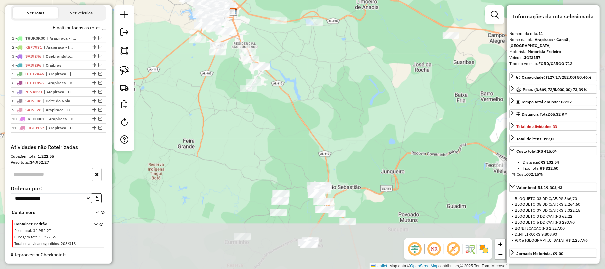
drag, startPoint x: 429, startPoint y: 190, endPoint x: 298, endPoint y: 31, distance: 206.1
click at [305, 32] on div "Janela de atendimento Grade de atendimento Capacidade Transportadoras Veículos …" at bounding box center [302, 134] width 605 height 269
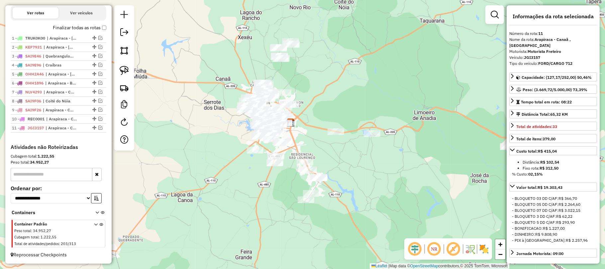
drag, startPoint x: 317, startPoint y: 92, endPoint x: 412, endPoint y: 261, distance: 193.8
click at [411, 260] on div "Janela de atendimento Grade de atendimento Capacidade Transportadoras Veículos …" at bounding box center [302, 134] width 605 height 269
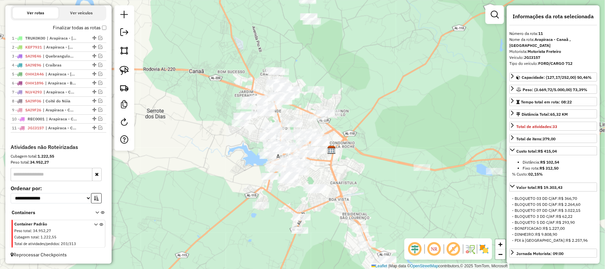
drag, startPoint x: 288, startPoint y: 198, endPoint x: 303, endPoint y: 162, distance: 39.4
click at [303, 162] on div "Janela de atendimento Grade de atendimento Capacidade Transportadoras Veículos …" at bounding box center [302, 134] width 605 height 269
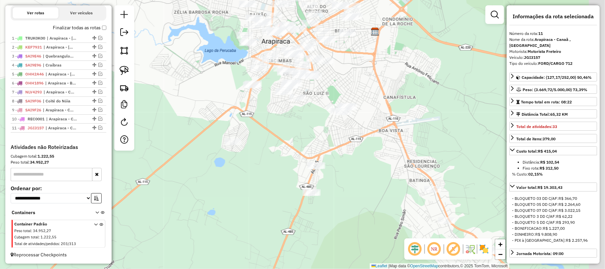
drag, startPoint x: 301, startPoint y: 173, endPoint x: 283, endPoint y: 136, distance: 41.3
click at [283, 137] on div "Janela de atendimento Grade de atendimento Capacidade Transportadoras Veículos …" at bounding box center [302, 134] width 605 height 269
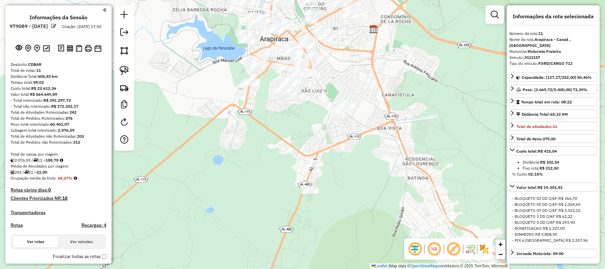
select select "**********"
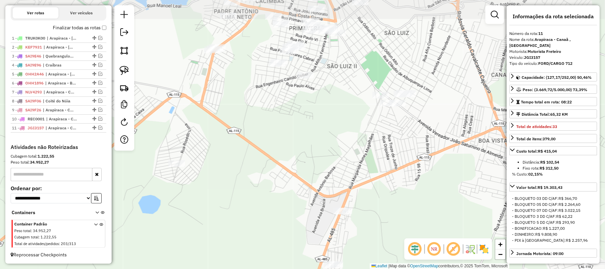
drag, startPoint x: 0, startPoint y: 0, endPoint x: 278, endPoint y: 161, distance: 321.8
click at [278, 161] on div "Janela de atendimento Grade de atendimento Capacidade Transportadoras Veículos …" at bounding box center [302, 134] width 605 height 269
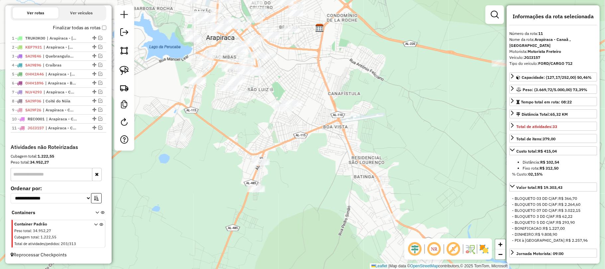
drag, startPoint x: 278, startPoint y: 162, endPoint x: 229, endPoint y: 136, distance: 55.9
click at [229, 136] on div "Janela de atendimento Grade de atendimento Capacidade Transportadoras Veículos …" at bounding box center [302, 134] width 605 height 269
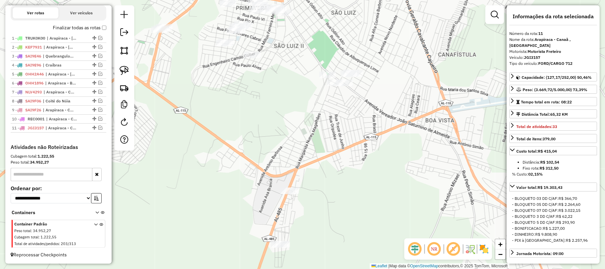
click at [232, 133] on div "Janela de atendimento Grade de atendimento Capacidade Transportadoras Veículos …" at bounding box center [302, 134] width 605 height 269
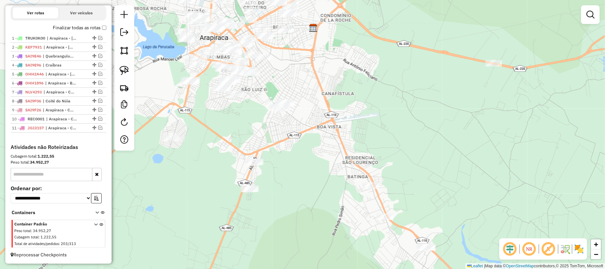
drag, startPoint x: 233, startPoint y: 133, endPoint x: 198, endPoint y: 131, distance: 34.3
click at [199, 132] on div "Janela de atendimento Grade de atendimento Capacidade Transportadoras Veículos …" at bounding box center [302, 134] width 605 height 269
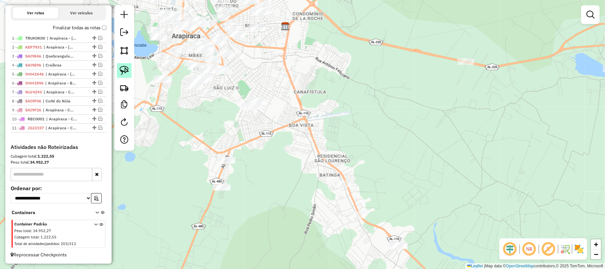
click at [123, 68] on img at bounding box center [124, 70] width 9 height 9
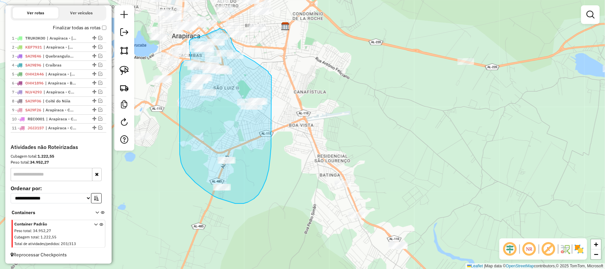
drag, startPoint x: 271, startPoint y: 78, endPoint x: 271, endPoint y: 108, distance: 29.9
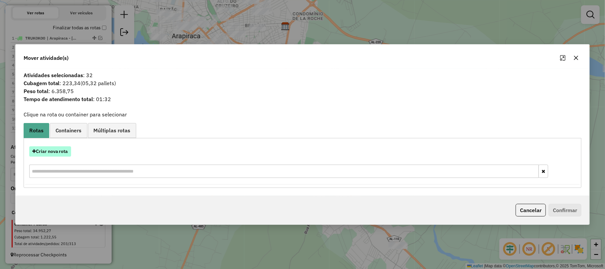
click at [62, 154] on button "Criar nova rota" at bounding box center [50, 151] width 42 height 10
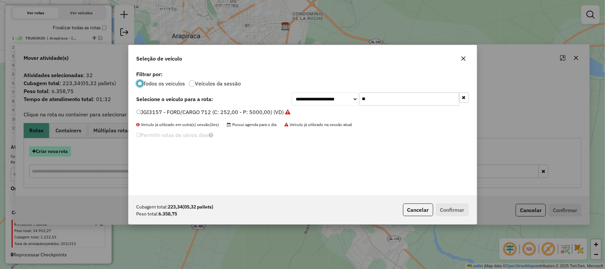
scroll to position [3, 2]
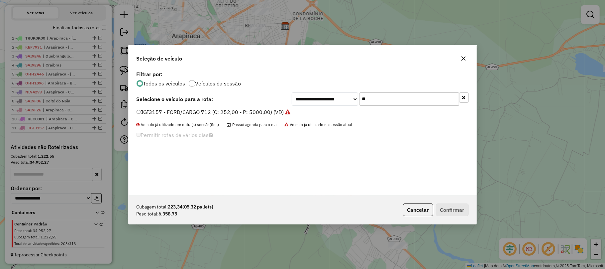
drag, startPoint x: 371, startPoint y: 99, endPoint x: 314, endPoint y: 101, distance: 57.5
click at [314, 101] on div "**********" at bounding box center [380, 98] width 177 height 13
type input "***"
click at [222, 113] on label "OHH4086 - MERCEDEZ-420 (C: 420,00 - P: 8900,00) (VD)" at bounding box center [209, 112] width 144 height 8
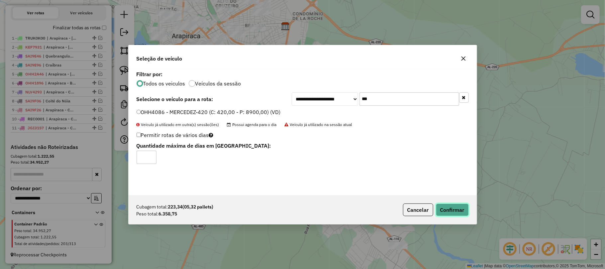
click at [455, 213] on button "Confirmar" at bounding box center [452, 209] width 33 height 13
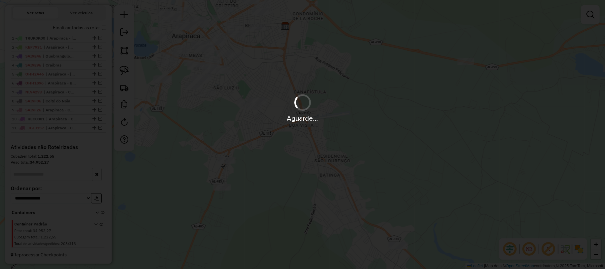
scroll to position [264, 0]
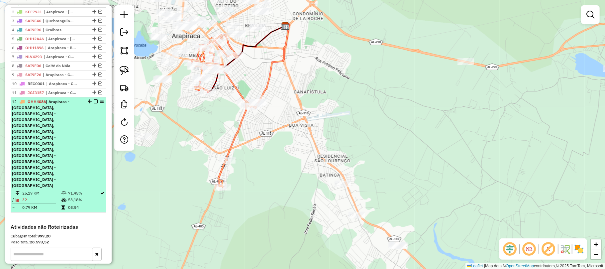
click at [94, 103] on em at bounding box center [96, 101] width 4 height 4
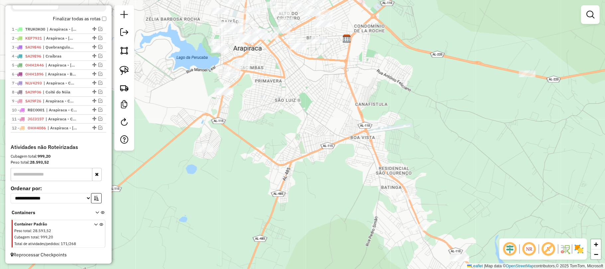
drag, startPoint x: 217, startPoint y: 129, endPoint x: 285, endPoint y: 148, distance: 70.2
click at [280, 145] on div "Janela de atendimento Grade de atendimento Capacidade Transportadoras Veículos …" at bounding box center [302, 134] width 605 height 269
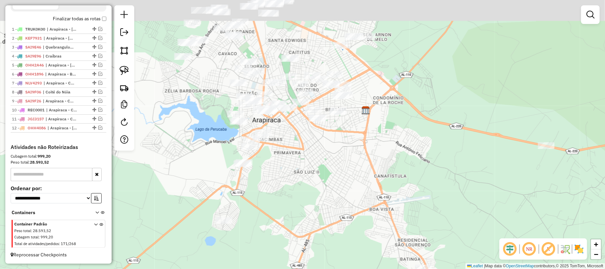
drag, startPoint x: 277, startPoint y: 100, endPoint x: 284, endPoint y: 188, distance: 88.7
click at [284, 189] on div "Janela de atendimento Grade de atendimento Capacidade Transportadoras Veículos …" at bounding box center [302, 134] width 605 height 269
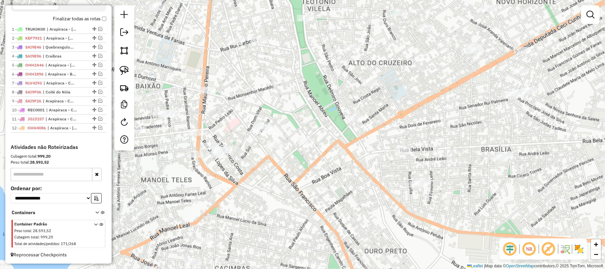
drag, startPoint x: 218, startPoint y: 110, endPoint x: 264, endPoint y: 108, distance: 45.6
click at [253, 108] on div "Janela de atendimento Grade de atendimento Capacidade Transportadoras Veículos …" at bounding box center [302, 134] width 605 height 269
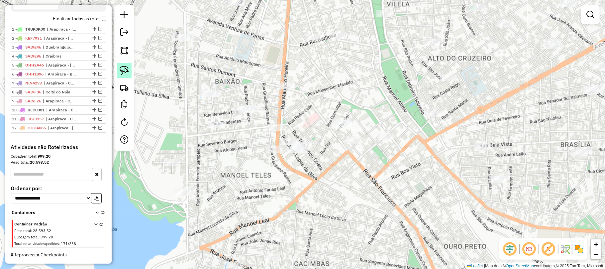
click at [125, 75] on link at bounding box center [124, 70] width 15 height 15
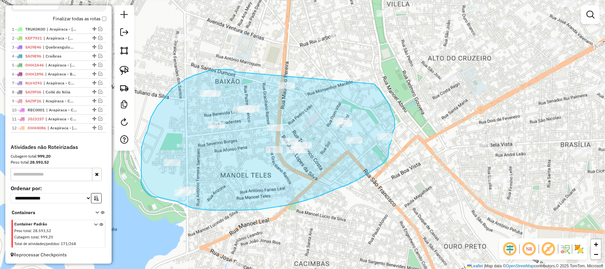
drag, startPoint x: 235, startPoint y: 72, endPoint x: 369, endPoint y: 82, distance: 133.9
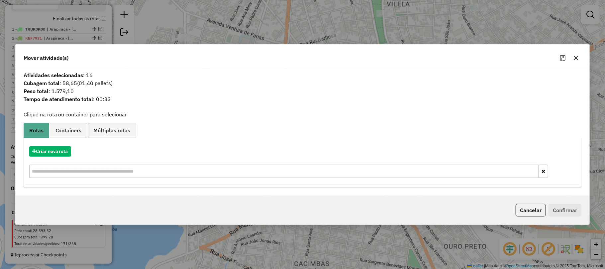
click at [577, 58] on icon "button" at bounding box center [575, 57] width 5 height 5
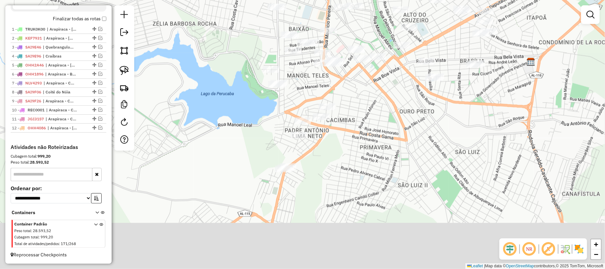
drag, startPoint x: 380, startPoint y: 201, endPoint x: 353, endPoint y: 100, distance: 104.7
click at [353, 100] on div "Janela de atendimento Grade de atendimento Capacidade Transportadoras Veículos …" at bounding box center [302, 134] width 605 height 269
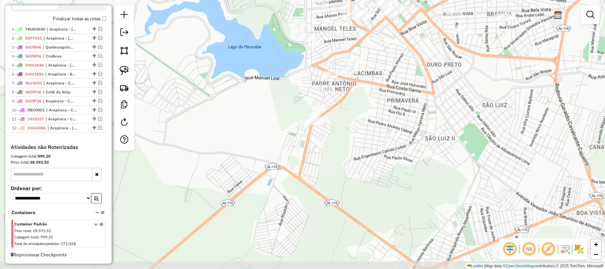
drag, startPoint x: 370, startPoint y: 119, endPoint x: 391, endPoint y: 94, distance: 33.0
click at [391, 94] on div "Janela de atendimento Grade de atendimento Capacidade Transportadoras Veículos …" at bounding box center [302, 134] width 605 height 269
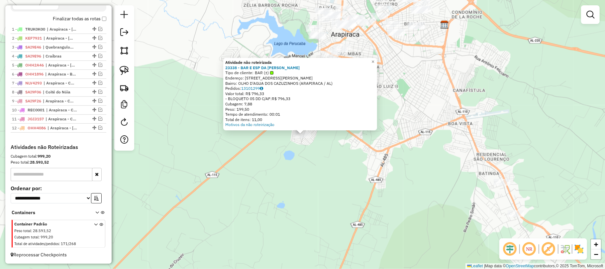
click at [325, 152] on div "Atividade não roteirizada 23338 - BAR E ESP DA [PERSON_NAME] de cliente: BAR (±…" at bounding box center [302, 134] width 605 height 269
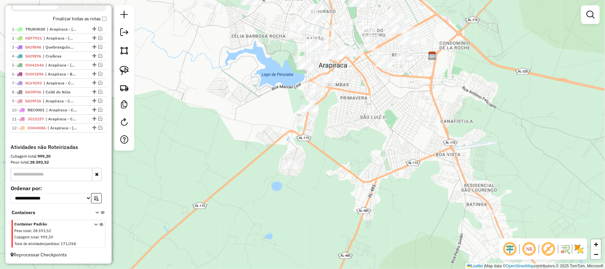
drag, startPoint x: 367, startPoint y: 130, endPoint x: 351, endPoint y: 163, distance: 36.4
click at [352, 163] on div "Janela de atendimento Grade de atendimento Capacidade Transportadoras Veículos …" at bounding box center [302, 134] width 605 height 269
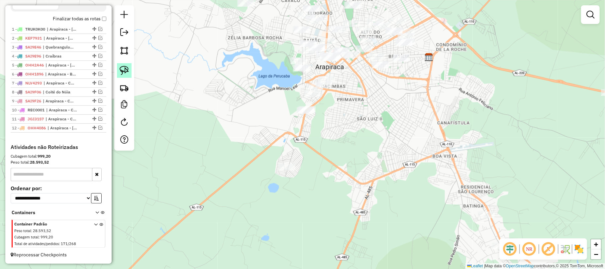
click at [121, 71] on img at bounding box center [124, 70] width 9 height 9
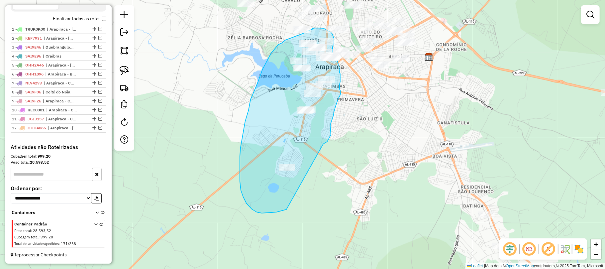
drag, startPoint x: 327, startPoint y: 142, endPoint x: 326, endPoint y: 176, distance: 34.2
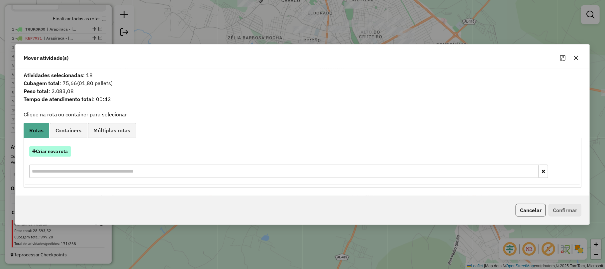
click at [59, 148] on button "Criar nova rota" at bounding box center [50, 151] width 42 height 10
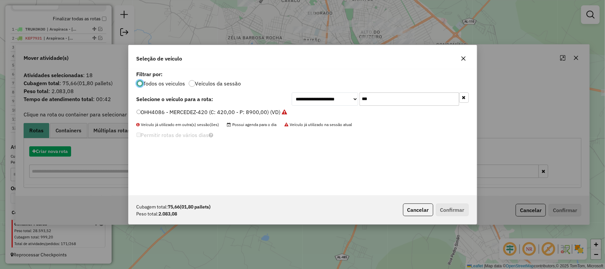
scroll to position [3, 2]
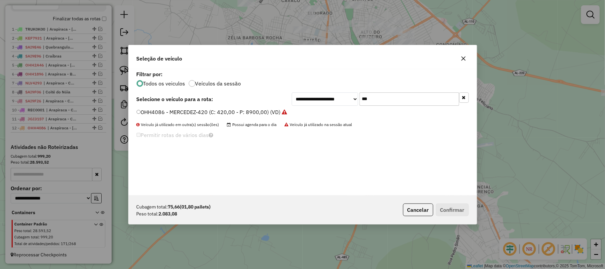
drag, startPoint x: 386, startPoint y: 100, endPoint x: 341, endPoint y: 97, distance: 45.3
click at [341, 97] on div "**********" at bounding box center [380, 98] width 177 height 13
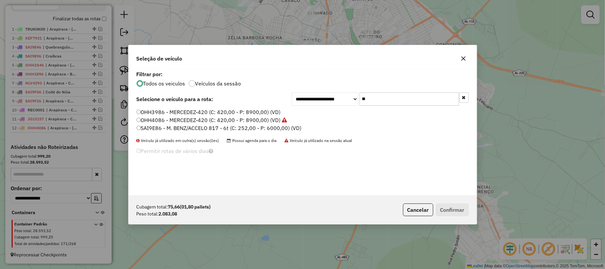
type input "**"
click at [164, 128] on label "SAI9E86 - M. BENZ/ACCELO 817 - 6t (C: 252,00 - P: 6000,00) (VD)" at bounding box center [219, 128] width 165 height 8
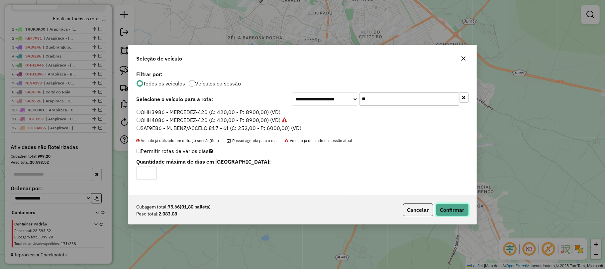
click at [452, 209] on button "Confirmar" at bounding box center [452, 209] width 33 height 13
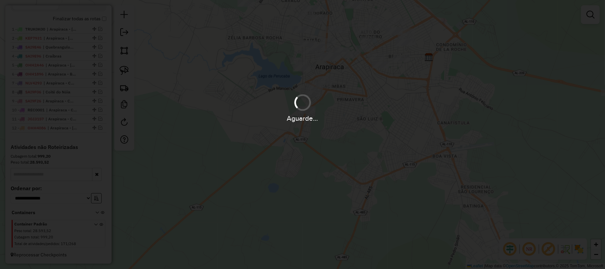
scroll to position [264, 0]
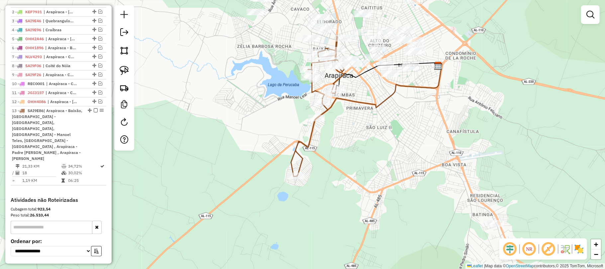
drag, startPoint x: 355, startPoint y: 109, endPoint x: 377, endPoint y: 136, distance: 34.5
click at [375, 137] on div "Janela de atendimento Grade de atendimento Capacidade Transportadoras Veículos …" at bounding box center [302, 134] width 605 height 269
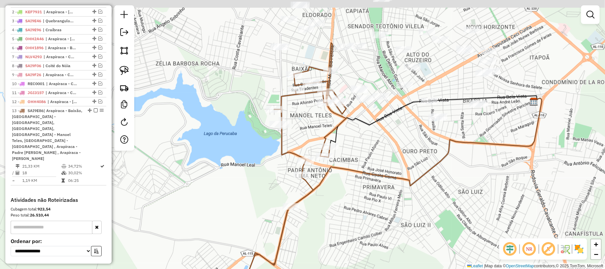
drag, startPoint x: 383, startPoint y: 104, endPoint x: 408, endPoint y: 142, distance: 45.5
click at [408, 142] on div "Janela de atendimento Grade de atendimento Capacidade Transportadoras Veículos …" at bounding box center [302, 134] width 605 height 269
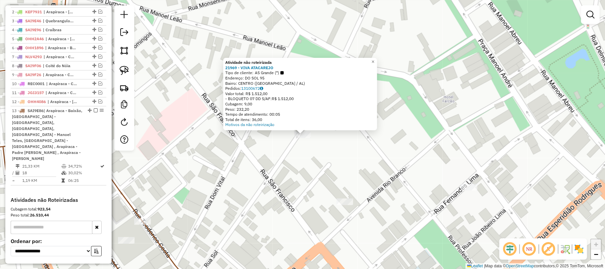
click at [313, 166] on div "Atividade não roteirizada 21969 - VIVA ATACAREJO Tipo de cliente: AS Grande (*)…" at bounding box center [302, 134] width 605 height 269
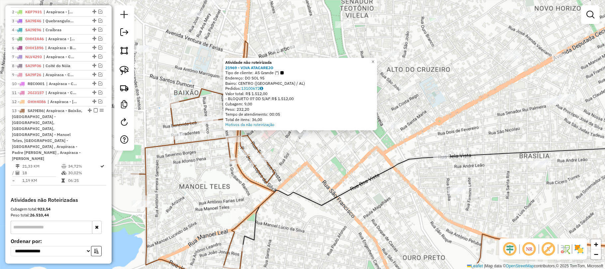
click at [308, 169] on div "Atividade não roteirizada 21969 - VIVA ATACAREJO Tipo de cliente: AS Grande (*)…" at bounding box center [302, 134] width 605 height 269
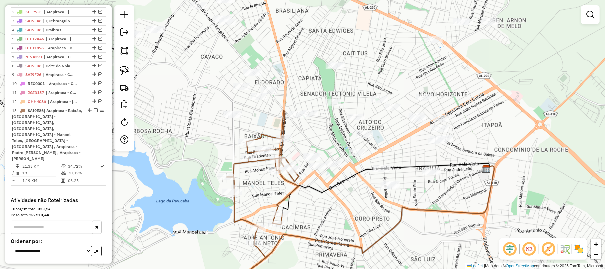
drag, startPoint x: 266, startPoint y: 116, endPoint x: 273, endPoint y: 123, distance: 9.7
click at [273, 123] on div "Janela de atendimento Grade de atendimento Capacidade Transportadoras Veículos …" at bounding box center [302, 134] width 605 height 269
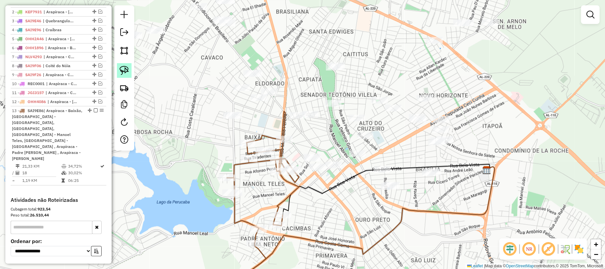
click at [123, 69] on img at bounding box center [124, 70] width 9 height 9
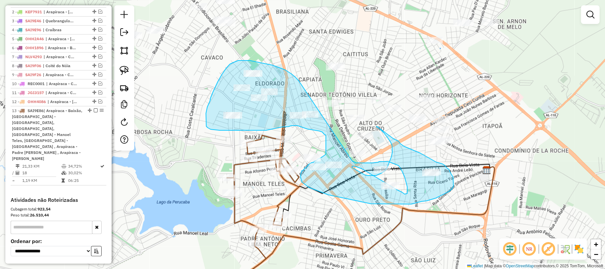
drag, startPoint x: 298, startPoint y: 80, endPoint x: 339, endPoint y: 131, distance: 65.4
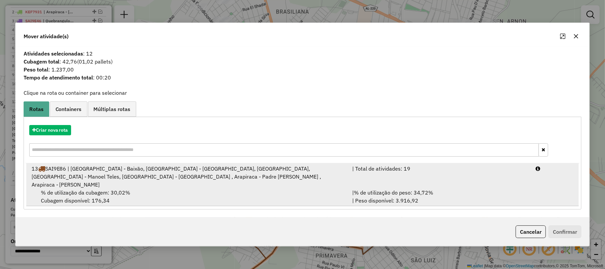
click at [172, 181] on div "13 SAI9E86 | [GEOGRAPHIC_DATA] - Baixão, [GEOGRAPHIC_DATA] - [GEOGRAPHIC_DATA],…" at bounding box center [188, 176] width 321 height 24
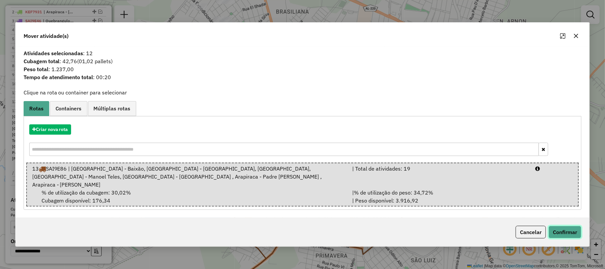
click at [559, 231] on button "Confirmar" at bounding box center [565, 232] width 33 height 13
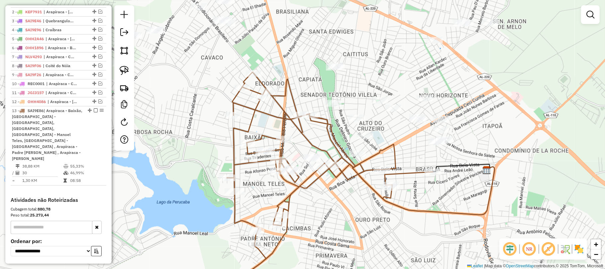
click at [358, 166] on icon at bounding box center [330, 184] width 206 height 224
select select "**********"
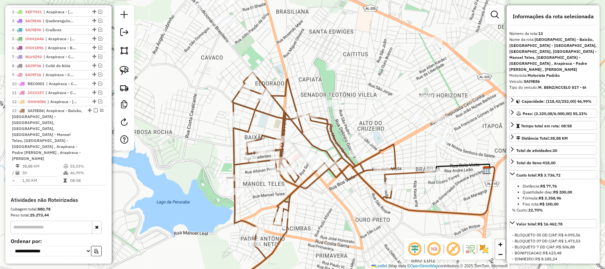
scroll to position [312, 0]
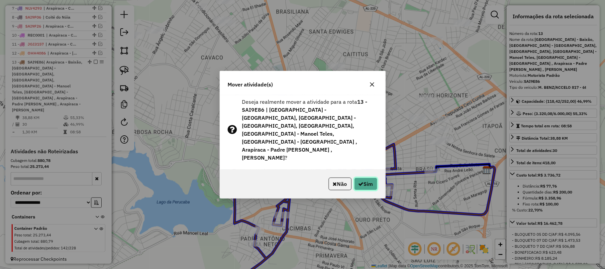
click at [371, 177] on button "Sim" at bounding box center [365, 183] width 23 height 13
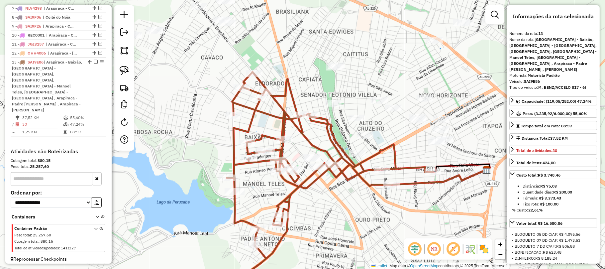
drag, startPoint x: 347, startPoint y: 223, endPoint x: 354, endPoint y: 193, distance: 30.0
click at [354, 197] on div "Janela de atendimento Grade de atendimento Capacidade Transportadoras Veículos …" at bounding box center [302, 134] width 605 height 269
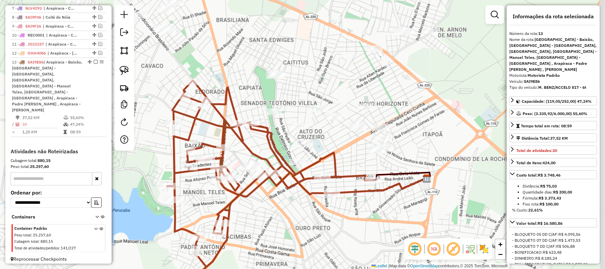
drag, startPoint x: 343, startPoint y: 159, endPoint x: 228, endPoint y: 206, distance: 124.4
click at [228, 207] on div "Janela de atendimento Grade de atendimento Capacidade Transportadoras Veículos …" at bounding box center [302, 134] width 605 height 269
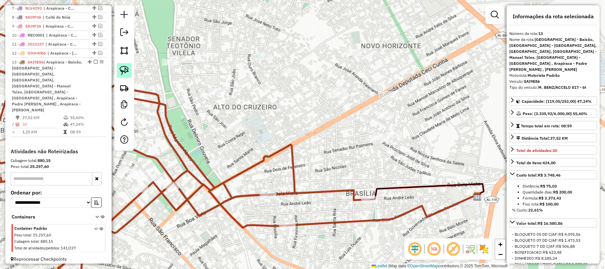
click at [125, 72] on img at bounding box center [124, 70] width 9 height 9
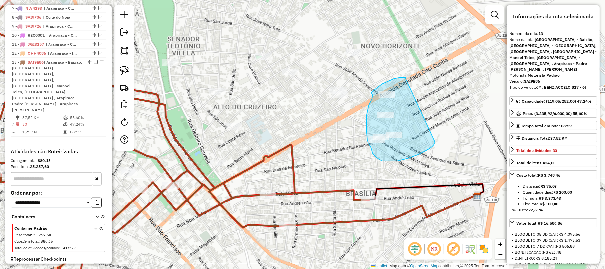
drag, startPoint x: 406, startPoint y: 78, endPoint x: 434, endPoint y: 140, distance: 68.5
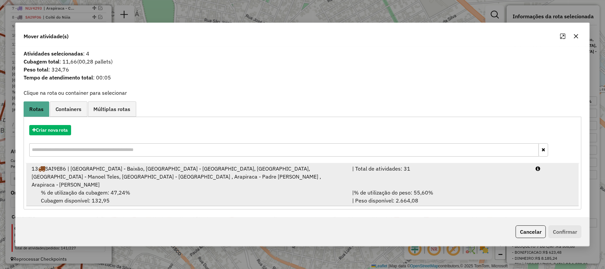
click at [222, 180] on div "13 SAI9E86 | [GEOGRAPHIC_DATA] - Baixão, [GEOGRAPHIC_DATA] - [GEOGRAPHIC_DATA],…" at bounding box center [188, 176] width 321 height 24
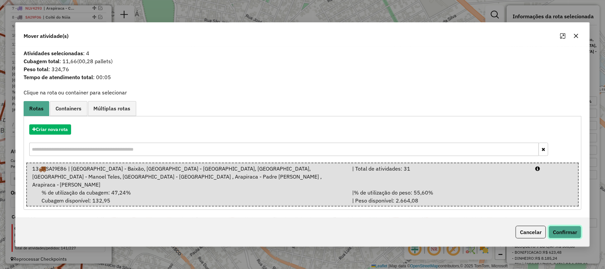
click at [564, 232] on button "Confirmar" at bounding box center [565, 232] width 33 height 13
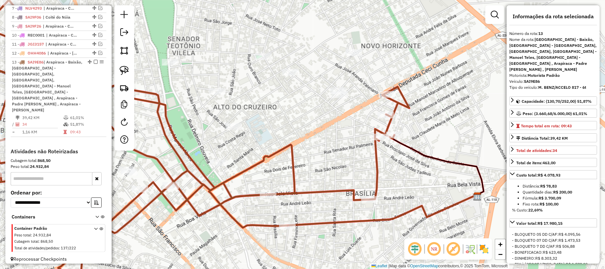
click at [377, 177] on icon at bounding box center [183, 148] width 452 height 296
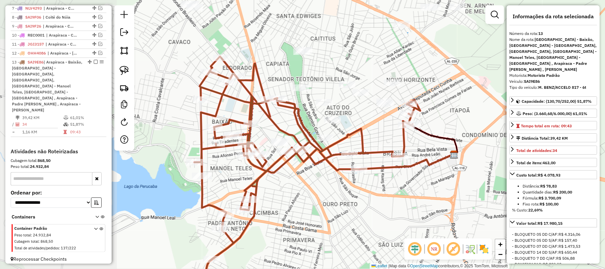
drag, startPoint x: 210, startPoint y: 129, endPoint x: 292, endPoint y: 121, distance: 81.8
click at [292, 121] on div "Janela de atendimento Grade de atendimento Capacidade Transportadoras Veículos …" at bounding box center [302, 134] width 605 height 269
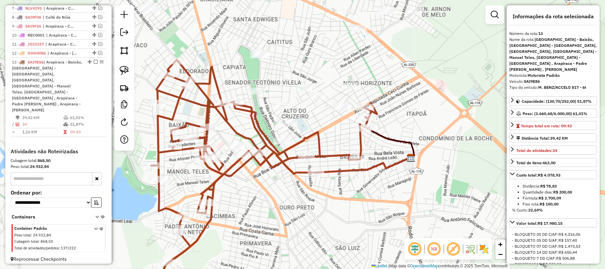
drag, startPoint x: 367, startPoint y: 141, endPoint x: 323, endPoint y: 144, distance: 44.6
click at [323, 144] on div "Janela de atendimento Grade de atendimento Capacidade Transportadoras Veículos …" at bounding box center [302, 134] width 605 height 269
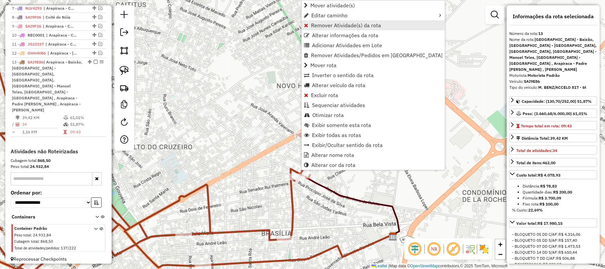
click at [328, 21] on link "Remover Atividade(s) da rota" at bounding box center [373, 25] width 143 height 10
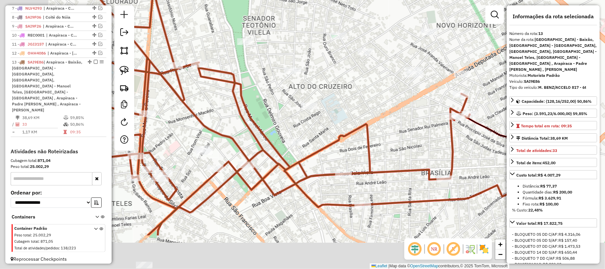
drag, startPoint x: 240, startPoint y: 186, endPoint x: 399, endPoint y: 126, distance: 170.9
click at [399, 126] on div "Janela de atendimento Grade de atendimento Capacidade Transportadoras Veículos …" at bounding box center [302, 134] width 605 height 269
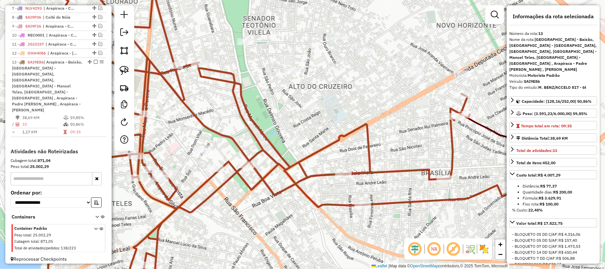
drag, startPoint x: 275, startPoint y: 128, endPoint x: 316, endPoint y: 120, distance: 41.3
click at [308, 122] on div "Janela de atendimento Grade de atendimento Capacidade Transportadoras Veículos …" at bounding box center [302, 134] width 605 height 269
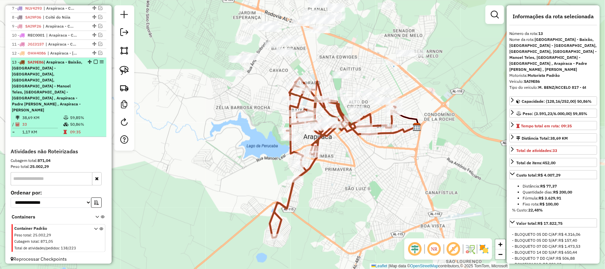
click at [95, 64] on em at bounding box center [96, 62] width 4 height 4
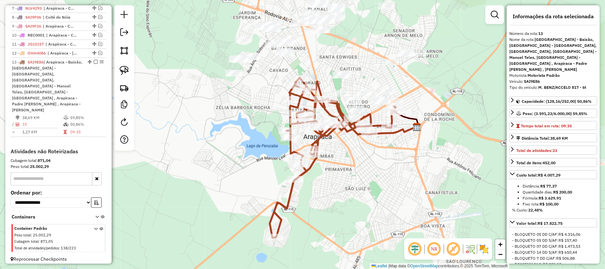
scroll to position [254, 0]
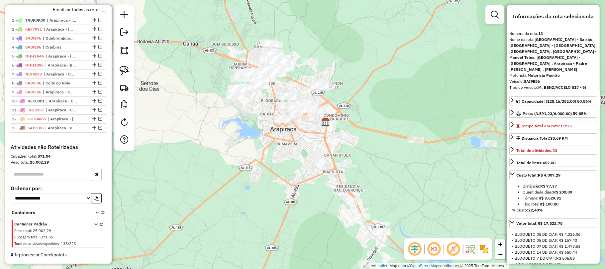
drag, startPoint x: 244, startPoint y: 98, endPoint x: 244, endPoint y: 113, distance: 15.0
click at [244, 113] on div "Janela de atendimento Grade de atendimento Capacidade Transportadoras Veículos …" at bounding box center [302, 134] width 605 height 269
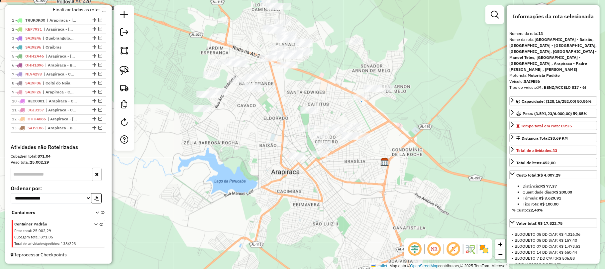
drag, startPoint x: 172, startPoint y: 49, endPoint x: 178, endPoint y: 84, distance: 35.7
click at [177, 80] on div "Janela de atendimento Grade de atendimento Capacidade Transportadoras Veículos …" at bounding box center [302, 134] width 605 height 269
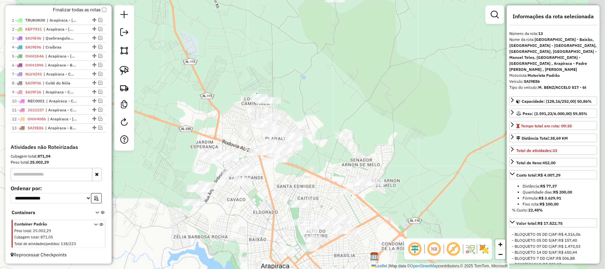
drag, startPoint x: 326, startPoint y: 39, endPoint x: 296, endPoint y: 131, distance: 96.3
click at [296, 131] on div "Janela de atendimento Grade de atendimento Capacidade Transportadoras Veículos …" at bounding box center [302, 134] width 605 height 269
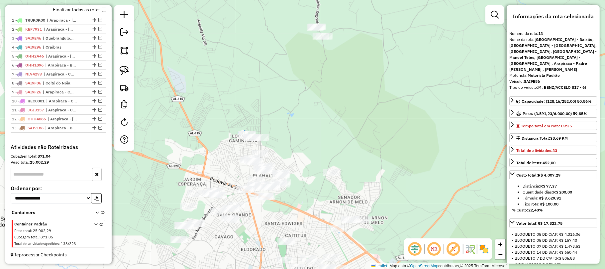
click at [295, 130] on div "Janela de atendimento Grade de atendimento Capacidade Transportadoras Veículos …" at bounding box center [302, 134] width 605 height 269
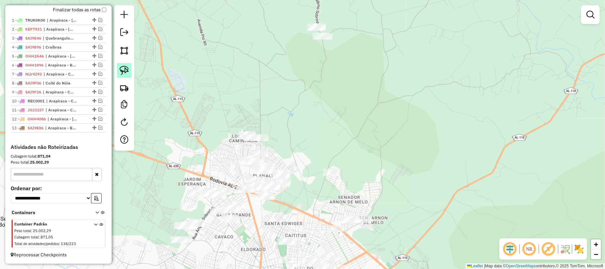
click at [126, 69] on img at bounding box center [124, 70] width 9 height 9
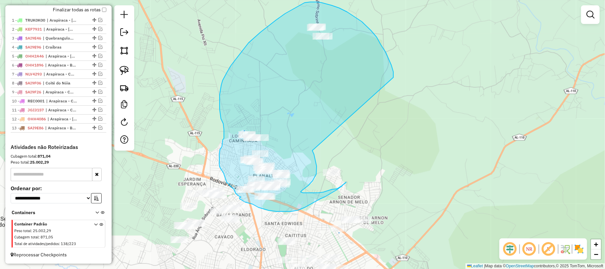
drag, startPoint x: 362, startPoint y: 22, endPoint x: 312, endPoint y: 151, distance: 138.1
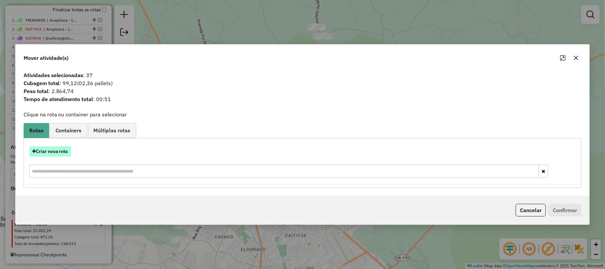
click at [68, 152] on button "Criar nova rota" at bounding box center [50, 151] width 42 height 10
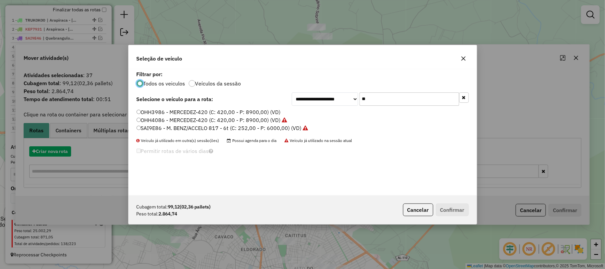
scroll to position [3, 2]
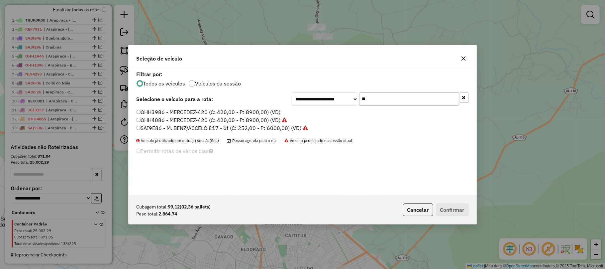
drag, startPoint x: 401, startPoint y: 98, endPoint x: 315, endPoint y: 98, distance: 85.7
click at [315, 98] on div "**********" at bounding box center [380, 98] width 177 height 13
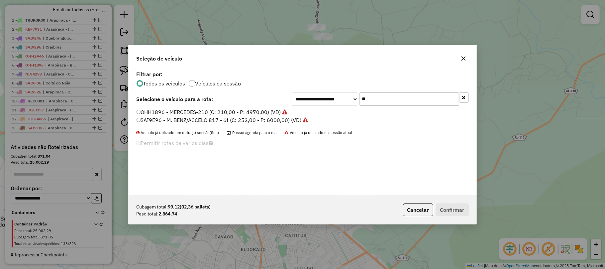
type input "**"
click at [156, 119] on label "SAI9E96 - M. BENZ/ACCELO 817 - 6t (C: 252,00 - P: 6000,00) (VD)" at bounding box center [223, 120] width 172 height 8
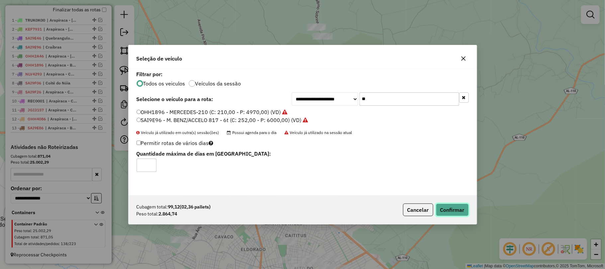
click at [436, 207] on button "Confirmar" at bounding box center [452, 209] width 33 height 13
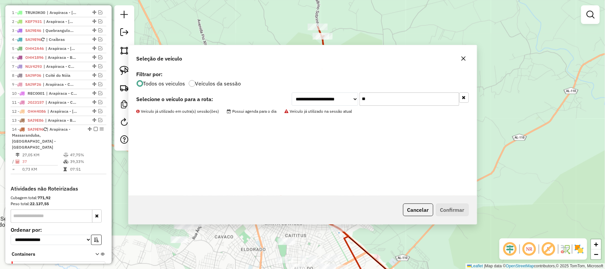
scroll to position [291, 0]
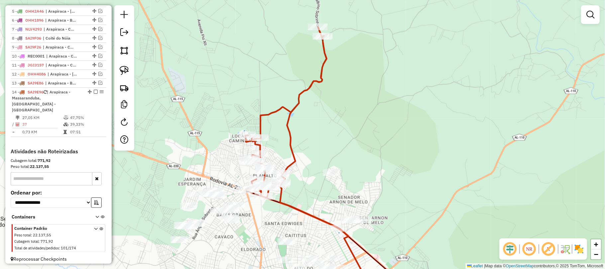
select select "**********"
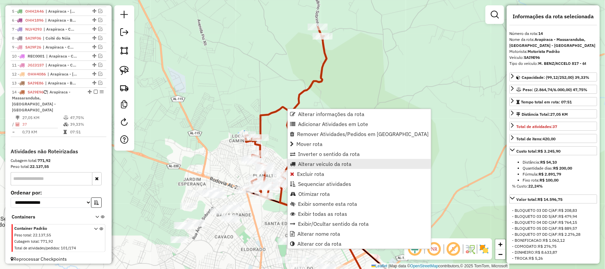
click at [314, 165] on span "Alterar veículo da rota" at bounding box center [324, 163] width 53 height 5
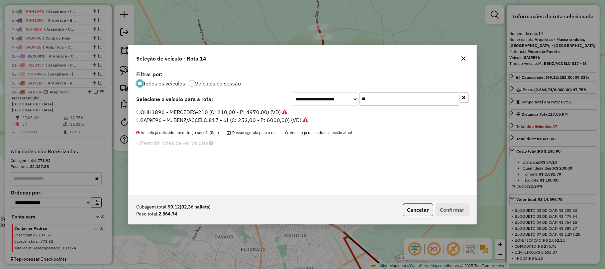
scroll to position [3, 2]
drag, startPoint x: 390, startPoint y: 102, endPoint x: 324, endPoint y: 94, distance: 66.2
click at [324, 100] on div "**********" at bounding box center [380, 98] width 177 height 13
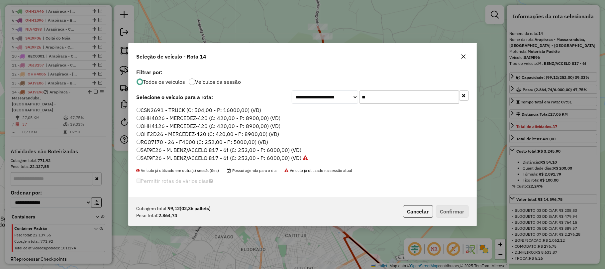
type input "**"
click at [153, 151] on label "SAI9E26 - M. BENZ/ACCELO 817 - 6t (C: 252,00 - P: 6000,00) (VD)" at bounding box center [219, 150] width 165 height 8
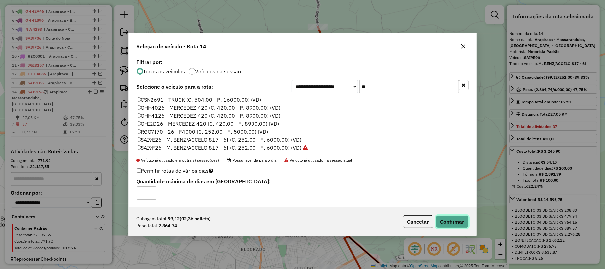
click at [448, 224] on button "Confirmar" at bounding box center [452, 221] width 33 height 13
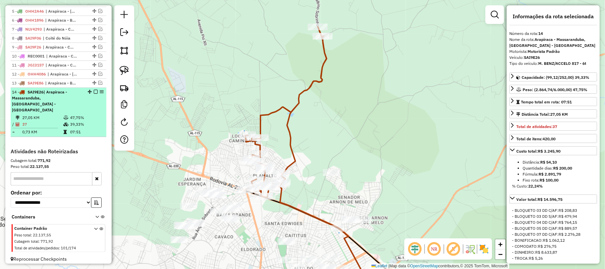
click at [94, 94] on em at bounding box center [96, 92] width 4 height 4
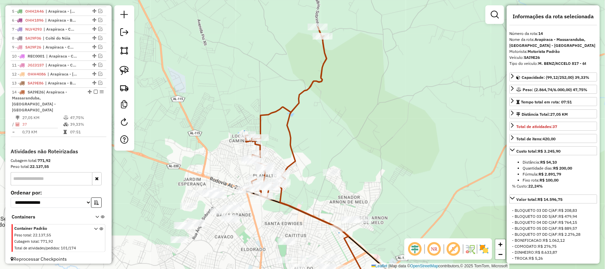
scroll to position [263, 0]
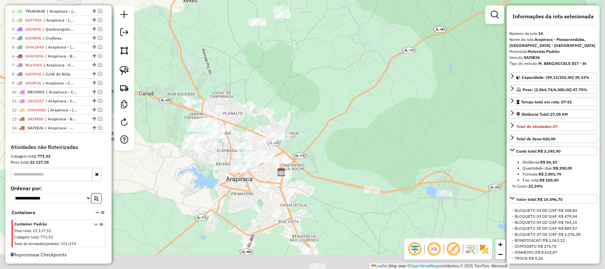
drag, startPoint x: 282, startPoint y: 175, endPoint x: 236, endPoint y: 104, distance: 85.0
click at [236, 104] on div "Janela de atendimento Grade de atendimento Capacidade Transportadoras Veículos …" at bounding box center [302, 134] width 605 height 269
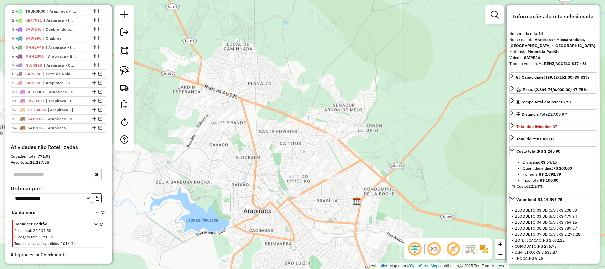
drag, startPoint x: 233, startPoint y: 109, endPoint x: 276, endPoint y: 94, distance: 45.3
click at [274, 95] on div "Janela de atendimento Grade de atendimento Capacidade Transportadoras Veículos …" at bounding box center [302, 134] width 605 height 269
click at [122, 71] on img at bounding box center [124, 70] width 9 height 9
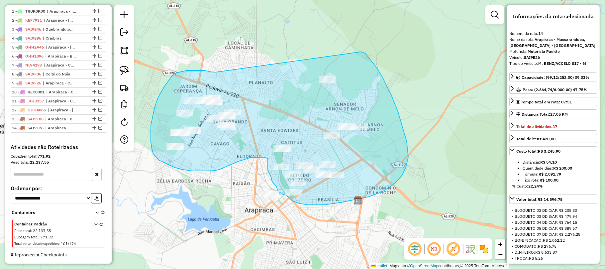
drag, startPoint x: 216, startPoint y: 72, endPoint x: 360, endPoint y: 52, distance: 145.9
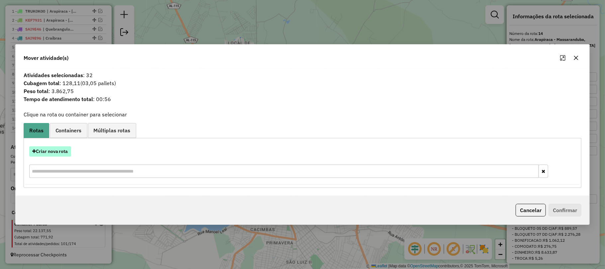
click at [65, 156] on button "Criar nova rota" at bounding box center [50, 151] width 42 height 10
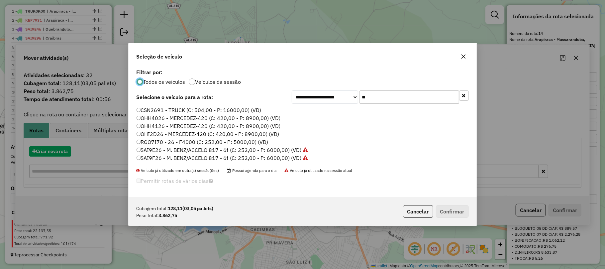
scroll to position [3, 2]
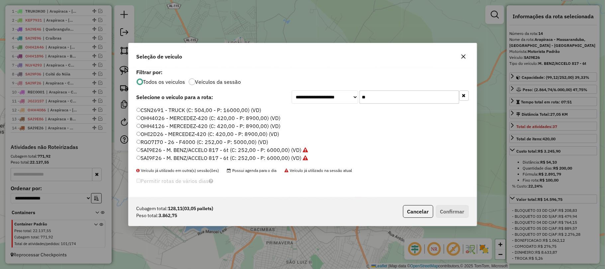
drag, startPoint x: 382, startPoint y: 98, endPoint x: 276, endPoint y: 94, distance: 106.0
click at [279, 98] on div "**********" at bounding box center [303, 96] width 332 height 13
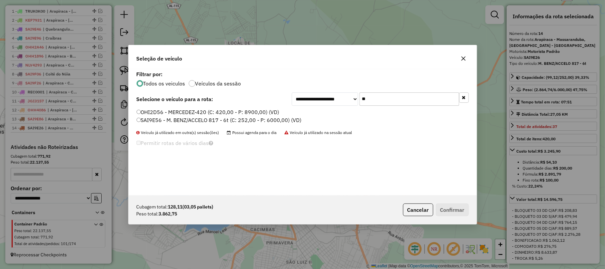
type input "**"
click at [202, 120] on label "SAI9E56 - M. BENZ/ACCELO 817 - 6t (C: 252,00 - P: 6000,00) (VD)" at bounding box center [219, 120] width 165 height 8
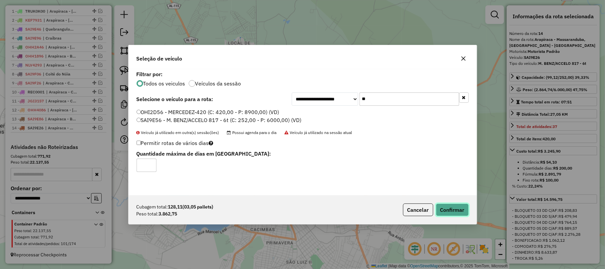
click at [443, 207] on button "Confirmar" at bounding box center [452, 209] width 33 height 13
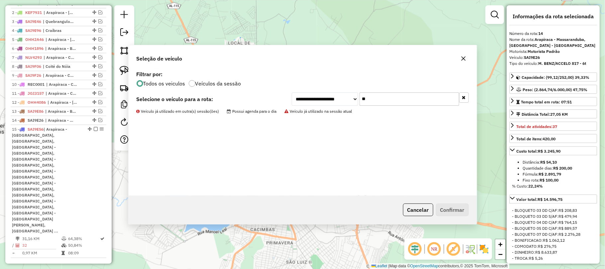
scroll to position [342, 0]
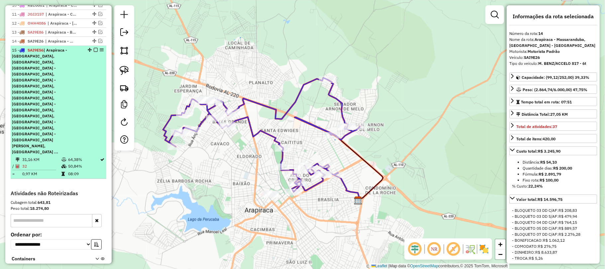
click at [96, 52] on em at bounding box center [96, 50] width 4 height 4
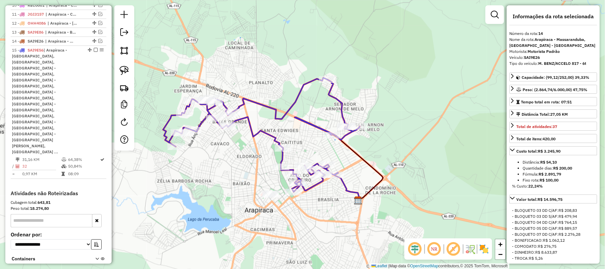
scroll to position [272, 0]
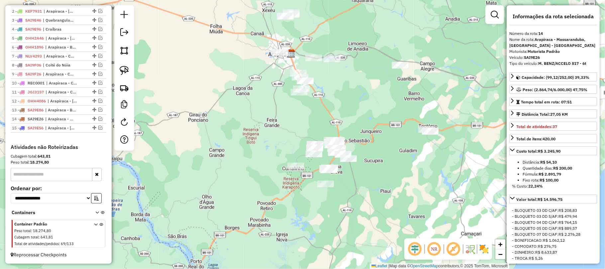
drag, startPoint x: 353, startPoint y: 179, endPoint x: 316, endPoint y: 67, distance: 118.4
click at [316, 67] on div "Janela de atendimento Grade de atendimento Capacidade Transportadoras Veículos …" at bounding box center [302, 134] width 605 height 269
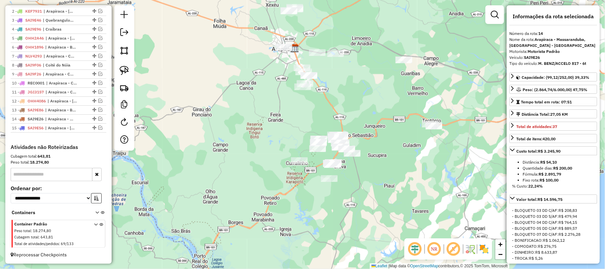
drag, startPoint x: 317, startPoint y: 71, endPoint x: 321, endPoint y: 107, distance: 36.1
click at [321, 107] on div "Janela de atendimento Grade de atendimento Capacidade Transportadoras Veículos …" at bounding box center [302, 134] width 605 height 269
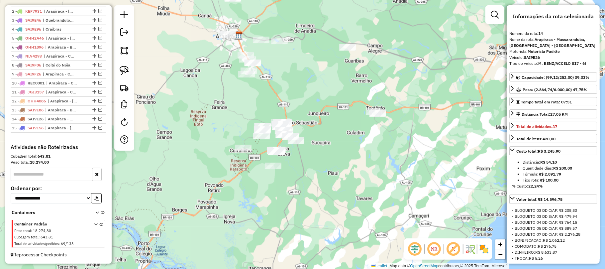
drag, startPoint x: 367, startPoint y: 125, endPoint x: 291, endPoint y: 102, distance: 79.2
click at [293, 103] on div "Janela de atendimento Grade de atendimento Capacidade Transportadoras Veículos …" at bounding box center [302, 134] width 605 height 269
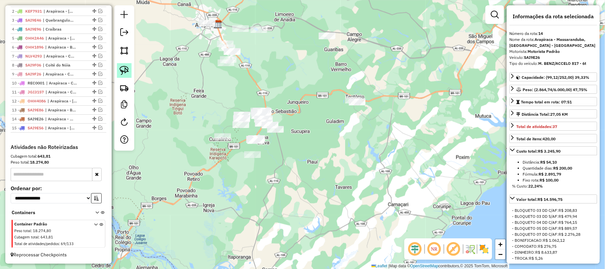
click at [128, 67] on img at bounding box center [124, 70] width 9 height 9
drag, startPoint x: 352, startPoint y: 84, endPoint x: 402, endPoint y: 99, distance: 51.4
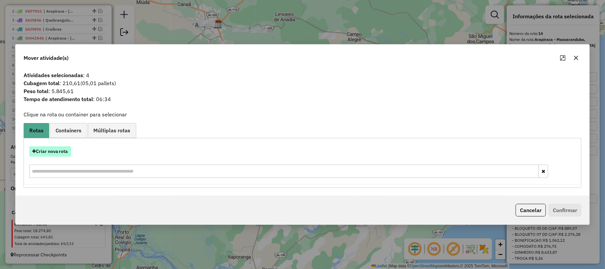
click at [56, 154] on button "Criar nova rota" at bounding box center [50, 151] width 42 height 10
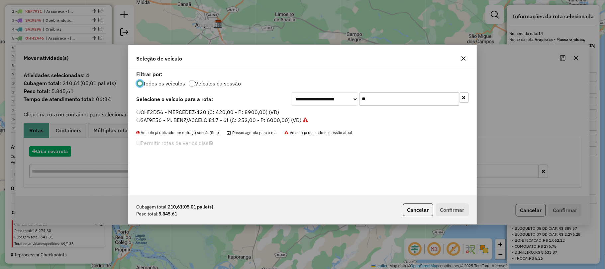
scroll to position [3, 2]
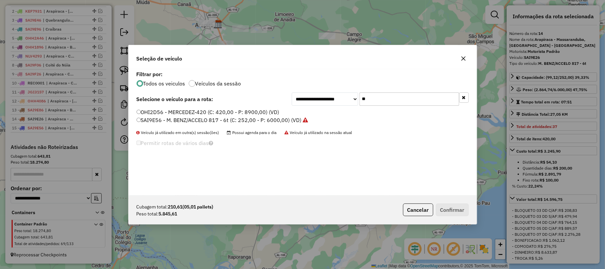
drag, startPoint x: 386, startPoint y: 102, endPoint x: 287, endPoint y: 96, distance: 98.5
click at [287, 96] on div "**********" at bounding box center [303, 98] width 332 height 13
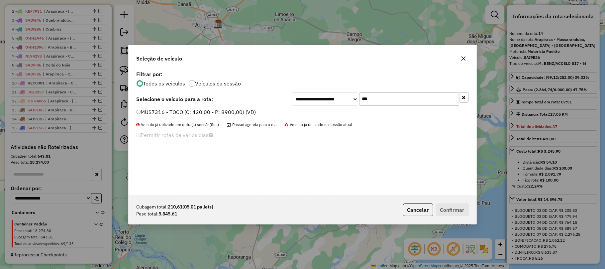
type input "***"
click at [220, 109] on label "MUS7316 - TOCO (C: 420,00 - P: 8900,00) (VD)" at bounding box center [197, 112] width 120 height 8
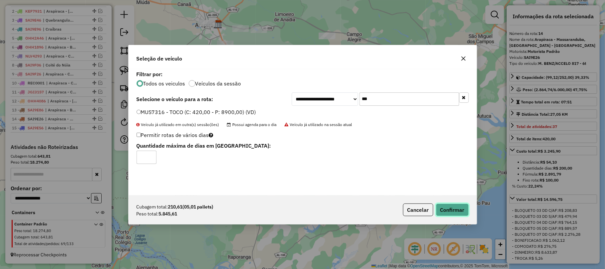
click at [458, 214] on button "Confirmar" at bounding box center [452, 209] width 33 height 13
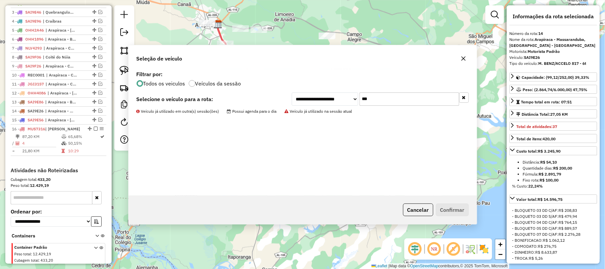
scroll to position [303, 0]
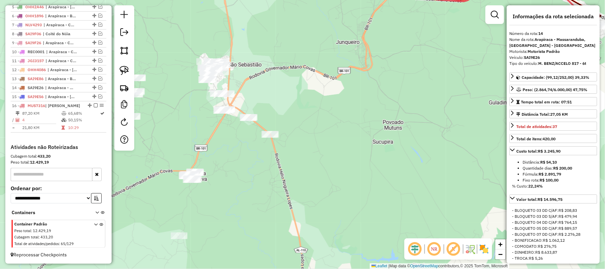
drag, startPoint x: 270, startPoint y: 115, endPoint x: 219, endPoint y: 56, distance: 77.9
click at [222, 69] on div "Janela de atendimento Grade de atendimento Capacidade Transportadoras Veículos …" at bounding box center [302, 134] width 605 height 269
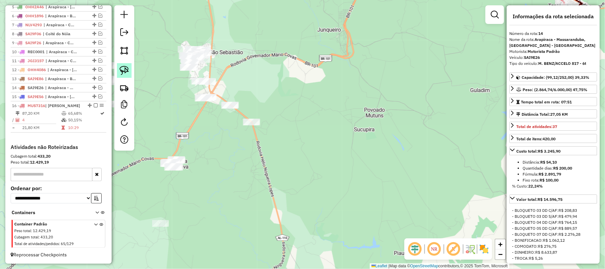
click at [122, 68] on img at bounding box center [124, 70] width 9 height 9
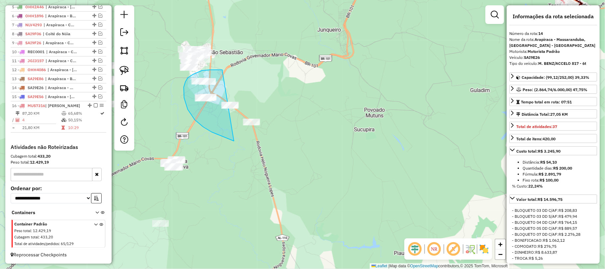
drag, startPoint x: 222, startPoint y: 70, endPoint x: 292, endPoint y: 121, distance: 86.8
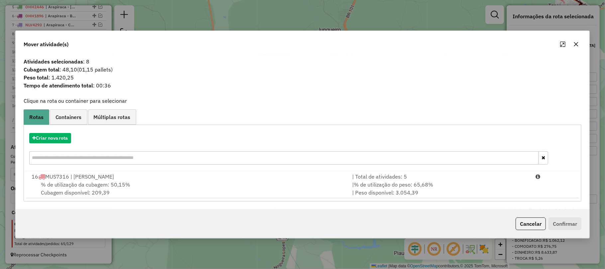
click at [117, 187] on span "% de utilização da cubagem: 50,15%" at bounding box center [86, 184] width 90 height 7
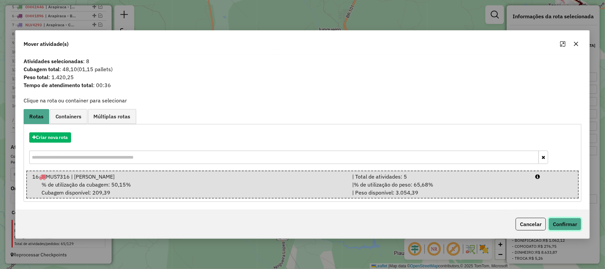
click at [561, 227] on button "Confirmar" at bounding box center [565, 224] width 33 height 13
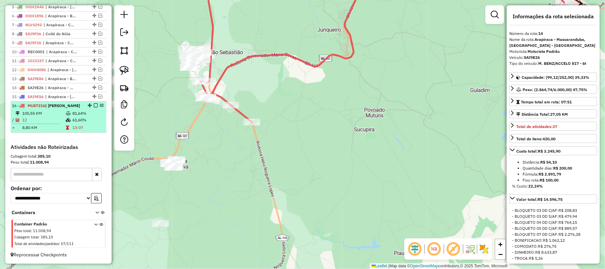
click at [96, 106] on em at bounding box center [96, 105] width 4 height 4
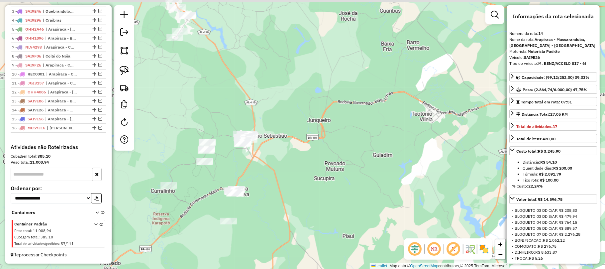
drag, startPoint x: 236, startPoint y: 69, endPoint x: 285, endPoint y: 140, distance: 86.6
click at [285, 140] on div "Janela de atendimento Grade de atendimento Capacidade Transportadoras Veículos …" at bounding box center [302, 134] width 605 height 269
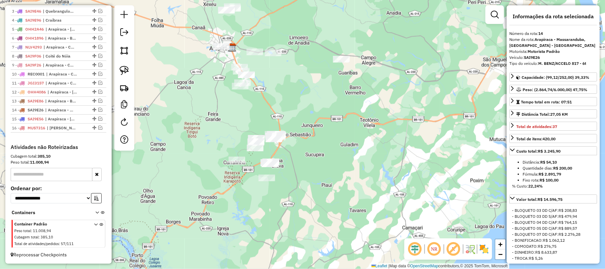
drag, startPoint x: 285, startPoint y: 140, endPoint x: 280, endPoint y: 90, distance: 50.8
click at [280, 90] on div "Janela de atendimento Grade de atendimento Capacidade Transportadoras Veículos …" at bounding box center [302, 134] width 605 height 269
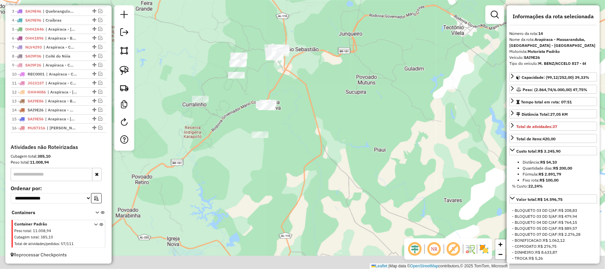
drag, startPoint x: 270, startPoint y: 108, endPoint x: 260, endPoint y: 67, distance: 41.7
click at [280, 74] on div "Janela de atendimento Grade de atendimento Capacidade Transportadoras Veículos …" at bounding box center [302, 134] width 605 height 269
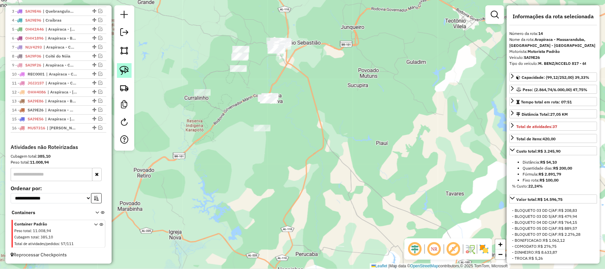
click at [121, 68] on img at bounding box center [124, 70] width 9 height 9
drag, startPoint x: 270, startPoint y: 28, endPoint x: 305, endPoint y: 27, distance: 34.6
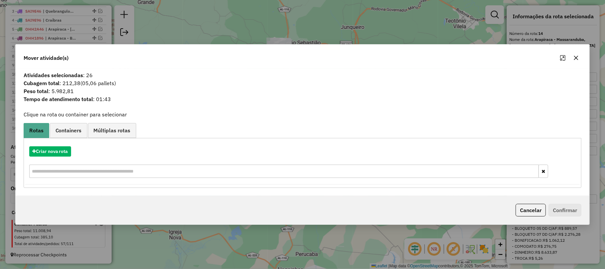
click at [577, 57] on icon "button" at bounding box center [575, 57] width 5 height 5
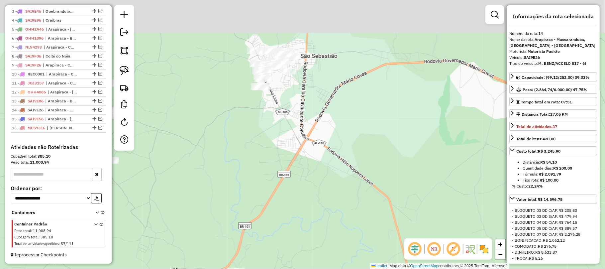
drag, startPoint x: 286, startPoint y: 72, endPoint x: 290, endPoint y: 99, distance: 26.5
click at [289, 96] on div "Janela de atendimento Grade de atendimento Capacidade Transportadoras Veículos …" at bounding box center [302, 134] width 605 height 269
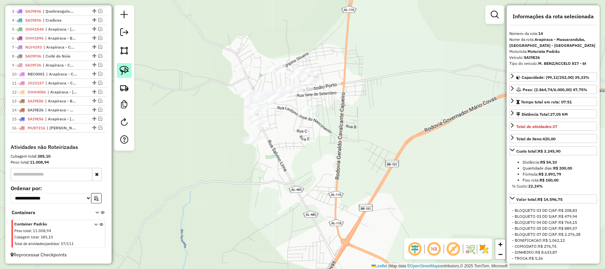
click at [127, 67] on img at bounding box center [124, 70] width 9 height 9
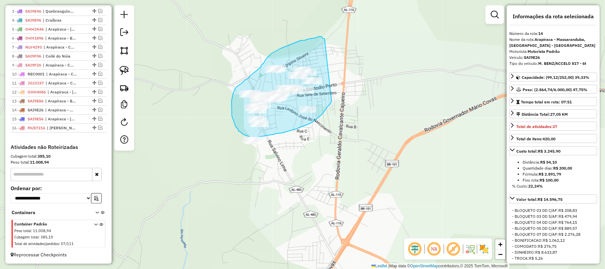
drag, startPoint x: 322, startPoint y: 38, endPoint x: 332, endPoint y: 101, distance: 64.5
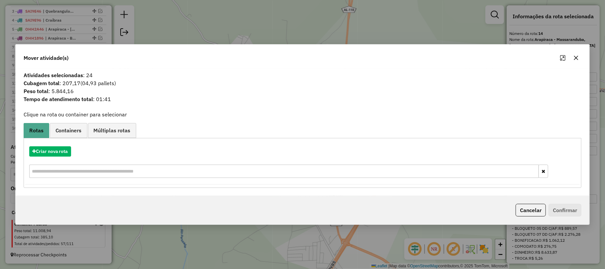
click at [574, 54] on button "button" at bounding box center [576, 57] width 11 height 11
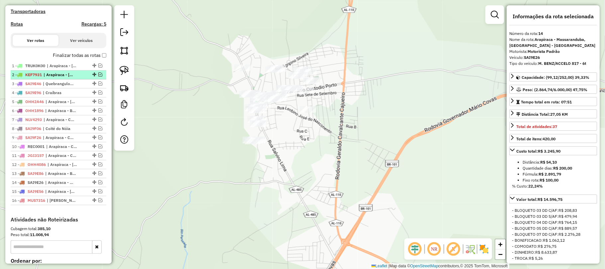
scroll to position [193, 0]
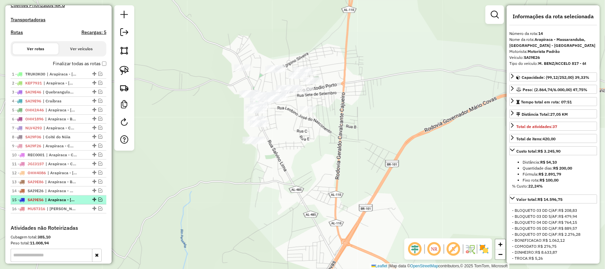
click at [98, 201] on em at bounding box center [100, 199] width 4 height 4
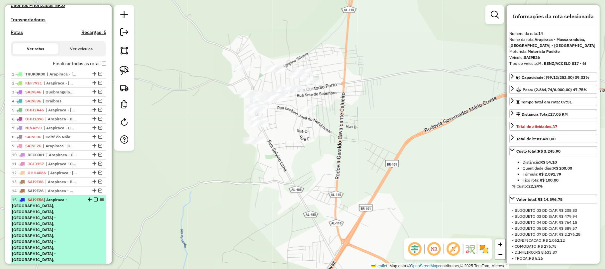
click at [90, 219] on div "15 - SAI9E56 | [GEOGRAPHIC_DATA] - [GEOGRAPHIC_DATA], [GEOGRAPHIC_DATA], [GEOGR…" at bounding box center [58, 251] width 93 height 108
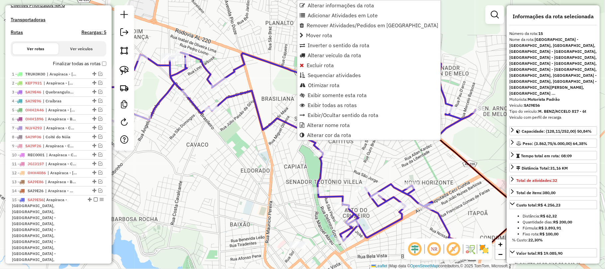
scroll to position [351, 0]
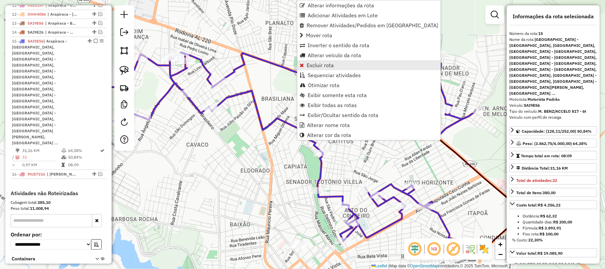
click at [318, 64] on span "Excluir rota" at bounding box center [320, 64] width 27 height 5
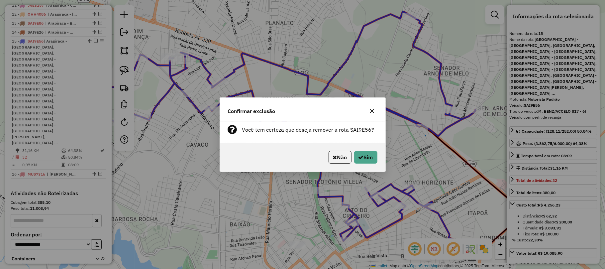
click at [370, 109] on icon "button" at bounding box center [372, 111] width 4 height 4
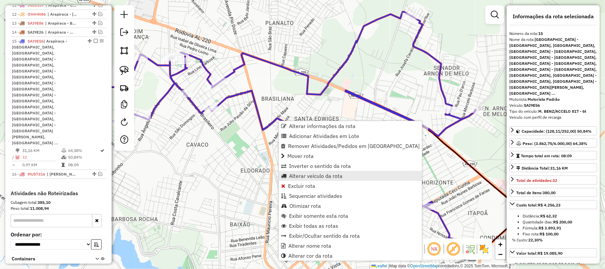
click at [305, 176] on span "Alterar veículo da rota" at bounding box center [315, 175] width 53 height 5
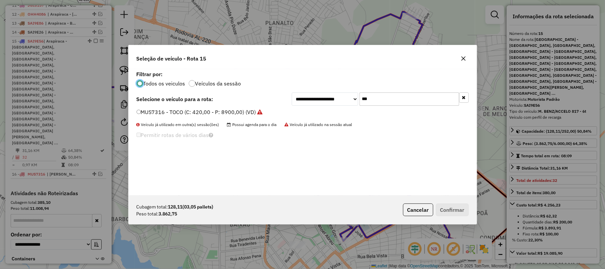
scroll to position [3, 2]
drag, startPoint x: 387, startPoint y: 99, endPoint x: 302, endPoint y: 110, distance: 86.2
click at [303, 110] on div "**********" at bounding box center [303, 132] width 348 height 126
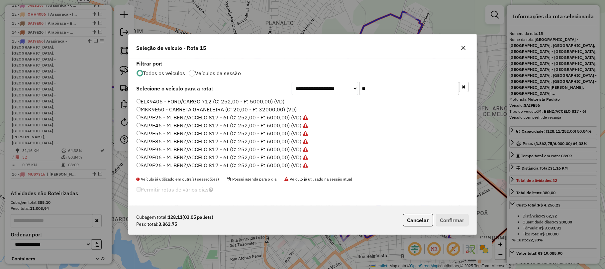
type input "**"
click at [206, 98] on label "ELX9405 - FORD/CARGO 712 (C: 252,00 - P: 5000,00) (VD)" at bounding box center [211, 101] width 148 height 8
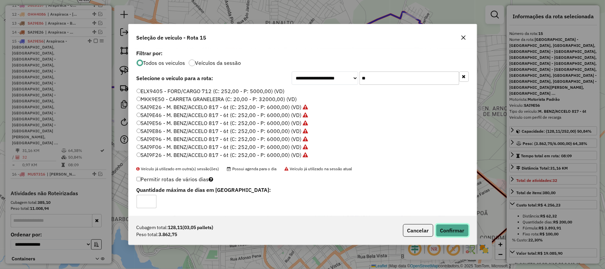
click at [455, 230] on button "Confirmar" at bounding box center [452, 230] width 33 height 13
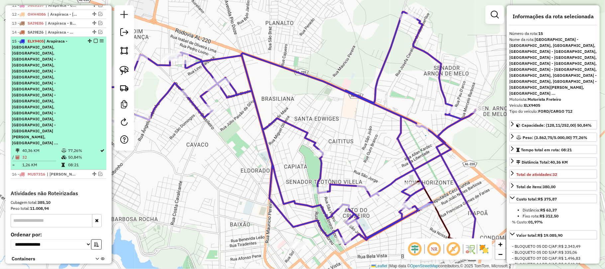
click at [94, 45] on div "15 - ELX9405 | [GEOGRAPHIC_DATA] - [GEOGRAPHIC_DATA], [GEOGRAPHIC_DATA], [GEOGR…" at bounding box center [58, 92] width 93 height 108
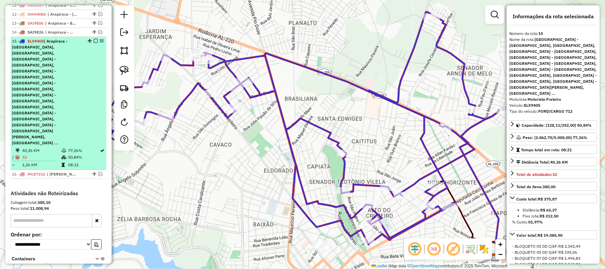
click at [94, 43] on em at bounding box center [96, 41] width 4 height 4
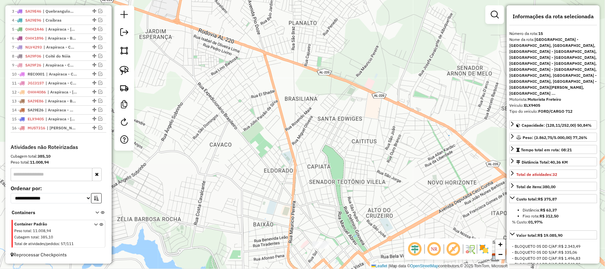
scroll to position [281, 0]
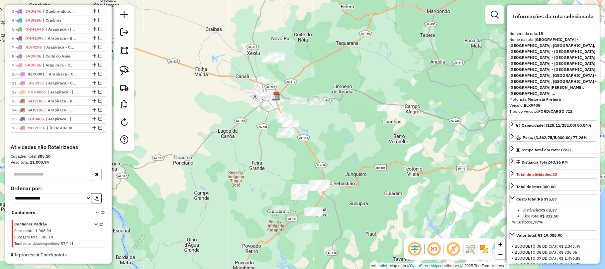
drag, startPoint x: 339, startPoint y: 179, endPoint x: 275, endPoint y: 30, distance: 162.4
click at [275, 31] on div "Janela de atendimento Grade de atendimento Capacidade Transportadoras Veículos …" at bounding box center [302, 134] width 605 height 269
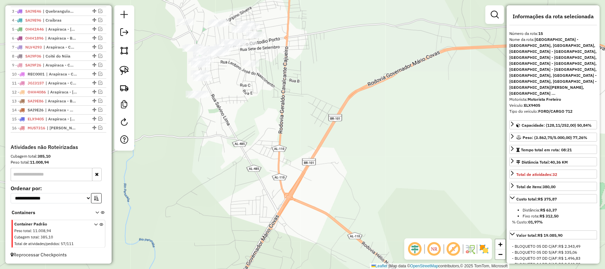
drag, startPoint x: 253, startPoint y: 70, endPoint x: 270, endPoint y: 208, distance: 139.0
click at [270, 208] on div "Janela de atendimento Grade de atendimento Capacidade Transportadoras Veículos …" at bounding box center [302, 134] width 605 height 269
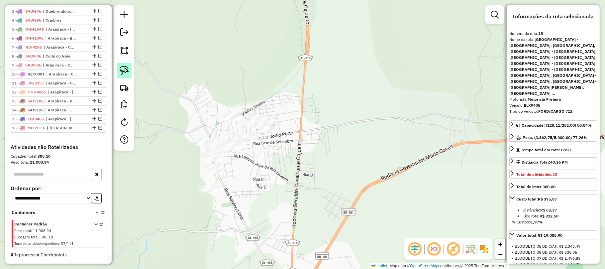
click at [128, 72] on img at bounding box center [124, 70] width 9 height 9
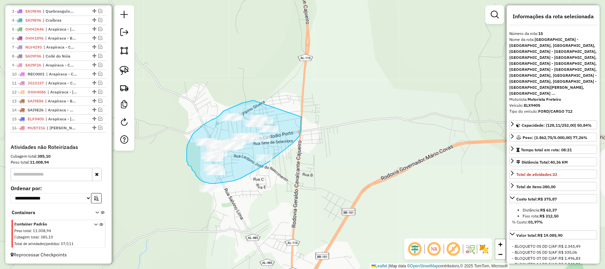
drag, startPoint x: 253, startPoint y: 100, endPoint x: 302, endPoint y: 107, distance: 49.6
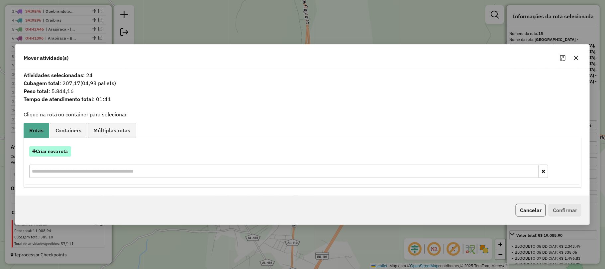
click at [60, 151] on button "Criar nova rota" at bounding box center [50, 151] width 42 height 10
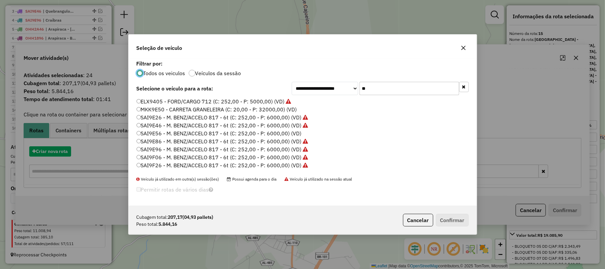
scroll to position [3, 2]
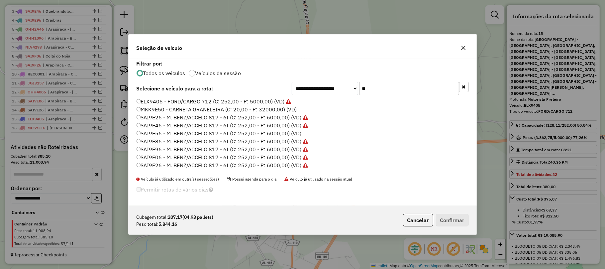
drag, startPoint x: 382, startPoint y: 91, endPoint x: 341, endPoint y: 92, distance: 41.6
click at [341, 92] on div "**********" at bounding box center [380, 88] width 177 height 13
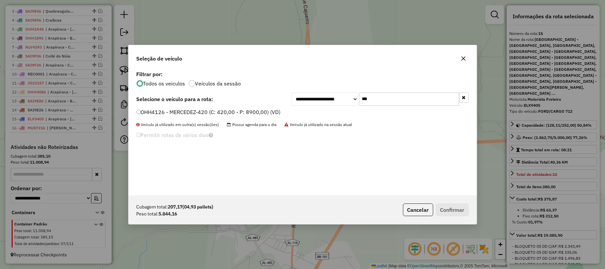
type input "***"
drag, startPoint x: 260, startPoint y: 112, endPoint x: 268, endPoint y: 116, distance: 8.9
click at [260, 112] on label "OHH4126 - MERCEDEZ-420 (C: 420,00 - P: 8900,00) (VD)" at bounding box center [209, 112] width 144 height 8
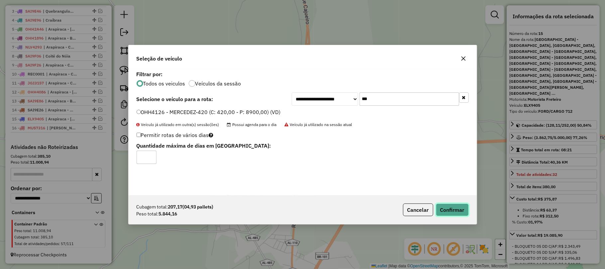
click at [448, 206] on button "Confirmar" at bounding box center [452, 209] width 33 height 13
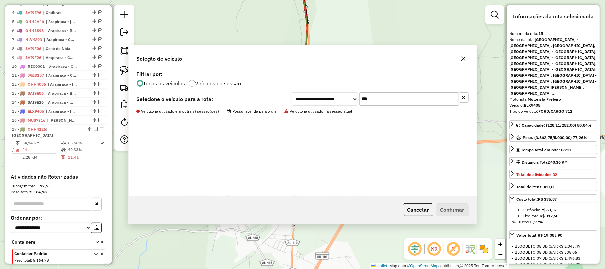
scroll to position [313, 0]
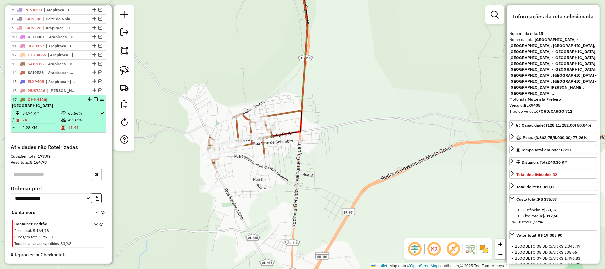
click at [93, 102] on div "17 - OHH4126 | [GEOGRAPHIC_DATA]" at bounding box center [58, 103] width 93 height 12
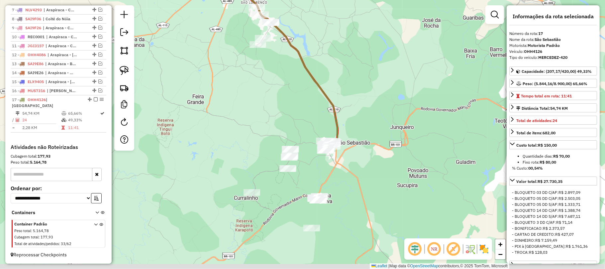
drag, startPoint x: 266, startPoint y: 151, endPoint x: 241, endPoint y: 55, distance: 99.9
click at [252, 56] on div "Janela de atendimento Grade de atendimento Capacidade Transportadoras Veículos …" at bounding box center [302, 134] width 605 height 269
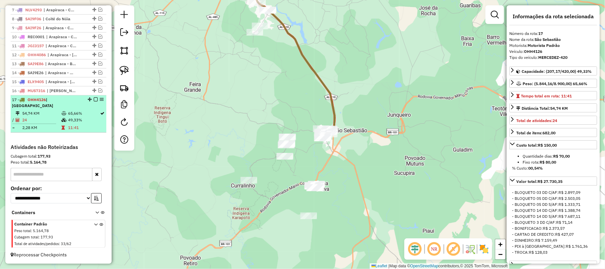
click at [94, 101] on em at bounding box center [96, 99] width 4 height 4
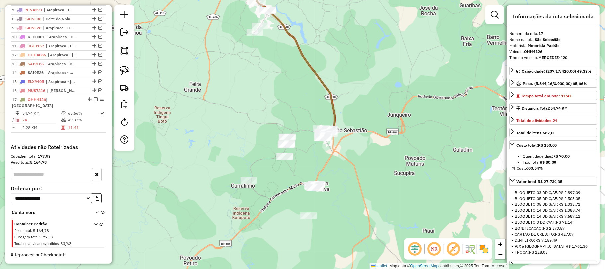
scroll to position [290, 0]
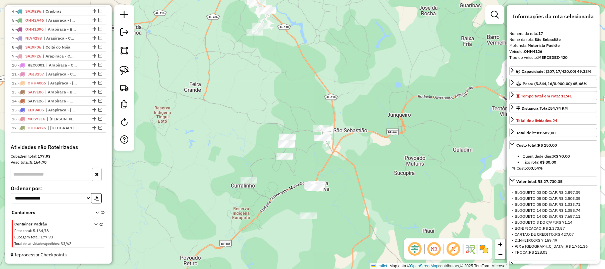
click at [259, 113] on div "Janela de atendimento Grade de atendimento Capacidade Transportadoras Veículos …" at bounding box center [302, 134] width 605 height 269
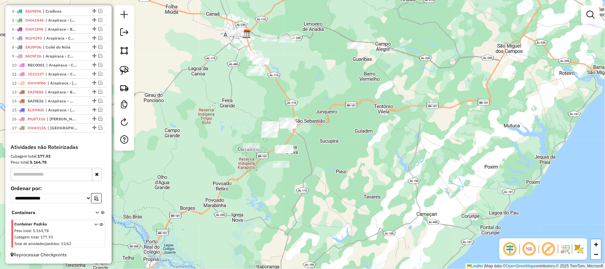
drag, startPoint x: 259, startPoint y: 111, endPoint x: 235, endPoint y: 103, distance: 25.3
click at [237, 104] on div "Janela de atendimento Grade de atendimento Capacidade Transportadoras Veículos …" at bounding box center [302, 134] width 605 height 269
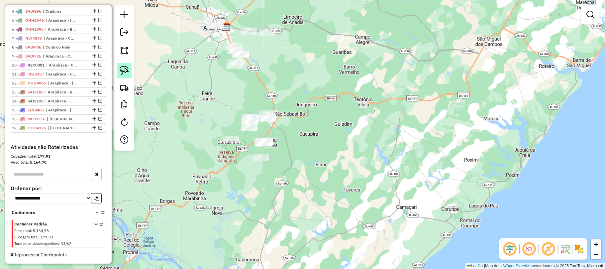
click at [128, 72] on img at bounding box center [124, 70] width 9 height 9
click at [237, 48] on div "Janela de atendimento Grade de atendimento Capacidade Transportadoras Veículos …" at bounding box center [302, 134] width 605 height 269
click at [124, 68] on img at bounding box center [124, 70] width 9 height 9
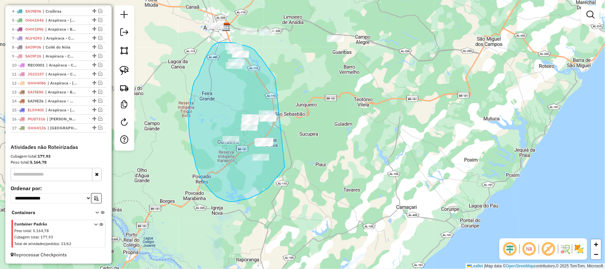
drag, startPoint x: 274, startPoint y: 76, endPoint x: 295, endPoint y: 127, distance: 54.8
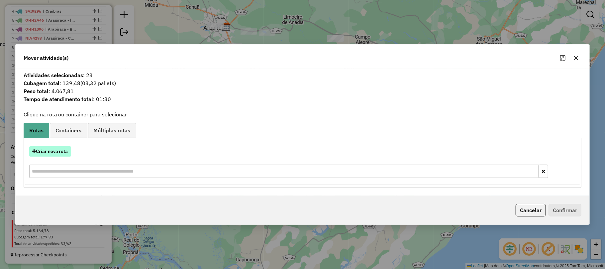
click at [64, 150] on button "Criar nova rota" at bounding box center [50, 151] width 42 height 10
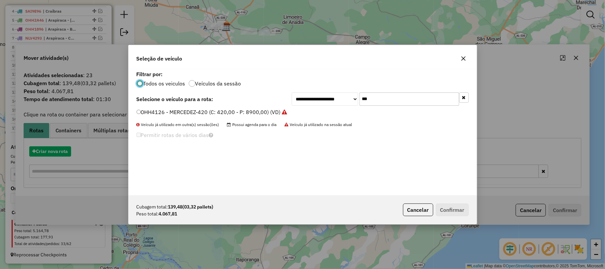
scroll to position [3, 2]
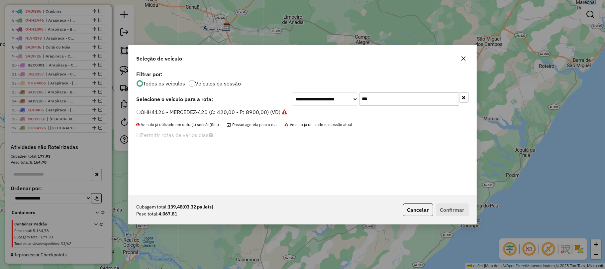
drag, startPoint x: 366, startPoint y: 101, endPoint x: 313, endPoint y: 110, distance: 53.6
click at [314, 110] on div "**********" at bounding box center [303, 132] width 348 height 126
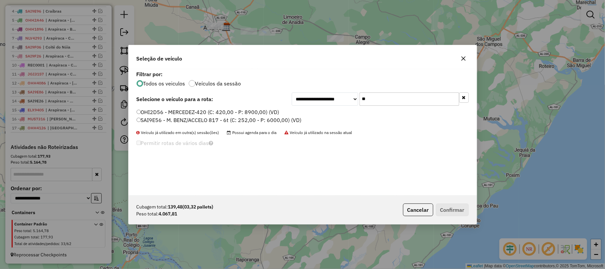
type input "**"
click at [203, 118] on label "SAI9E56 - M. BENZ/ACCELO 817 - 6t (C: 252,00 - P: 6000,00) (VD)" at bounding box center [219, 120] width 165 height 8
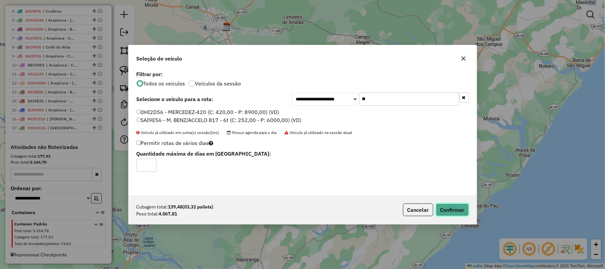
click at [443, 207] on button "Confirmar" at bounding box center [452, 209] width 33 height 13
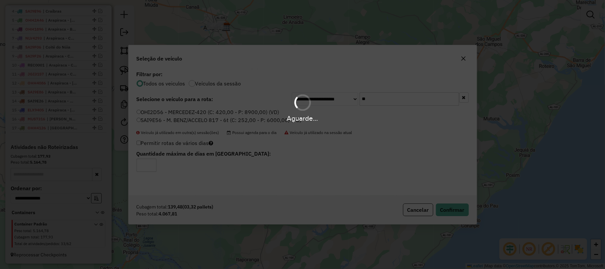
scroll to position [334, 0]
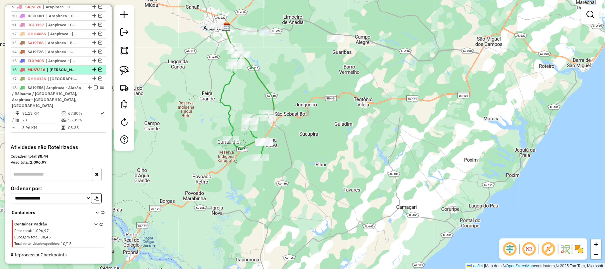
click at [98, 71] on em at bounding box center [100, 69] width 4 height 4
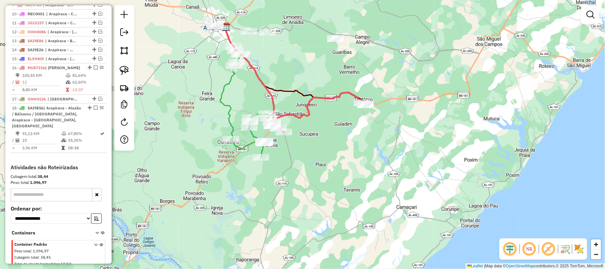
scroll to position [351, 0]
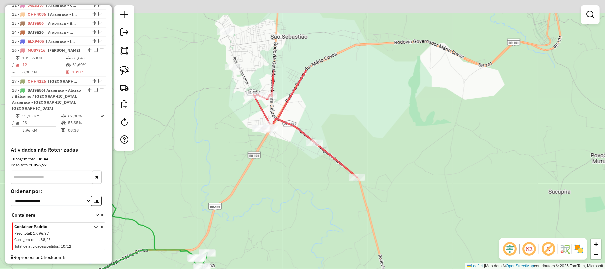
drag, startPoint x: 256, startPoint y: 115, endPoint x: 236, endPoint y: 173, distance: 62.1
click at [236, 173] on div "Janela de atendimento Grade de atendimento Capacidade Transportadoras Veículos …" at bounding box center [302, 134] width 605 height 269
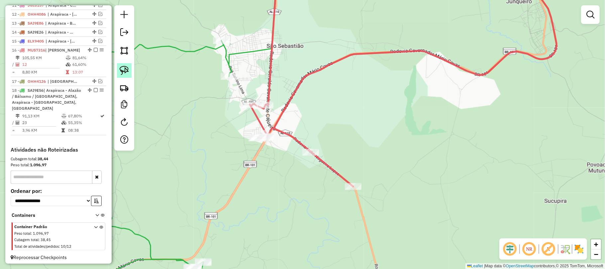
click at [128, 75] on link at bounding box center [124, 70] width 15 height 15
drag, startPoint x: 283, startPoint y: 144, endPoint x: 249, endPoint y: 163, distance: 39.5
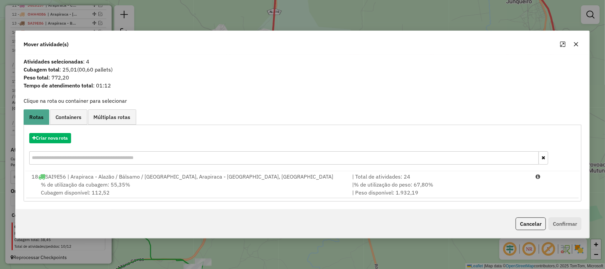
click at [576, 44] on icon "button" at bounding box center [575, 44] width 5 height 5
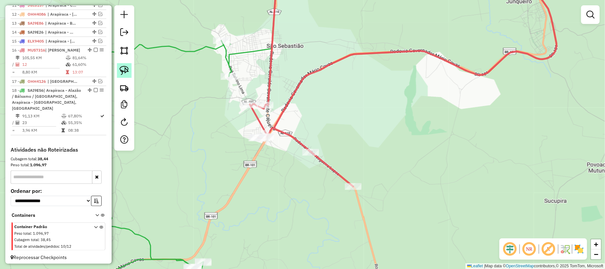
click at [128, 65] on link at bounding box center [124, 70] width 15 height 15
drag, startPoint x: 268, startPoint y: 153, endPoint x: 286, endPoint y: 92, distance: 63.8
click at [120, 73] on img at bounding box center [124, 70] width 9 height 9
drag, startPoint x: 287, startPoint y: 170, endPoint x: 233, endPoint y: 140, distance: 62.9
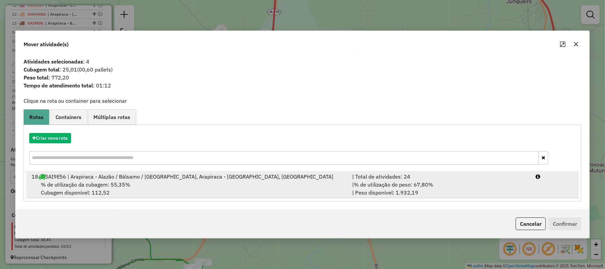
click at [169, 188] on div "% de utilização da cubagem: 55,35% Cubagem disponível: 112,52" at bounding box center [188, 188] width 321 height 16
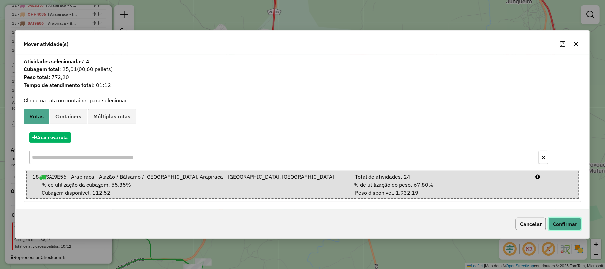
click at [554, 222] on button "Confirmar" at bounding box center [565, 224] width 33 height 13
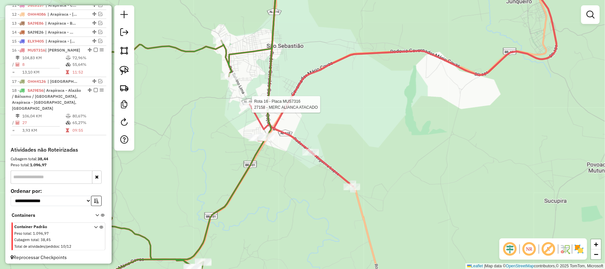
click at [247, 108] on div at bounding box center [250, 104] width 17 height 7
select select "**********"
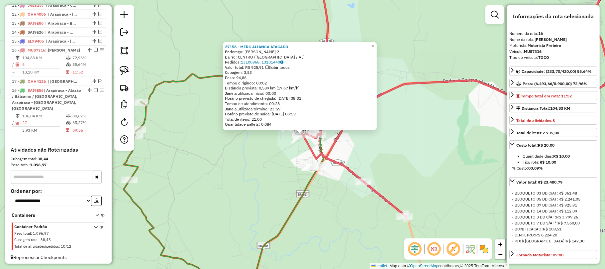
scroll to position [356, 0]
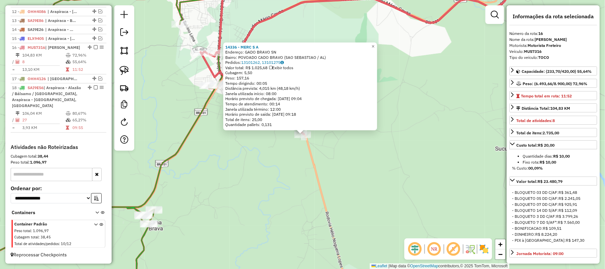
click at [278, 187] on div "14336 - MERC S A Endereço: GADO BRAVO SN Bairro: POVOADO CADO BRAVO ([GEOGRAPHI…" at bounding box center [302, 134] width 605 height 269
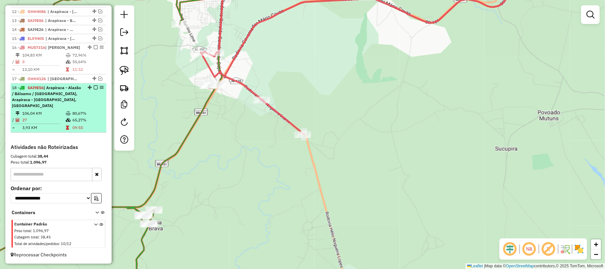
click at [95, 90] on div "18 - SAI9E56 | Arapiraca - [GEOGRAPHIC_DATA] / Bálsamo / [GEOGRAPHIC_DATA], [GE…" at bounding box center [58, 97] width 93 height 24
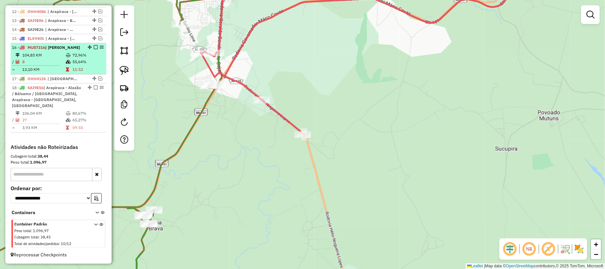
select select "**********"
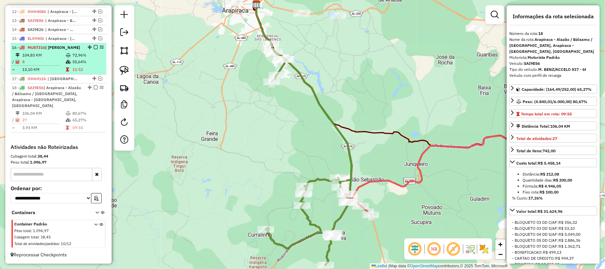
click at [96, 49] on em at bounding box center [96, 47] width 4 height 4
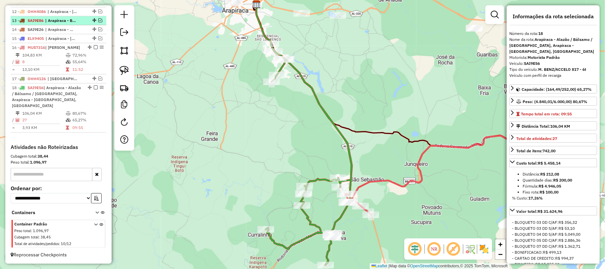
scroll to position [334, 0]
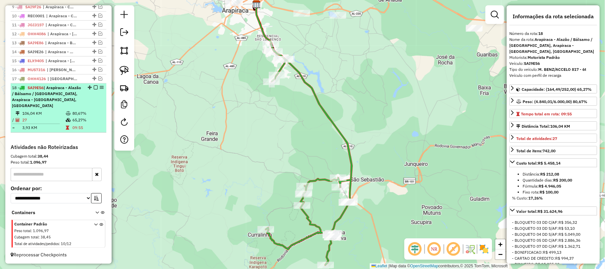
click at [94, 89] on em at bounding box center [96, 87] width 4 height 4
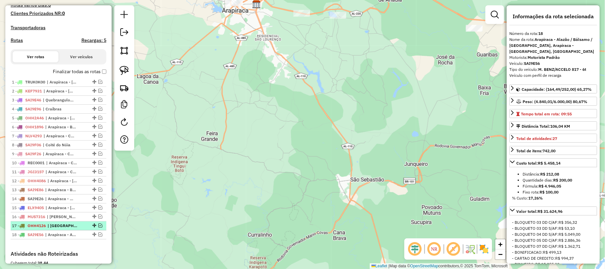
scroll to position [166, 0]
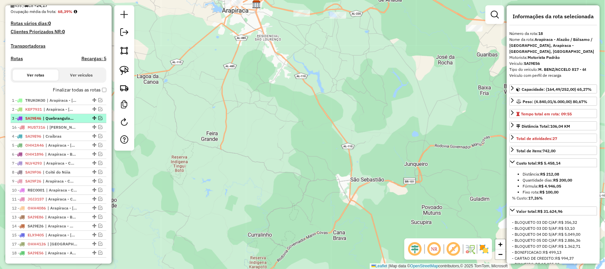
drag, startPoint x: 93, startPoint y: 243, endPoint x: 78, endPoint y: 127, distance: 116.6
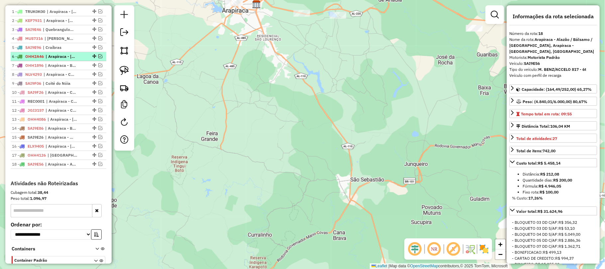
scroll to position [211, 0]
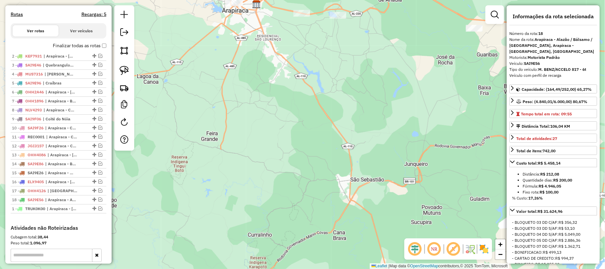
drag, startPoint x: 92, startPoint y: 60, endPoint x: 62, endPoint y: 233, distance: 175.5
drag, startPoint x: 92, startPoint y: 59, endPoint x: 58, endPoint y: 211, distance: 155.7
drag, startPoint x: 92, startPoint y: 108, endPoint x: 74, endPoint y: 202, distance: 95.8
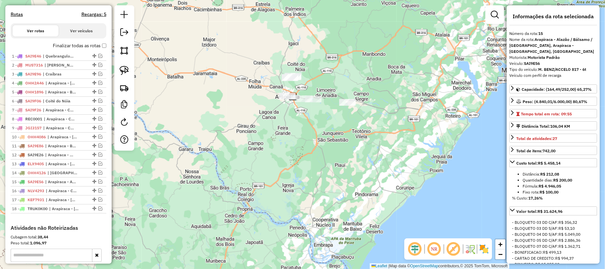
drag, startPoint x: 342, startPoint y: 127, endPoint x: 278, endPoint y: 126, distance: 64.1
click at [282, 127] on div "Janela de atendimento Grade de atendimento Capacidade Transportadoras Veículos …" at bounding box center [302, 134] width 605 height 269
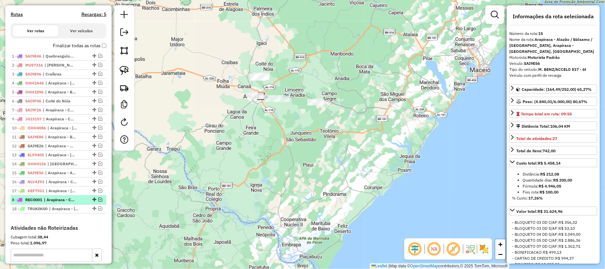
drag, startPoint x: 92, startPoint y: 125, endPoint x: 79, endPoint y: 210, distance: 85.7
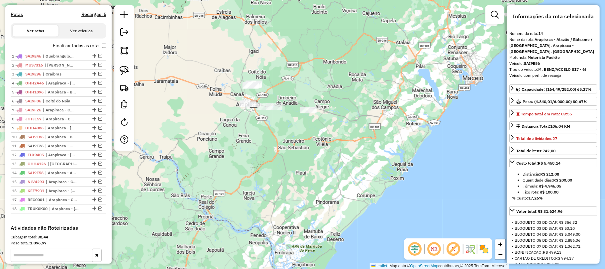
drag, startPoint x: 239, startPoint y: 145, endPoint x: 220, endPoint y: 155, distance: 21.4
click at [220, 155] on div "Janela de atendimento Grade de atendimento Capacidade Transportadoras Veículos …" at bounding box center [302, 134] width 605 height 269
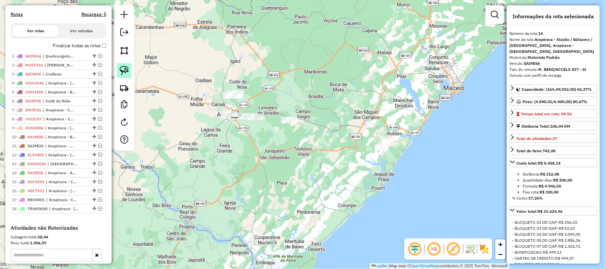
click at [123, 71] on img at bounding box center [124, 70] width 9 height 9
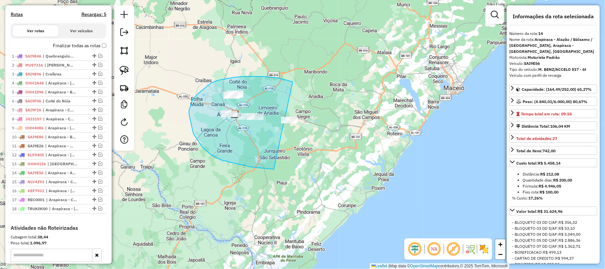
drag, startPoint x: 286, startPoint y: 80, endPoint x: 367, endPoint y: 135, distance: 98.1
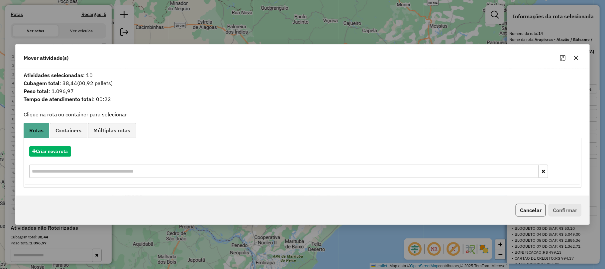
click at [576, 56] on icon "button" at bounding box center [575, 57] width 5 height 5
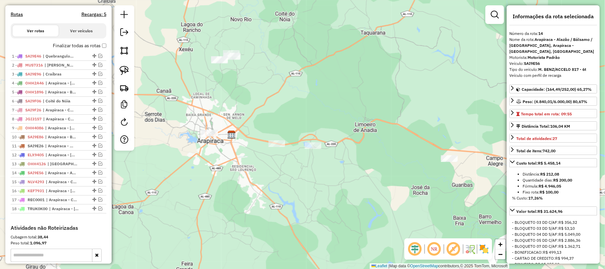
drag, startPoint x: 277, startPoint y: 116, endPoint x: 251, endPoint y: 121, distance: 27.0
click at [251, 121] on div "Janela de atendimento Grade de atendimento Capacidade Transportadoras Veículos …" at bounding box center [302, 134] width 605 height 269
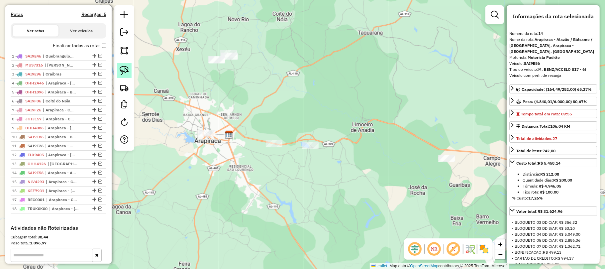
click at [124, 72] on img at bounding box center [124, 70] width 9 height 9
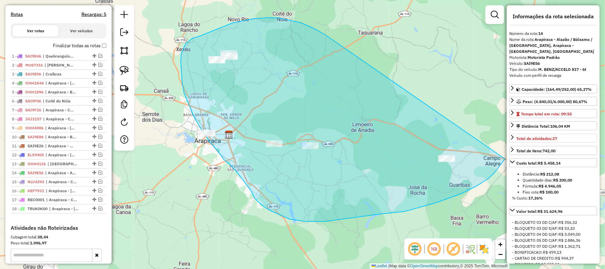
drag, startPoint x: 323, startPoint y: 34, endPoint x: 517, endPoint y: 137, distance: 220.1
click at [517, 137] on hb-router-mapa "Informações da Sessão 979089 - [DATE] Criação: [DATE] 17:50 Depósito: CDBAR Tot…" at bounding box center [302, 134] width 605 height 269
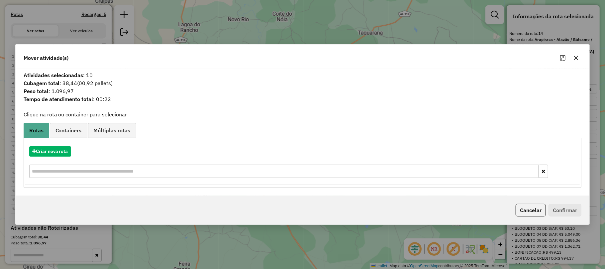
click at [579, 60] on button "button" at bounding box center [576, 57] width 11 height 11
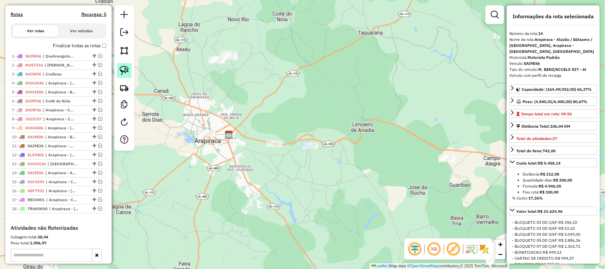
click at [125, 76] on link at bounding box center [124, 70] width 15 height 15
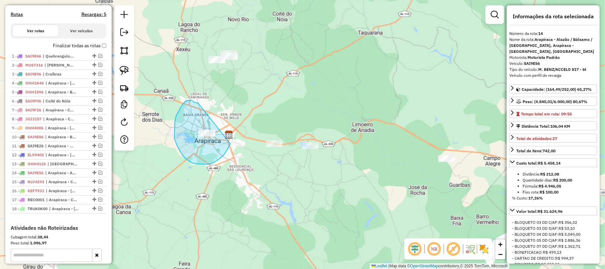
drag, startPoint x: 194, startPoint y: 102, endPoint x: 236, endPoint y: 116, distance: 44.3
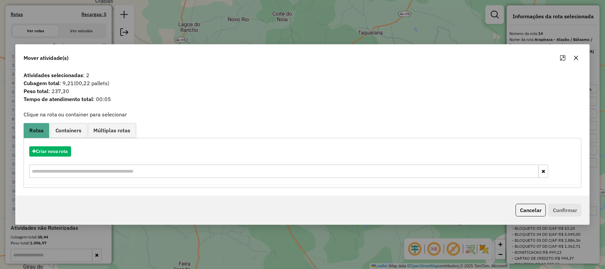
click at [576, 56] on icon "button" at bounding box center [575, 57] width 5 height 5
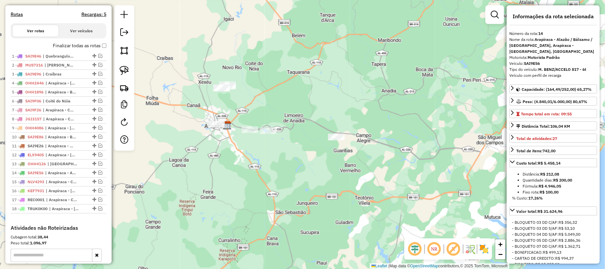
drag, startPoint x: 330, startPoint y: 100, endPoint x: 185, endPoint y: 111, distance: 145.6
click at [241, 115] on div "Janela de atendimento Grade de atendimento Capacidade Transportadoras Veículos …" at bounding box center [302, 134] width 605 height 269
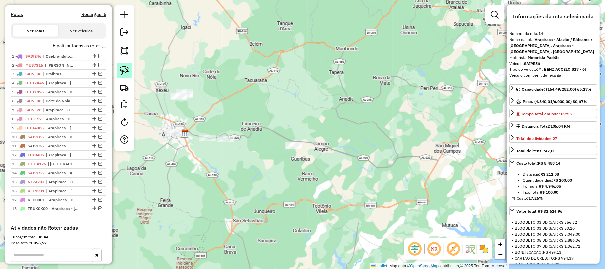
click at [131, 72] on div at bounding box center [124, 77] width 20 height 145
click at [127, 73] on img at bounding box center [124, 70] width 9 height 9
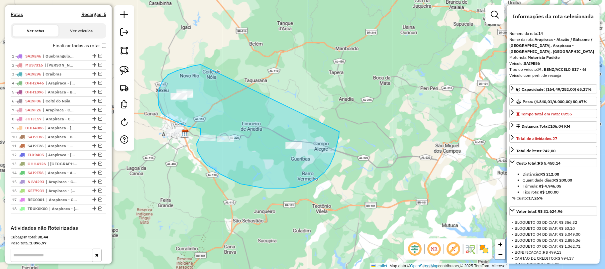
drag, startPoint x: 201, startPoint y: 64, endPoint x: 339, endPoint y: 132, distance: 153.9
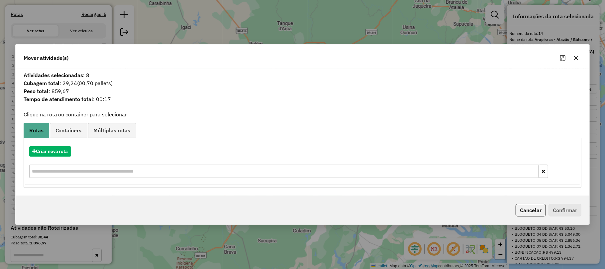
click at [576, 58] on icon "button" at bounding box center [576, 57] width 4 height 4
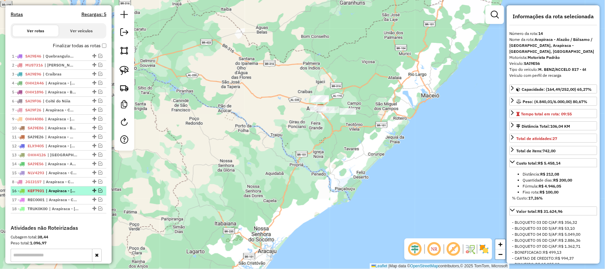
drag, startPoint x: 92, startPoint y: 125, endPoint x: 80, endPoint y: 197, distance: 72.9
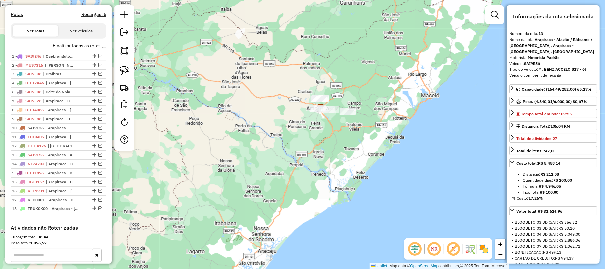
drag, startPoint x: 90, startPoint y: 97, endPoint x: 86, endPoint y: 181, distance: 83.9
drag, startPoint x: 92, startPoint y: 142, endPoint x: 88, endPoint y: 176, distance: 33.8
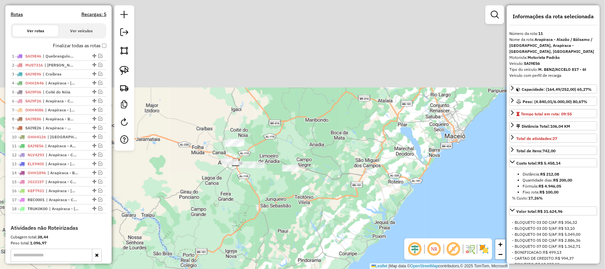
drag, startPoint x: 324, startPoint y: 120, endPoint x: 213, endPoint y: 219, distance: 148.3
click at [213, 219] on div "Janela de atendimento Grade de atendimento Capacidade Transportadoras Veículos …" at bounding box center [302, 134] width 605 height 269
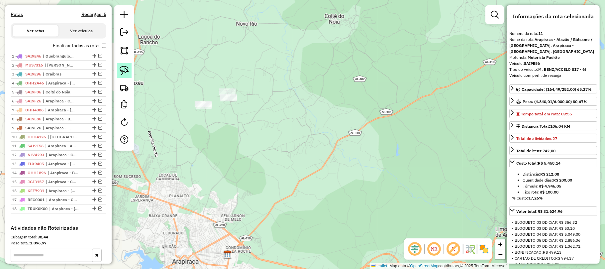
click at [121, 70] on img at bounding box center [124, 70] width 9 height 9
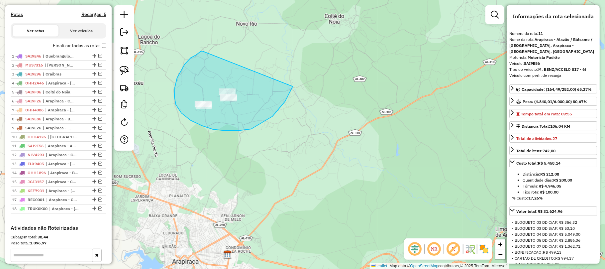
drag, startPoint x: 191, startPoint y: 58, endPoint x: 294, endPoint y: 44, distance: 104.5
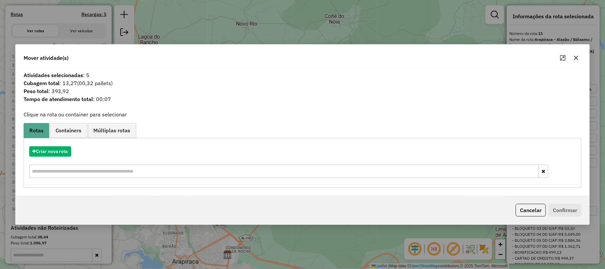
click at [572, 59] on button "button" at bounding box center [576, 57] width 11 height 11
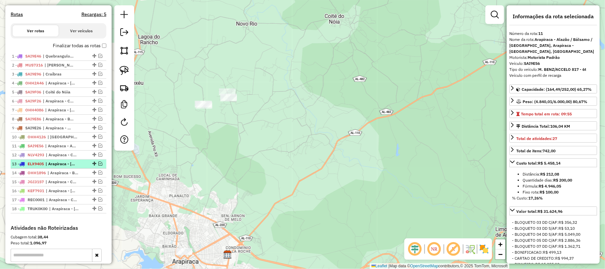
click at [98, 165] on em at bounding box center [100, 163] width 4 height 4
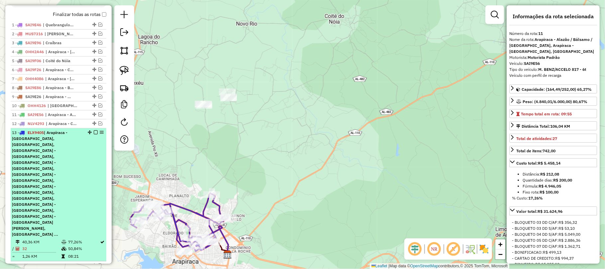
scroll to position [255, 0]
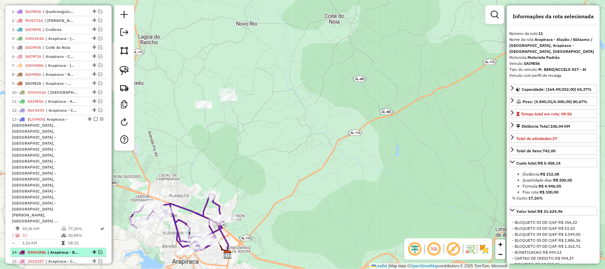
click at [99, 250] on em at bounding box center [100, 252] width 4 height 4
click at [92, 249] on div "14 - OHH1896 | Arapiraca - [GEOGRAPHIC_DATA], Arapiraca - [GEOGRAPHIC_DATA] / P…" at bounding box center [58, 261] width 93 height 24
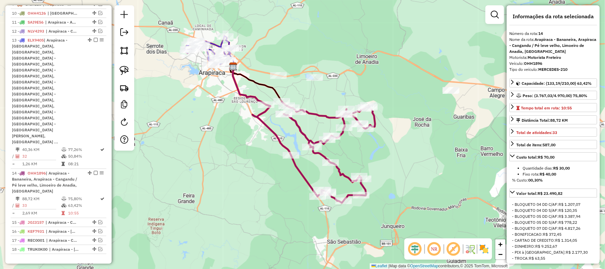
scroll to position [344, 0]
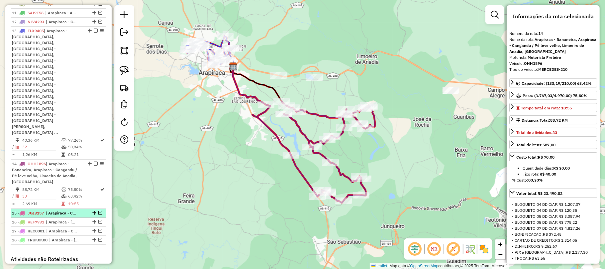
click at [98, 211] on em at bounding box center [100, 213] width 4 height 4
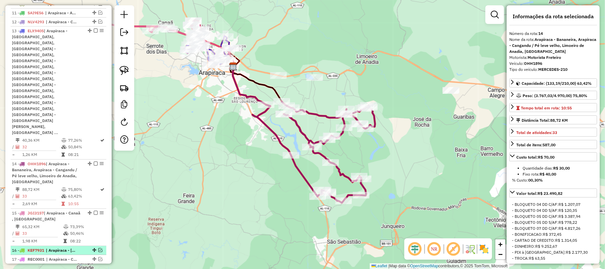
click at [99, 248] on em at bounding box center [100, 250] width 4 height 4
click at [96, 248] on div at bounding box center [94, 250] width 20 height 4
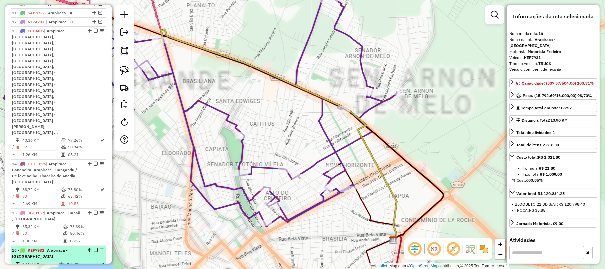
drag, startPoint x: 95, startPoint y: 204, endPoint x: 93, endPoint y: 196, distance: 8.1
click at [94, 248] on em at bounding box center [96, 250] width 4 height 4
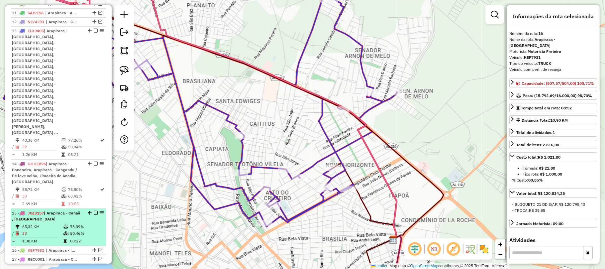
click at [94, 211] on em at bounding box center [96, 213] width 4 height 4
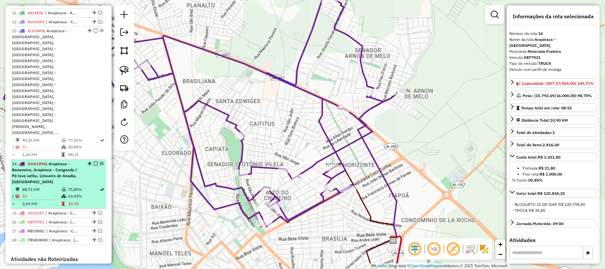
scroll to position [299, 0]
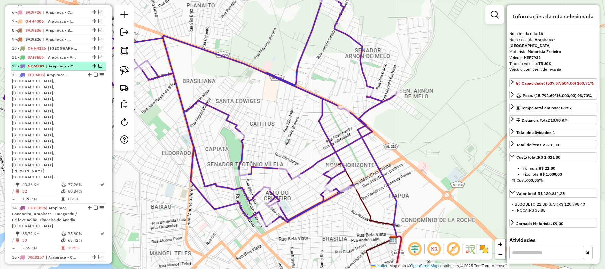
click at [99, 69] on li "12 - NLV4293 | [GEOGRAPHIC_DATA] - Centro" at bounding box center [59, 66] width 96 height 9
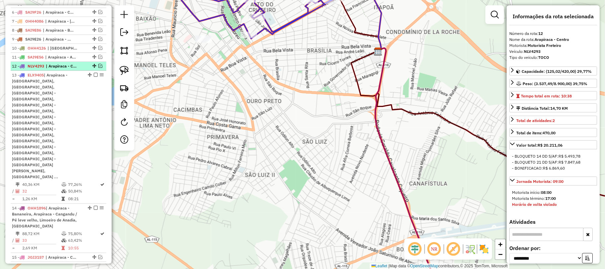
click at [99, 68] on em at bounding box center [100, 66] width 4 height 4
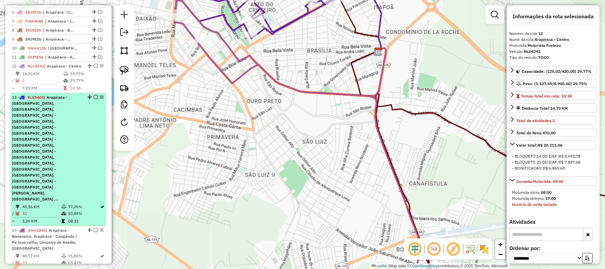
click at [95, 99] on em at bounding box center [96, 97] width 4 height 4
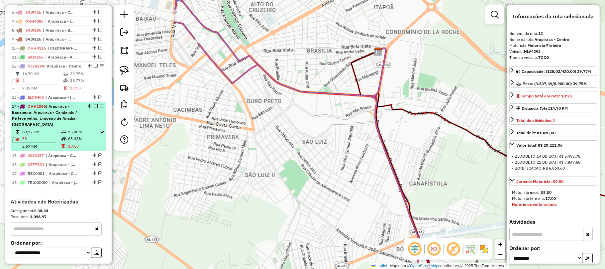
click at [94, 108] on em at bounding box center [96, 106] width 4 height 4
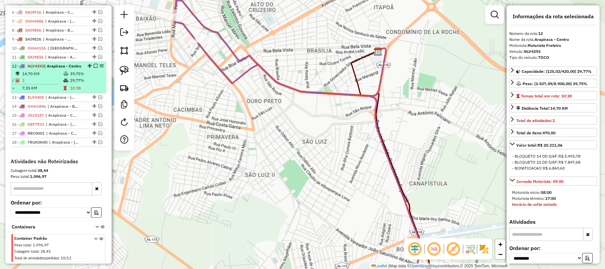
click at [92, 91] on td "10:38" at bounding box center [87, 88] width 34 height 7
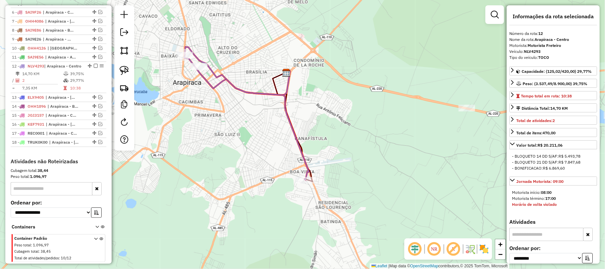
drag, startPoint x: 242, startPoint y: 119, endPoint x: 213, endPoint y: 225, distance: 109.9
click at [213, 225] on div "Janela de atendimento Grade de atendimento Capacidade Transportadoras Veículos …" at bounding box center [302, 134] width 605 height 269
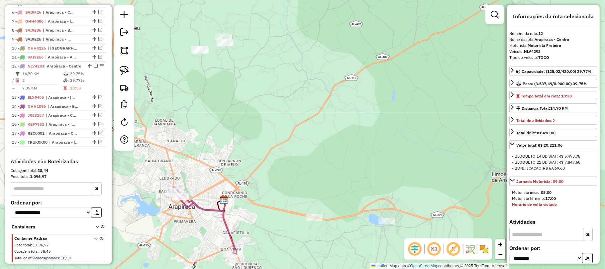
drag, startPoint x: 224, startPoint y: 135, endPoint x: 205, endPoint y: 168, distance: 38.1
click at [216, 168] on div "Janela de atendimento Grade de atendimento Capacidade Transportadoras Veículos …" at bounding box center [302, 134] width 605 height 269
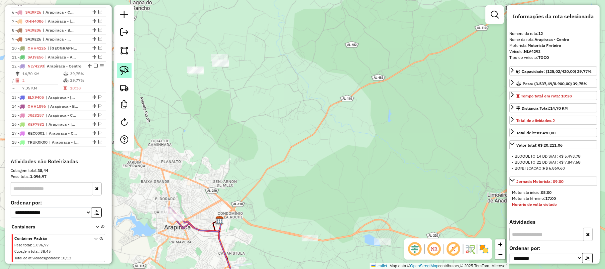
click at [128, 65] on link at bounding box center [124, 70] width 15 height 15
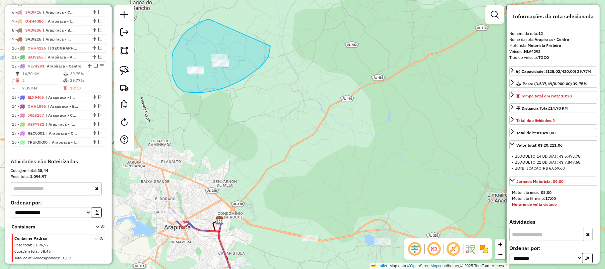
drag, startPoint x: 209, startPoint y: 19, endPoint x: 270, endPoint y: 44, distance: 65.6
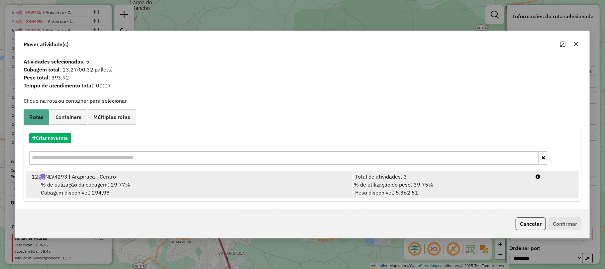
click at [142, 180] on div "12 NLV4293 | [GEOGRAPHIC_DATA] - Centro" at bounding box center [188, 176] width 321 height 8
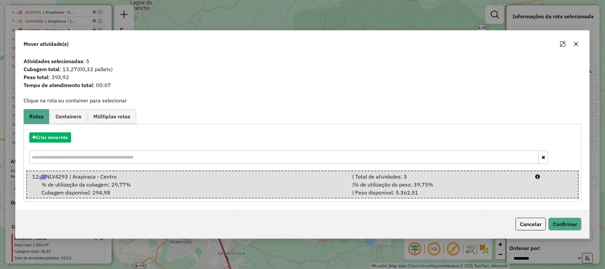
click at [550, 216] on div "Cancelar Confirmar" at bounding box center [303, 224] width 574 height 29
drag, startPoint x: 550, startPoint y: 216, endPoint x: 550, endPoint y: 222, distance: 6.0
click at [550, 219] on div "Cancelar Confirmar" at bounding box center [303, 224] width 574 height 29
click at [550, 222] on button "Confirmar" at bounding box center [565, 224] width 33 height 13
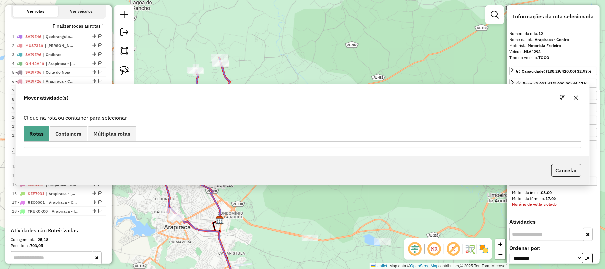
scroll to position [328, 0]
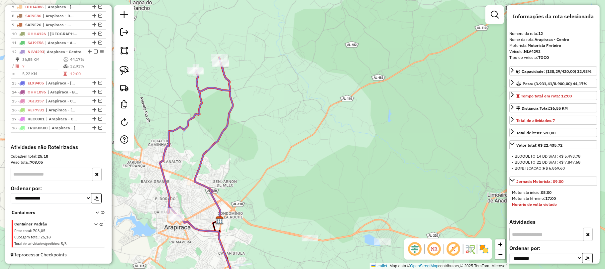
click at [217, 97] on div "Janela de atendimento Grade de atendimento Capacidade Transportadoras Veículos …" at bounding box center [302, 134] width 605 height 269
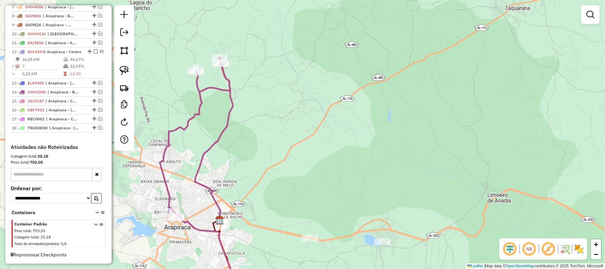
click at [217, 91] on icon at bounding box center [195, 165] width 71 height 216
select select "**********"
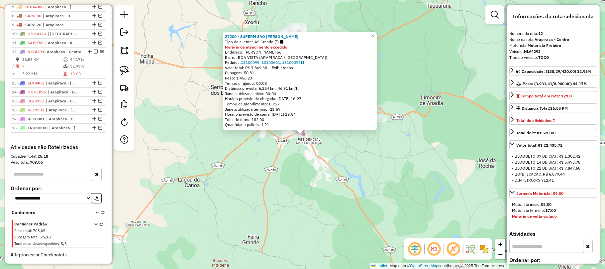
click at [247, 169] on div "27200 - SUPERM SAO [PERSON_NAME] Tipo de cliente: AS Grande (*) Horário de aten…" at bounding box center [302, 134] width 605 height 269
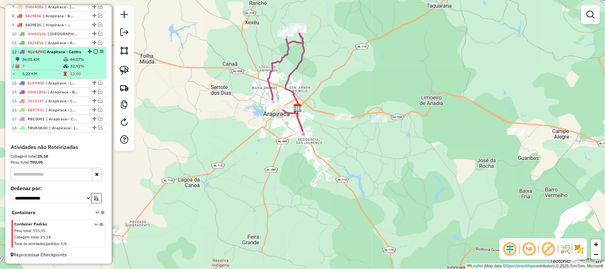
click at [94, 50] on em at bounding box center [96, 52] width 4 height 4
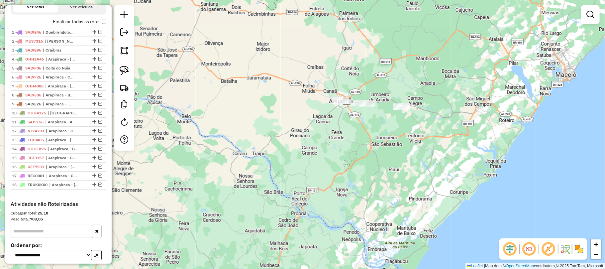
scroll to position [266, 0]
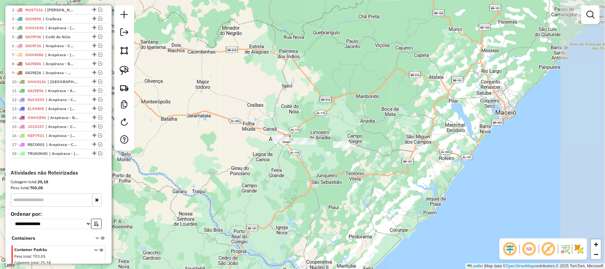
drag, startPoint x: 414, startPoint y: 140, endPoint x: 373, endPoint y: 165, distance: 47.8
click at [373, 165] on div "Janela de atendimento Grade de atendimento Capacidade Transportadoras Veículos …" at bounding box center [302, 134] width 605 height 269
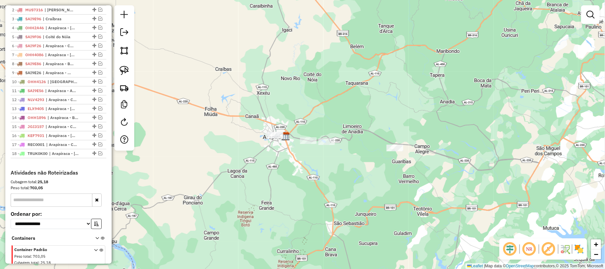
drag, startPoint x: 283, startPoint y: 153, endPoint x: 324, endPoint y: 158, distance: 41.5
click at [324, 158] on div "Janela de atendimento Grade de atendimento Capacidade Transportadoras Veículos …" at bounding box center [302, 134] width 605 height 269
click at [124, 31] on em at bounding box center [124, 32] width 8 height 8
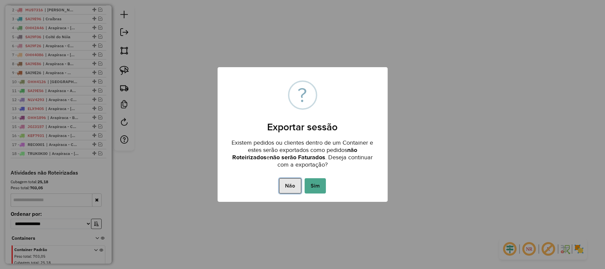
click at [290, 185] on button "Não" at bounding box center [290, 185] width 22 height 15
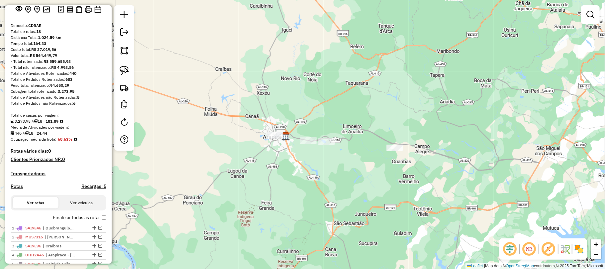
scroll to position [0, 0]
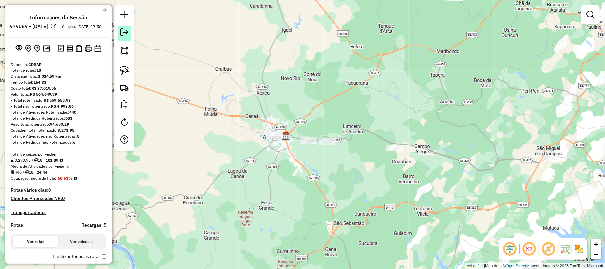
click at [123, 35] on em at bounding box center [124, 32] width 8 height 8
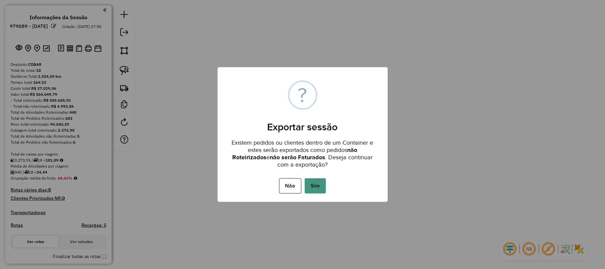
click at [314, 186] on button "Sim" at bounding box center [315, 185] width 21 height 15
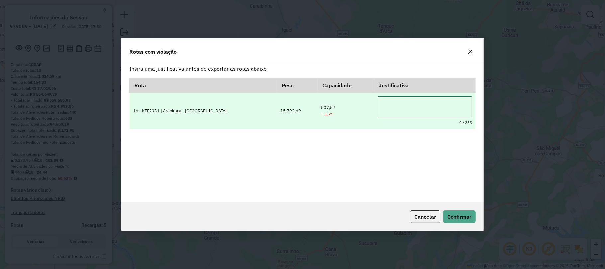
click at [406, 102] on textarea at bounding box center [425, 106] width 94 height 21
click at [388, 106] on textarea "**********" at bounding box center [425, 106] width 94 height 21
click at [395, 104] on textarea "**********" at bounding box center [425, 106] width 94 height 21
click at [413, 104] on textarea "**********" at bounding box center [425, 106] width 94 height 21
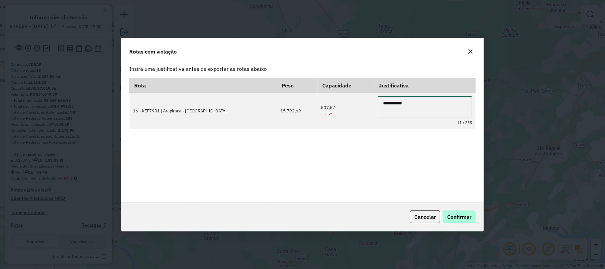
type textarea "**********"
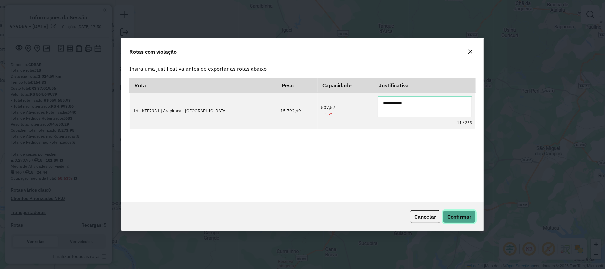
click at [460, 213] on span "Confirmar" at bounding box center [459, 216] width 24 height 7
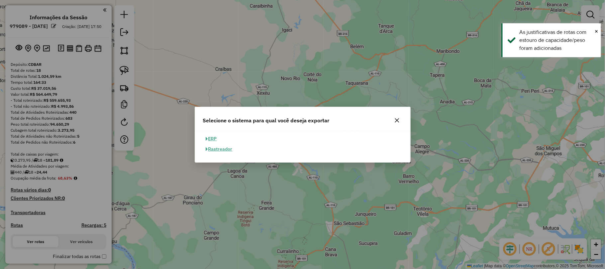
click at [211, 138] on button "ERP" at bounding box center [211, 139] width 17 height 10
select select "*********"
select select "**"
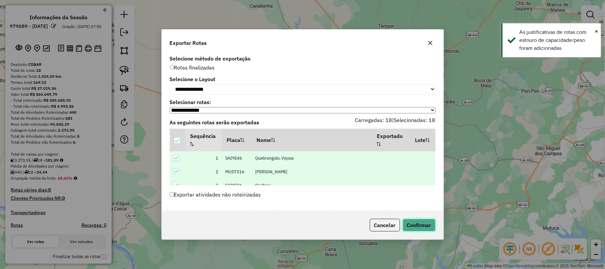
click at [423, 224] on button "Confirmar" at bounding box center [419, 225] width 33 height 13
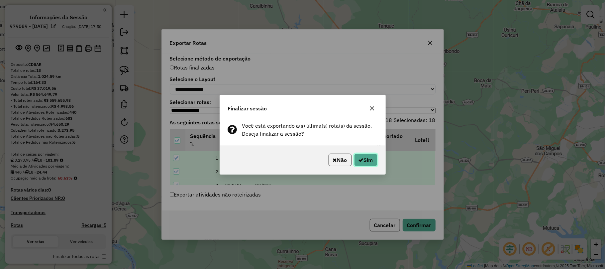
click at [361, 158] on icon "button" at bounding box center [360, 159] width 5 height 5
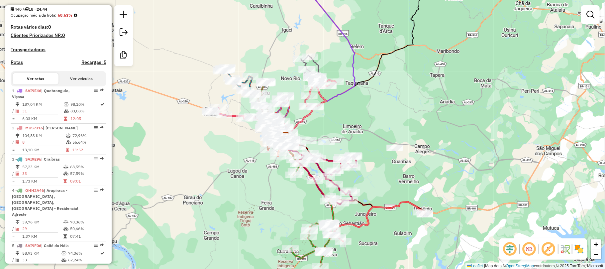
scroll to position [221, 0]
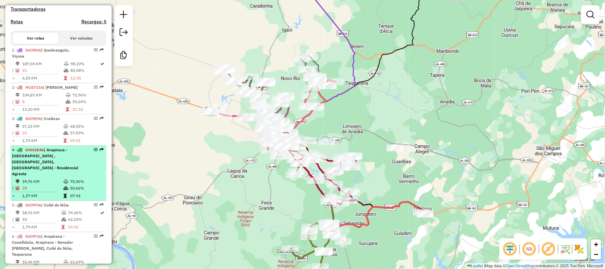
click at [80, 192] on td "07:41" at bounding box center [87, 195] width 34 height 7
select select "**********"
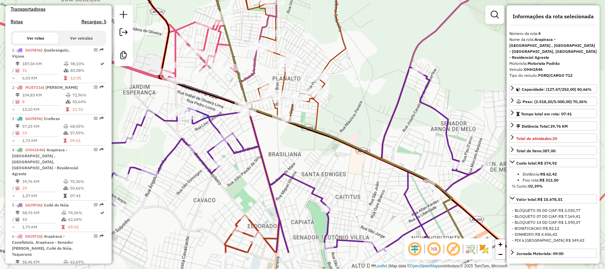
drag, startPoint x: 358, startPoint y: 221, endPoint x: 324, endPoint y: 177, distance: 55.4
click at [324, 177] on div "Janela de atendimento Grade de atendimento Capacidade Transportadoras Veículos …" at bounding box center [302, 134] width 605 height 269
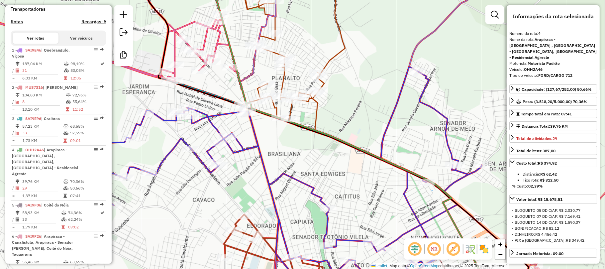
drag, startPoint x: 582, startPoint y: 231, endPoint x: 566, endPoint y: 206, distance: 29.5
click at [566, 207] on hb-info-condicao-pagamento "- BLOQUETO 05 DD C/AF: R$ 2.030,77 - BLOQUETO 07 DD C/AF: R$ 7.169,41 - BLOQUET…" at bounding box center [553, 225] width 82 height 36
click at [579, 237] on div "- PIX à Vista: R$ 349,42" at bounding box center [553, 240] width 82 height 6
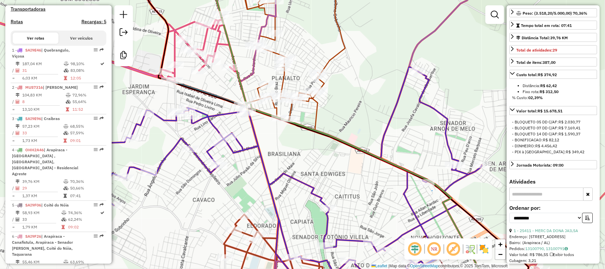
click at [554, 189] on input "text" at bounding box center [546, 193] width 74 height 13
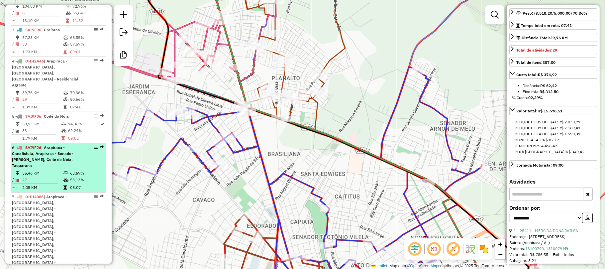
scroll to position [354, 0]
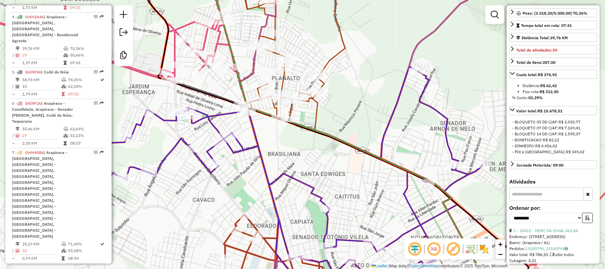
click at [535, 190] on input "text" at bounding box center [546, 193] width 74 height 13
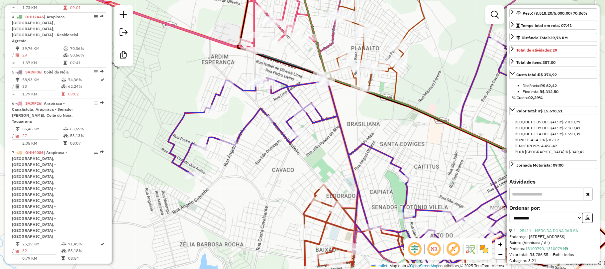
drag, startPoint x: 200, startPoint y: 185, endPoint x: 291, endPoint y: 154, distance: 96.1
click at [289, 154] on div "Janela de atendimento Grade de atendimento Capacidade Transportadoras Veículos …" at bounding box center [302, 134] width 605 height 269
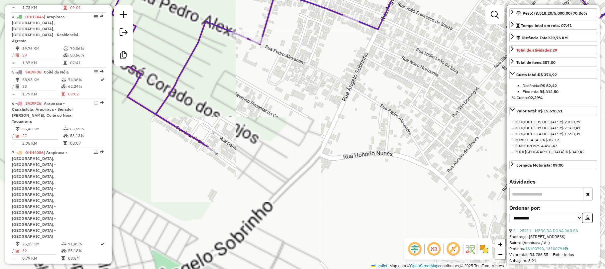
drag, startPoint x: 215, startPoint y: 117, endPoint x: 306, endPoint y: 85, distance: 95.7
click at [308, 97] on div "Janela de atendimento Grade de atendimento Capacidade Transportadoras Veículos …" at bounding box center [302, 134] width 605 height 269
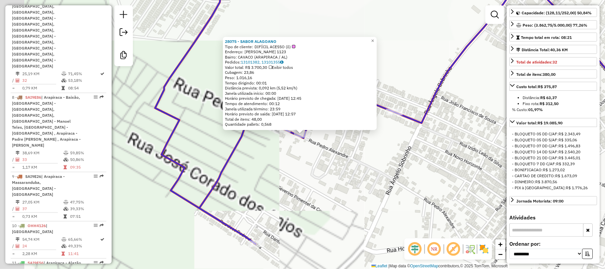
scroll to position [781, 0]
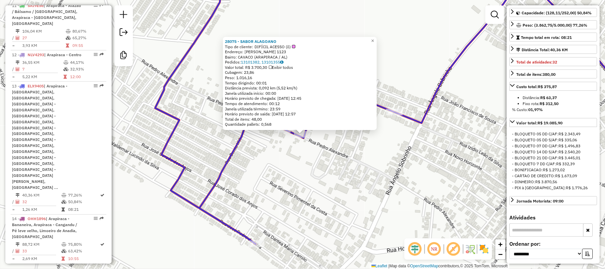
click at [409, 123] on div "28075 - SABOR ALAGOANO Tipo de cliente: DIFÍCIL ACESSO (ô) Endereço: [PERSON_NA…" at bounding box center [302, 134] width 605 height 269
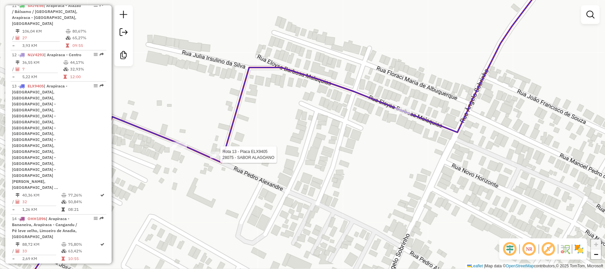
select select "**********"
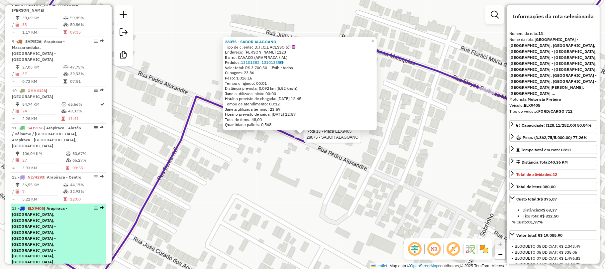
scroll to position [649, 0]
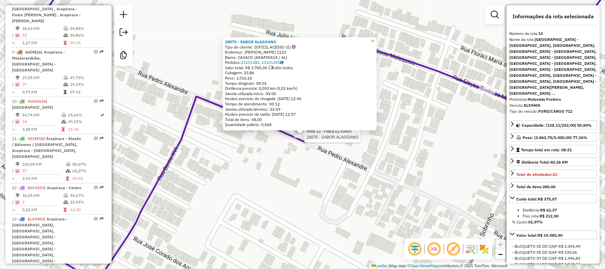
click at [478, 107] on div "Rota 13 - Placa ELX9405 28075 - SABOR ALAGOANO 28075 - SABOR ALAGOANO Tipo de c…" at bounding box center [302, 134] width 605 height 269
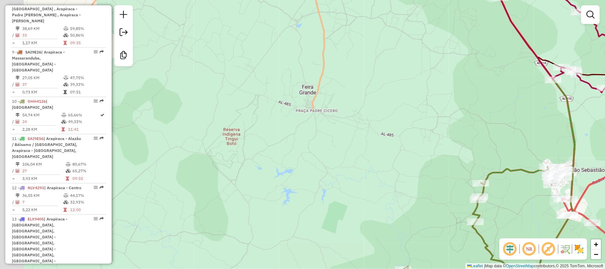
drag, startPoint x: 278, startPoint y: 157, endPoint x: 352, endPoint y: 144, distance: 74.8
click at [349, 144] on div "Janela de atendimento Grade de atendimento Capacidade Transportadoras Veículos …" at bounding box center [302, 134] width 605 height 269
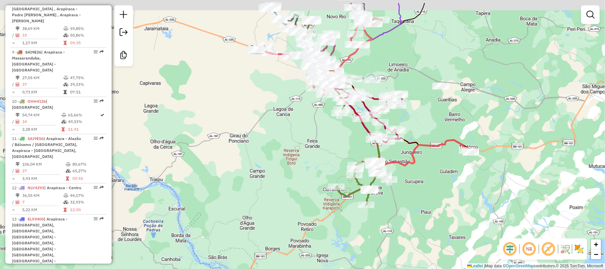
drag, startPoint x: 414, startPoint y: 52, endPoint x: 371, endPoint y: 102, distance: 65.0
click at [393, 88] on div "Janela de atendimento Grade de atendimento Capacidade Transportadoras Veículos …" at bounding box center [302, 134] width 605 height 269
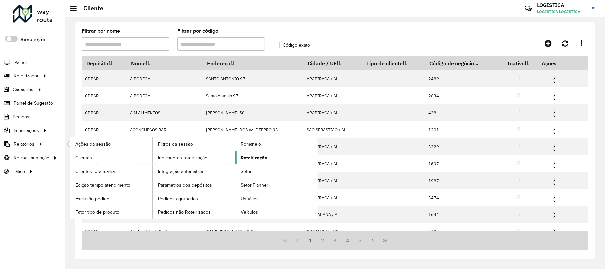
click at [256, 158] on span "Roteirização" at bounding box center [254, 157] width 27 height 7
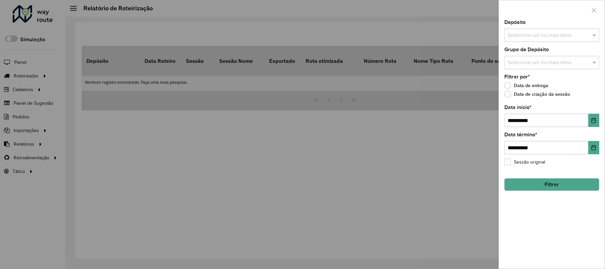
click at [536, 33] on input "text" at bounding box center [548, 36] width 85 height 8
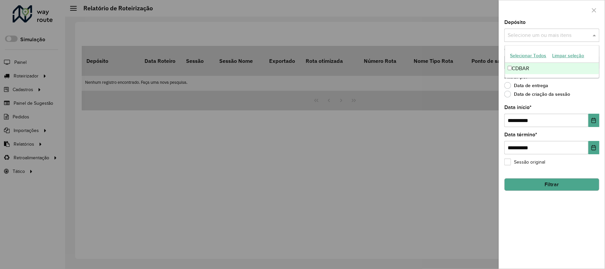
click at [519, 70] on div "CDBAR" at bounding box center [552, 68] width 94 height 11
click at [594, 121] on icon "Choose Date" at bounding box center [593, 120] width 5 height 5
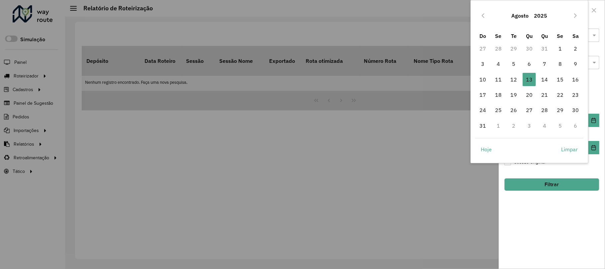
click at [520, 16] on button "Agosto" at bounding box center [520, 16] width 23 height 16
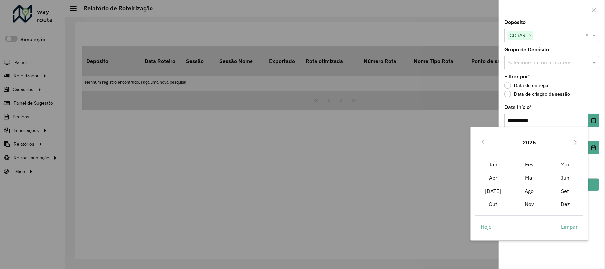
click at [495, 164] on span "Jan" at bounding box center [493, 163] width 36 height 13
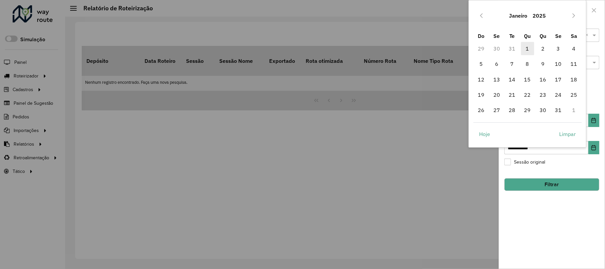
click at [527, 49] on span "1" at bounding box center [527, 48] width 13 height 13
type input "**********"
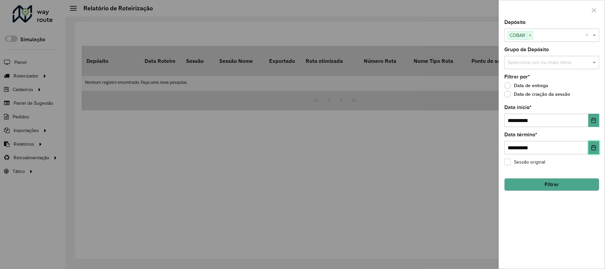
click at [593, 147] on icon "Choose Date" at bounding box center [593, 147] width 5 height 5
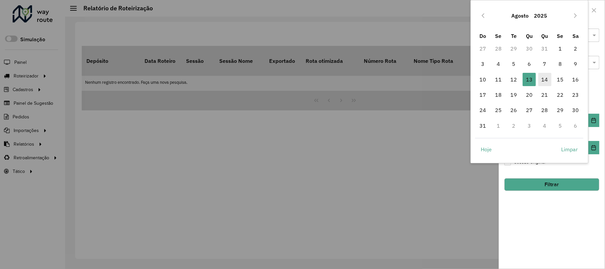
click at [546, 76] on span "14" at bounding box center [544, 79] width 13 height 13
type input "**********"
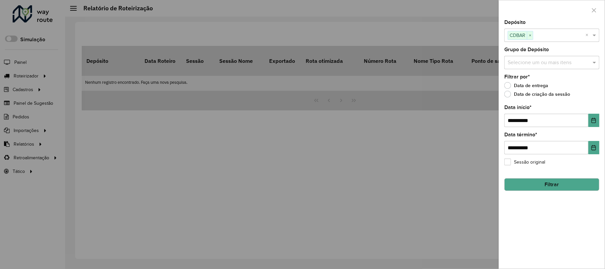
click at [551, 185] on button "Filtrar" at bounding box center [551, 184] width 95 height 13
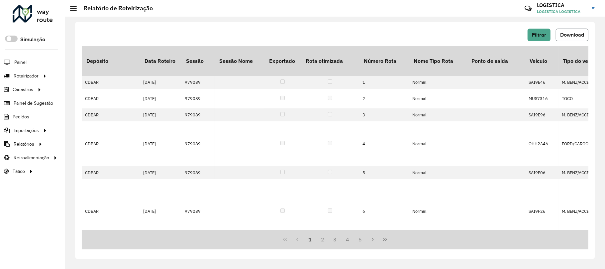
click at [573, 32] on span "Download" at bounding box center [572, 35] width 24 height 6
click at [86, 75] on span "Entregas" at bounding box center [84, 75] width 19 height 7
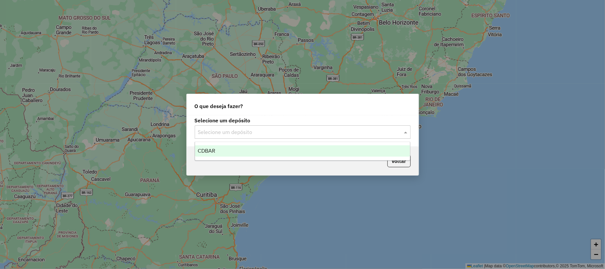
click at [262, 131] on input "text" at bounding box center [296, 132] width 196 height 8
click at [221, 148] on div "CDBAR" at bounding box center [302, 150] width 215 height 11
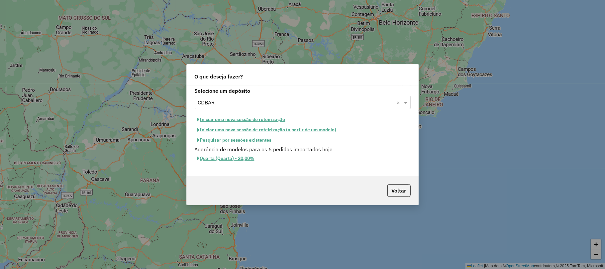
click at [256, 139] on button "Pesquisar por sessões existentes" at bounding box center [235, 140] width 80 height 10
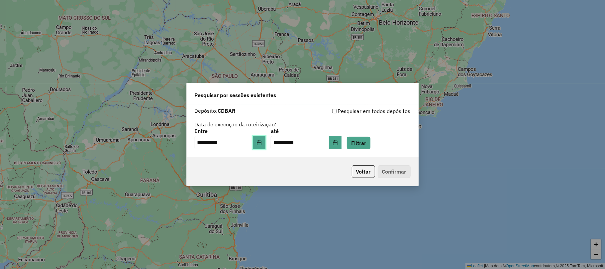
click at [261, 141] on icon "Choose Date" at bounding box center [259, 142] width 4 height 5
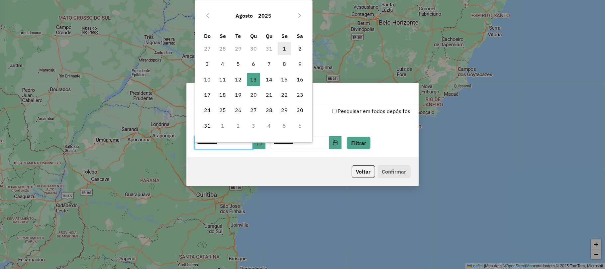
click at [285, 46] on span "1" at bounding box center [284, 48] width 13 height 13
type input "**********"
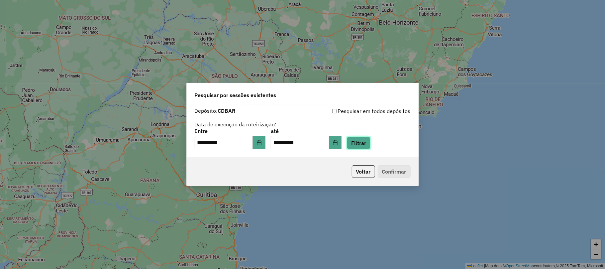
click at [370, 144] on button "Filtrar" at bounding box center [359, 143] width 24 height 13
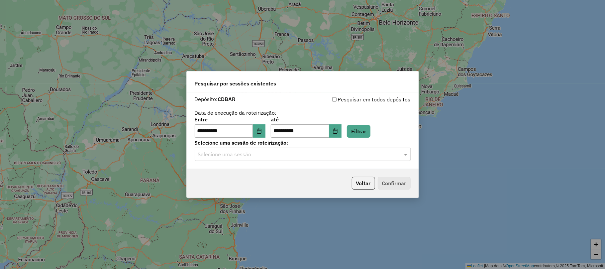
click at [235, 153] on input "text" at bounding box center [296, 155] width 196 height 8
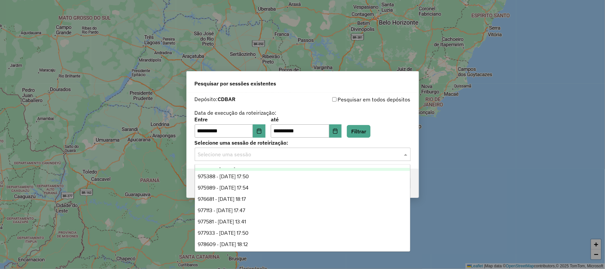
scroll to position [56, 0]
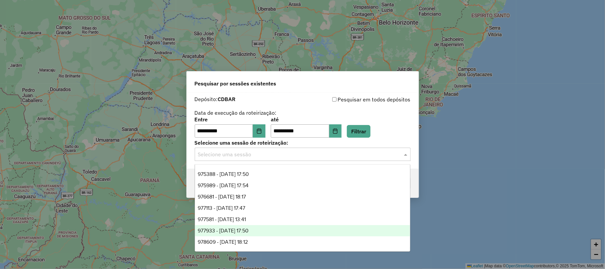
click at [238, 228] on span "977933 - 12/08/2025 17:50" at bounding box center [223, 231] width 51 height 6
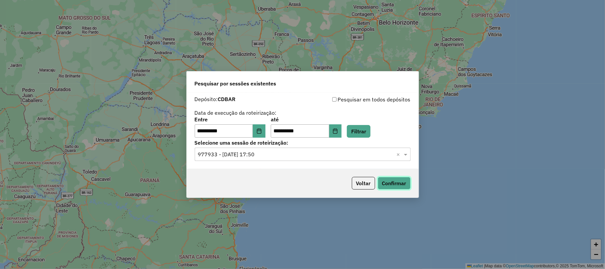
click at [392, 185] on button "Confirmar" at bounding box center [394, 183] width 33 height 13
click at [283, 154] on input "text" at bounding box center [296, 155] width 196 height 8
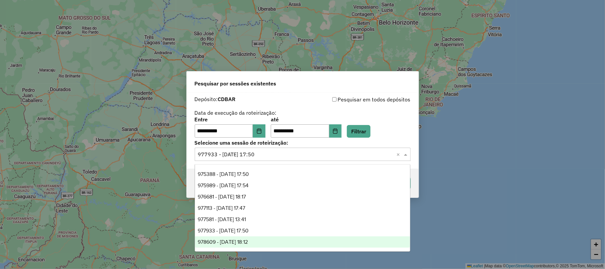
click at [243, 243] on span "978609 - 13/08/2025 18:12" at bounding box center [223, 242] width 50 height 6
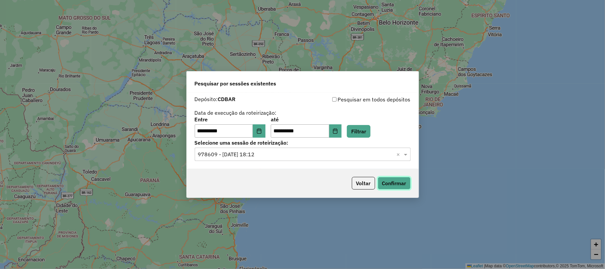
click at [407, 180] on button "Confirmar" at bounding box center [394, 183] width 33 height 13
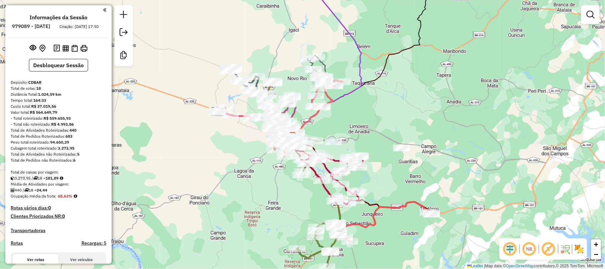
scroll to position [649, 0]
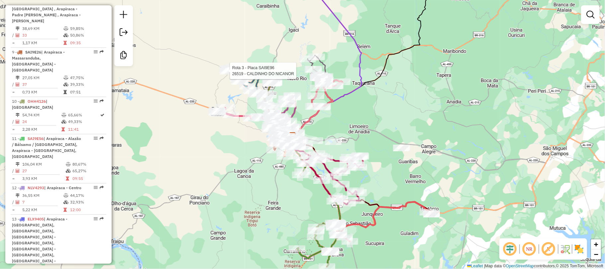
select select "**********"
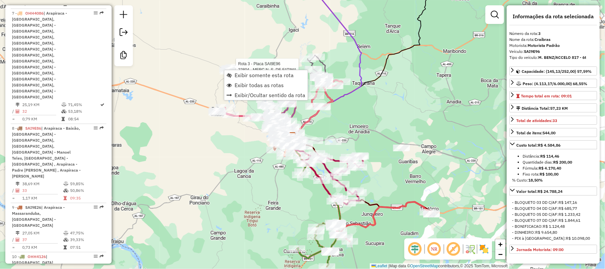
scroll to position [337, 0]
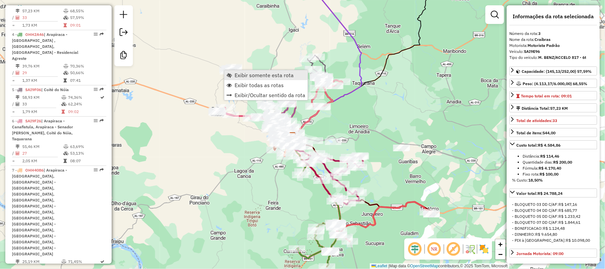
click at [262, 75] on span "Exibir somente esta rota" at bounding box center [264, 74] width 59 height 5
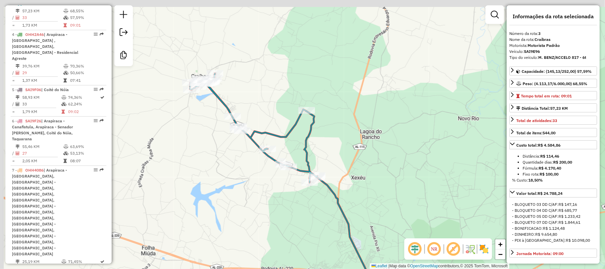
drag, startPoint x: 295, startPoint y: 98, endPoint x: 346, endPoint y: 180, distance: 97.0
click at [346, 180] on div "Janela de atendimento Grade de atendimento Capacidade Transportadoras Veículos …" at bounding box center [302, 134] width 605 height 269
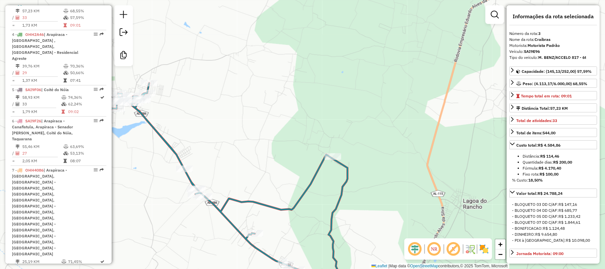
drag, startPoint x: 277, startPoint y: 183, endPoint x: 338, endPoint y: 195, distance: 61.8
click at [330, 198] on div "Janela de atendimento Grade de atendimento Capacidade Transportadoras Veículos …" at bounding box center [302, 134] width 605 height 269
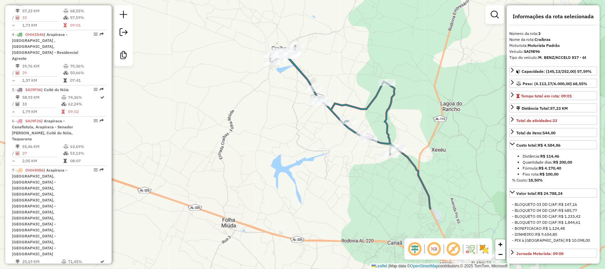
drag, startPoint x: 313, startPoint y: 148, endPoint x: 360, endPoint y: 61, distance: 98.4
click at [360, 61] on div "Janela de atendimento Grade de atendimento Capacidade Transportadoras Veículos …" at bounding box center [302, 134] width 605 height 269
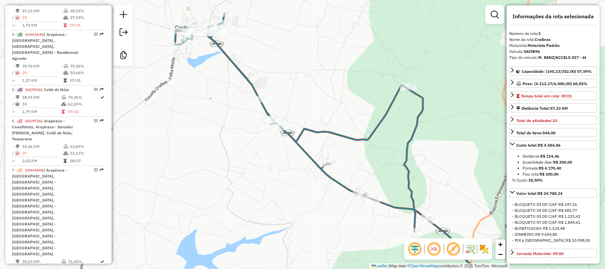
drag, startPoint x: 358, startPoint y: 68, endPoint x: 352, endPoint y: 51, distance: 17.8
click at [352, 51] on div "Janela de atendimento Grade de atendimento Capacidade Transportadoras Veículos …" at bounding box center [302, 134] width 605 height 269
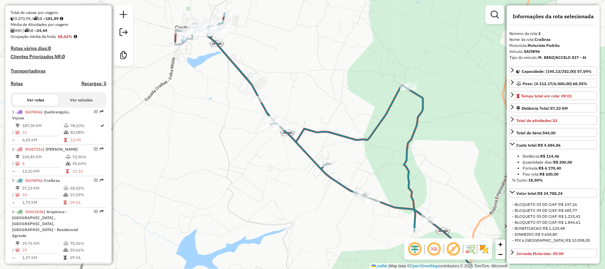
scroll to position [204, 0]
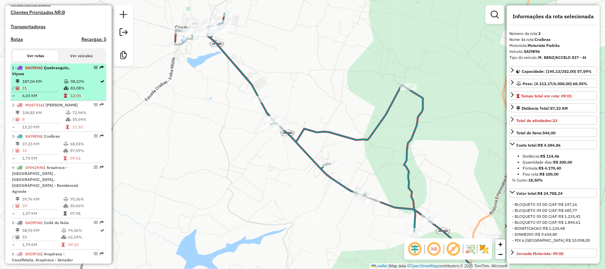
click at [50, 85] on td "187,04 KM" at bounding box center [43, 81] width 42 height 7
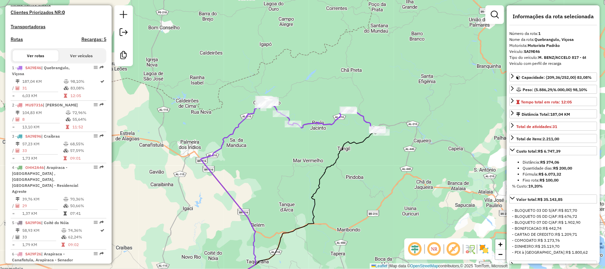
drag, startPoint x: 313, startPoint y: 102, endPoint x: 293, endPoint y: 188, distance: 87.6
click at [292, 186] on div "Janela de atendimento Grade de atendimento Capacidade Transportadoras Veículos …" at bounding box center [302, 134] width 605 height 269
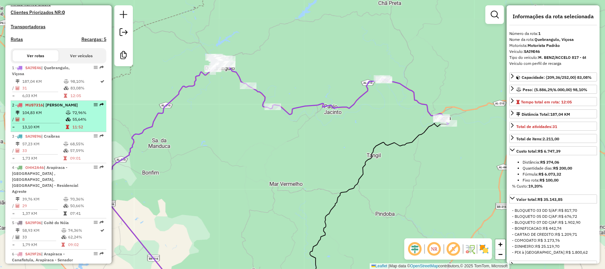
click at [75, 116] on td "72,96%" at bounding box center [88, 112] width 32 height 7
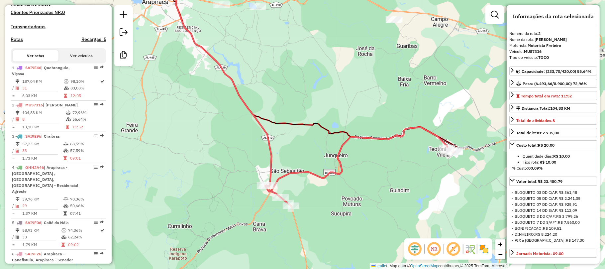
drag, startPoint x: 290, startPoint y: 177, endPoint x: 302, endPoint y: 144, distance: 35.9
click at [302, 144] on div "Janela de atendimento Grade de atendimento Capacidade Transportadoras Veículos …" at bounding box center [302, 134] width 605 height 269
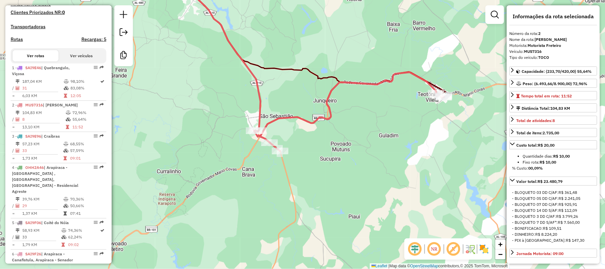
drag, startPoint x: 321, startPoint y: 143, endPoint x: 307, endPoint y: 93, distance: 51.3
click at [307, 93] on div "Janela de atendimento Grade de atendimento Capacidade Transportadoras Veículos …" at bounding box center [302, 134] width 605 height 269
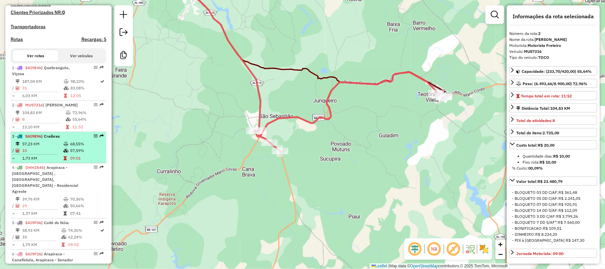
click at [76, 147] on td "68,55%" at bounding box center [87, 144] width 34 height 7
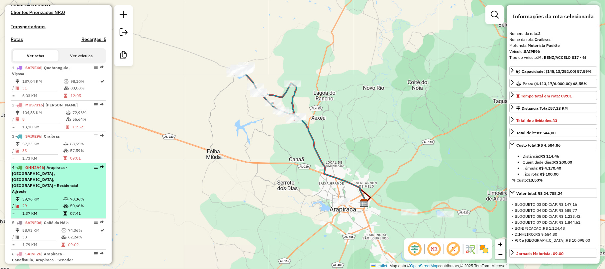
click at [59, 180] on div "4 - OHH2A46 | Arapiraca - Lagoa do Rancho , Arapiraca - Massaranduba, Arapiraca…" at bounding box center [47, 179] width 70 height 30
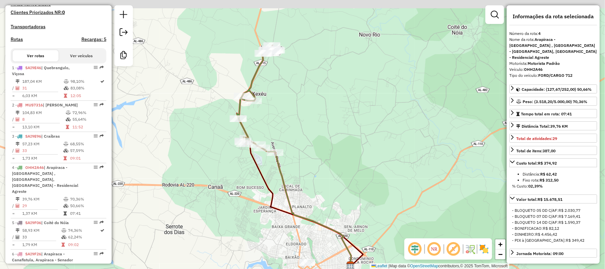
drag, startPoint x: 334, startPoint y: 82, endPoint x: 332, endPoint y: 140, distance: 58.2
click at [332, 140] on div "Janela de atendimento Grade de atendimento Capacidade Transportadoras Veículos …" at bounding box center [302, 134] width 605 height 269
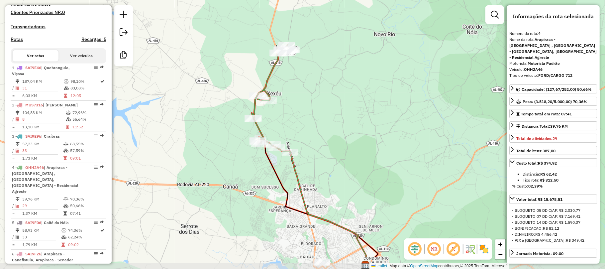
drag, startPoint x: 315, startPoint y: 144, endPoint x: 330, endPoint y: 105, distance: 41.5
click at [330, 105] on div "Janela de atendimento Grade de atendimento Capacidade Transportadoras Veículos …" at bounding box center [302, 134] width 605 height 269
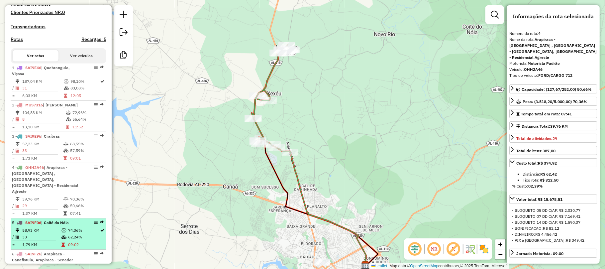
click at [61, 231] on icon at bounding box center [63, 230] width 5 height 4
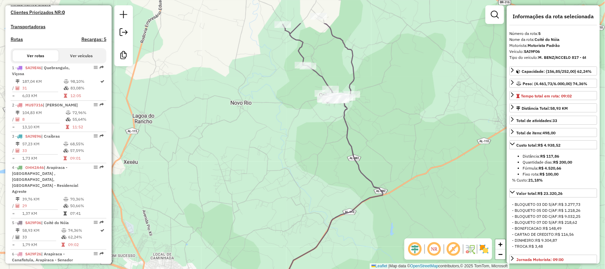
drag, startPoint x: 332, startPoint y: 98, endPoint x: 297, endPoint y: 185, distance: 94.2
click at [297, 189] on div "Janela de atendimento Grade de atendimento Capacidade Transportadoras Veículos …" at bounding box center [302, 134] width 605 height 269
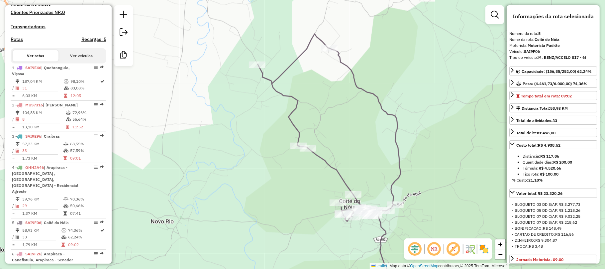
drag, startPoint x: 326, startPoint y: 113, endPoint x: 366, endPoint y: 153, distance: 56.9
click at [366, 153] on div "Janela de atendimento Grade de atendimento Capacidade Transportadoras Veículos …" at bounding box center [302, 134] width 605 height 269
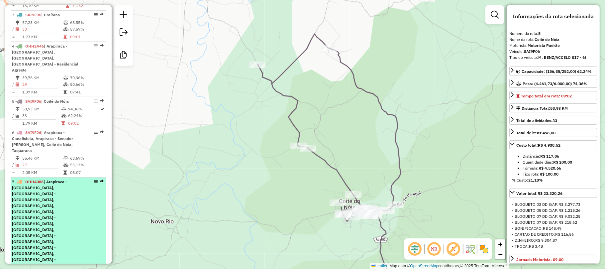
scroll to position [337, 0]
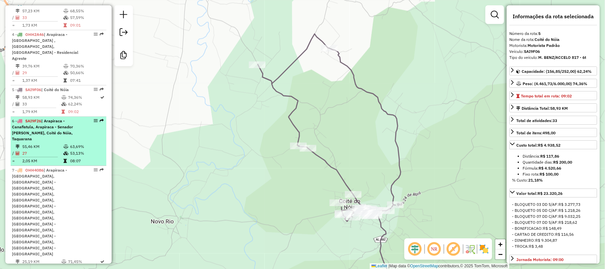
click at [51, 136] on span "| Arapiraca - Canafistula, Arapiraca - Senador Arnon de Melo, Coité do Nóia, Ta…" at bounding box center [42, 129] width 61 height 23
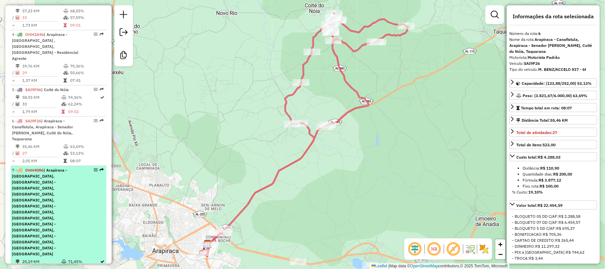
click at [56, 189] on span "| Arapiraca - Boa Vista, Arapiraca - Cacimbas, Arapiraca - Centro, Arapiraca - …" at bounding box center [39, 211] width 55 height 89
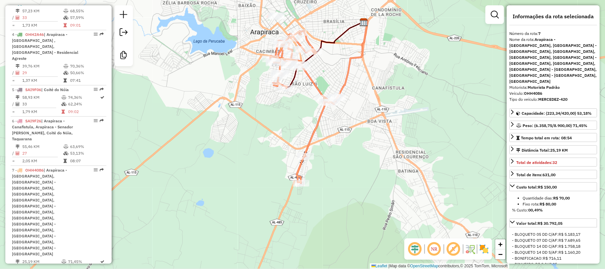
drag, startPoint x: 300, startPoint y: 130, endPoint x: 307, endPoint y: 89, distance: 41.6
click at [307, 89] on div "Janela de atendimento Grade de atendimento Capacidade Transportadoras Veículos …" at bounding box center [302, 134] width 605 height 269
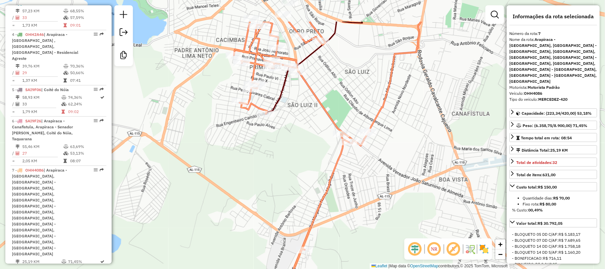
drag, startPoint x: 297, startPoint y: 102, endPoint x: 280, endPoint y: 151, distance: 51.3
click at [280, 151] on div "Janela de atendimento Grade de atendimento Capacidade Transportadoras Veículos …" at bounding box center [302, 134] width 605 height 269
click at [274, 170] on div "Janela de atendimento Grade de atendimento Capacidade Transportadoras Veículos …" at bounding box center [302, 134] width 605 height 269
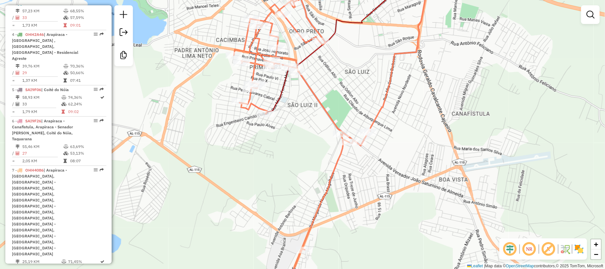
click at [274, 170] on div "Janela de atendimento Grade de atendimento Capacidade Transportadoras Veículos …" at bounding box center [302, 134] width 605 height 269
select select "**********"
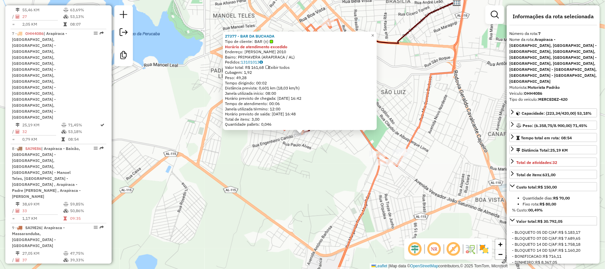
scroll to position [498, 0]
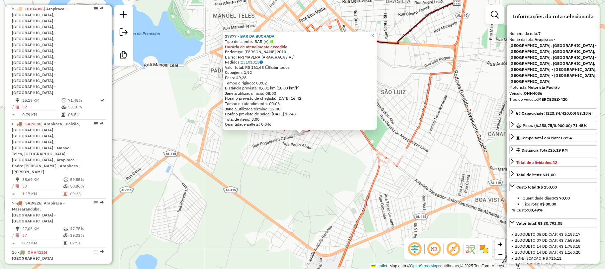
click at [264, 152] on div "27377 - BAR DA BUCHADA Tipo de cliente: BAR (±) Horário de atendimento excedido…" at bounding box center [302, 134] width 605 height 269
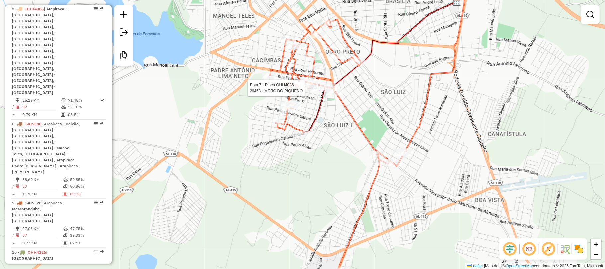
select select "**********"
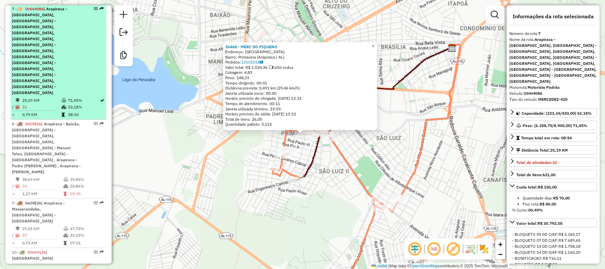
click at [66, 97] on td at bounding box center [64, 100] width 7 height 7
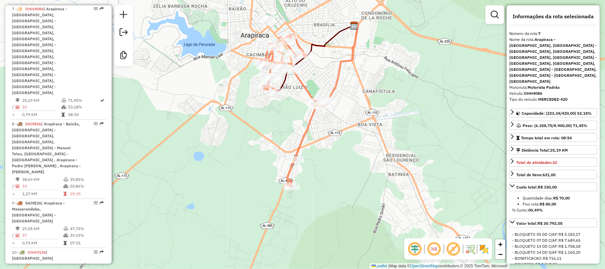
drag, startPoint x: 310, startPoint y: 102, endPoint x: 317, endPoint y: 73, distance: 30.0
click at [317, 73] on div "Janela de atendimento Grade de atendimento Capacidade Transportadoras Veículos …" at bounding box center [302, 134] width 605 height 269
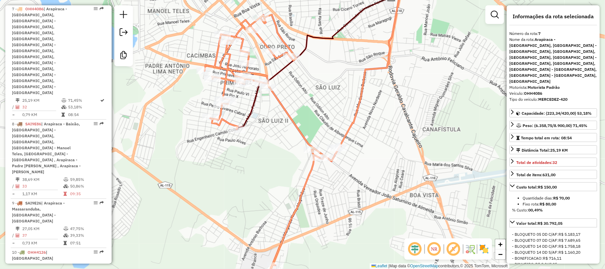
drag, startPoint x: 311, startPoint y: 80, endPoint x: 311, endPoint y: 100, distance: 19.9
click at [311, 100] on div "Janela de atendimento Grade de atendimento Capacidade Transportadoras Veículos …" at bounding box center [302, 134] width 605 height 269
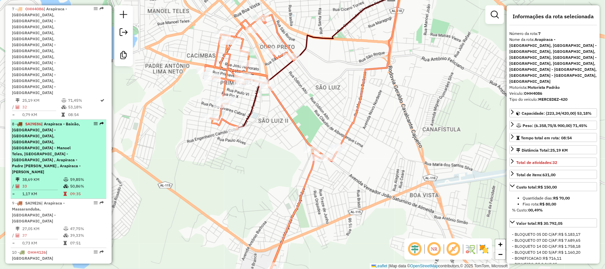
click at [46, 121] on span "| Arapiraca - Baixão, Arapiraca - Cacimbas, Arapiraca - Centro, Arapiraca - Man…" at bounding box center [46, 147] width 69 height 53
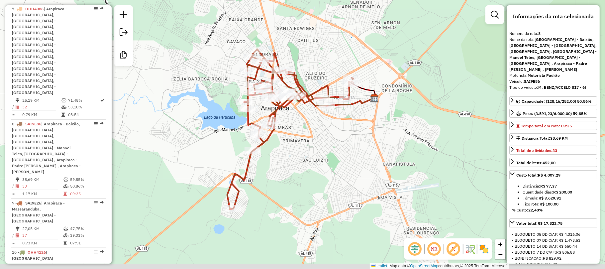
drag, startPoint x: 200, startPoint y: 121, endPoint x: 190, endPoint y: 95, distance: 27.8
click at [190, 95] on div "Janela de atendimento Grade de atendimento Capacidade Transportadoras Veículos …" at bounding box center [302, 134] width 605 height 269
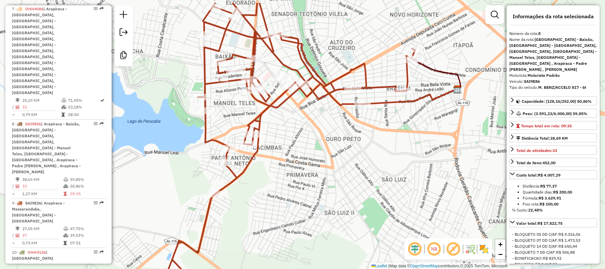
drag, startPoint x: 244, startPoint y: 106, endPoint x: 171, endPoint y: 136, distance: 79.0
click at [171, 136] on div "Janela de atendimento Grade de atendimento Capacidade Transportadoras Veículos …" at bounding box center [302, 134] width 605 height 269
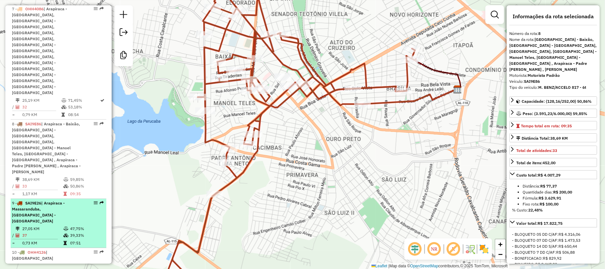
click at [56, 200] on span "| Arapiraca - Massaranduba, Arapiraca - Planalto" at bounding box center [38, 211] width 53 height 23
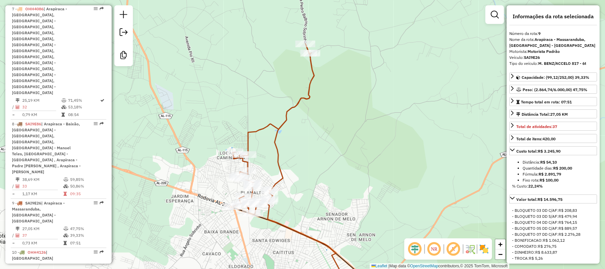
drag, startPoint x: 264, startPoint y: 120, endPoint x: 263, endPoint y: 155, distance: 35.9
click at [263, 155] on div "Janela de atendimento Grade de atendimento Capacidade Transportadoras Veículos …" at bounding box center [302, 134] width 605 height 269
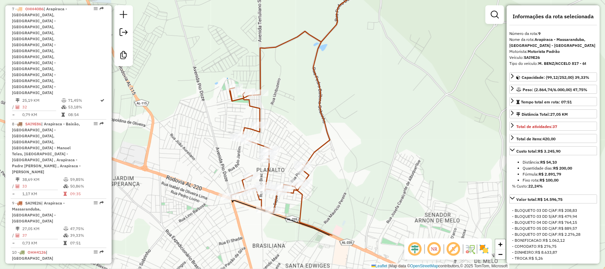
drag, startPoint x: 286, startPoint y: 149, endPoint x: 303, endPoint y: 105, distance: 47.4
click at [303, 105] on div "Janela de atendimento Grade de atendimento Capacidade Transportadoras Veículos …" at bounding box center [302, 134] width 605 height 269
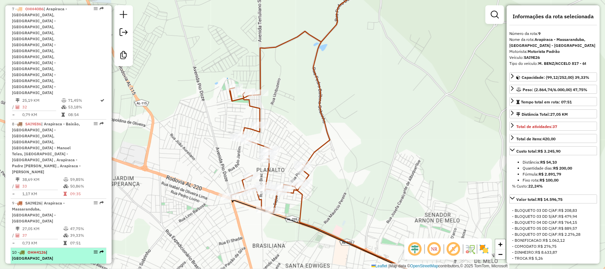
click at [50, 262] on td "54,74 KM" at bounding box center [41, 265] width 39 height 7
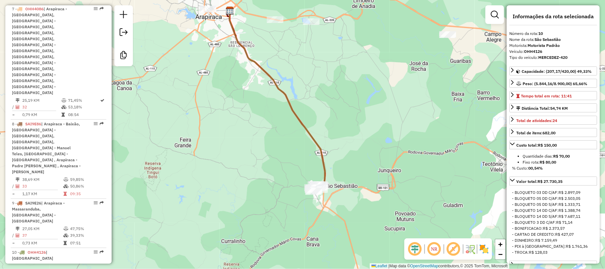
drag, startPoint x: 281, startPoint y: 195, endPoint x: 202, endPoint y: 97, distance: 125.2
click at [202, 98] on div "Janela de atendimento Grade de atendimento Capacidade Transportadoras Veículos …" at bounding box center [302, 134] width 605 height 269
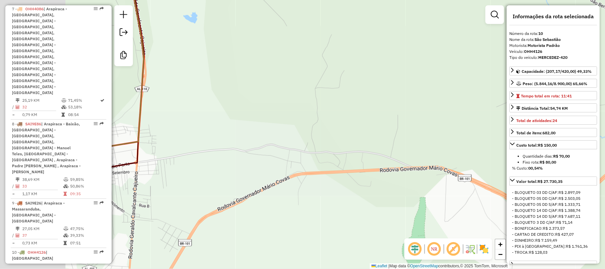
drag, startPoint x: 307, startPoint y: 106, endPoint x: 452, endPoint y: 49, distance: 156.0
click at [452, 49] on div "Janela de atendimento Grade de atendimento Capacidade Transportadoras Veículos …" at bounding box center [302, 134] width 605 height 269
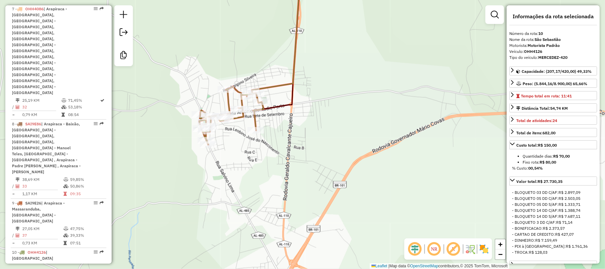
drag, startPoint x: 236, startPoint y: 160, endPoint x: 337, endPoint y: 161, distance: 101.0
click at [338, 159] on div "Janela de atendimento Grade de atendimento Capacidade Transportadoras Veículos …" at bounding box center [302, 134] width 605 height 269
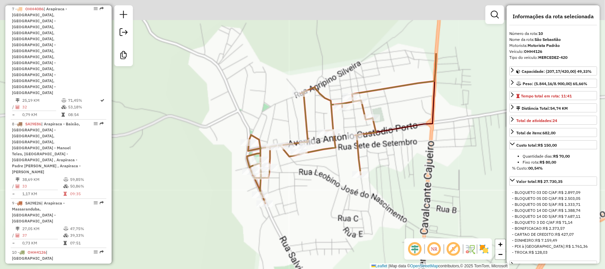
drag, startPoint x: 354, startPoint y: 113, endPoint x: 329, endPoint y: 193, distance: 84.0
click at [329, 193] on div "Janela de atendimento Grade de atendimento Capacidade Transportadoras Veículos …" at bounding box center [302, 134] width 605 height 269
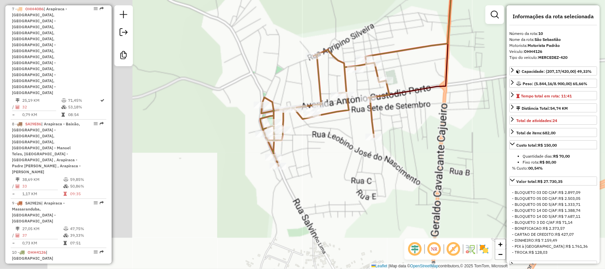
drag, startPoint x: 381, startPoint y: 135, endPoint x: 398, endPoint y: 116, distance: 24.7
click at [398, 116] on div "Janela de atendimento Grade de atendimento Capacidade Transportadoras Veículos …" at bounding box center [302, 134] width 605 height 269
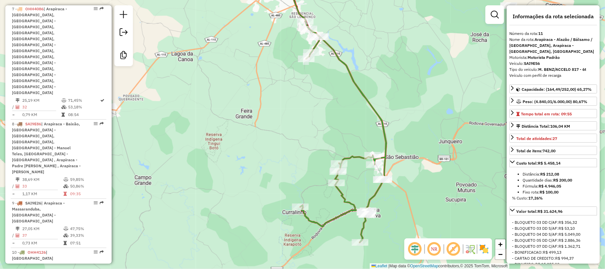
drag, startPoint x: 292, startPoint y: 149, endPoint x: 320, endPoint y: 132, distance: 32.6
click at [320, 132] on div "Janela de atendimento Grade de atendimento Capacidade Transportadoras Veículos …" at bounding box center [302, 134] width 605 height 269
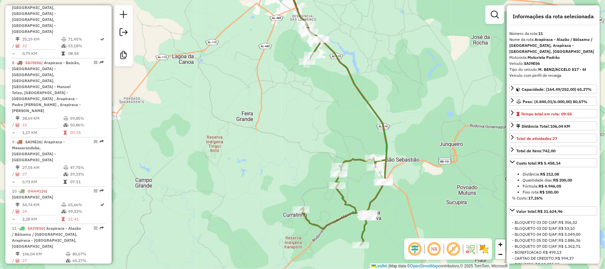
scroll to position [586, 0]
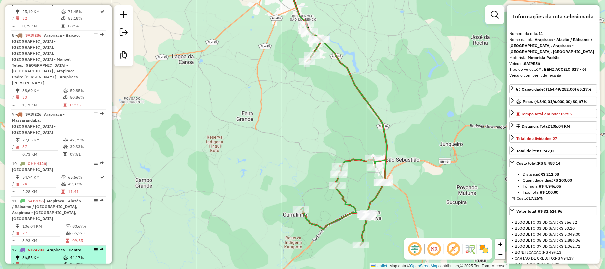
click at [42, 247] on span "NLV4293" at bounding box center [36, 249] width 17 height 5
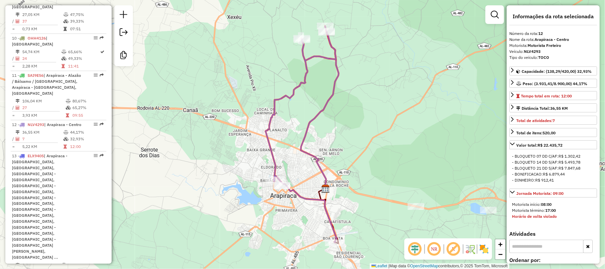
scroll to position [719, 0]
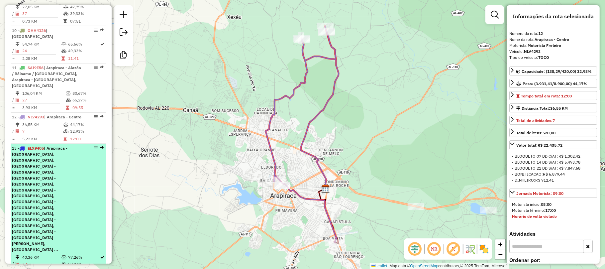
click at [44, 146] on span "| Arapiraca - Alto do Cruzeiro, Arapiraca - Baixa Grande, Arapiraca - Capiatã, …" at bounding box center [39, 199] width 55 height 107
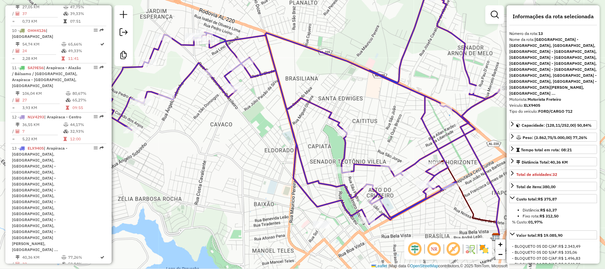
drag, startPoint x: 215, startPoint y: 143, endPoint x: 231, endPoint y: 132, distance: 19.7
click at [231, 132] on div "Janela de atendimento Grade de atendimento Capacidade Transportadoras Veículos …" at bounding box center [302, 134] width 605 height 269
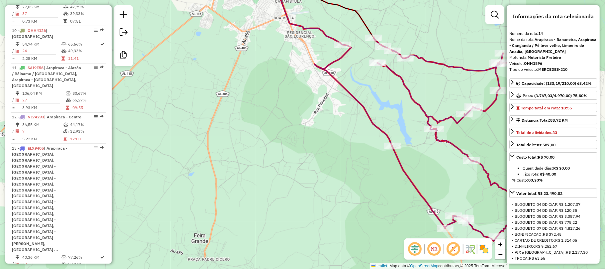
drag, startPoint x: 286, startPoint y: 144, endPoint x: 197, endPoint y: 118, distance: 93.0
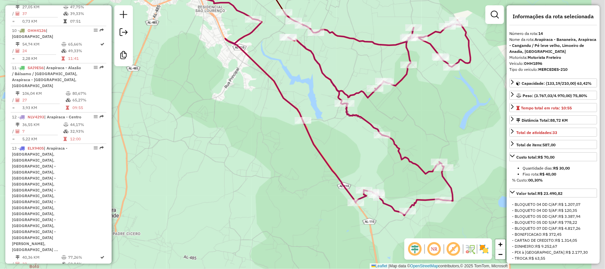
click at [197, 118] on div "Janela de atendimento Grade de atendimento Capacidade Transportadoras Veículos …" at bounding box center [302, 134] width 605 height 269
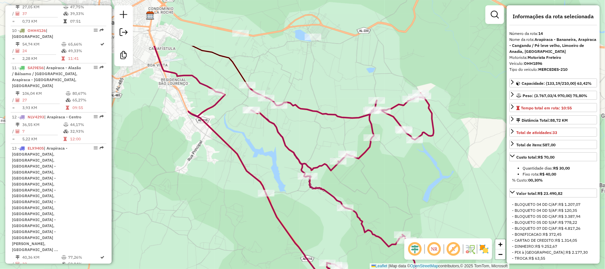
drag, startPoint x: 284, startPoint y: 87, endPoint x: 248, endPoint y: 159, distance: 81.6
click at [248, 159] on div "Janela de atendimento Grade de atendimento Capacidade Transportadoras Veículos …" at bounding box center [302, 134] width 605 height 269
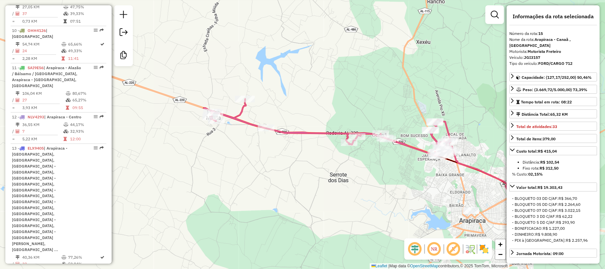
drag, startPoint x: 207, startPoint y: 140, endPoint x: 272, endPoint y: 163, distance: 68.3
click at [271, 162] on div "Janela de atendimento Grade de atendimento Capacidade Transportadoras Veículos …" at bounding box center [302, 134] width 605 height 269
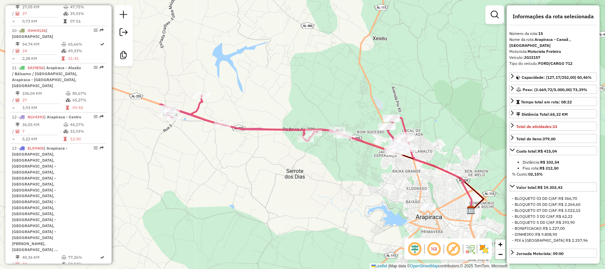
click at [358, 162] on div "Janela de atendimento Grade de atendimento Capacidade Transportadoras Veículos …" at bounding box center [302, 134] width 605 height 269
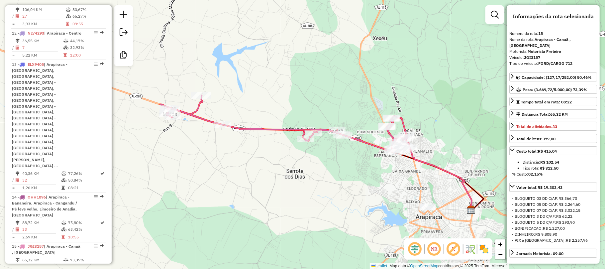
scroll to position [808, 0]
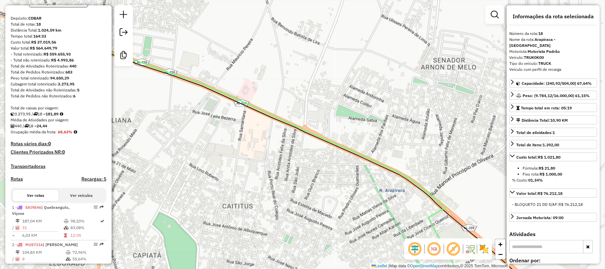
scroll to position [133, 0]
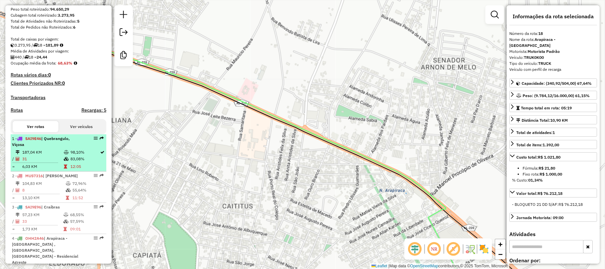
click at [76, 148] on div "1 - SAI9E46 | Quebrangulo, Viçosa" at bounding box center [47, 142] width 70 height 12
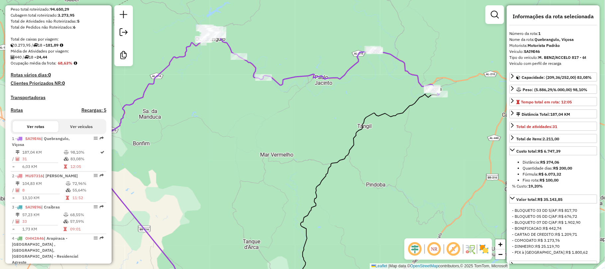
drag, startPoint x: 374, startPoint y: 56, endPoint x: 347, endPoint y: 116, distance: 65.3
click at [347, 116] on div "Janela de atendimento Grade de atendimento Capacidade Transportadoras Veículos …" at bounding box center [302, 134] width 605 height 269
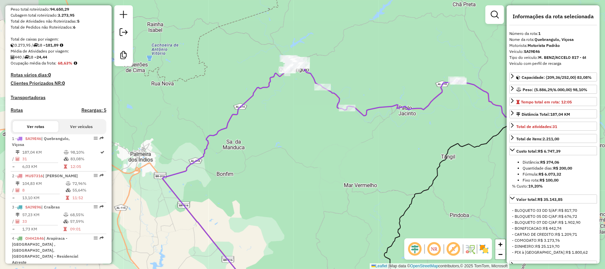
drag, startPoint x: 256, startPoint y: 70, endPoint x: 343, endPoint y: 83, distance: 88.2
click at [343, 83] on div "Janela de atendimento Grade de atendimento Capacidade Transportadoras Veículos …" at bounding box center [302, 134] width 605 height 269
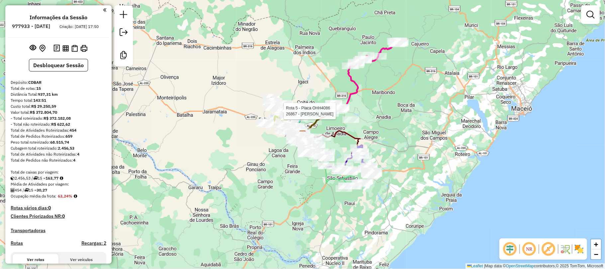
select select "**********"
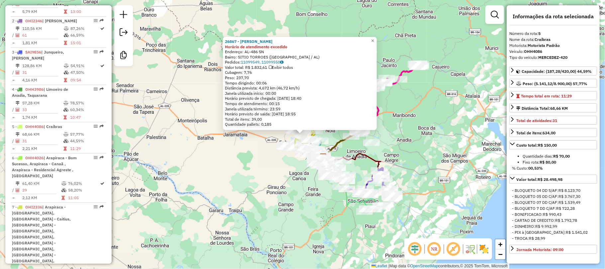
scroll to position [411, 0]
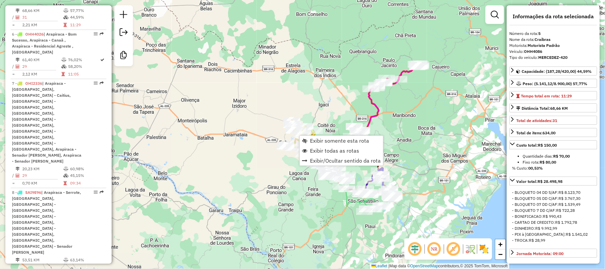
click at [322, 135] on div "Exibir somente esta rota Exibir todas as rotas Exibir/Ocultar sentido da rota" at bounding box center [341, 150] width 84 height 31
click at [324, 140] on span "Exibir somente esta rota" at bounding box center [339, 140] width 59 height 5
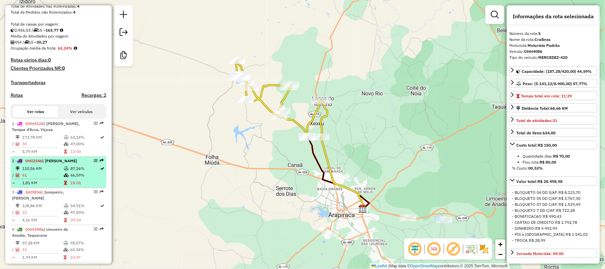
scroll to position [190, 0]
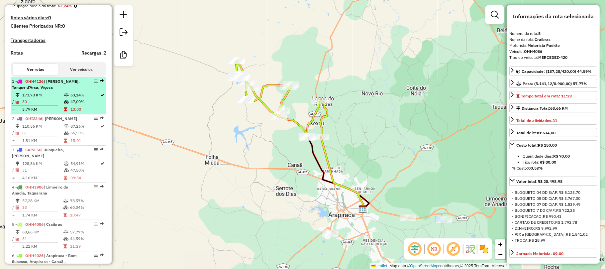
click at [37, 90] on span "| Mar Vermelho, Tanque d'Arca, Viçosa" at bounding box center [46, 84] width 68 height 11
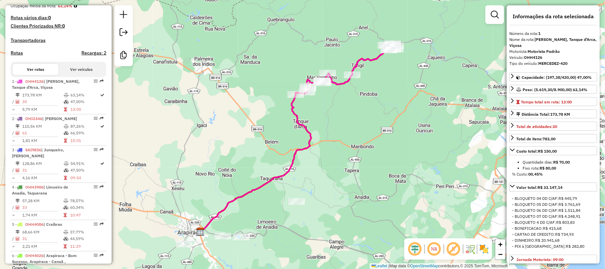
drag, startPoint x: 264, startPoint y: 110, endPoint x: 232, endPoint y: 152, distance: 53.4
click at [232, 152] on div "Janela de atendimento Grade de atendimento Capacidade Transportadoras Veículos …" at bounding box center [302, 134] width 605 height 269
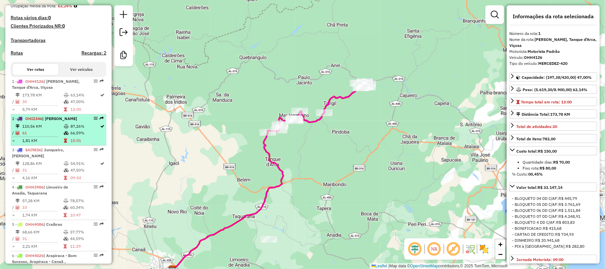
click at [59, 136] on td "61" at bounding box center [43, 133] width 42 height 7
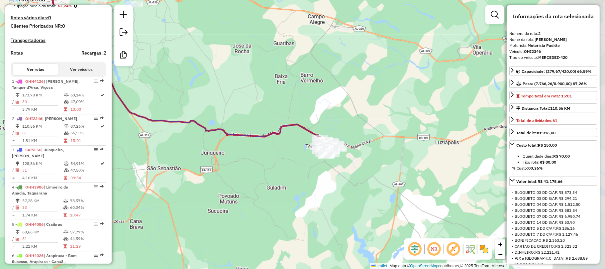
drag, startPoint x: 350, startPoint y: 160, endPoint x: 243, endPoint y: 100, distance: 122.8
click at [243, 100] on div "Janela de atendimento Grade de atendimento Capacidade Transportadoras Veículos …" at bounding box center [302, 134] width 605 height 269
drag, startPoint x: 325, startPoint y: 116, endPoint x: 266, endPoint y: 69, distance: 74.5
click at [266, 69] on div "Janela de atendimento Grade de atendimento Capacidade Transportadoras Veículos …" at bounding box center [302, 134] width 605 height 269
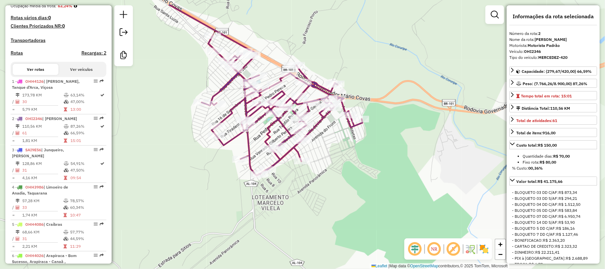
drag, startPoint x: 245, startPoint y: 107, endPoint x: 402, endPoint y: 139, distance: 159.6
click at [401, 139] on div "Janela de atendimento Grade de atendimento Capacidade Transportadoras Veículos …" at bounding box center [302, 134] width 605 height 269
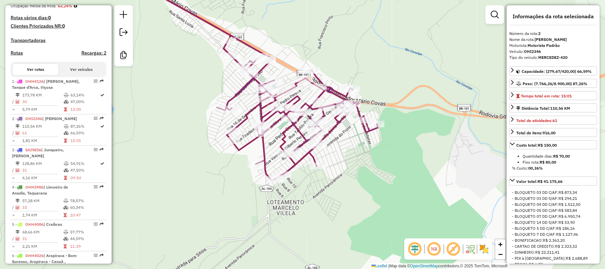
drag, startPoint x: 328, startPoint y: 153, endPoint x: 348, endPoint y: 161, distance: 21.6
click at [348, 161] on div "Janela de atendimento Grade de atendimento Capacidade Transportadoras Veículos …" at bounding box center [302, 134] width 605 height 269
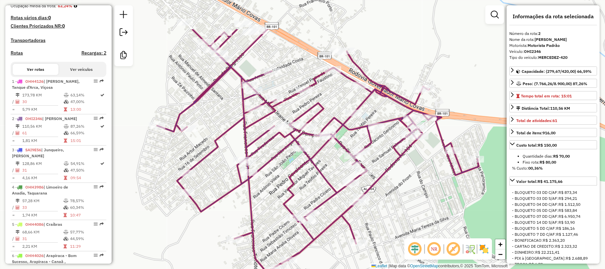
drag, startPoint x: 334, startPoint y: 144, endPoint x: 398, endPoint y: 200, distance: 85.0
click at [398, 200] on div "Janela de atendimento Grade de atendimento Capacidade Transportadoras Veículos …" at bounding box center [302, 134] width 605 height 269
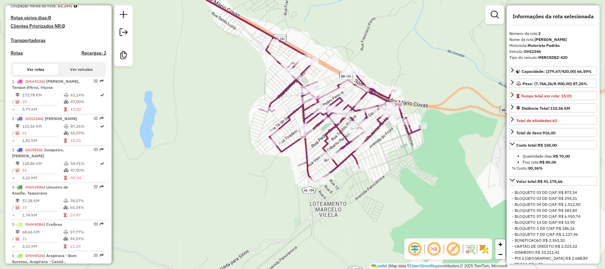
drag, startPoint x: 346, startPoint y: 91, endPoint x: 328, endPoint y: 38, distance: 56.4
click at [328, 38] on div "Janela de atendimento Grade de atendimento Capacidade Transportadoras Veículos …" at bounding box center [302, 134] width 605 height 269
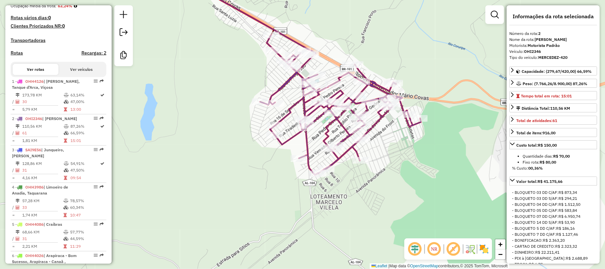
drag, startPoint x: 328, startPoint y: 78, endPoint x: 327, endPoint y: 66, distance: 12.0
click at [327, 66] on div "Janela de atendimento Grade de atendimento Capacidade Transportadoras Veículos …" at bounding box center [302, 134] width 605 height 269
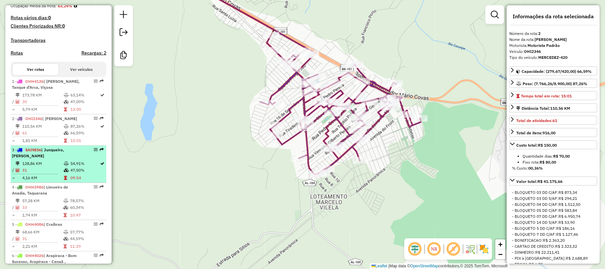
click at [54, 159] on div "3 - SAI9E56 | Junqueiro, Teotônio Vilela" at bounding box center [47, 153] width 70 height 12
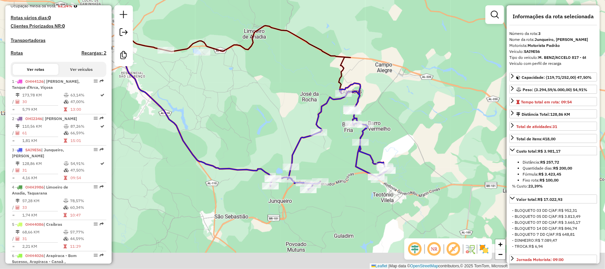
drag, startPoint x: 298, startPoint y: 139, endPoint x: 249, endPoint y: 112, distance: 55.6
click at [249, 112] on div "Janela de atendimento Grade de atendimento Capacidade Transportadoras Veículos …" at bounding box center [302, 134] width 605 height 269
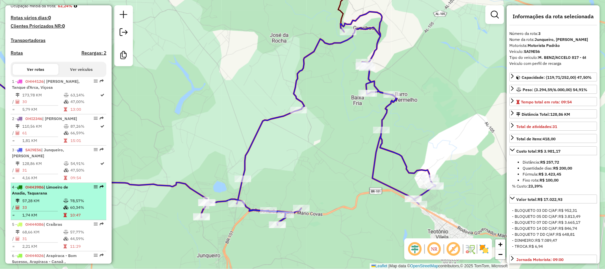
click at [50, 196] on div "4 - OHH3986 | Limoeiro de Anadia, Taquarana" at bounding box center [47, 190] width 70 height 12
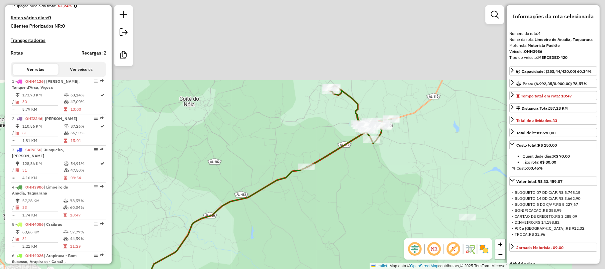
drag, startPoint x: 464, startPoint y: 84, endPoint x: 377, endPoint y: 197, distance: 142.7
click at [378, 200] on div "Janela de atendimento Grade de atendimento Capacidade Transportadoras Veículos …" at bounding box center [302, 134] width 605 height 269
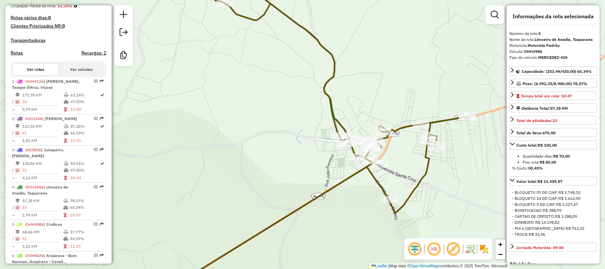
drag, startPoint x: 354, startPoint y: 146, endPoint x: 407, endPoint y: 162, distance: 55.5
click at [407, 162] on div "Janela de atendimento Grade de atendimento Capacidade Transportadoras Veículos …" at bounding box center [302, 134] width 605 height 269
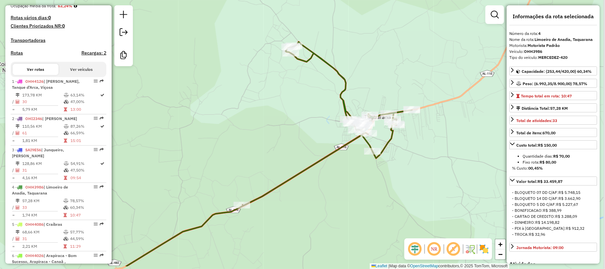
drag, startPoint x: 402, startPoint y: 114, endPoint x: 372, endPoint y: 80, distance: 45.0
click at [372, 80] on div "Janela de atendimento Grade de atendimento Capacidade Transportadoras Veículos …" at bounding box center [302, 134] width 605 height 269
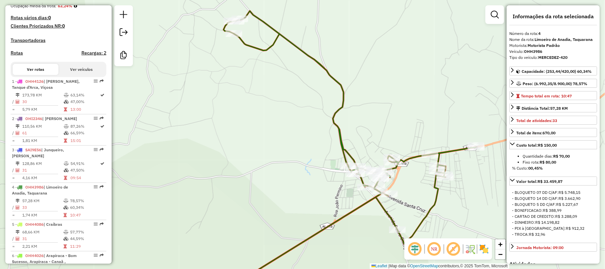
drag, startPoint x: 383, startPoint y: 92, endPoint x: 400, endPoint y: 119, distance: 31.7
click at [400, 119] on div "Janela de atendimento Grade de atendimento Capacidade Transportadoras Veículos …" at bounding box center [302, 134] width 605 height 269
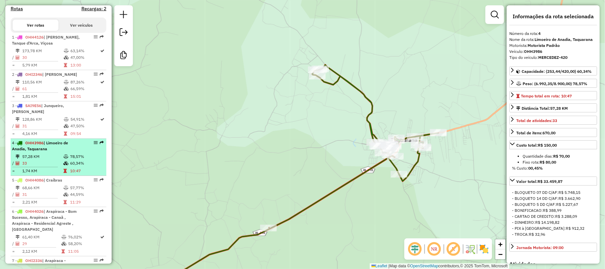
scroll to position [278, 0]
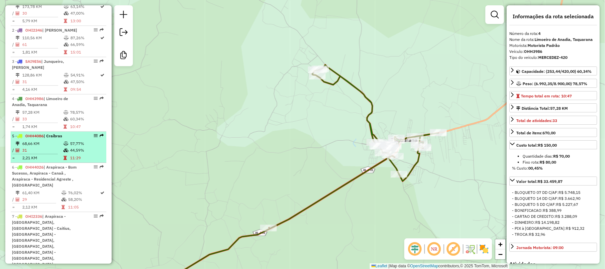
click at [42, 147] on td "68,66 KM" at bounding box center [42, 143] width 41 height 7
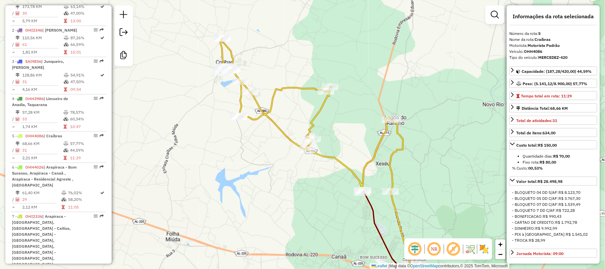
drag, startPoint x: 311, startPoint y: 108, endPoint x: 290, endPoint y: 164, distance: 59.8
click at [290, 164] on div "Janela de atendimento Grade de atendimento Capacidade Transportadoras Veículos …" at bounding box center [302, 134] width 605 height 269
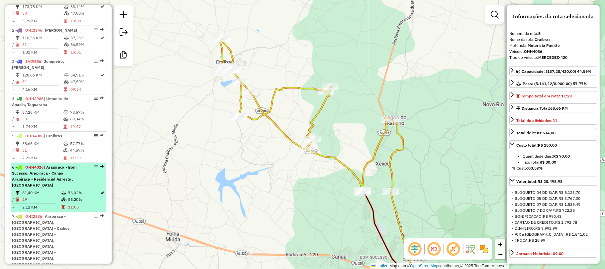
click at [56, 187] on span "| Arapiraca - Bom Sucesso, Arapiraca - Canaã , Arapiraca - Residencial Agreste …" at bounding box center [44, 175] width 65 height 23
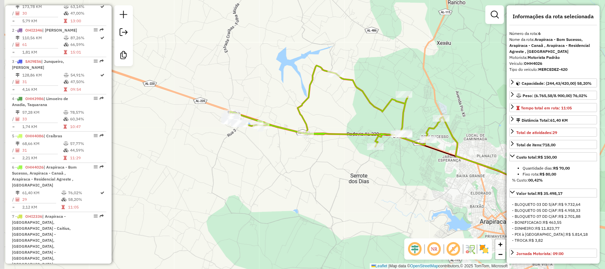
drag, startPoint x: 216, startPoint y: 173, endPoint x: 303, endPoint y: 179, distance: 87.6
click at [303, 179] on div "Janela de atendimento Grade de atendimento Capacidade Transportadoras Veículos …" at bounding box center [302, 134] width 605 height 269
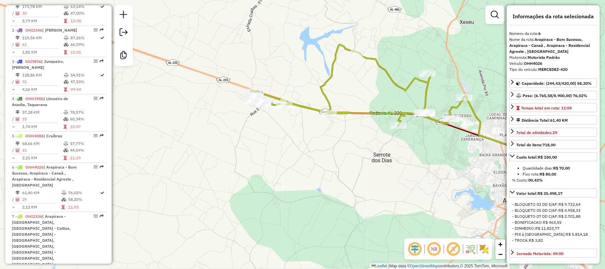
drag, startPoint x: 314, startPoint y: 185, endPoint x: 336, endPoint y: 164, distance: 30.5
click at [336, 164] on div "Janela de atendimento Grade de atendimento Capacidade Transportadoras Veículos …" at bounding box center [302, 134] width 605 height 269
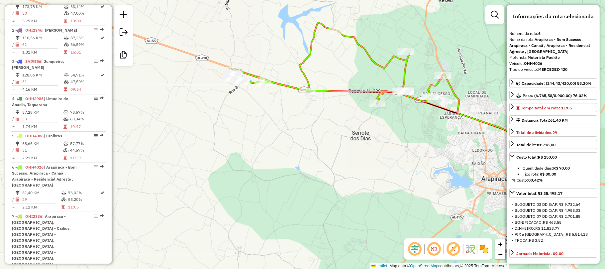
drag, startPoint x: 336, startPoint y: 166, endPoint x: 314, endPoint y: 144, distance: 31.0
click at [314, 144] on div "Janela de atendimento Grade de atendimento Capacidade Transportadoras Veículos …" at bounding box center [302, 134] width 605 height 269
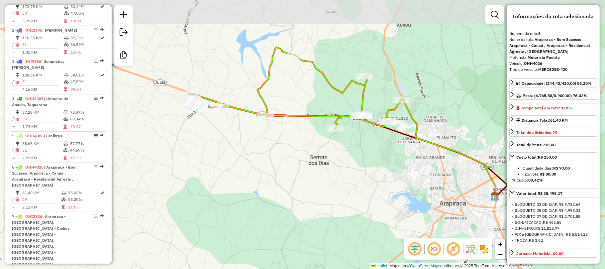
drag, startPoint x: 318, startPoint y: 133, endPoint x: 274, endPoint y: 163, distance: 52.8
click at [274, 163] on div "Janela de atendimento Grade de atendimento Capacidade Transportadoras Veículos …" at bounding box center [302, 134] width 605 height 269
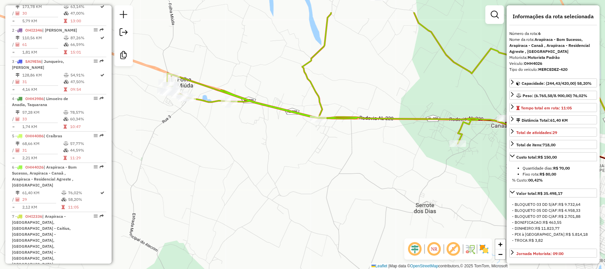
drag, startPoint x: 273, startPoint y: 134, endPoint x: 321, endPoint y: 173, distance: 62.3
click at [321, 173] on div "Janela de atendimento Grade de atendimento Capacidade Transportadoras Veículos …" at bounding box center [302, 134] width 605 height 269
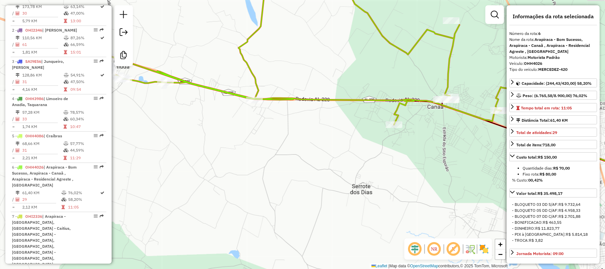
drag, startPoint x: 310, startPoint y: 166, endPoint x: 260, endPoint y: 148, distance: 53.7
click at [260, 148] on div "Janela de atendimento Grade de atendimento Capacidade Transportadoras Veículos …" at bounding box center [302, 134] width 605 height 269
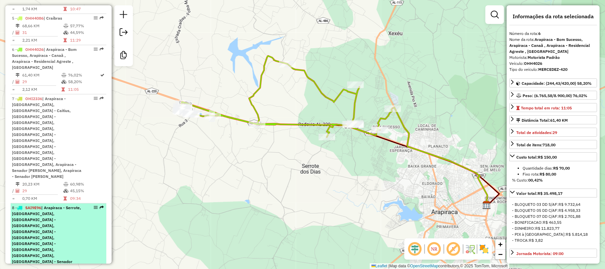
scroll to position [411, 0]
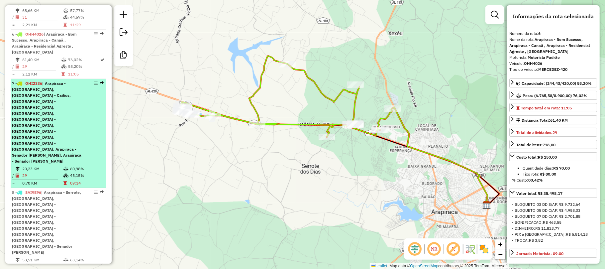
click at [44, 101] on span "| Arapiraca - Alto do Cruzeiro, Arapiraca - Caitius, Arapiraca - Capiatã, Arapi…" at bounding box center [46, 122] width 69 height 83
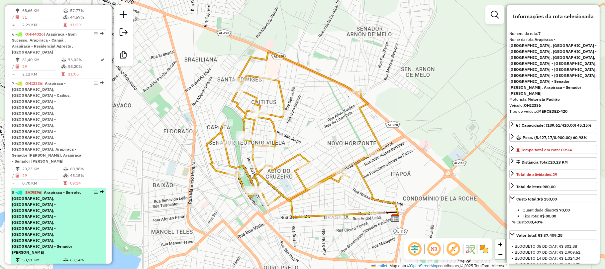
click at [51, 190] on span "| Arapiraca - Serrote, Arapiraca - Baixa Grande, Arapiraca - Bom Sucesso, Arapi…" at bounding box center [46, 222] width 69 height 65
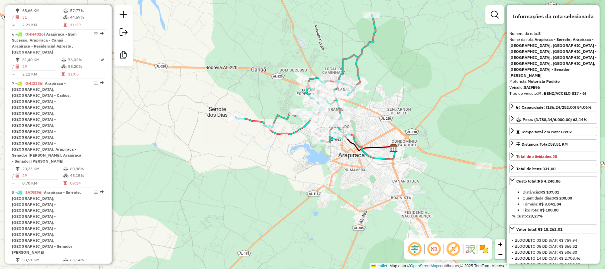
drag, startPoint x: 358, startPoint y: 162, endPoint x: 371, endPoint y: 115, distance: 48.9
click at [371, 115] on div "Janela de atendimento Grade de atendimento Capacidade Transportadoras Veículos …" at bounding box center [302, 134] width 605 height 269
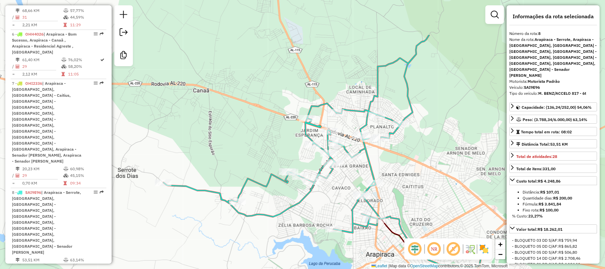
drag, startPoint x: 349, startPoint y: 111, endPoint x: 408, endPoint y: 173, distance: 85.8
click at [408, 173] on div "Janela de atendimento Grade de atendimento Capacidade Transportadoras Veículos …" at bounding box center [302, 134] width 605 height 269
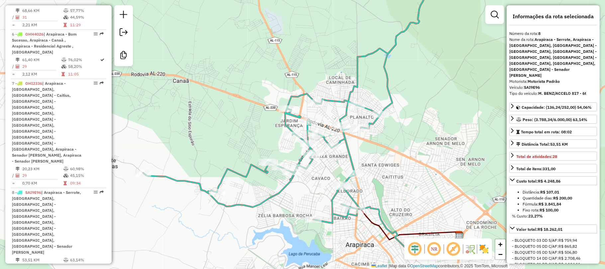
drag, startPoint x: 434, startPoint y: 85, endPoint x: 414, endPoint y: 76, distance: 22.4
click at [414, 76] on div "Janela de atendimento Grade de atendimento Capacidade Transportadoras Veículos …" at bounding box center [302, 134] width 605 height 269
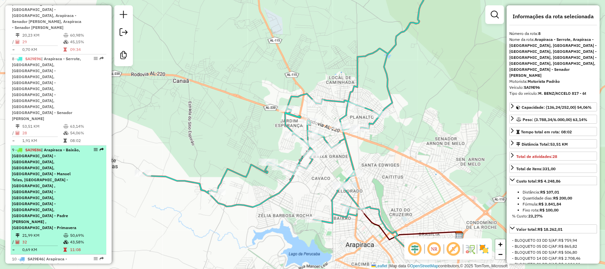
scroll to position [589, 0]
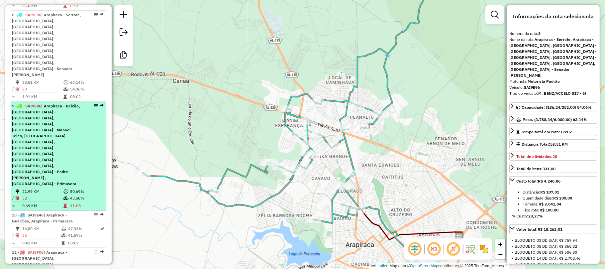
click at [55, 103] on span "| Arapiraca - Baixão, Arapiraca - Cacimbas, Arapiraca - Centro, Arapiraca - Man…" at bounding box center [46, 144] width 68 height 83
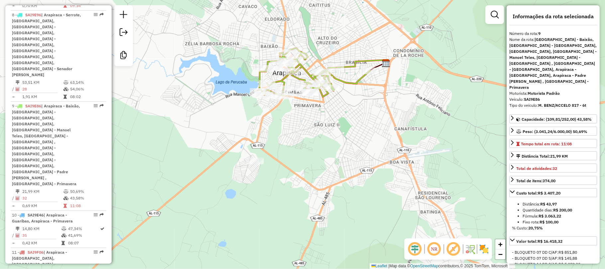
drag, startPoint x: 314, startPoint y: 76, endPoint x: 330, endPoint y: 54, distance: 27.7
click at [330, 54] on div "Janela de atendimento Grade de atendimento Capacidade Transportadoras Veículos …" at bounding box center [302, 134] width 605 height 269
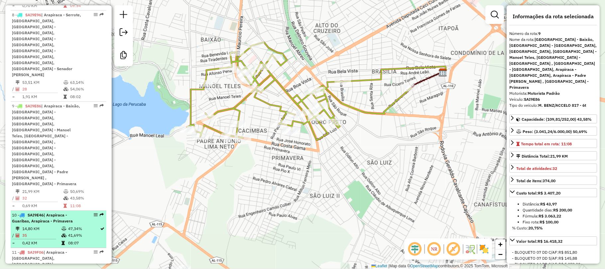
click at [54, 212] on span "| Arapiraca - Guaribas, Arapiraca - Primavera" at bounding box center [42, 217] width 61 height 11
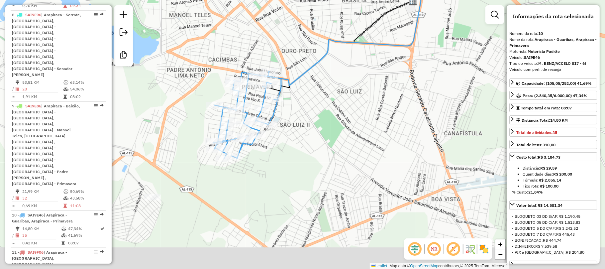
drag, startPoint x: 292, startPoint y: 154, endPoint x: 305, endPoint y: 99, distance: 57.3
click at [305, 99] on div "Janela de atendimento Grade de atendimento Capacidade Transportadoras Veículos …" at bounding box center [302, 134] width 605 height 269
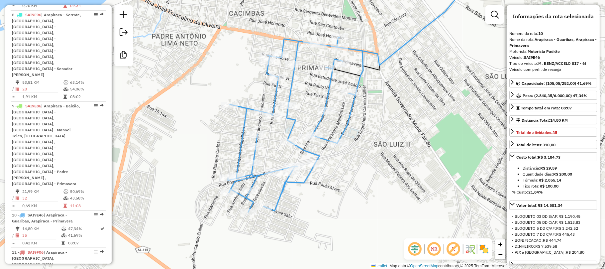
drag, startPoint x: 244, startPoint y: 78, endPoint x: 308, endPoint y: 94, distance: 65.9
click at [308, 94] on div "Janela de atendimento Grade de atendimento Capacidade Transportadoras Veículos …" at bounding box center [302, 134] width 605 height 269
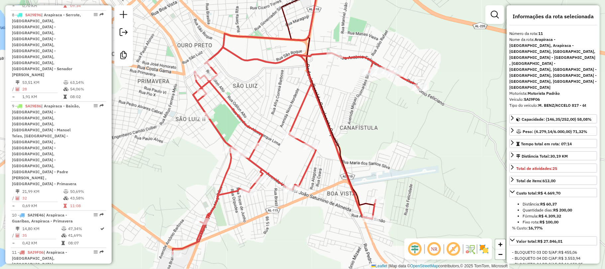
drag, startPoint x: 290, startPoint y: 109, endPoint x: 281, endPoint y: 87, distance: 24.1
click at [281, 88] on div "Janela de atendimento Grade de atendimento Capacidade Transportadoras Veículos …" at bounding box center [302, 134] width 605 height 269
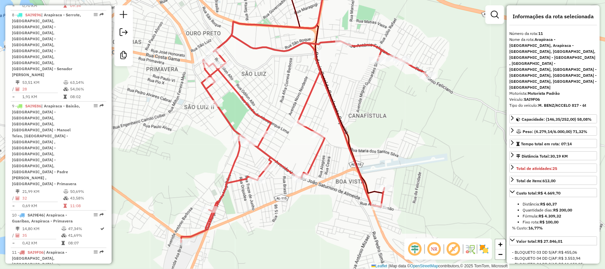
drag, startPoint x: 281, startPoint y: 87, endPoint x: 292, endPoint y: 85, distance: 11.4
click at [292, 85] on div "Janela de atendimento Grade de atendimento Capacidade Transportadoras Veículos …" at bounding box center [302, 134] width 605 height 269
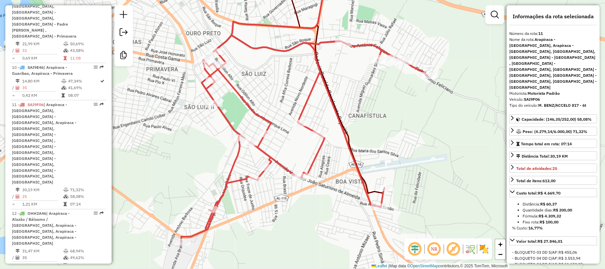
scroll to position [722, 0]
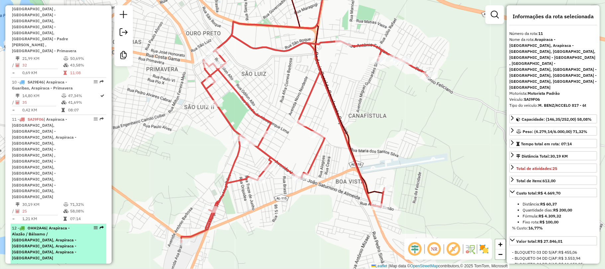
click at [45, 226] on span "| Arapiraca - Alazão / Bálsamo / Laranjal, Arapiraca - Batingas, Arapiraca - Bo…" at bounding box center [44, 243] width 64 height 35
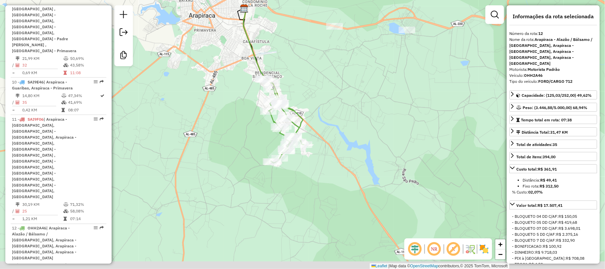
click at [315, 94] on div "Janela de atendimento Grade de atendimento Capacidade Transportadoras Veículos …" at bounding box center [302, 134] width 605 height 269
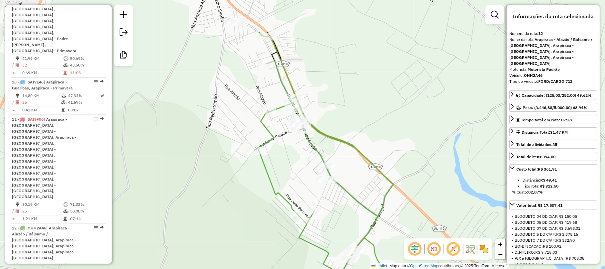
drag, startPoint x: 252, startPoint y: 125, endPoint x: 366, endPoint y: 179, distance: 126.6
click at [366, 179] on div "Janela de atendimento Grade de atendimento Capacidade Transportadoras Veículos …" at bounding box center [302, 134] width 605 height 269
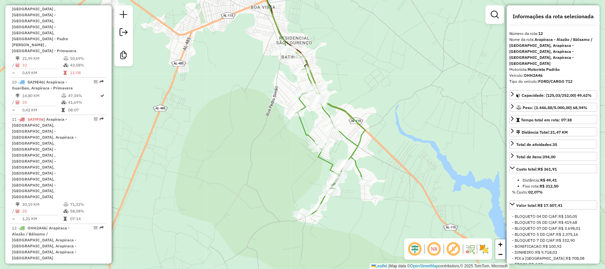
drag, startPoint x: 358, startPoint y: 175, endPoint x: 346, endPoint y: 124, distance: 52.5
click at [346, 124] on div "Janela de atendimento Grade de atendimento Capacidade Transportadoras Veículos …" at bounding box center [302, 134] width 605 height 269
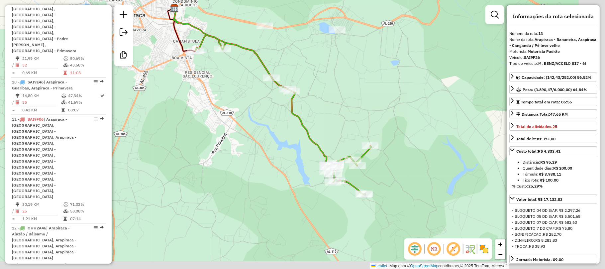
click at [249, 120] on div "Janela de atendimento Grade de atendimento Capacidade Transportadoras Veículos …" at bounding box center [302, 134] width 605 height 269
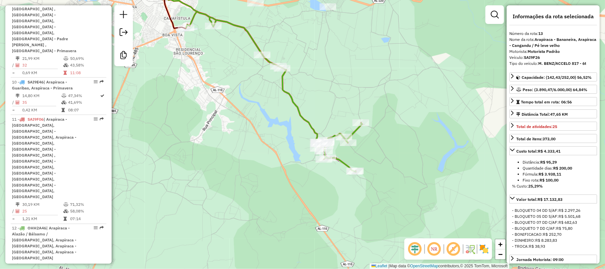
drag, startPoint x: 248, startPoint y: 111, endPoint x: 239, endPoint y: 88, distance: 24.7
click at [239, 88] on div "Janela de atendimento Grade de atendimento Capacidade Transportadoras Veículos …" at bounding box center [302, 134] width 605 height 269
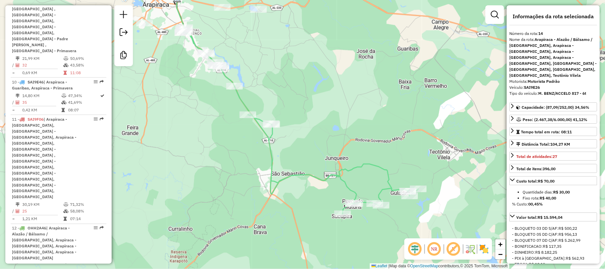
drag, startPoint x: 333, startPoint y: 166, endPoint x: 327, endPoint y: 141, distance: 25.9
click at [327, 141] on div "Janela de atendimento Grade de atendimento Capacidade Transportadoras Veículos …" at bounding box center [302, 134] width 605 height 269
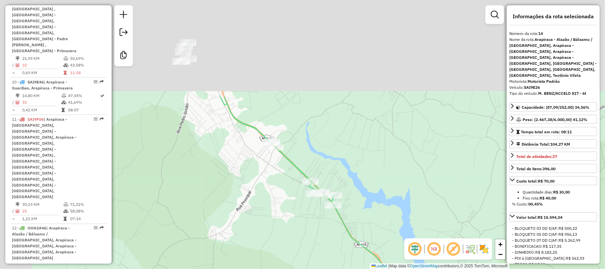
drag, startPoint x: 161, startPoint y: 61, endPoint x: 278, endPoint y: 207, distance: 186.9
click at [278, 207] on div "Janela de atendimento Grade de atendimento Capacidade Transportadoras Veículos …" at bounding box center [302, 134] width 605 height 269
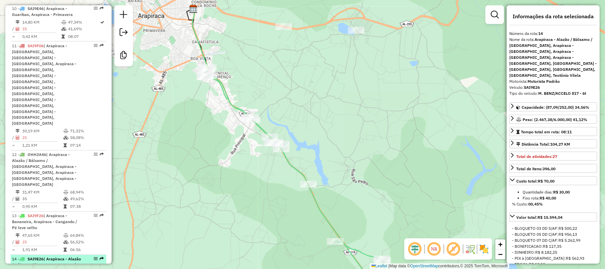
scroll to position [810, 0]
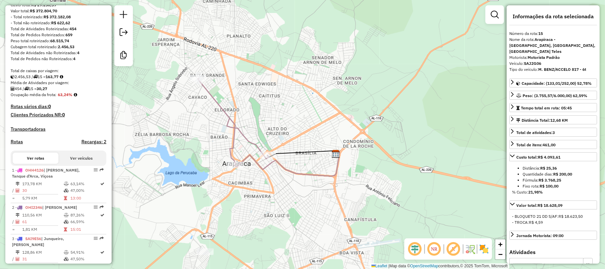
scroll to position [0, 0]
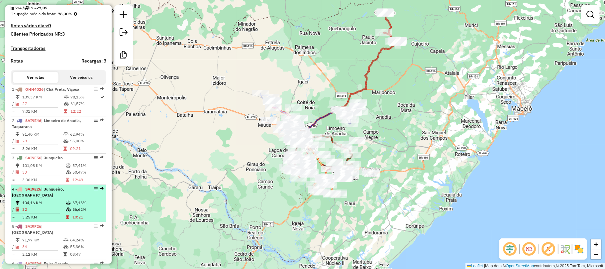
scroll to position [221, 0]
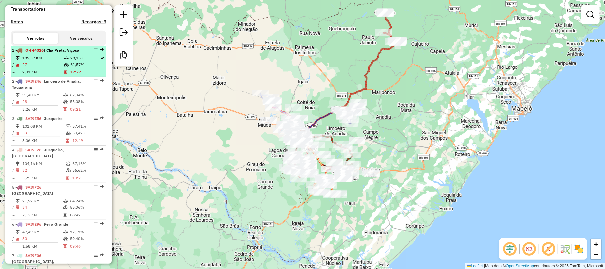
click at [58, 59] on li "1 - OHH4026 | [GEOGRAPHIC_DATA], [GEOGRAPHIC_DATA] 189,37 KM 78,15% / 27 61,57%…" at bounding box center [59, 61] width 96 height 31
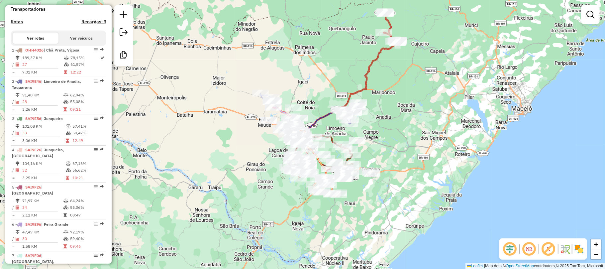
select select "**********"
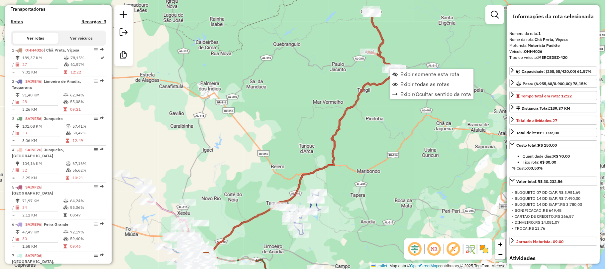
scroll to position [268, 0]
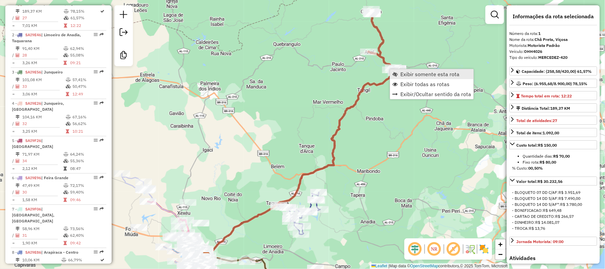
click at [403, 73] on span "Exibir somente esta rota" at bounding box center [429, 73] width 59 height 5
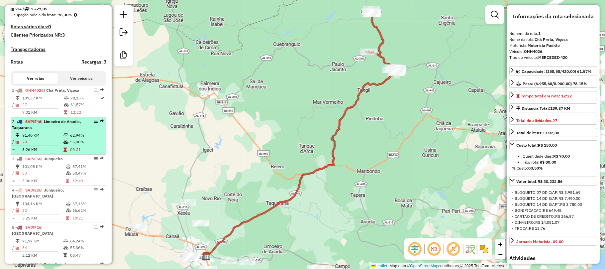
scroll to position [179, 0]
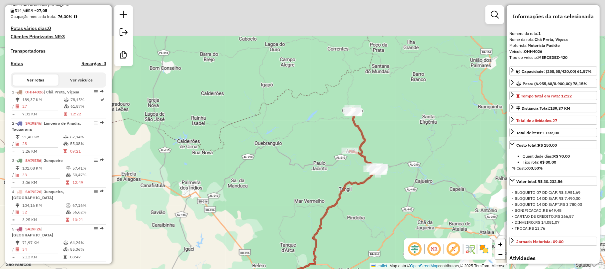
drag, startPoint x: 365, startPoint y: 70, endPoint x: 347, endPoint y: 169, distance: 100.7
click at [347, 169] on div "Janela de atendimento Grade de atendimento Capacidade Transportadoras Veículos …" at bounding box center [302, 134] width 605 height 269
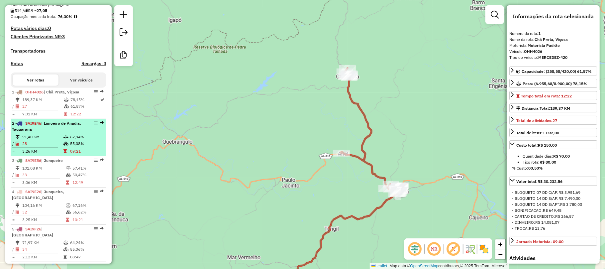
click at [63, 139] on li "2 - SAI9E46 | Limoeiro de Anadia, Taquarana 91,40 KM 62,94% / 28 55,08% = 3,26 …" at bounding box center [59, 137] width 96 height 37
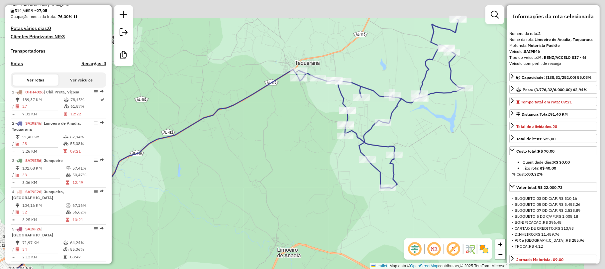
drag, startPoint x: 298, startPoint y: 145, endPoint x: 289, endPoint y: 149, distance: 10.1
click at [289, 149] on div "Janela de atendimento Grade de atendimento Capacidade Transportadoras Veículos …" at bounding box center [302, 134] width 605 height 269
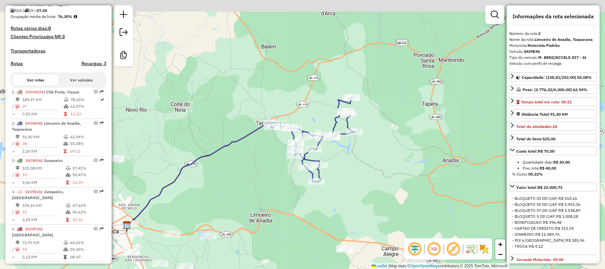
drag, startPoint x: 322, startPoint y: 123, endPoint x: 270, endPoint y: 146, distance: 57.0
click at [270, 146] on div "Janela de atendimento Grade de atendimento Capacidade Transportadoras Veículos …" at bounding box center [302, 134] width 605 height 269
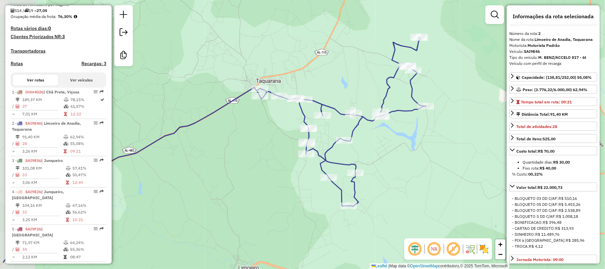
drag, startPoint x: 320, startPoint y: 150, endPoint x: 376, endPoint y: 141, distance: 56.8
click at [376, 141] on div "Janela de atendimento Grade de atendimento Capacidade Transportadoras Veículos …" at bounding box center [302, 134] width 605 height 269
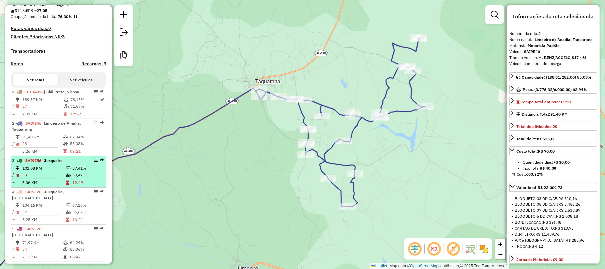
click at [60, 178] on td "33" at bounding box center [44, 174] width 44 height 7
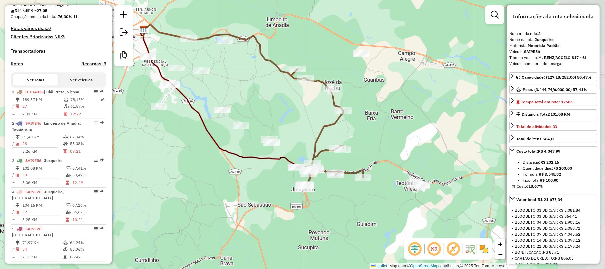
drag, startPoint x: 300, startPoint y: 128, endPoint x: 291, endPoint y: 123, distance: 10.6
click at [291, 123] on div "Janela de atendimento Grade de atendimento Capacidade Transportadoras Veículos …" at bounding box center [302, 134] width 605 height 269
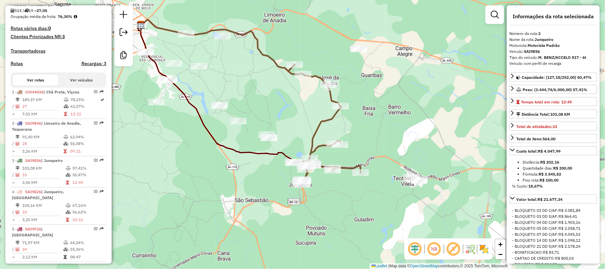
drag, startPoint x: 307, startPoint y: 126, endPoint x: 297, endPoint y: 110, distance: 18.8
click at [297, 110] on div "Janela de atendimento Grade de atendimento Capacidade Transportadoras Veículos …" at bounding box center [302, 134] width 605 height 269
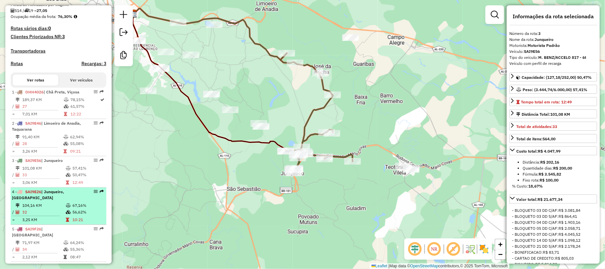
click at [53, 201] on div "4 - SAI9E26 | [GEOGRAPHIC_DATA], [GEOGRAPHIC_DATA]" at bounding box center [47, 195] width 70 height 12
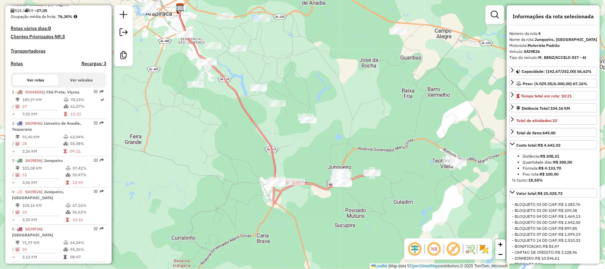
drag, startPoint x: 330, startPoint y: 185, endPoint x: 300, endPoint y: 144, distance: 51.0
click at [300, 144] on div "Janela de atendimento Grade de atendimento Capacidade Transportadoras Veículos …" at bounding box center [302, 134] width 605 height 269
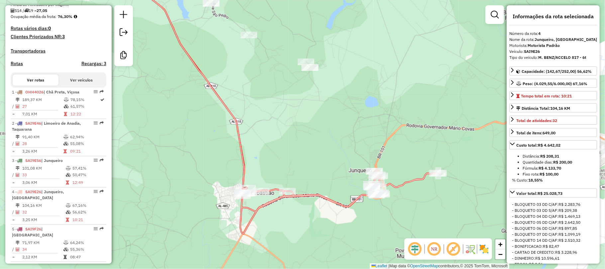
drag, startPoint x: 301, startPoint y: 158, endPoint x: 285, endPoint y: 140, distance: 24.3
click at [286, 140] on div "Janela de atendimento Grade de atendimento Capacidade Transportadoras Veículos …" at bounding box center [302, 134] width 605 height 269
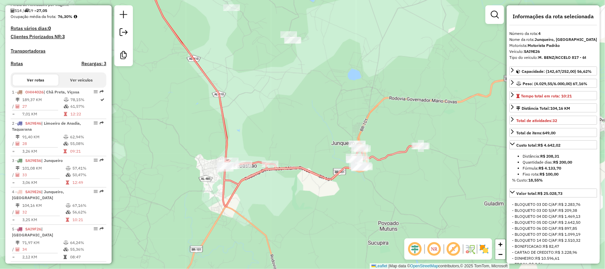
drag, startPoint x: 293, startPoint y: 147, endPoint x: 282, endPoint y: 114, distance: 34.6
click at [284, 121] on div "Janela de atendimento Grade de atendimento Capacidade Transportadoras Veículos …" at bounding box center [302, 134] width 605 height 269
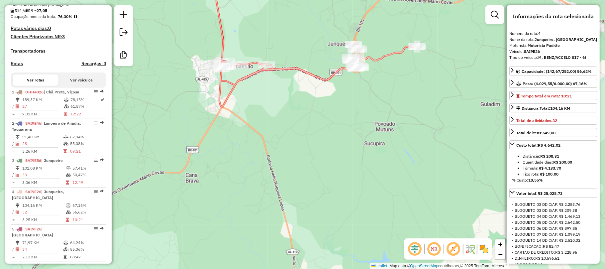
drag, startPoint x: 296, startPoint y: 129, endPoint x: 304, endPoint y: 53, distance: 75.8
click at [304, 53] on div "Janela de atendimento Grade de atendimento Capacidade Transportadoras Veículos …" at bounding box center [302, 134] width 605 height 269
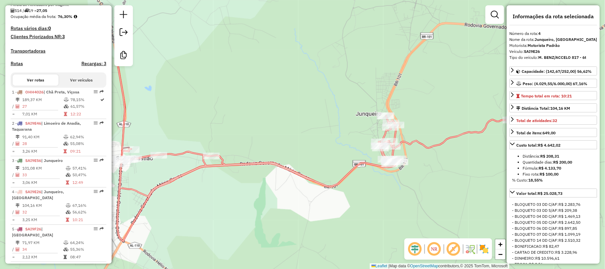
drag, startPoint x: 304, startPoint y: 62, endPoint x: 287, endPoint y: 151, distance: 90.7
click at [287, 151] on div "Janela de atendimento Grade de atendimento Capacidade Transportadoras Veículos …" at bounding box center [302, 134] width 605 height 269
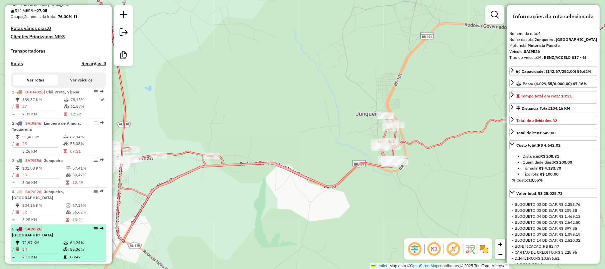
click at [52, 242] on td "71,97 KM" at bounding box center [42, 242] width 41 height 7
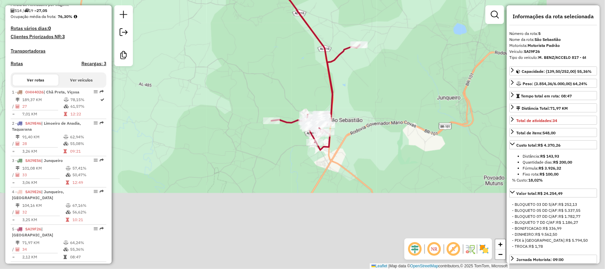
drag, startPoint x: 299, startPoint y: 176, endPoint x: 256, endPoint y: 79, distance: 105.9
click at [218, 64] on div "Janela de atendimento Grade de atendimento Capacidade Transportadoras Veículos …" at bounding box center [302, 134] width 605 height 269
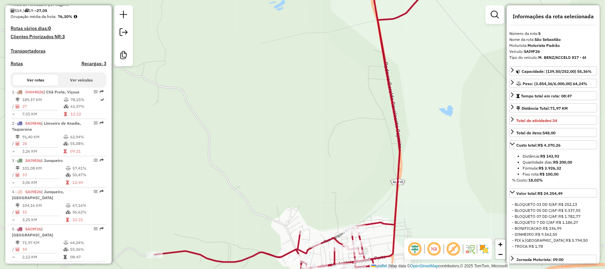
drag, startPoint x: 328, startPoint y: 136, endPoint x: 307, endPoint y: 163, distance: 33.9
click at [307, 163] on div "Janela de atendimento Grade de atendimento Capacidade Transportadoras Veículos …" at bounding box center [302, 134] width 605 height 269
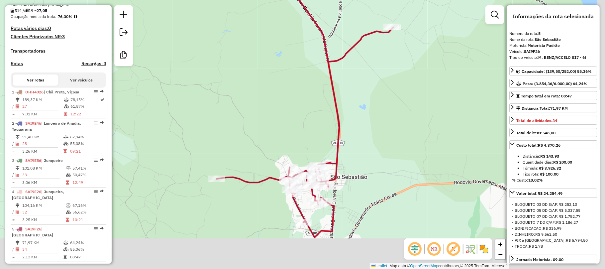
drag, startPoint x: 301, startPoint y: 134, endPoint x: 302, endPoint y: 118, distance: 15.3
click at [302, 118] on div "Janela de atendimento Grade de atendimento Capacidade Transportadoras Veículos …" at bounding box center [302, 134] width 605 height 269
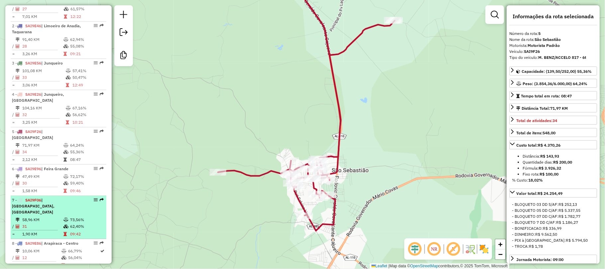
scroll to position [312, 0]
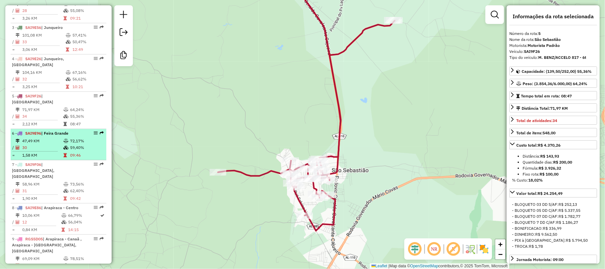
click at [50, 141] on td "47,49 KM" at bounding box center [42, 141] width 41 height 7
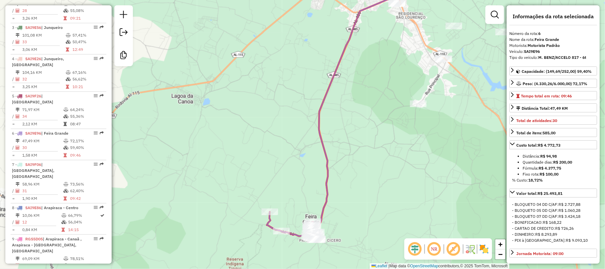
drag, startPoint x: 275, startPoint y: 185, endPoint x: 260, endPoint y: 136, distance: 51.8
click at [260, 136] on div "Janela de atendimento Grade de atendimento Capacidade Transportadoras Veículos …" at bounding box center [302, 134] width 605 height 269
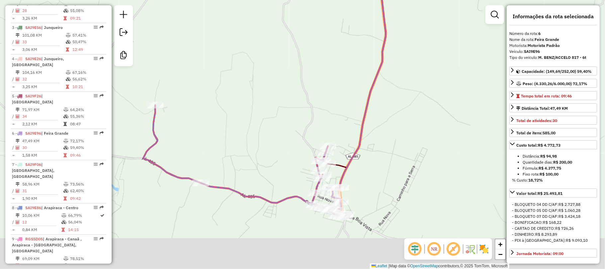
drag, startPoint x: 263, startPoint y: 106, endPoint x: 254, endPoint y: 50, distance: 57.5
click at [254, 50] on div "Janela de atendimento Grade de atendimento Capacidade Transportadoras Veículos …" at bounding box center [302, 134] width 605 height 269
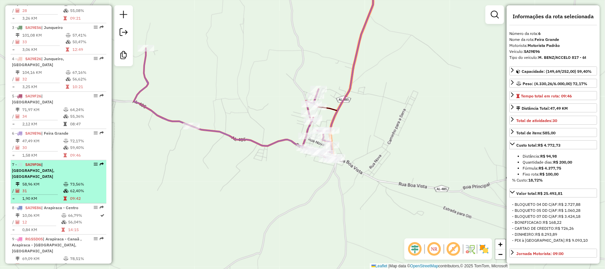
click at [56, 174] on li "7 - SAI9F06 | [GEOGRAPHIC_DATA], [GEOGRAPHIC_DATA] 58,96 KM 73,56% / 31 62,40% …" at bounding box center [59, 181] width 96 height 43
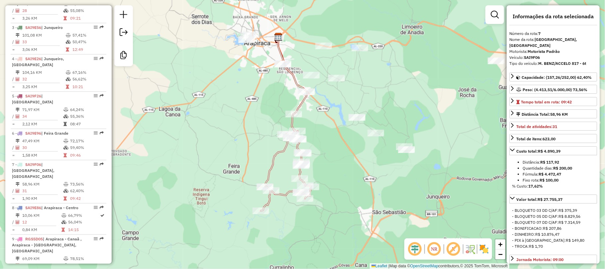
drag, startPoint x: 282, startPoint y: 162, endPoint x: 252, endPoint y: 142, distance: 35.9
click at [252, 142] on div "Janela de atendimento Grade de atendimento Capacidade Transportadoras Veículos …" at bounding box center [302, 134] width 605 height 269
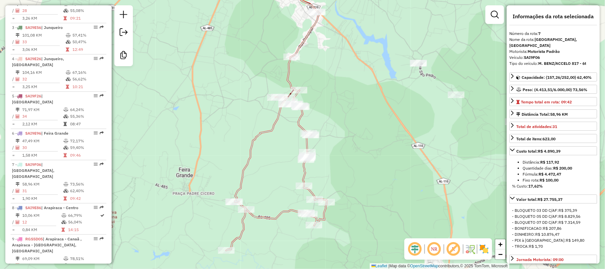
drag, startPoint x: 297, startPoint y: 150, endPoint x: 283, endPoint y: 140, distance: 16.8
click at [283, 140] on div "Janela de atendimento Grade de atendimento Capacidade Transportadoras Veículos …" at bounding box center [302, 134] width 605 height 269
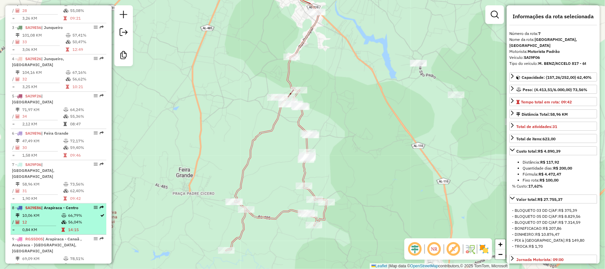
click at [56, 219] on td "12" at bounding box center [41, 222] width 39 height 7
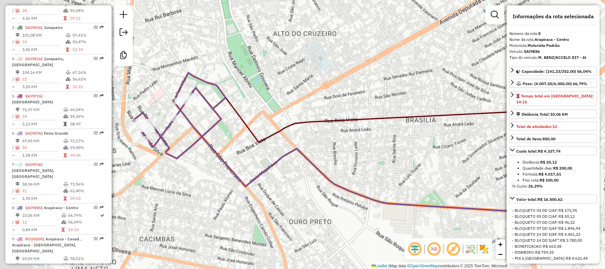
drag, startPoint x: 226, startPoint y: 126, endPoint x: 261, endPoint y: 134, distance: 35.8
click at [261, 134] on div "Janela de atendimento Grade de atendimento Capacidade Transportadoras Veículos …" at bounding box center [302, 134] width 605 height 269
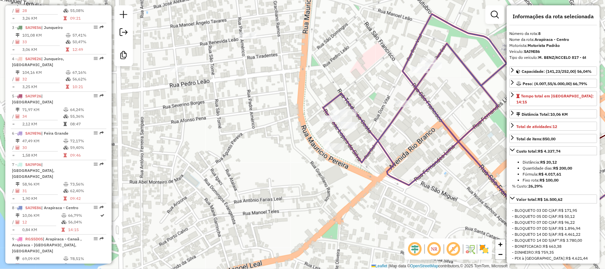
drag, startPoint x: 218, startPoint y: 128, endPoint x: 429, endPoint y: 121, distance: 211.1
click at [429, 121] on div "Janela de atendimento Grade de atendimento Capacidade Transportadoras Veículos …" at bounding box center [302, 134] width 605 height 269
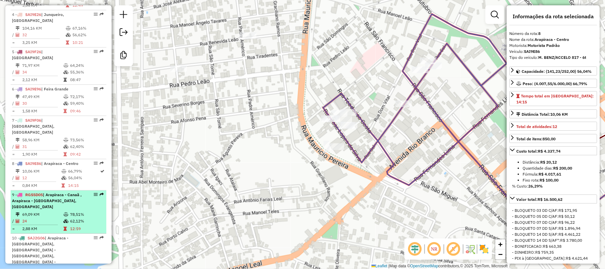
scroll to position [401, 0]
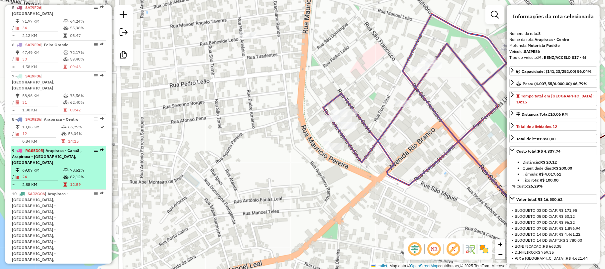
click at [52, 153] on span "| Arapiraca - Canaã , Arapiraca - [GEOGRAPHIC_DATA], [GEOGRAPHIC_DATA]" at bounding box center [47, 156] width 70 height 17
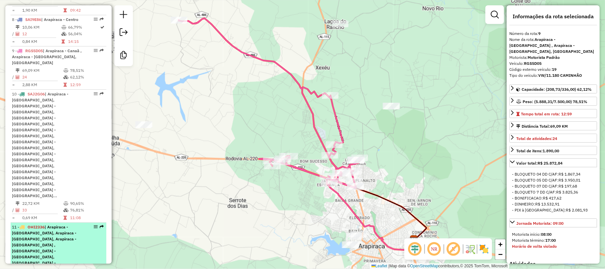
scroll to position [534, 0]
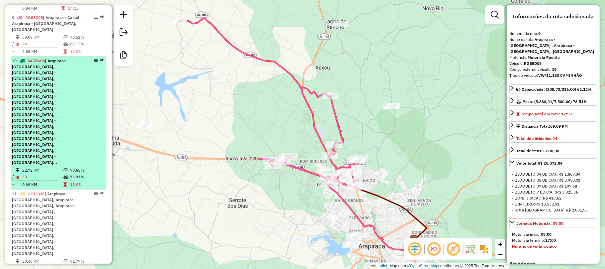
click at [47, 65] on span "| Arapiraca - [GEOGRAPHIC_DATA], [GEOGRAPHIC_DATA] - [GEOGRAPHIC_DATA], [GEOGRA…" at bounding box center [40, 111] width 56 height 107
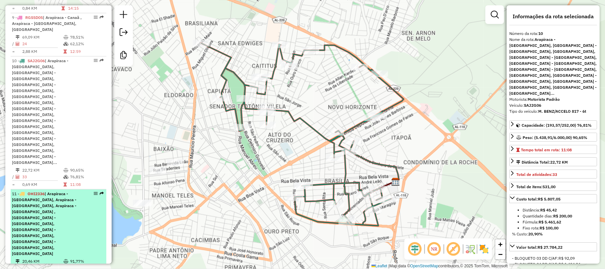
click at [60, 191] on span "| Arapiraca - [GEOGRAPHIC_DATA], Arapiraca - [GEOGRAPHIC_DATA], Arapiraca - [GE…" at bounding box center [44, 223] width 64 height 65
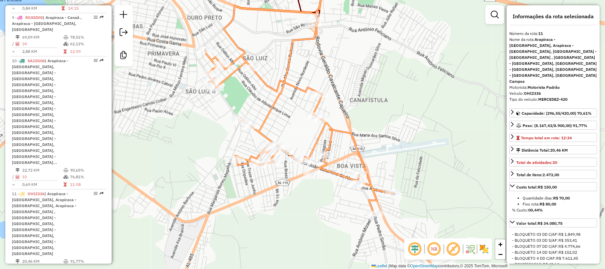
drag, startPoint x: 294, startPoint y: 127, endPoint x: 290, endPoint y: 81, distance: 46.0
click at [290, 81] on icon at bounding box center [299, 110] width 188 height 208
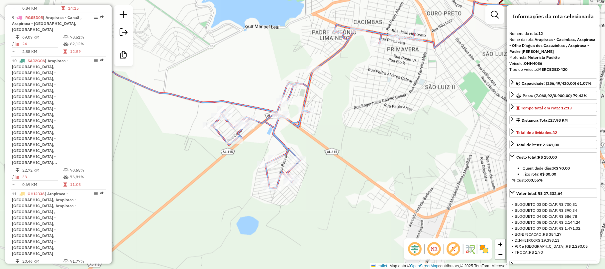
drag, startPoint x: 332, startPoint y: 180, endPoint x: 342, endPoint y: 120, distance: 60.8
click at [342, 120] on div "Janela de atendimento Grade de atendimento Capacidade Transportadoras Veículos …" at bounding box center [302, 134] width 605 height 269
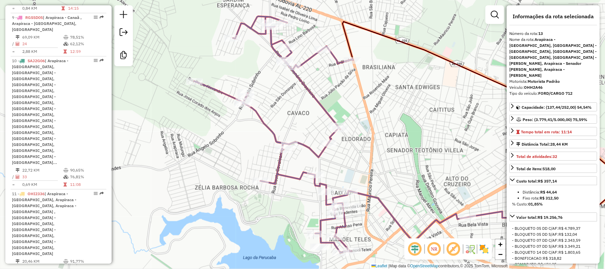
drag, startPoint x: 278, startPoint y: 155, endPoint x: 374, endPoint y: 158, distance: 96.1
click at [374, 158] on div "Janela de atendimento Grade de atendimento Capacidade Transportadoras Veículos …" at bounding box center [302, 134] width 605 height 269
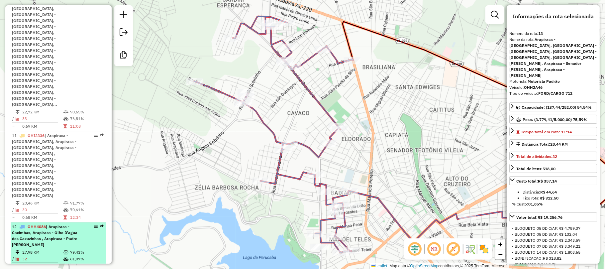
scroll to position [622, 0]
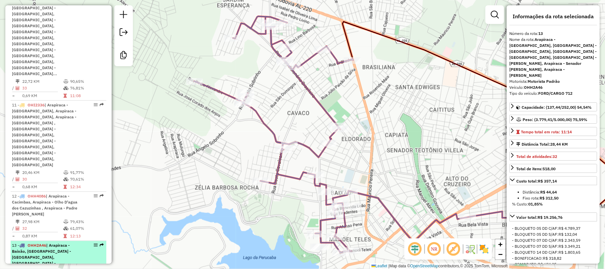
click at [47, 243] on span "| Arapiraca - Baixão, [GEOGRAPHIC_DATA] - [GEOGRAPHIC_DATA], [GEOGRAPHIC_DATA] …" at bounding box center [46, 269] width 69 height 53
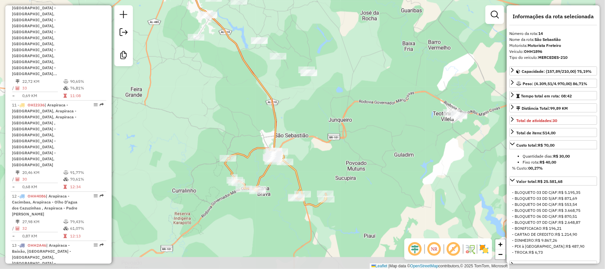
drag, startPoint x: 303, startPoint y: 183, endPoint x: 250, endPoint y: 108, distance: 91.3
click at [251, 120] on div "Janela de atendimento Grade de atendimento Capacidade Transportadoras Veículos …" at bounding box center [302, 134] width 605 height 269
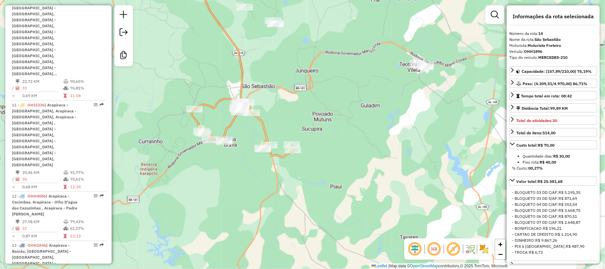
drag, startPoint x: 296, startPoint y: 120, endPoint x: 264, endPoint y: 82, distance: 49.9
click at [264, 82] on div "Janela de atendimento Grade de atendimento Capacidade Transportadoras Veículos …" at bounding box center [302, 134] width 605 height 269
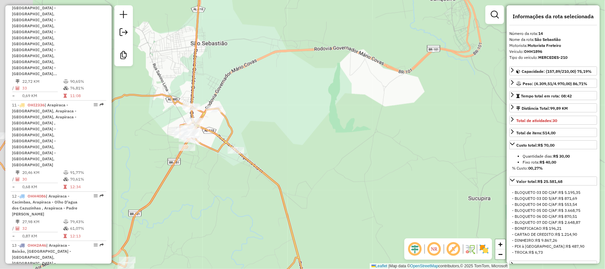
drag, startPoint x: 259, startPoint y: 141, endPoint x: 338, endPoint y: 119, distance: 81.5
click at [338, 119] on div "Janela de atendimento Grade de atendimento Capacidade Transportadoras Veículos …" at bounding box center [302, 134] width 605 height 269
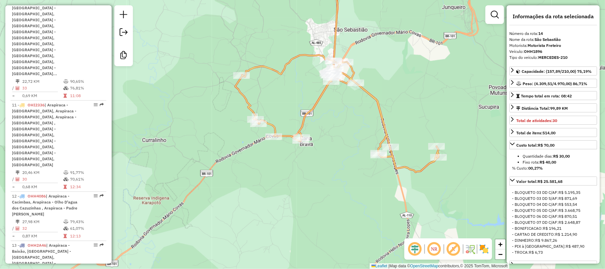
drag, startPoint x: 370, startPoint y: 116, endPoint x: 398, endPoint y: 83, distance: 43.1
click at [398, 83] on div "Janela de atendimento Grade de atendimento Capacidade Transportadoras Veículos …" at bounding box center [302, 134] width 605 height 269
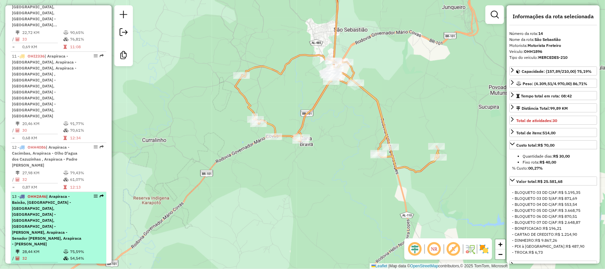
scroll to position [711, 0]
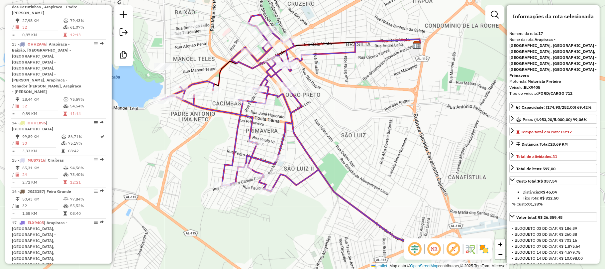
scroll to position [844, 0]
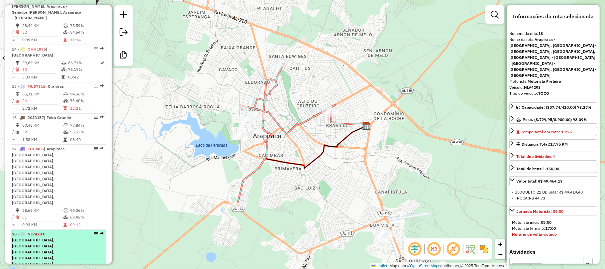
scroll to position [932, 0]
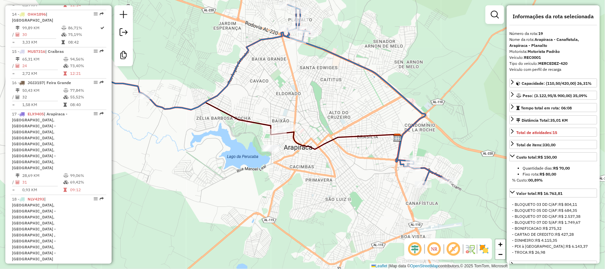
drag, startPoint x: 367, startPoint y: 134, endPoint x: 317, endPoint y: 95, distance: 64.4
click at [317, 95] on div "Janela de atendimento Grade de atendimento Capacidade Transportadoras Veículos …" at bounding box center [302, 134] width 605 height 269
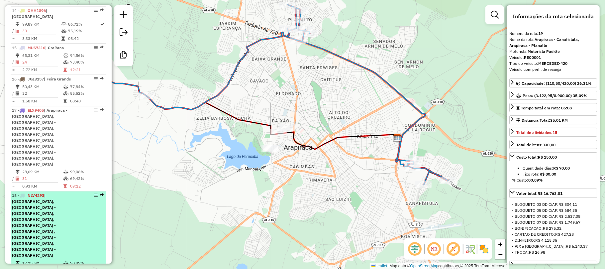
scroll to position [937, 0]
